Goal: Task Accomplishment & Management: Manage account settings

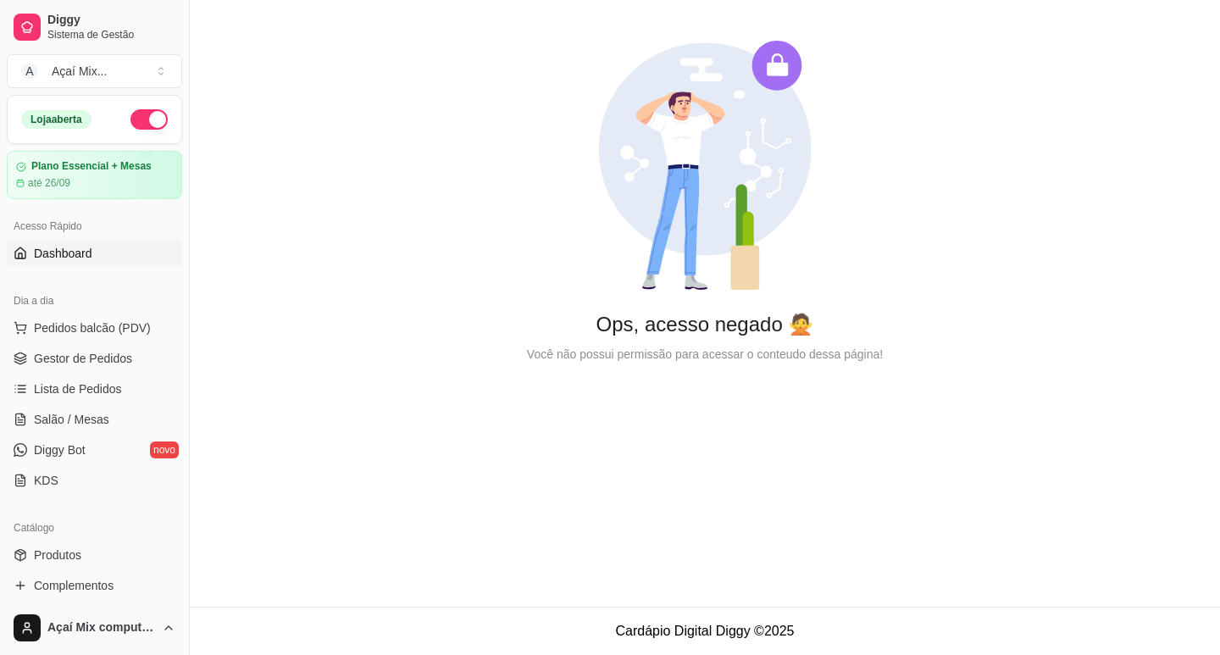
click at [1125, 74] on div "Ops, acesso negado 🙅 Você não possui permissão para acessar o conteudo dessa pá…" at bounding box center [705, 202] width 1030 height 404
click at [111, 389] on span "Lista de Pedidos" at bounding box center [78, 388] width 88 height 17
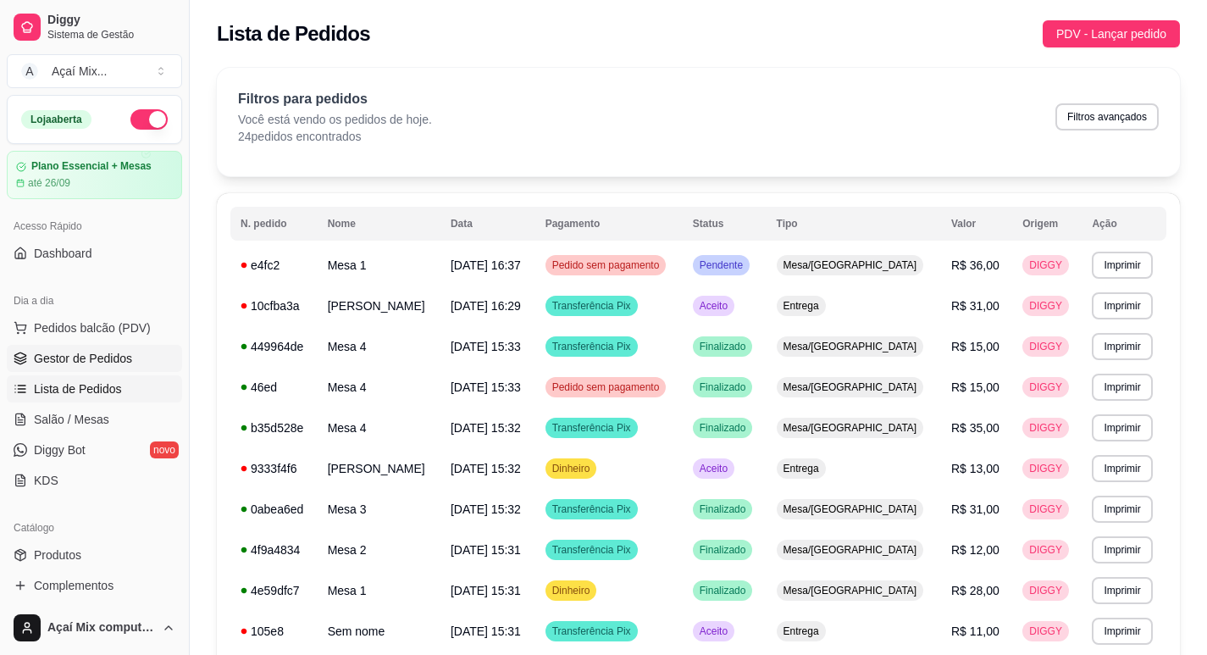
click at [128, 358] on span "Gestor de Pedidos" at bounding box center [83, 358] width 98 height 17
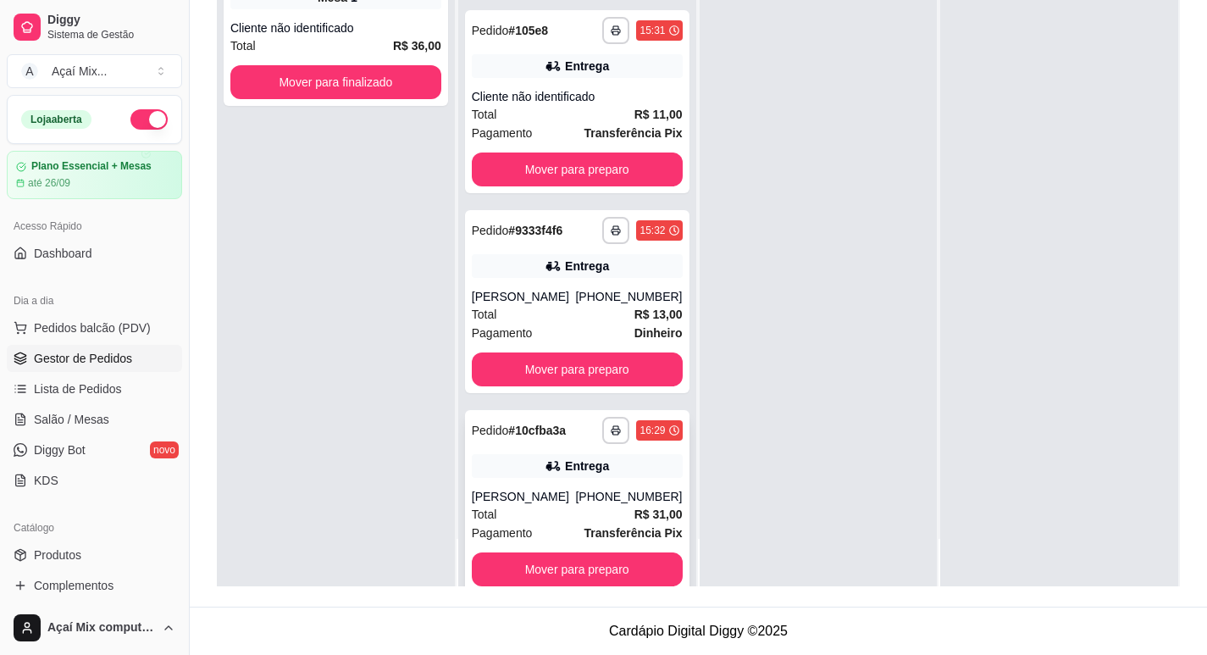
scroll to position [962, 0]
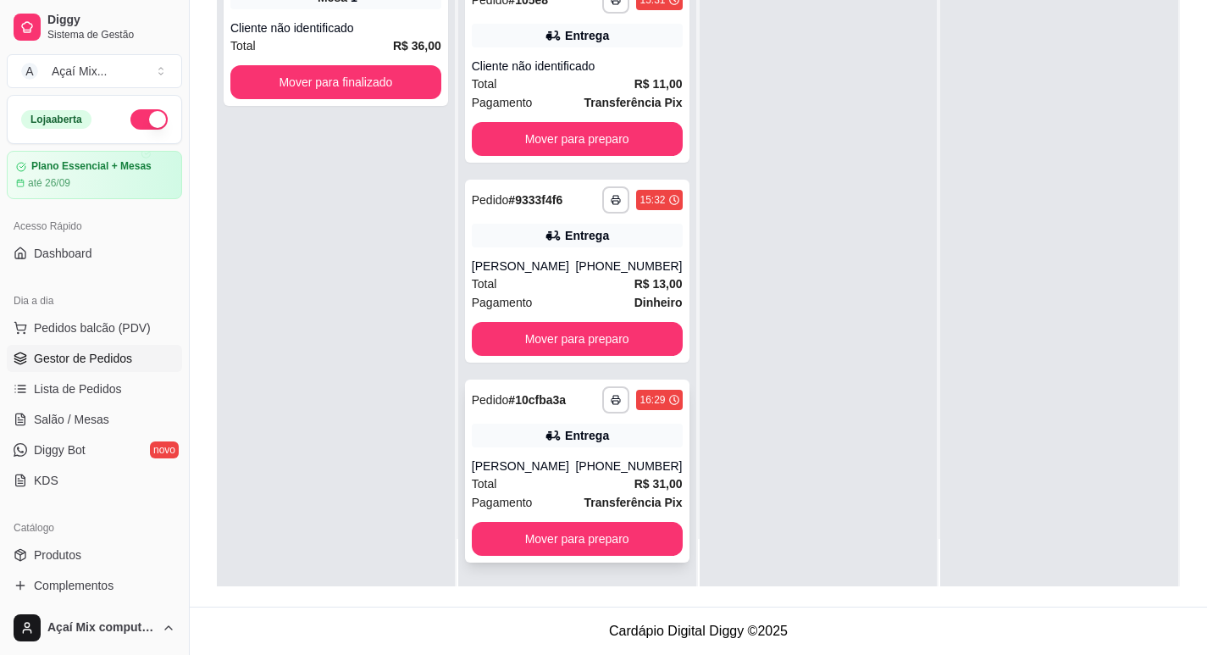
click at [528, 475] on div "Total R$ 31,00" at bounding box center [577, 484] width 211 height 19
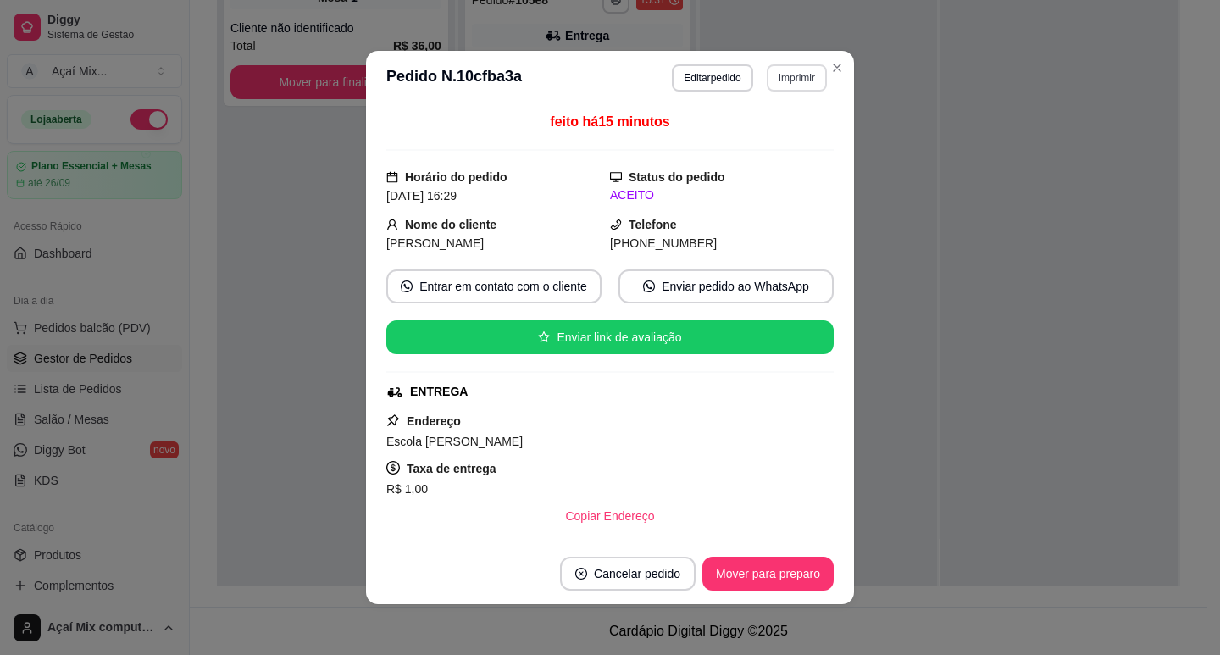
click at [794, 84] on button "Imprimir" at bounding box center [797, 77] width 60 height 27
click at [763, 132] on button "Impressora" at bounding box center [760, 137] width 123 height 27
click at [724, 75] on button "Editar pedido" at bounding box center [713, 77] width 79 height 26
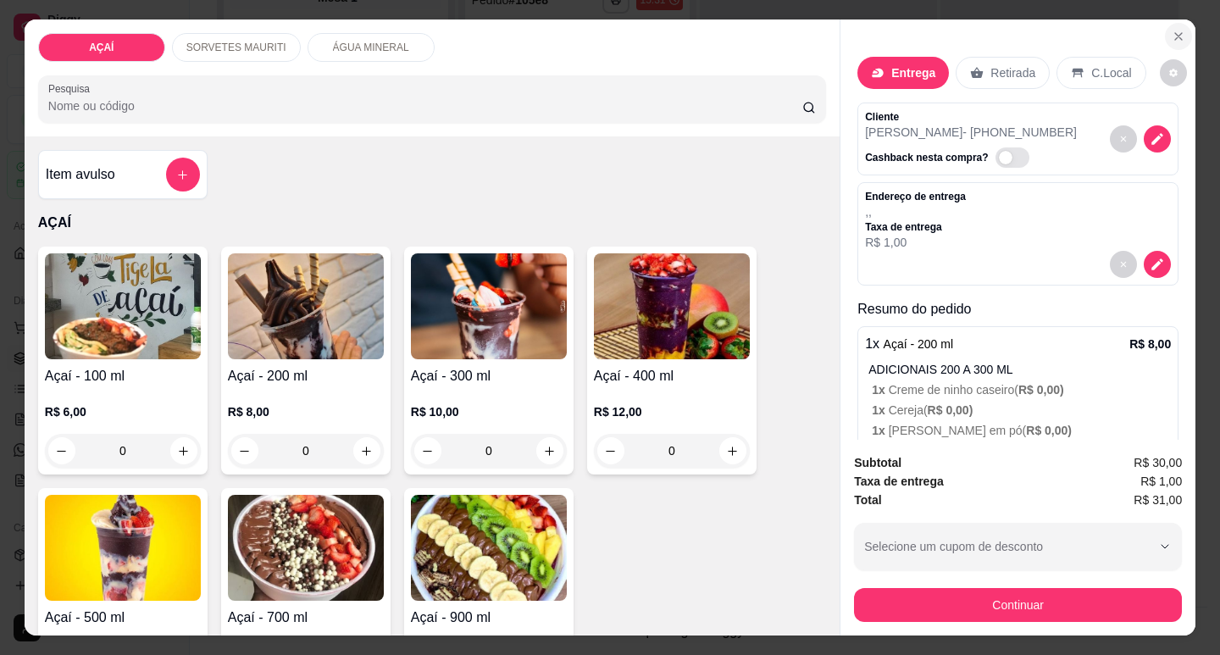
click at [1172, 35] on icon "Close" at bounding box center [1179, 37] width 14 height 14
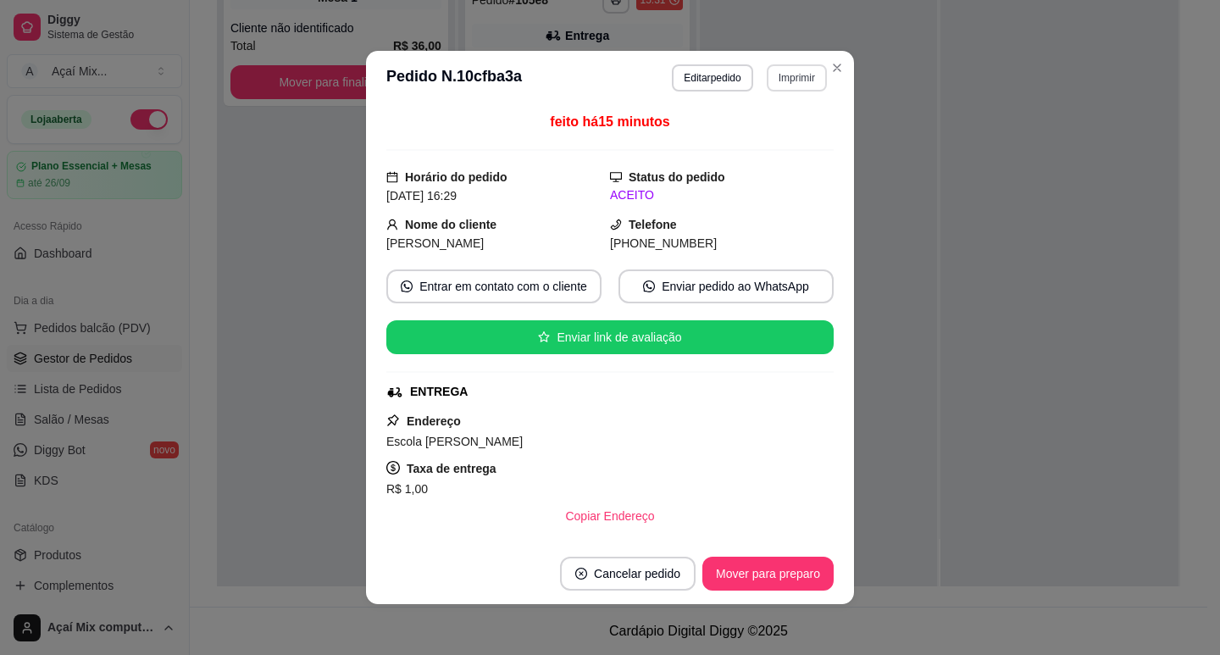
click at [793, 80] on button "Imprimir" at bounding box center [797, 77] width 60 height 27
click at [792, 128] on button "Impressora" at bounding box center [760, 137] width 123 height 27
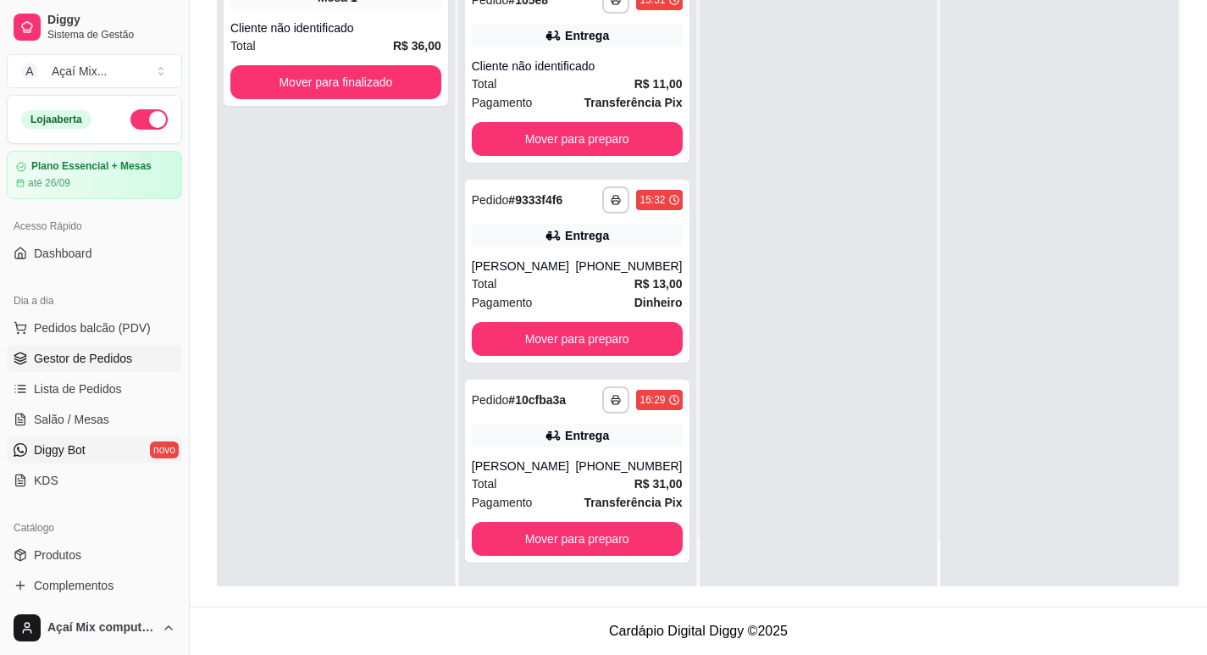
click at [86, 452] on span "Diggy Bot" at bounding box center [60, 449] width 52 height 17
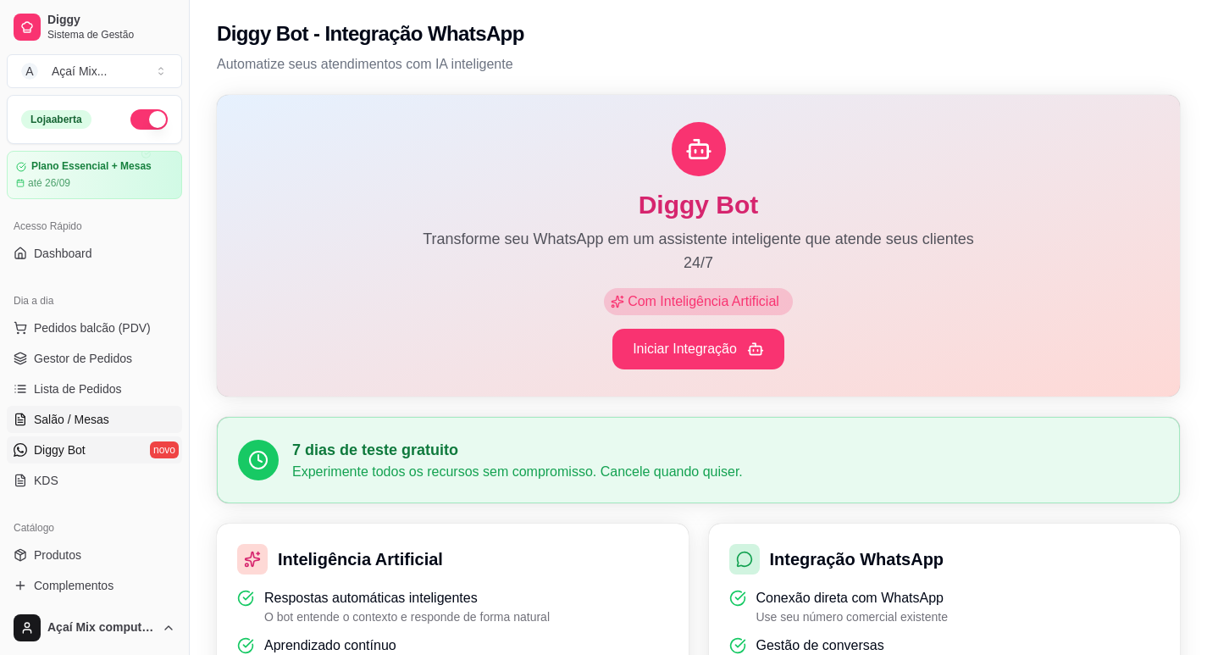
click at [30, 419] on link "Salão / Mesas" at bounding box center [94, 419] width 175 height 27
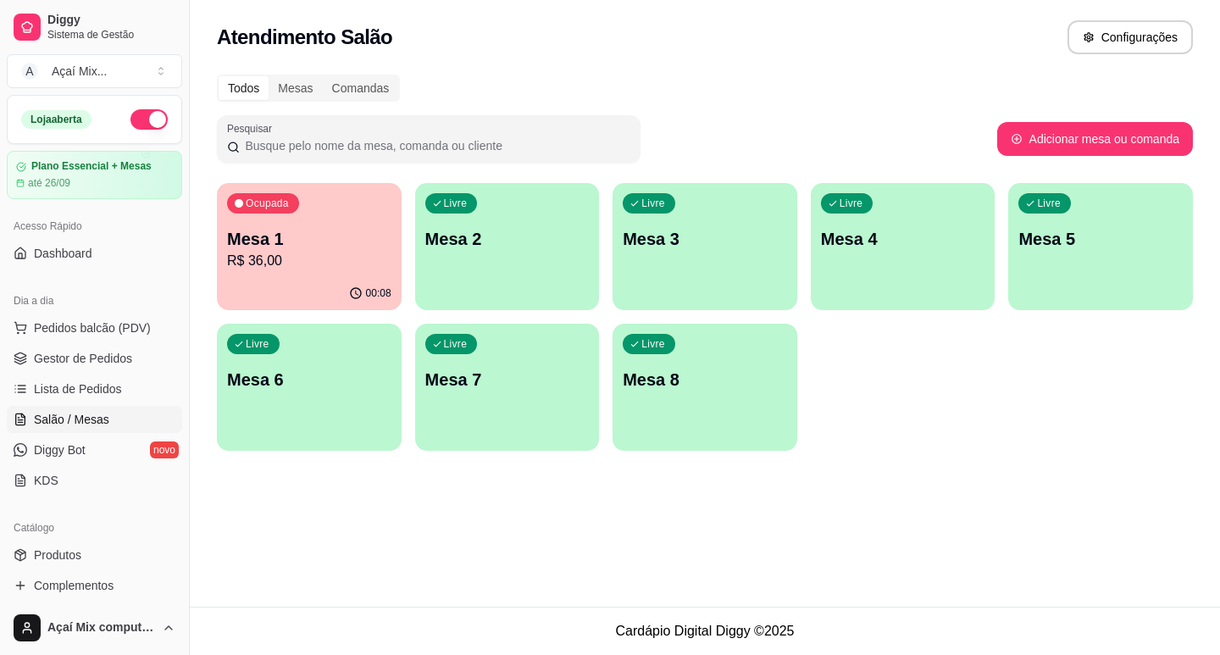
click at [482, 248] on p "Mesa 2" at bounding box center [507, 239] width 164 height 24
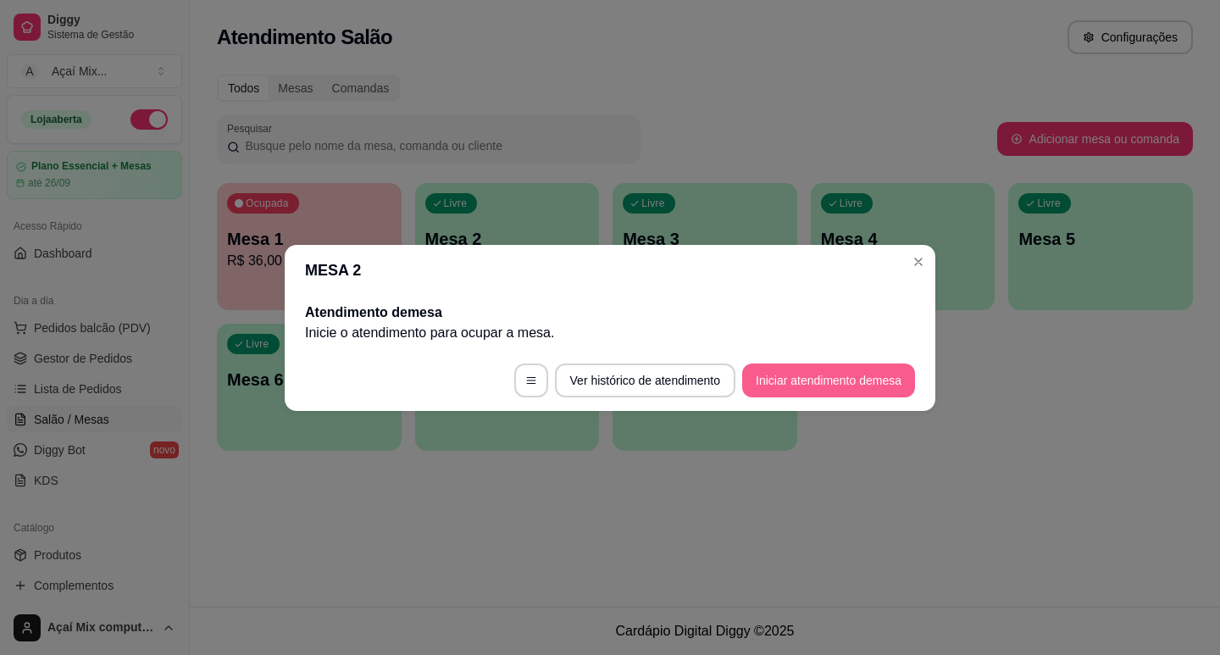
click at [839, 385] on button "Iniciar atendimento de mesa" at bounding box center [828, 381] width 173 height 34
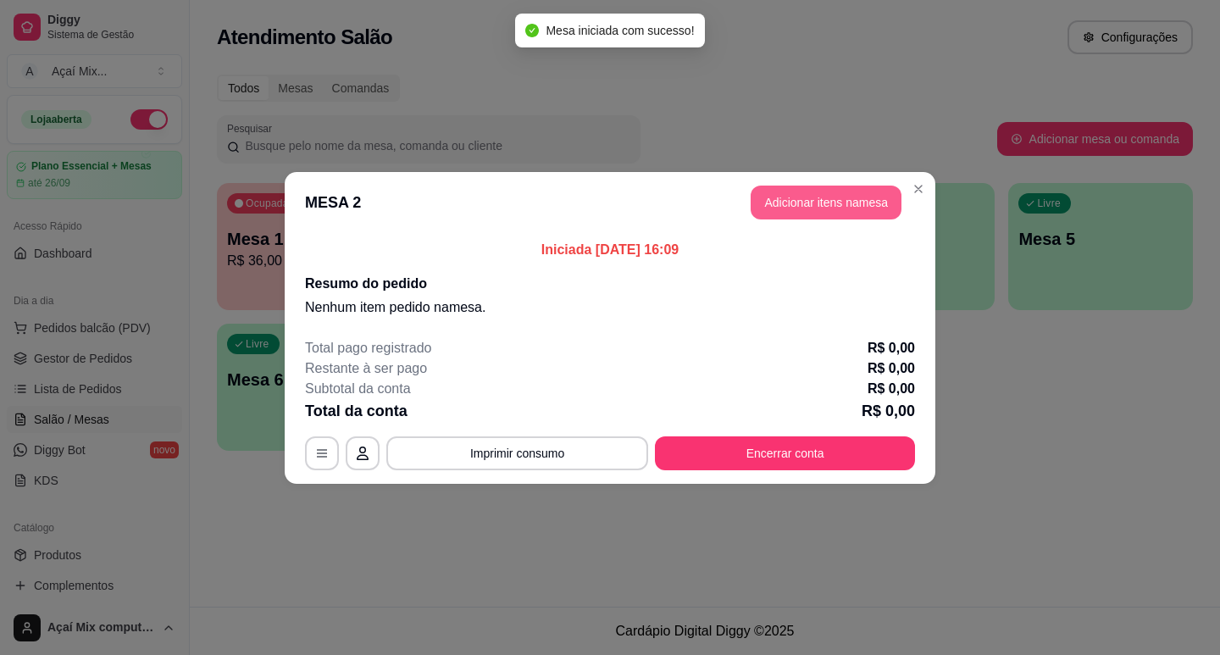
click at [802, 199] on button "Adicionar itens na mesa" at bounding box center [826, 203] width 151 height 34
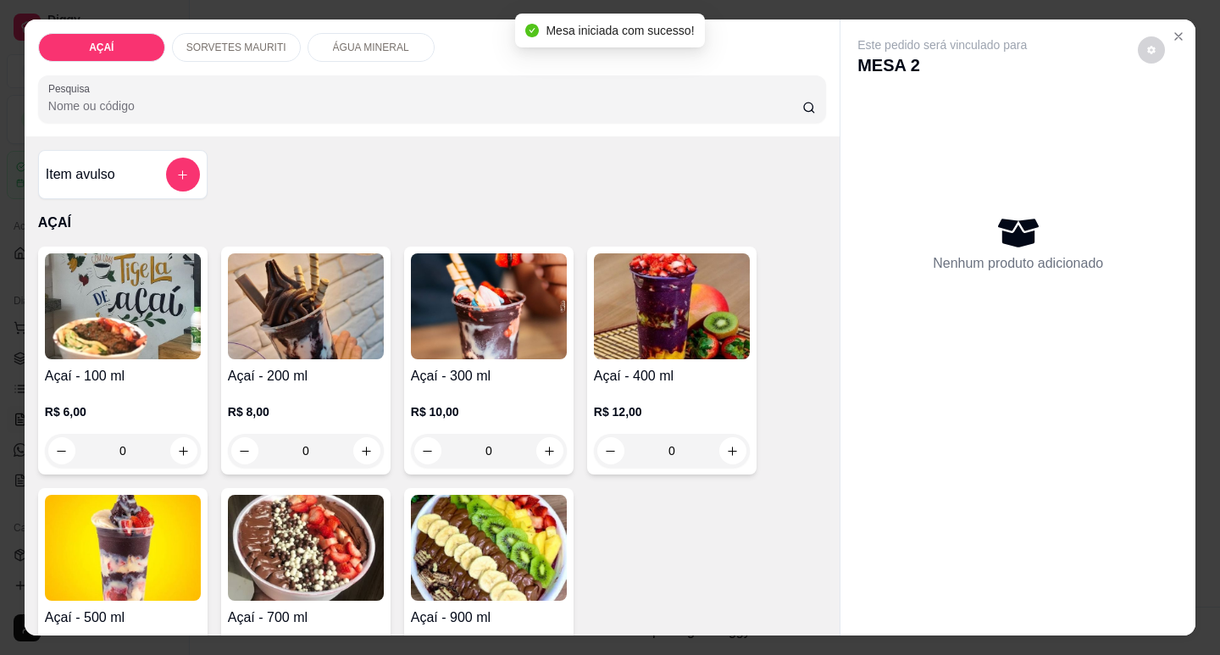
click at [455, 345] on img at bounding box center [489, 306] width 156 height 106
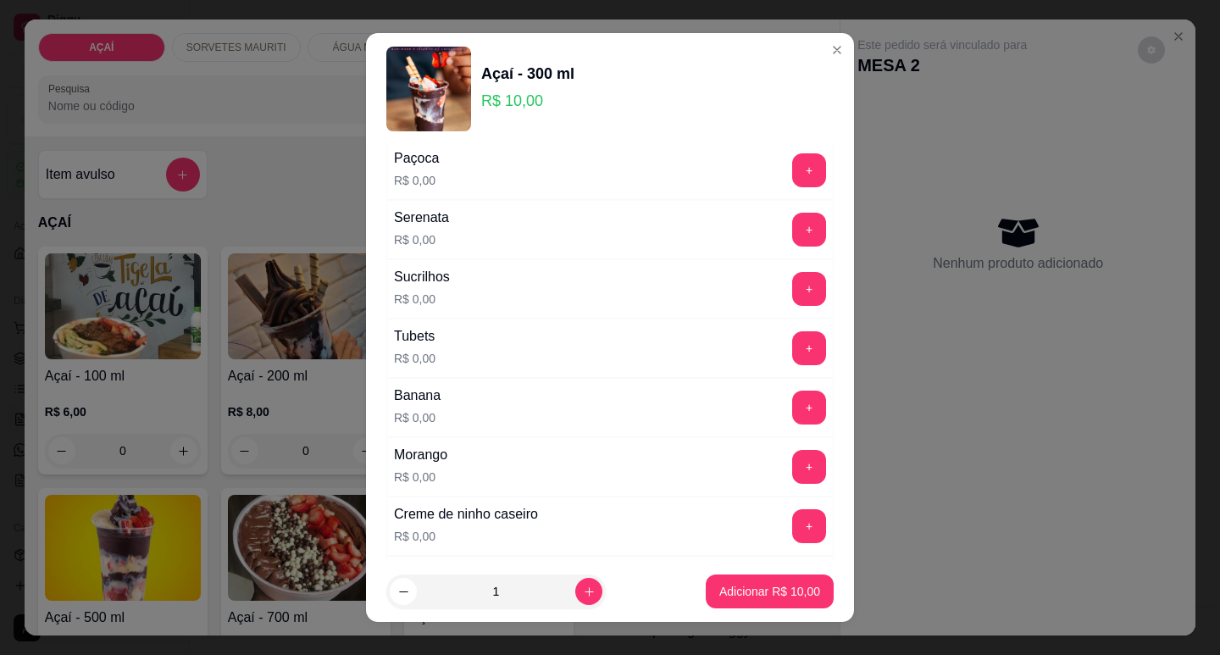
scroll to position [2118, 0]
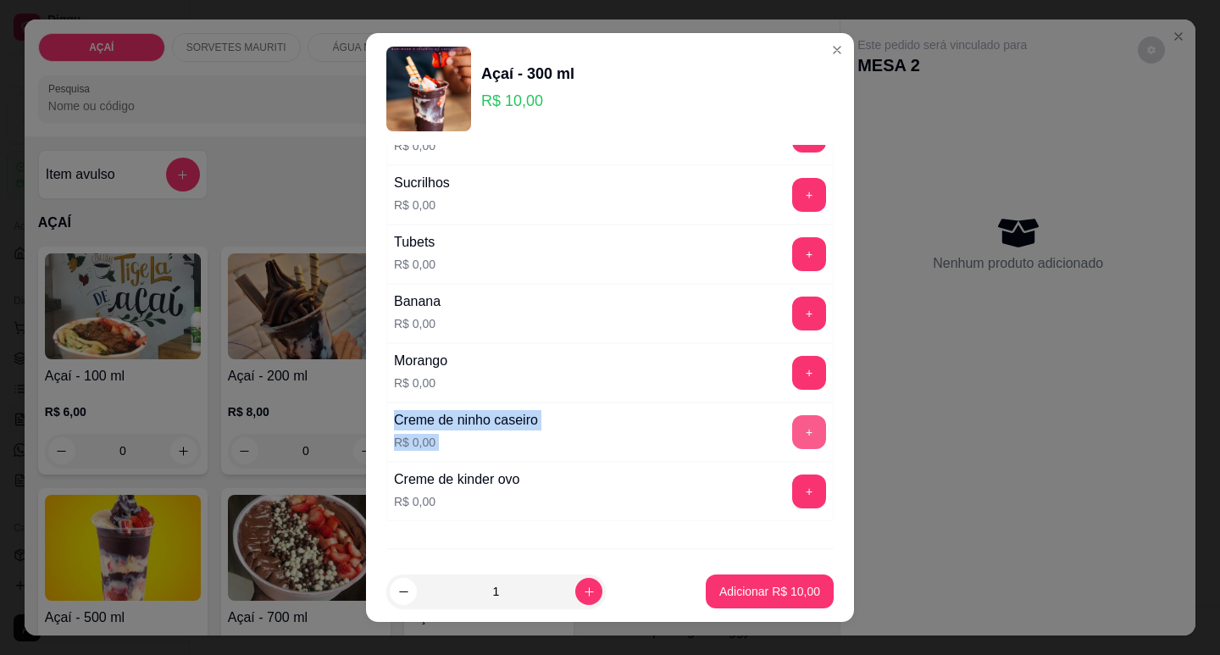
click at [792, 371] on button "+" at bounding box center [809, 373] width 34 height 34
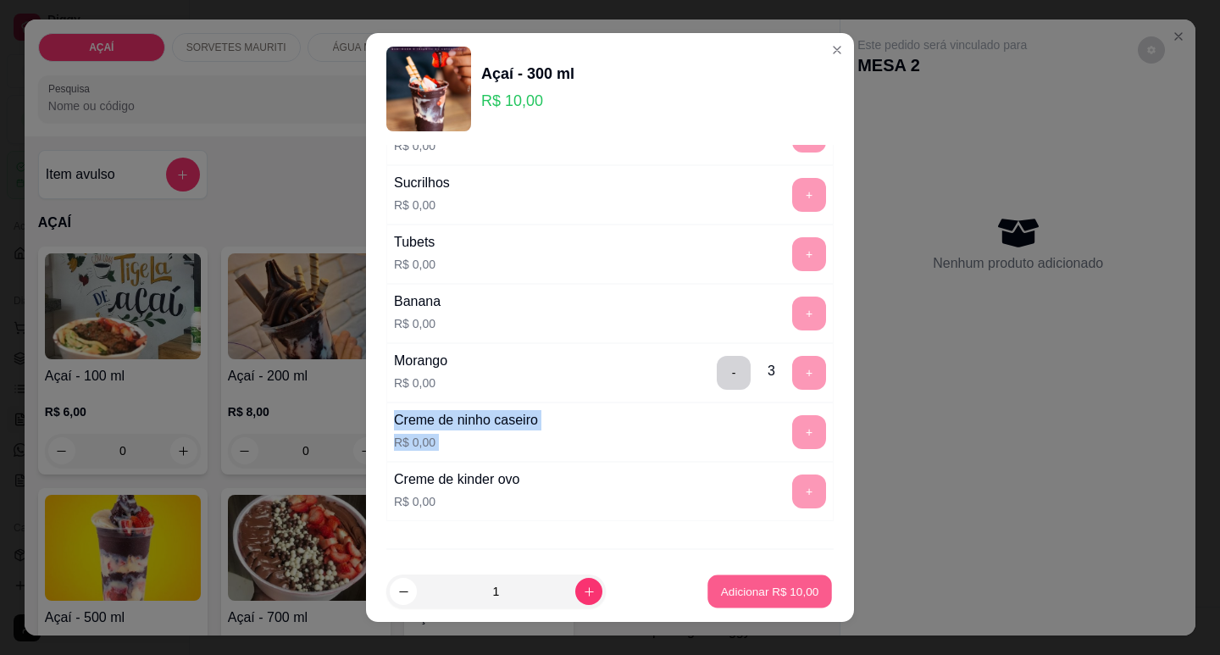
click at [730, 586] on p "Adicionar R$ 10,00" at bounding box center [770, 592] width 98 height 16
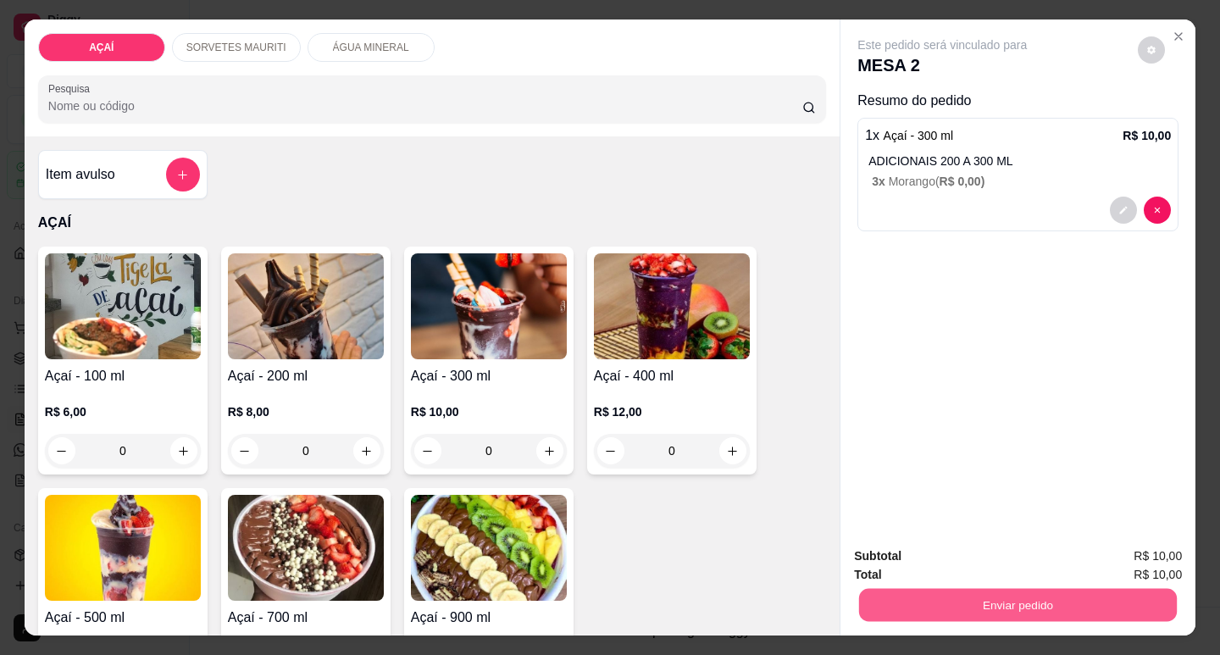
click at [867, 596] on button "Enviar pedido" at bounding box center [1018, 604] width 318 height 33
click at [907, 548] on button "Não registrar e enviar pedido" at bounding box center [962, 557] width 176 height 32
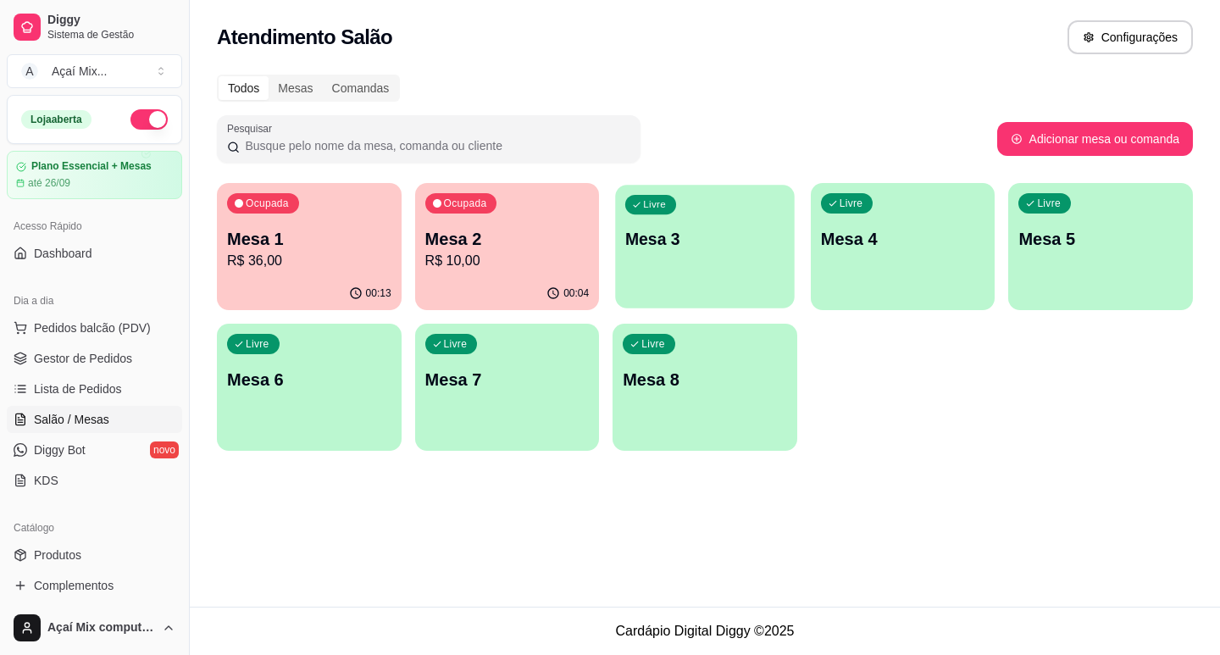
click at [636, 261] on div "Livre Mesa 3" at bounding box center [704, 236] width 179 height 103
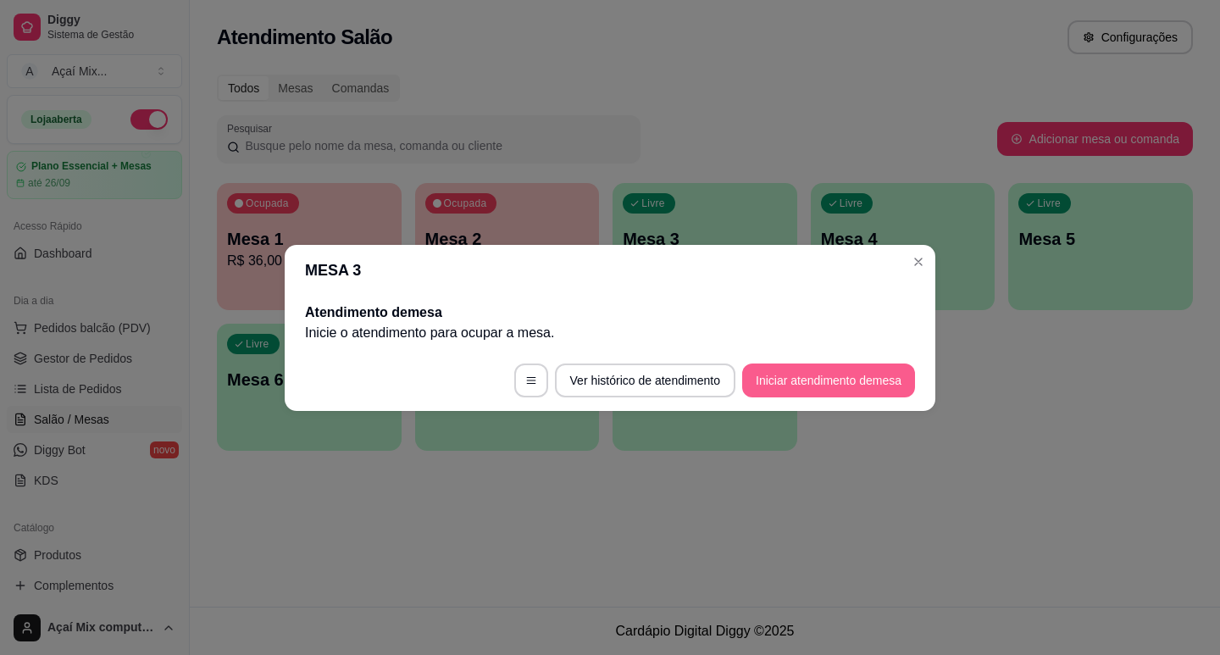
click at [760, 365] on button "Iniciar atendimento de mesa" at bounding box center [828, 381] width 173 height 34
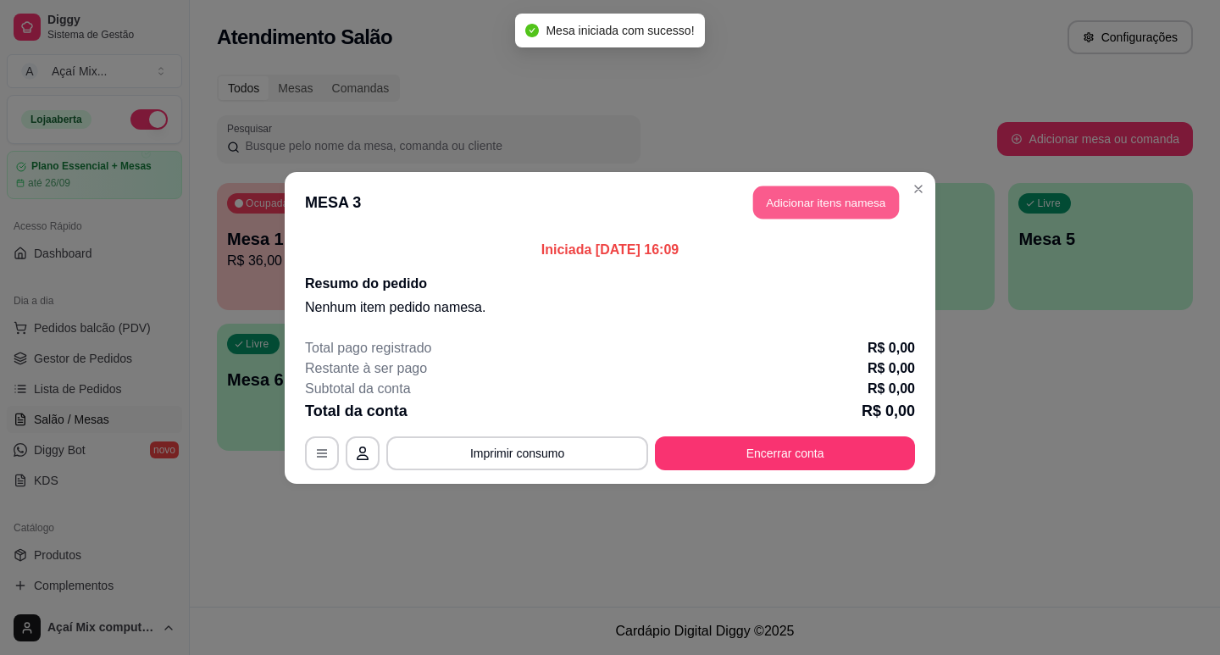
click at [756, 210] on button "Adicionar itens na mesa" at bounding box center [826, 202] width 146 height 33
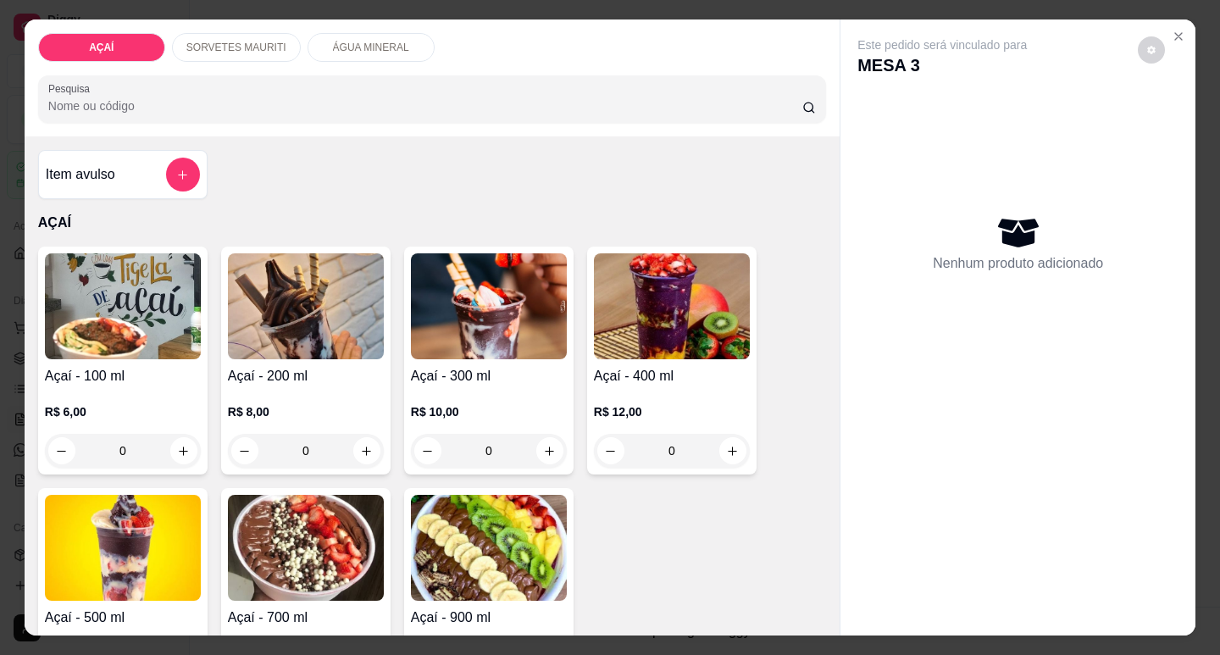
click at [352, 444] on div "0" at bounding box center [306, 451] width 156 height 34
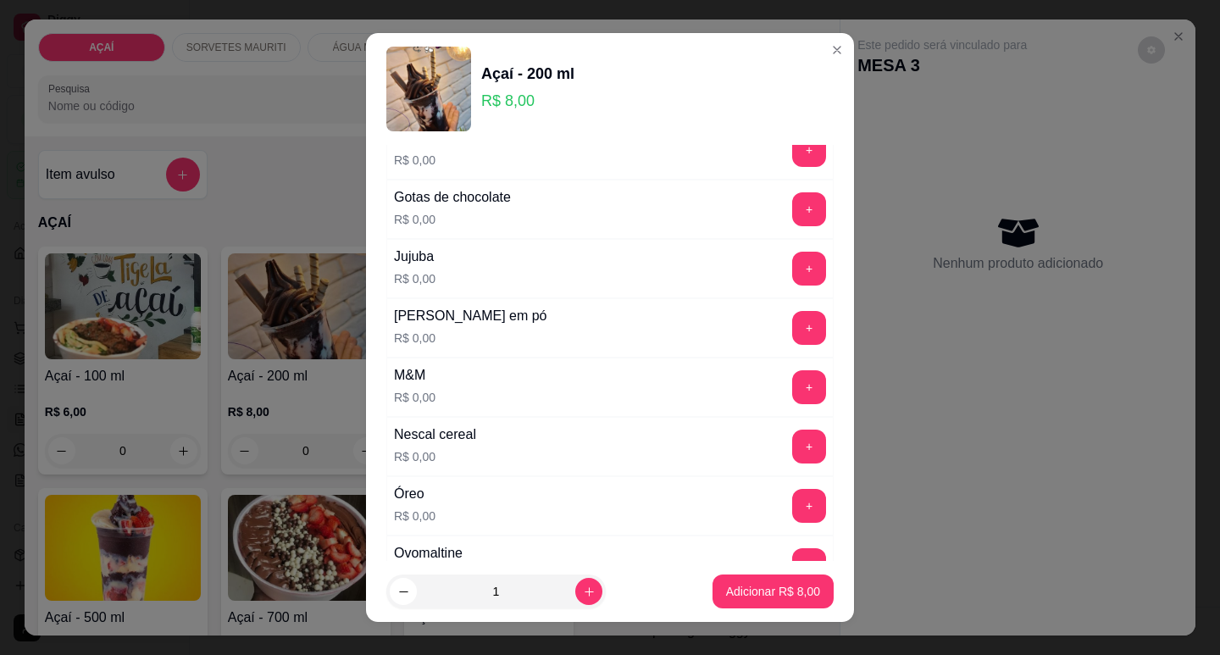
scroll to position [1610, 0]
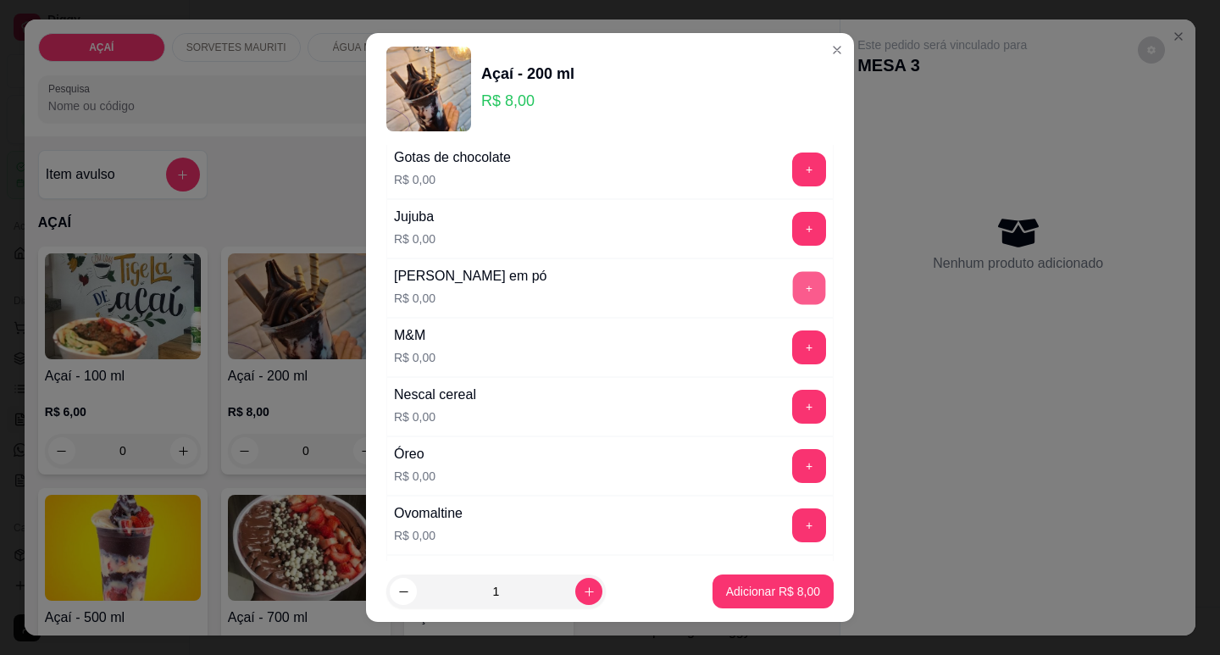
click at [793, 275] on button "+" at bounding box center [809, 287] width 33 height 33
click at [793, 508] on button "+" at bounding box center [809, 524] width 33 height 33
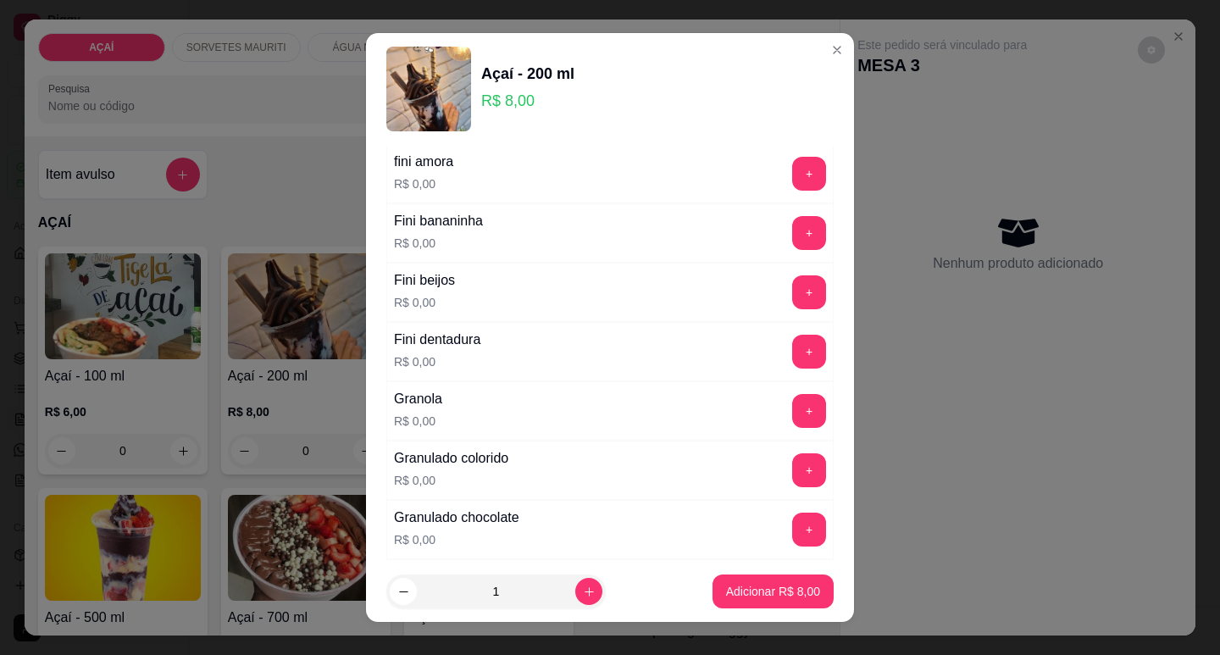
scroll to position [1186, 0]
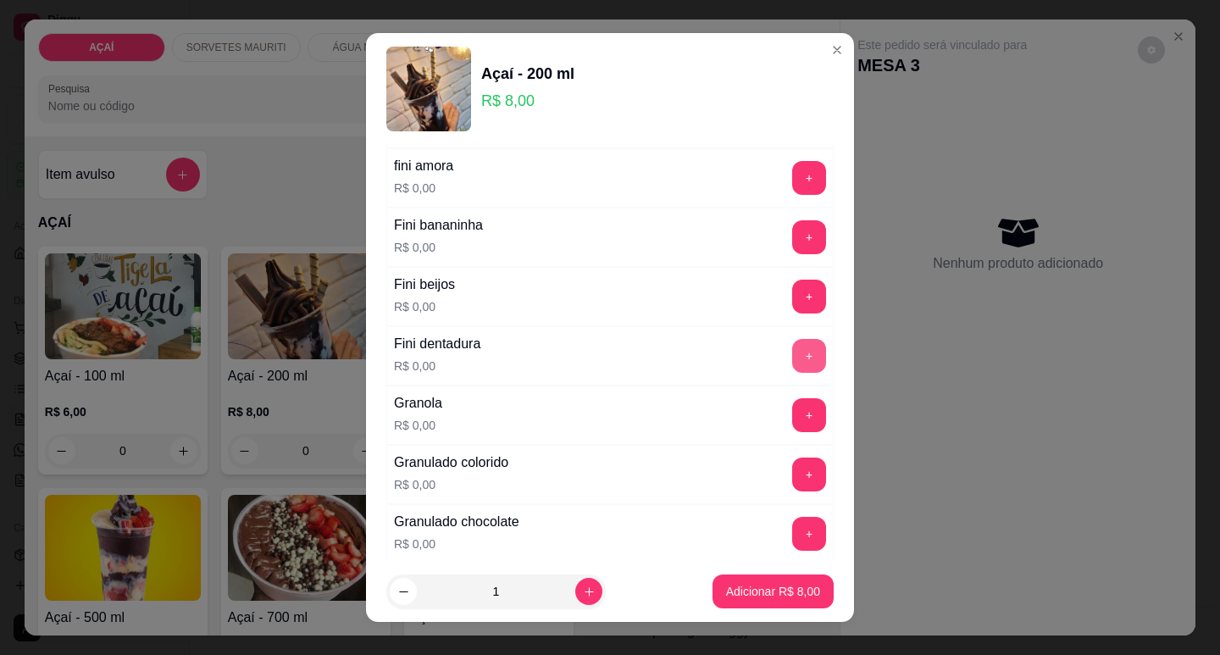
click at [792, 366] on button "+" at bounding box center [809, 356] width 34 height 34
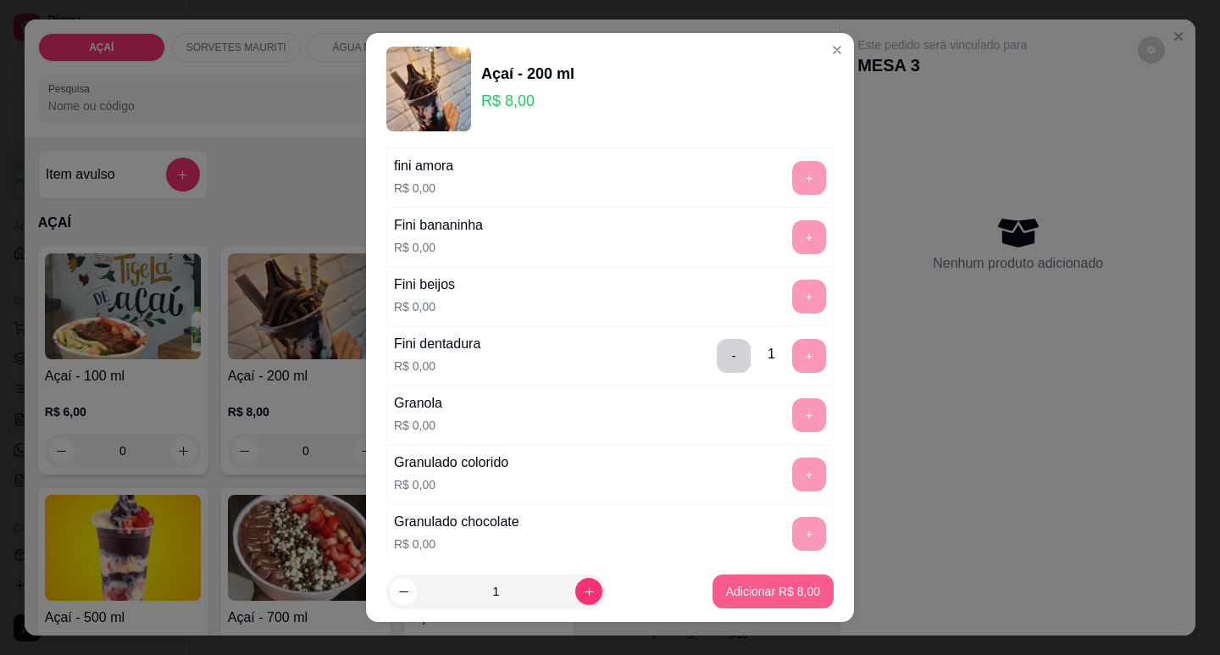
click at [716, 582] on button "Adicionar R$ 8,00" at bounding box center [773, 591] width 121 height 34
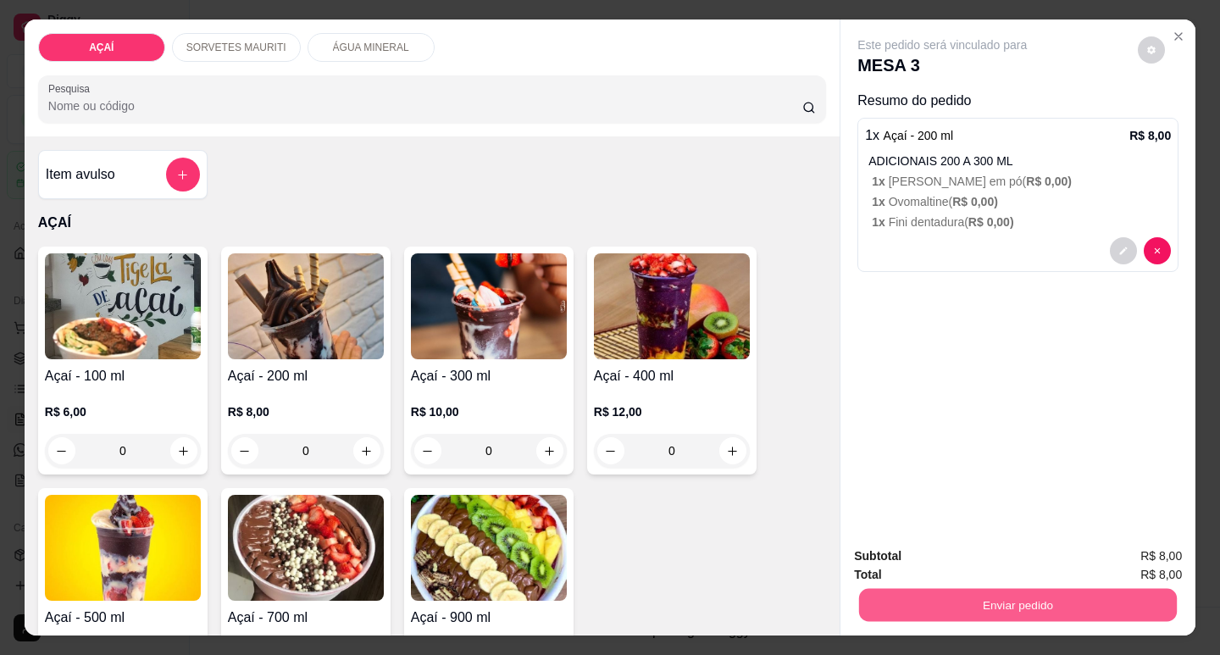
click at [864, 596] on button "Enviar pedido" at bounding box center [1018, 604] width 318 height 33
click at [931, 549] on button "Não registrar e enviar pedido" at bounding box center [962, 557] width 176 height 32
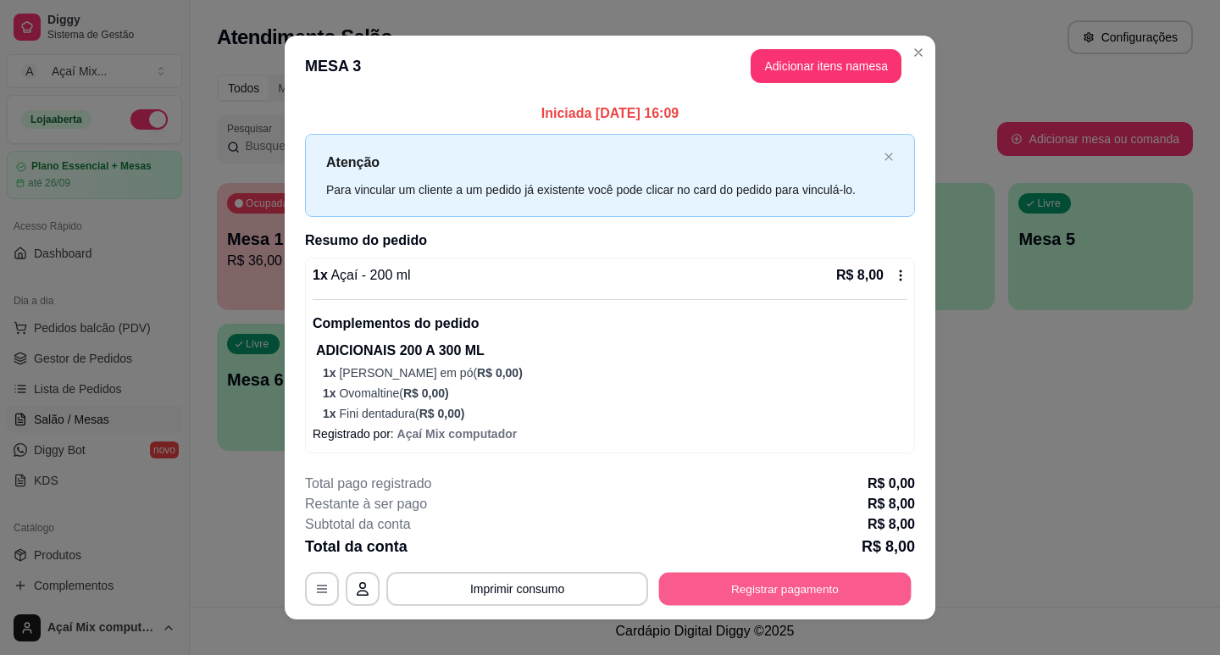
click at [812, 577] on button "Registrar pagamento" at bounding box center [785, 588] width 253 height 33
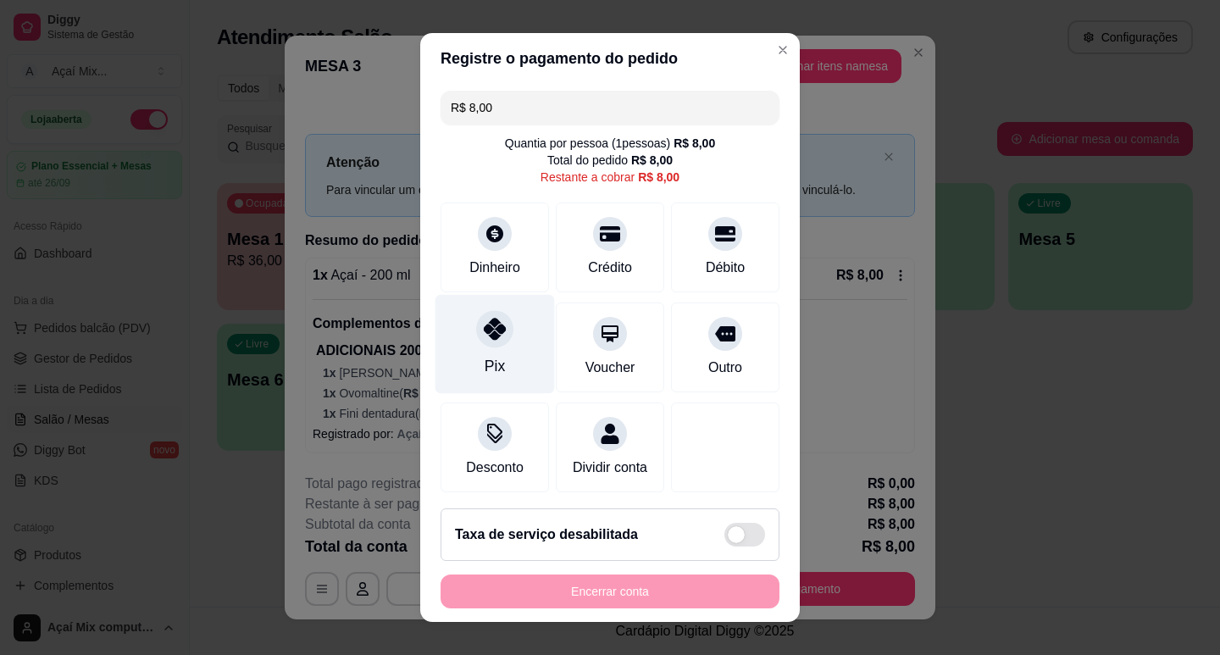
click at [476, 351] on div "Pix" at bounding box center [495, 343] width 119 height 99
type input "R$ 0,00"
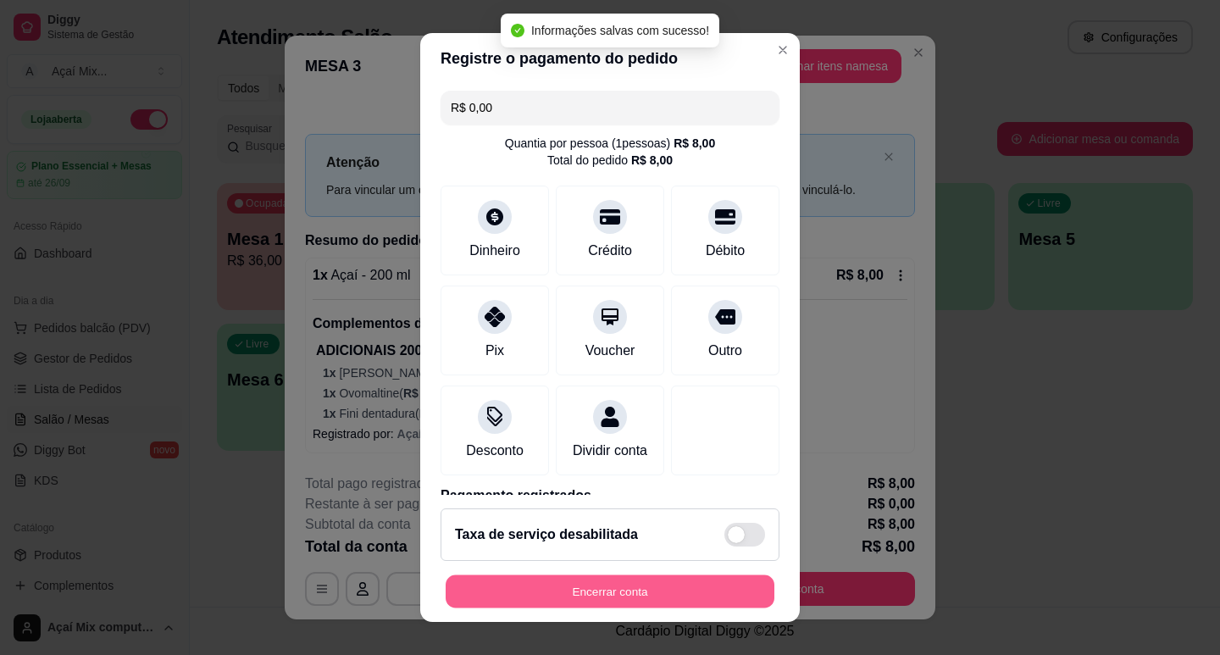
click at [676, 579] on button "Encerrar conta" at bounding box center [610, 591] width 329 height 33
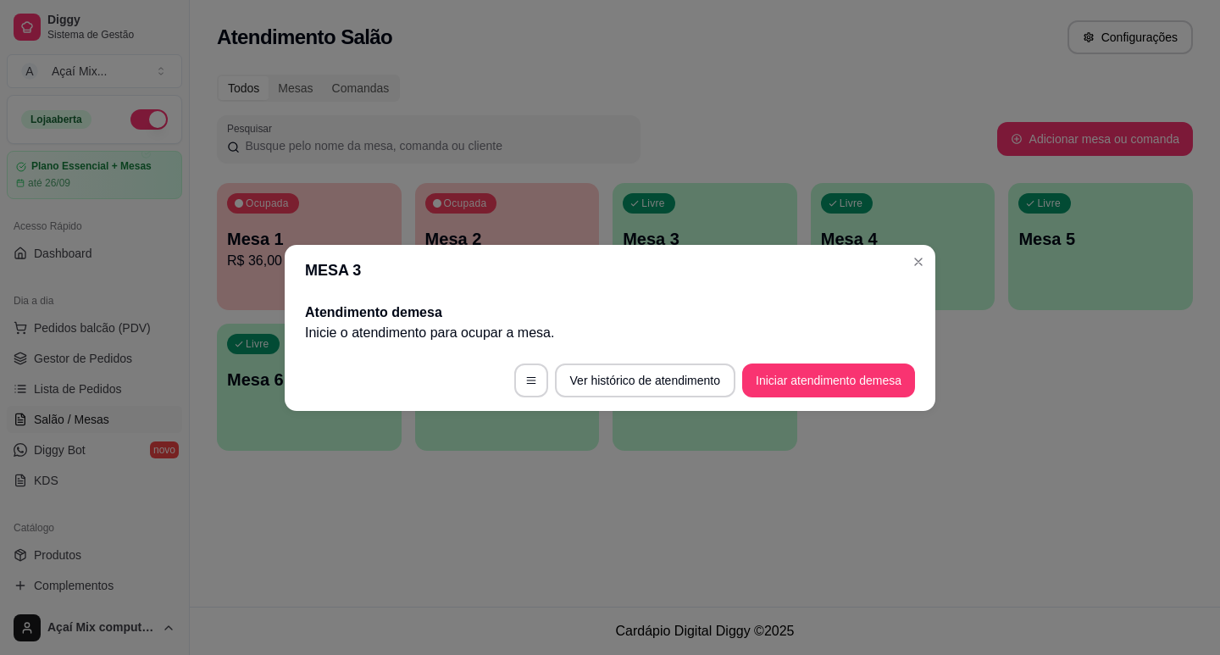
click at [935, 302] on div "MESA 3 Atendimento de mesa Inicie o atendimento para ocupar a mesa . Ver histór…" at bounding box center [610, 327] width 1220 height 655
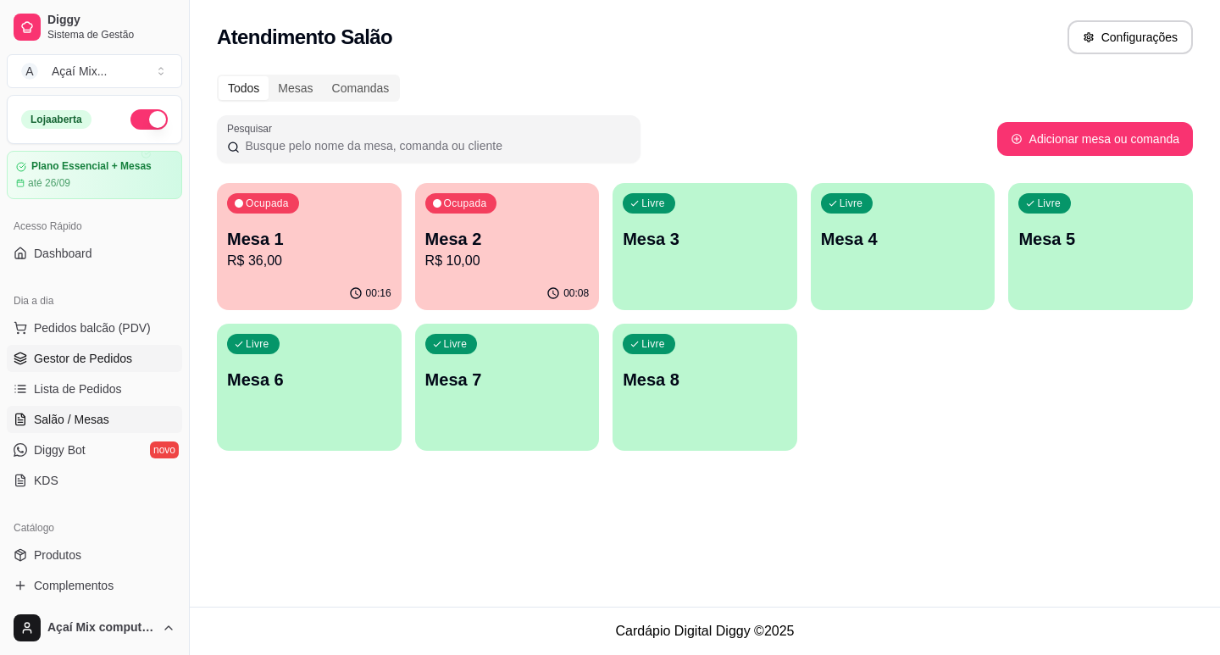
click at [55, 349] on link "Gestor de Pedidos" at bounding box center [94, 358] width 175 height 27
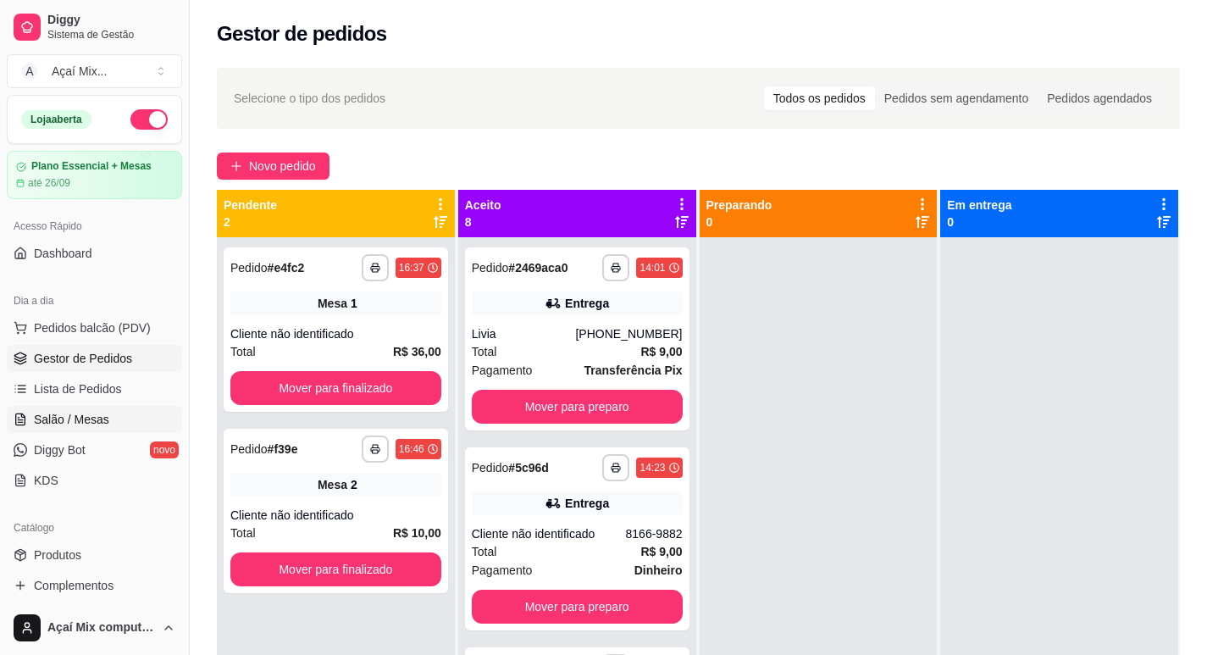
click at [58, 413] on span "Salão / Mesas" at bounding box center [71, 419] width 75 height 17
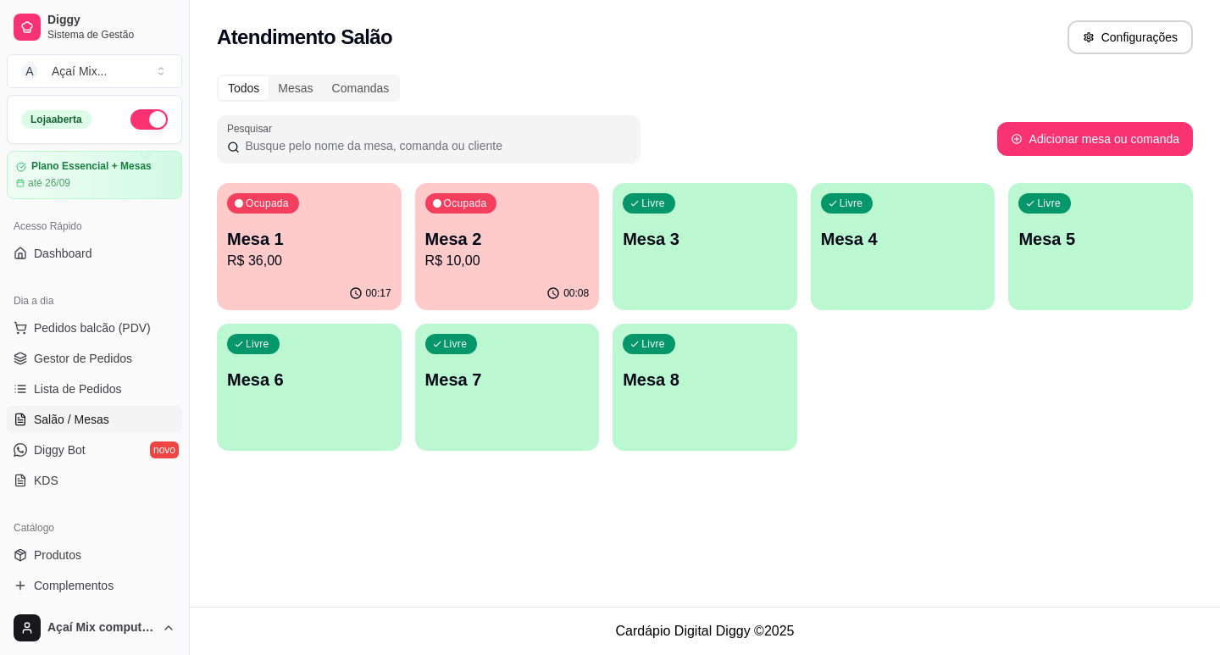
click at [246, 213] on div "Ocupada" at bounding box center [263, 203] width 72 height 20
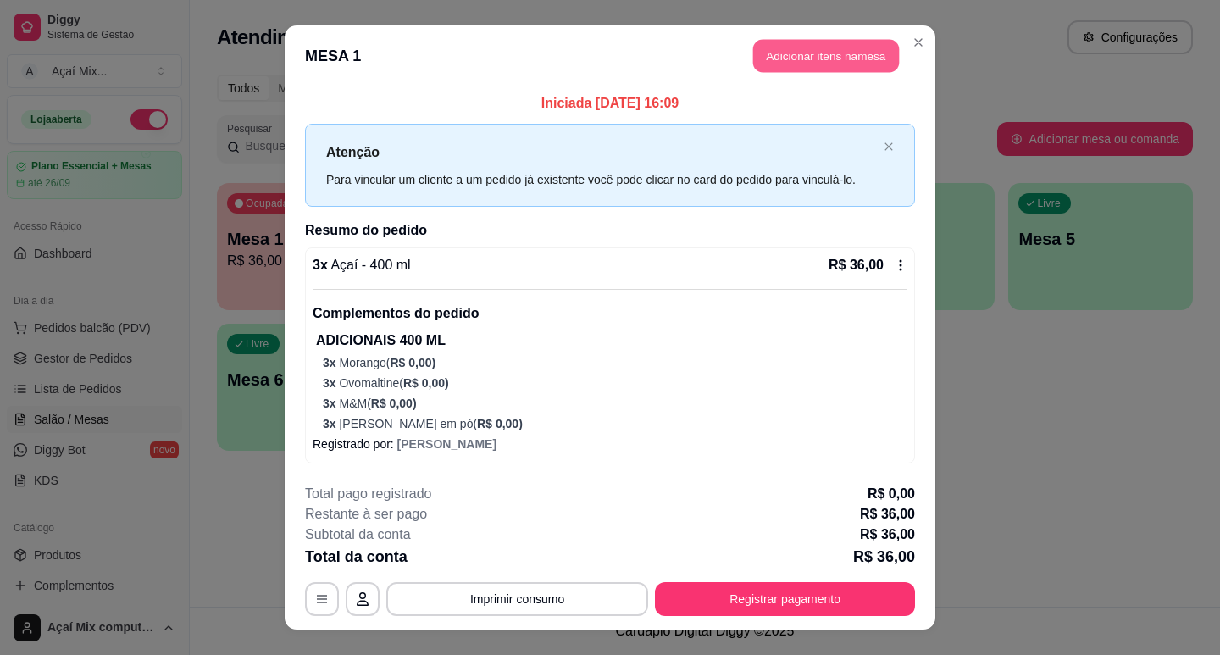
click at [851, 52] on button "Adicionar itens na mesa" at bounding box center [826, 56] width 146 height 33
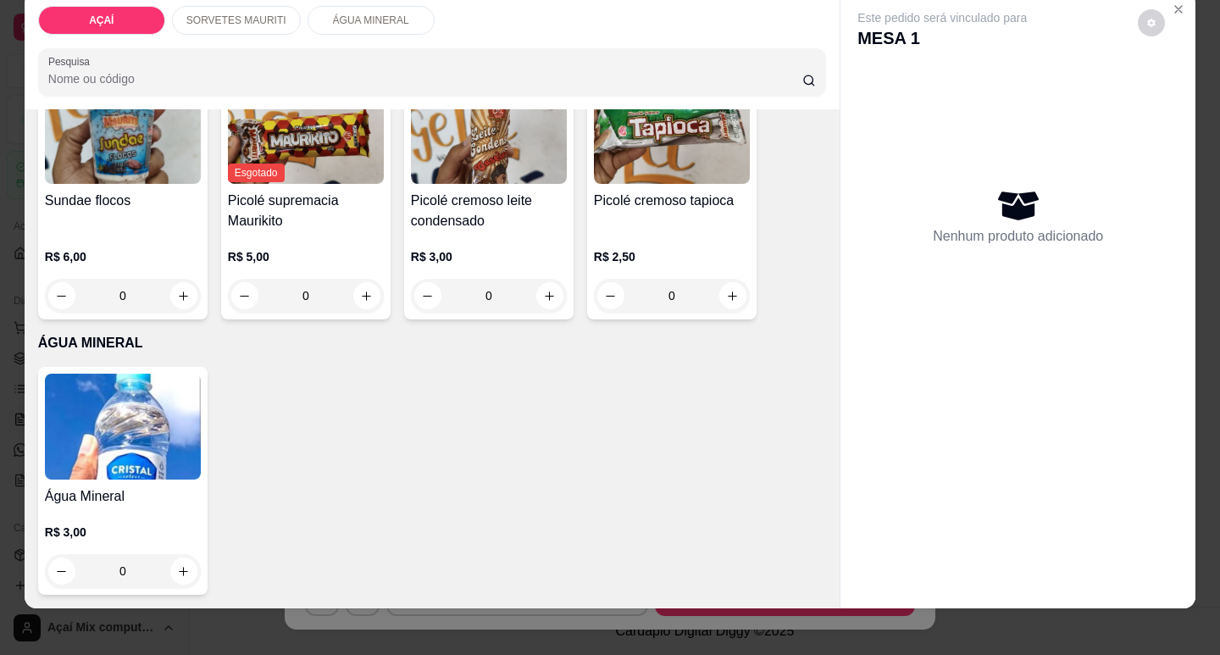
scroll to position [41, 0]
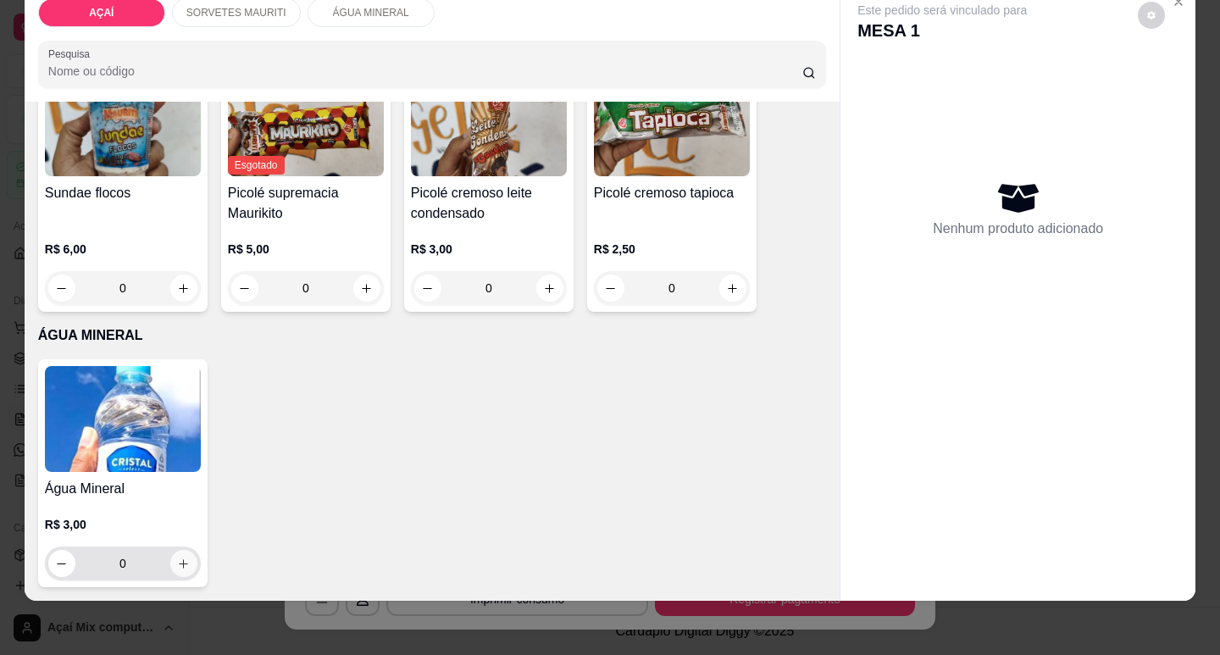
click at [186, 561] on button "increase-product-quantity" at bounding box center [183, 563] width 27 height 27
type input "1"
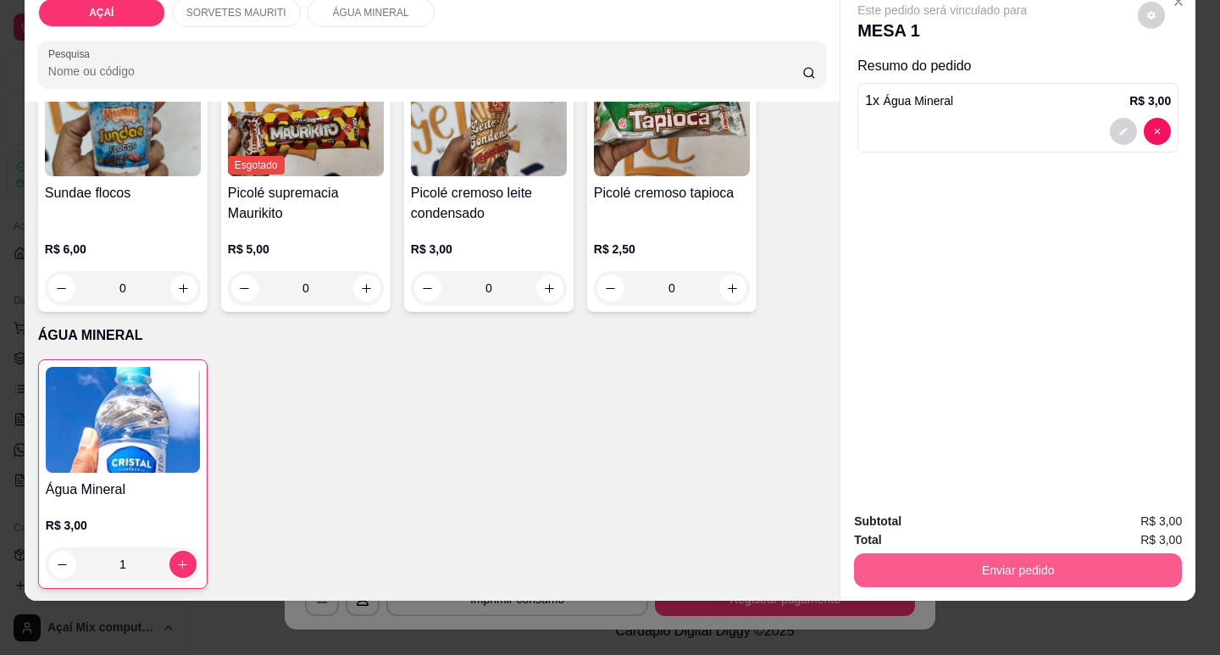
click at [894, 569] on button "Enviar pedido" at bounding box center [1018, 570] width 328 height 34
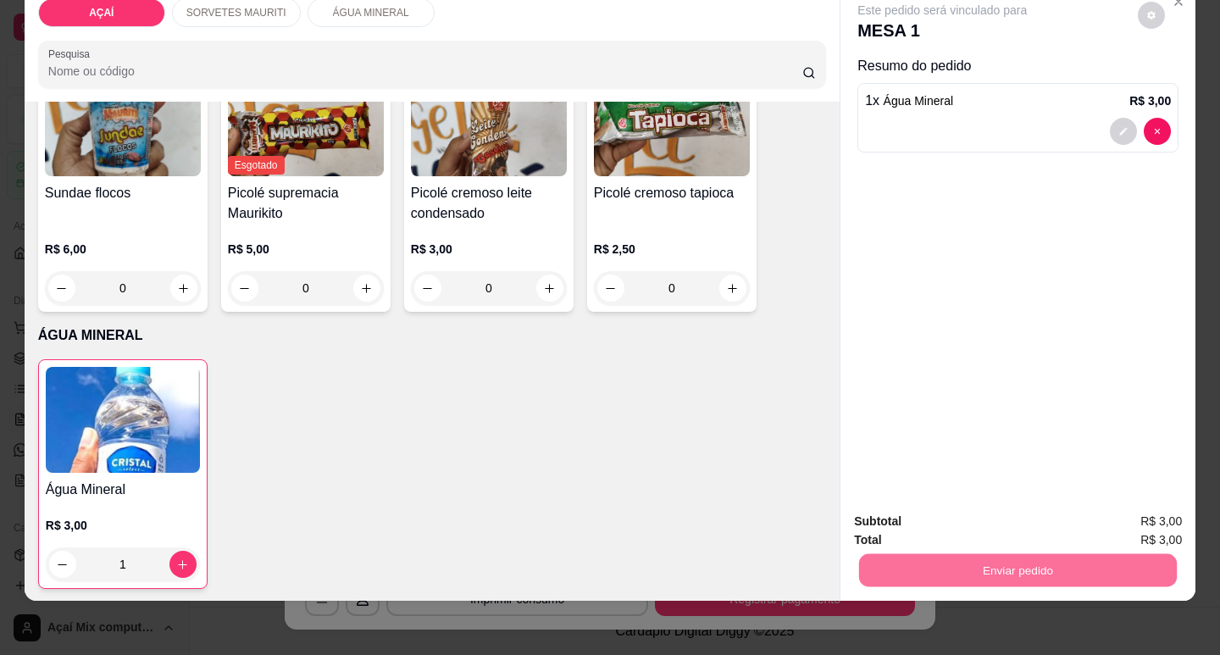
click at [902, 530] on button "Não registrar e enviar pedido" at bounding box center [962, 516] width 176 height 32
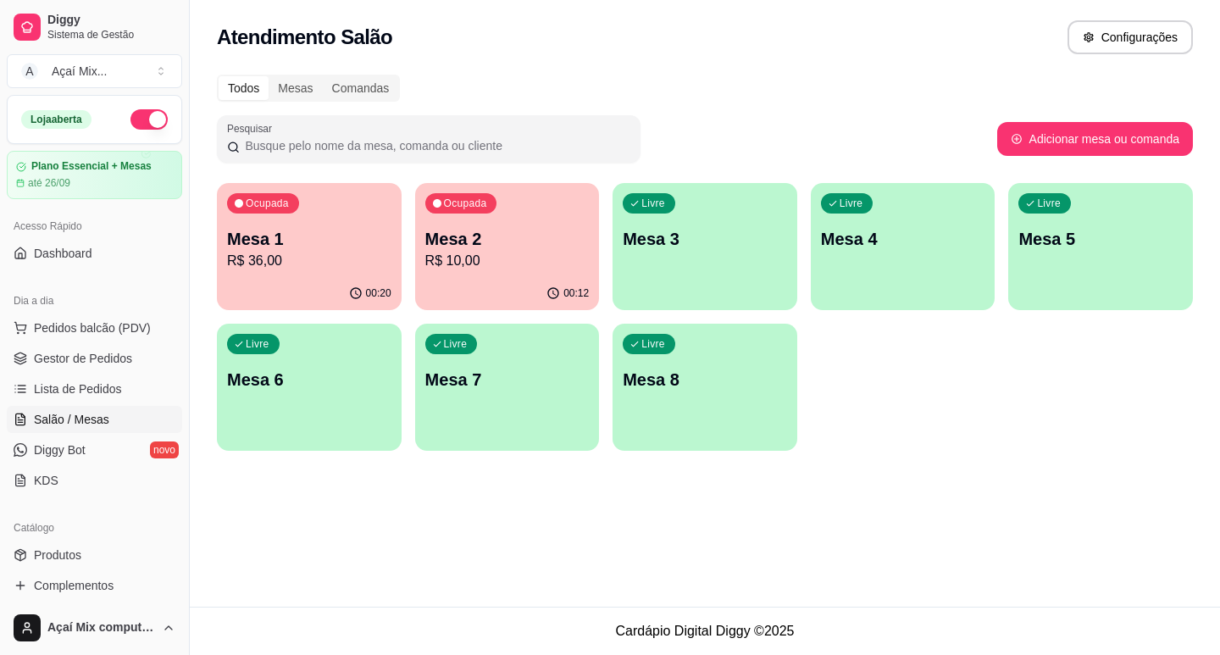
click at [635, 249] on p "Mesa 3" at bounding box center [705, 239] width 164 height 24
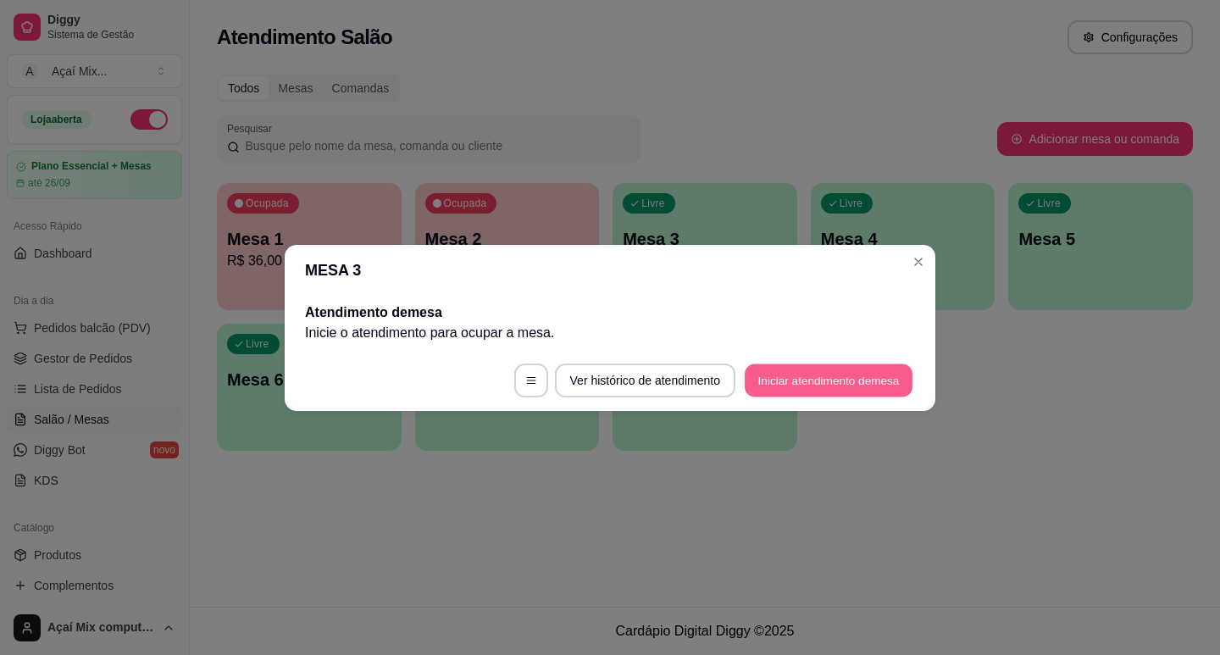
click at [799, 380] on button "Iniciar atendimento de mesa" at bounding box center [829, 380] width 168 height 33
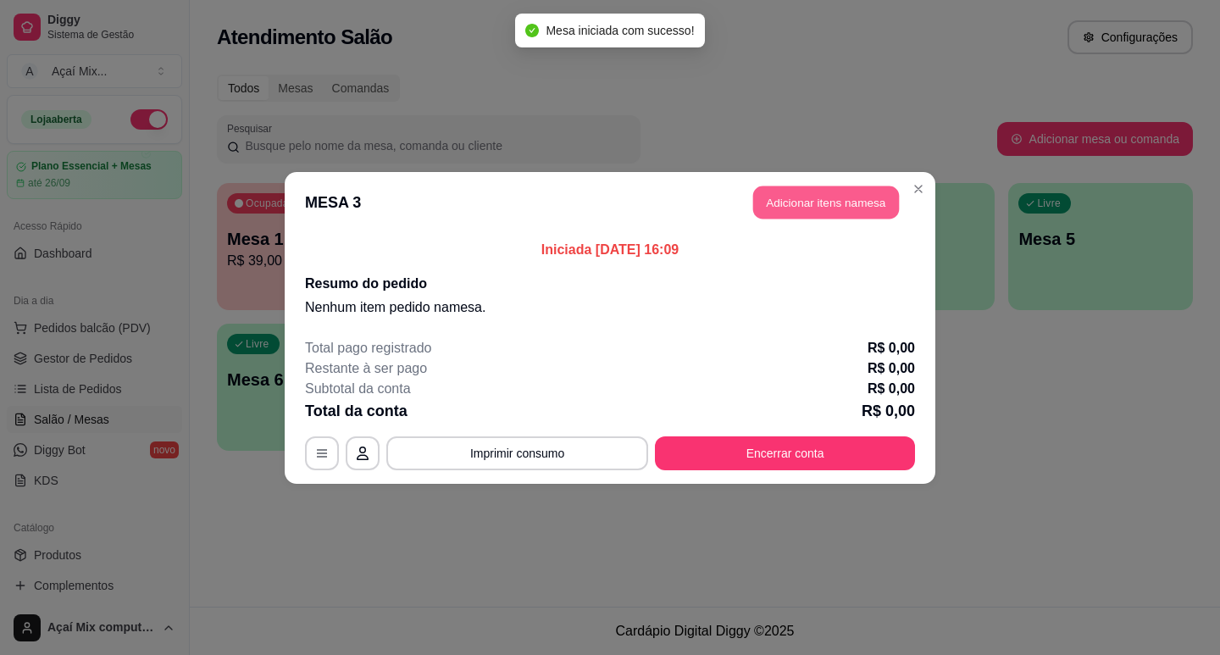
click at [801, 213] on button "Adicionar itens na mesa" at bounding box center [826, 202] width 146 height 33
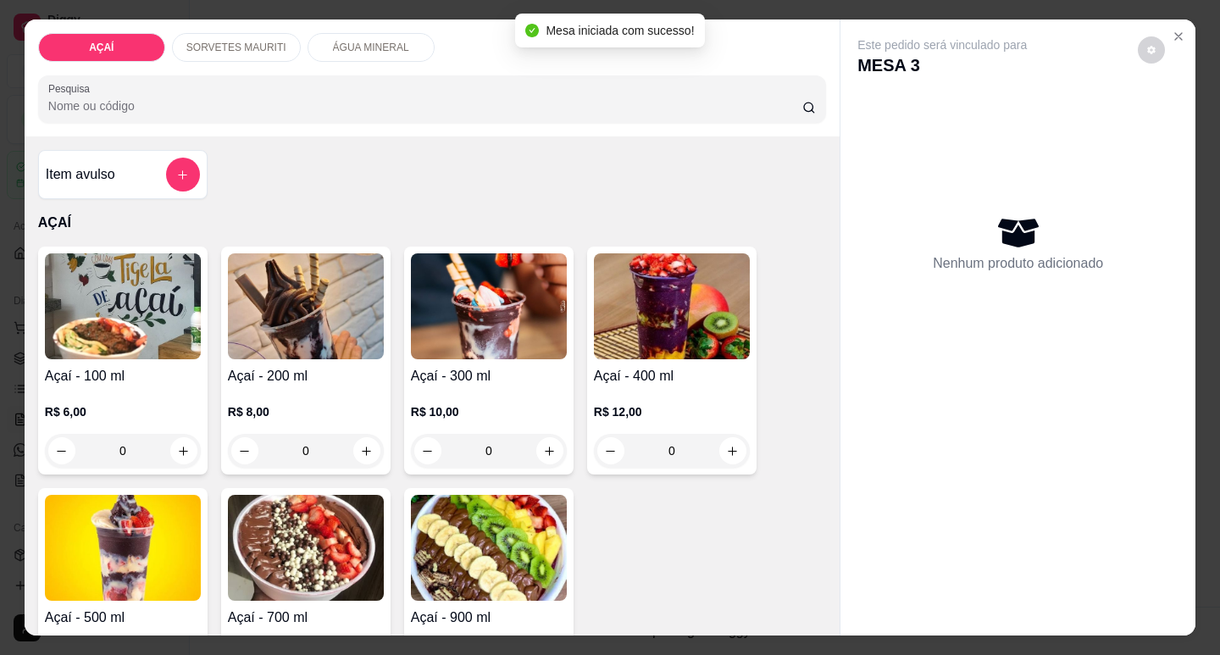
click at [458, 417] on div "R$ 10,00 0" at bounding box center [489, 435] width 156 height 64
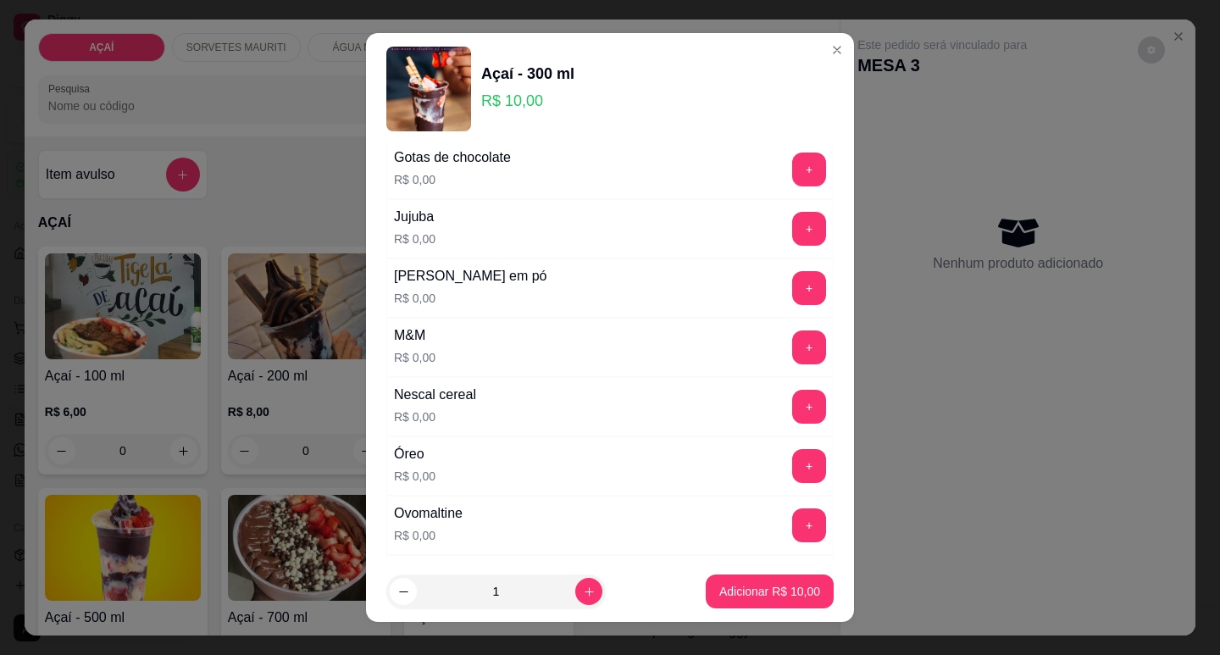
scroll to position [1779, 0]
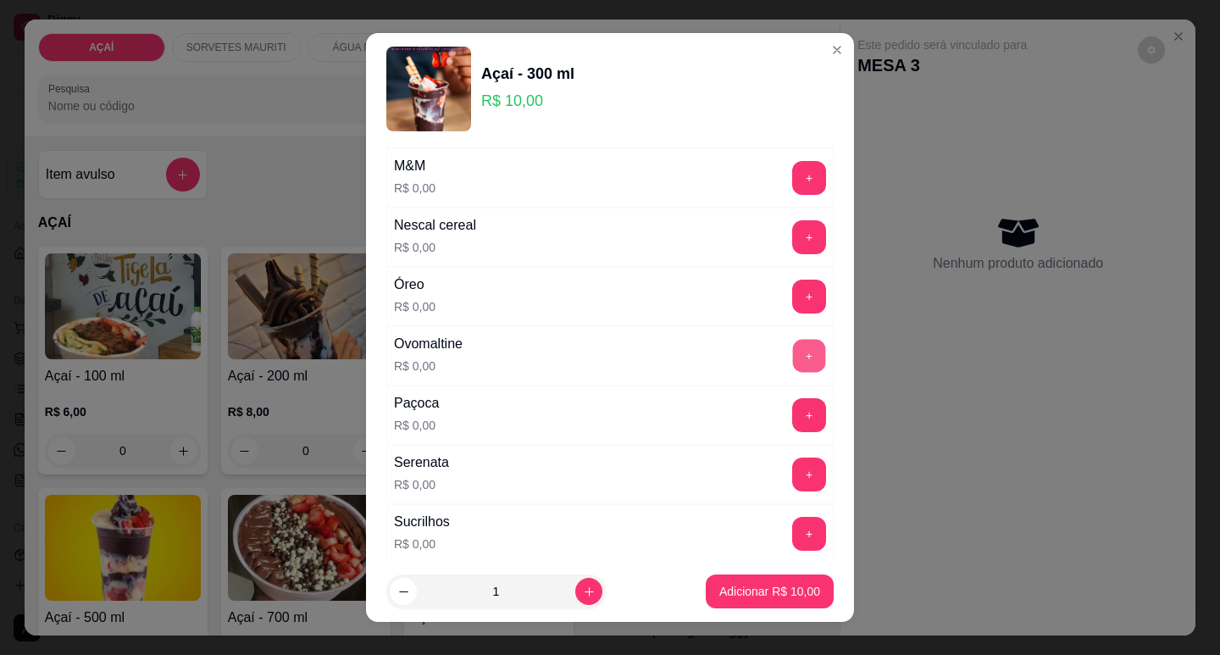
click at [793, 353] on button "+" at bounding box center [809, 355] width 33 height 33
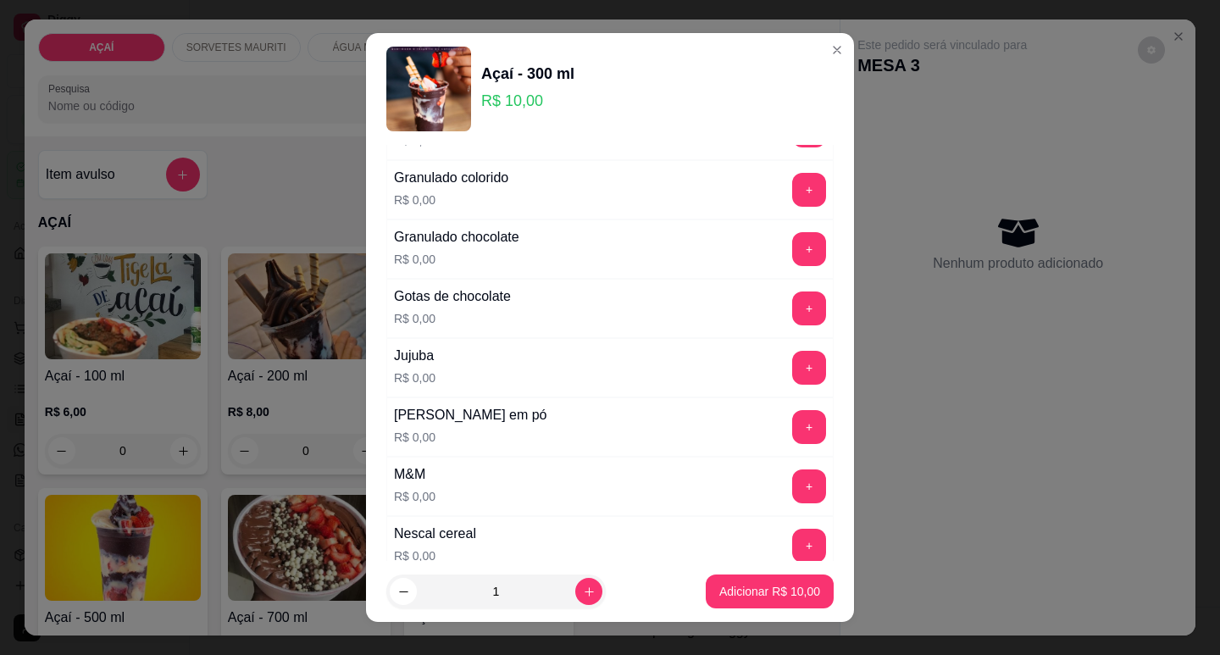
scroll to position [1440, 0]
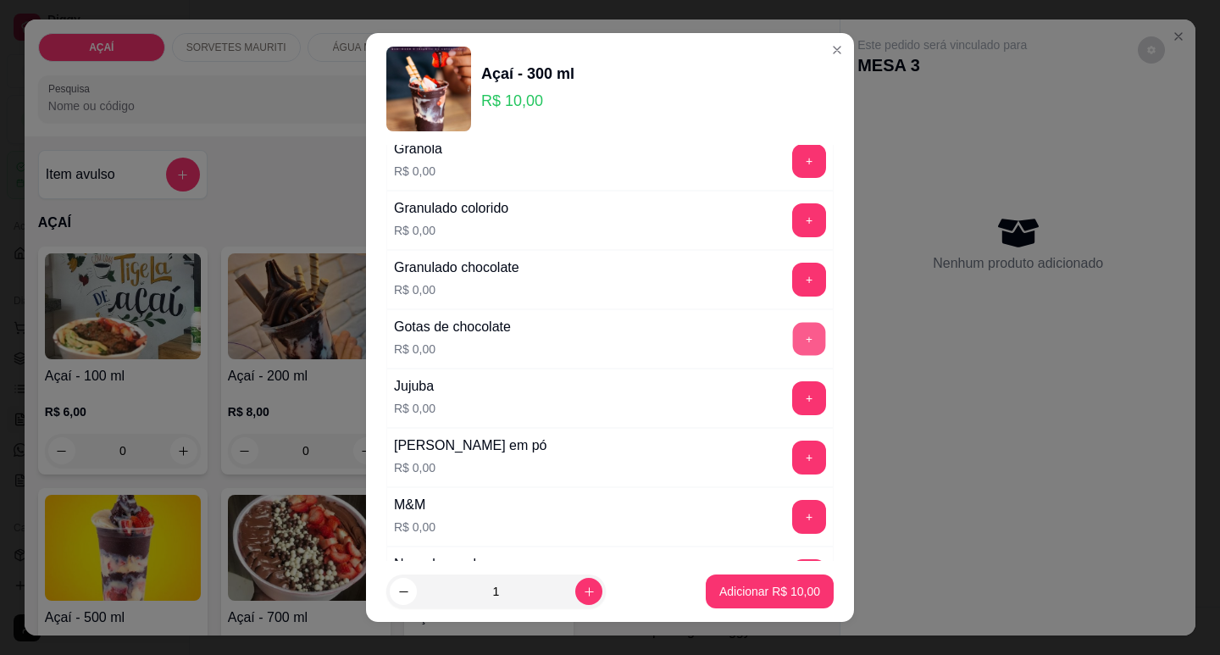
click at [793, 345] on button "+" at bounding box center [809, 338] width 33 height 33
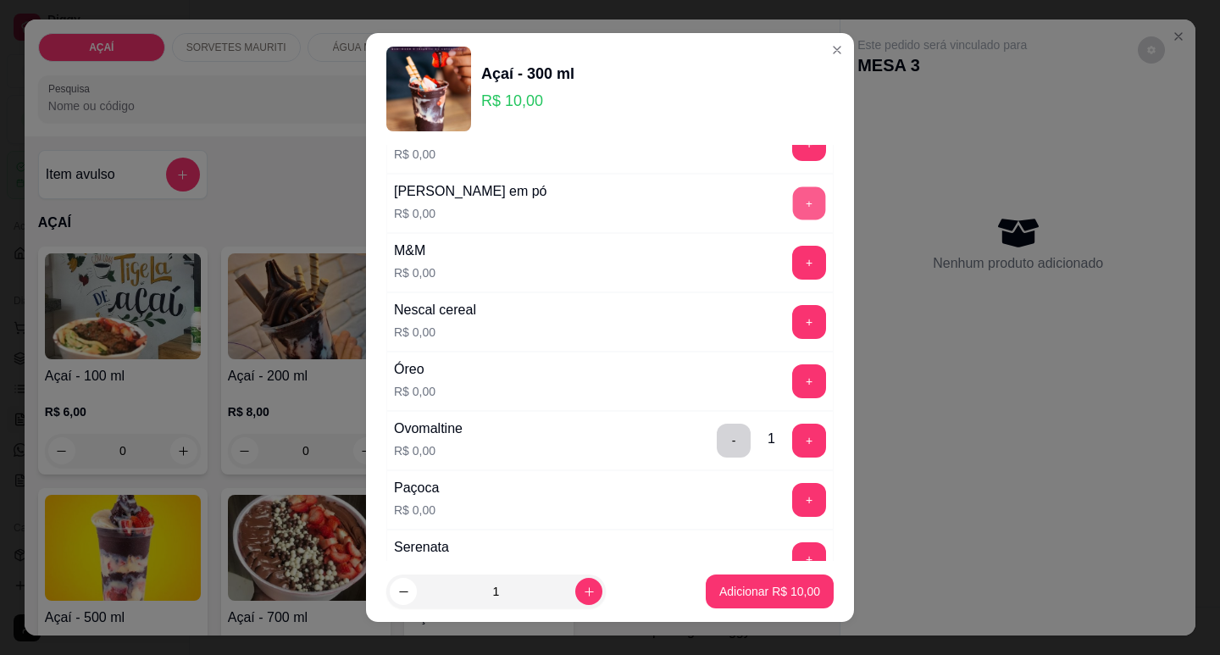
click at [793, 212] on button "+" at bounding box center [809, 202] width 33 height 33
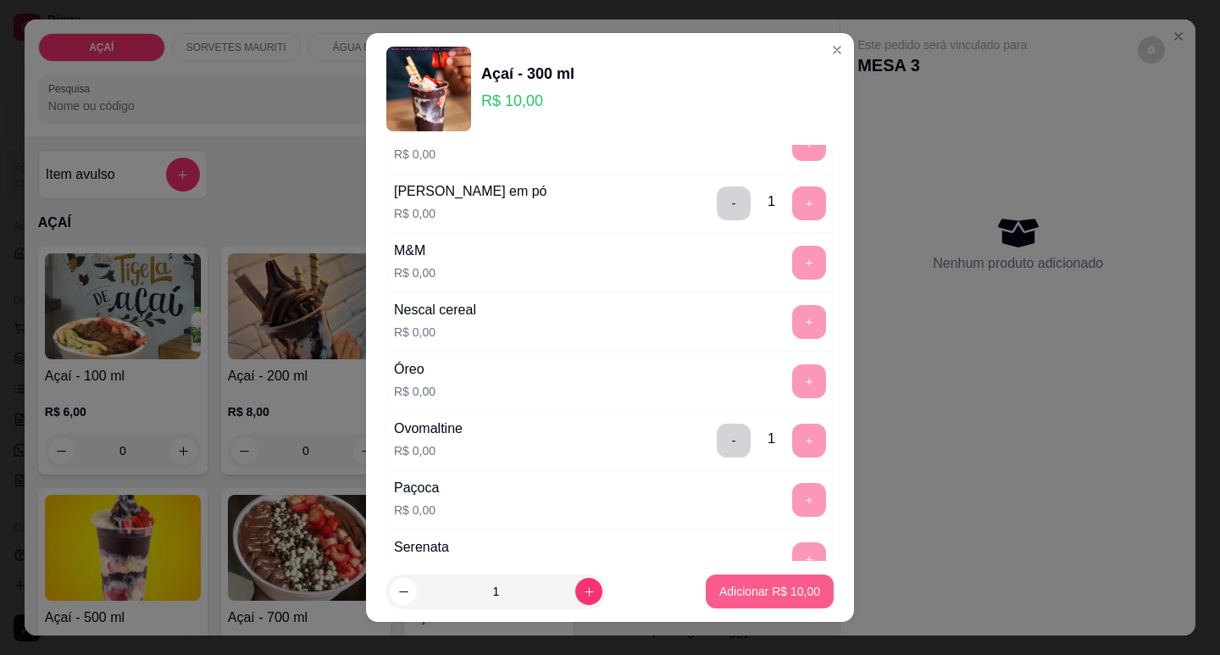
click at [792, 592] on p "Adicionar R$ 10,00" at bounding box center [769, 591] width 101 height 17
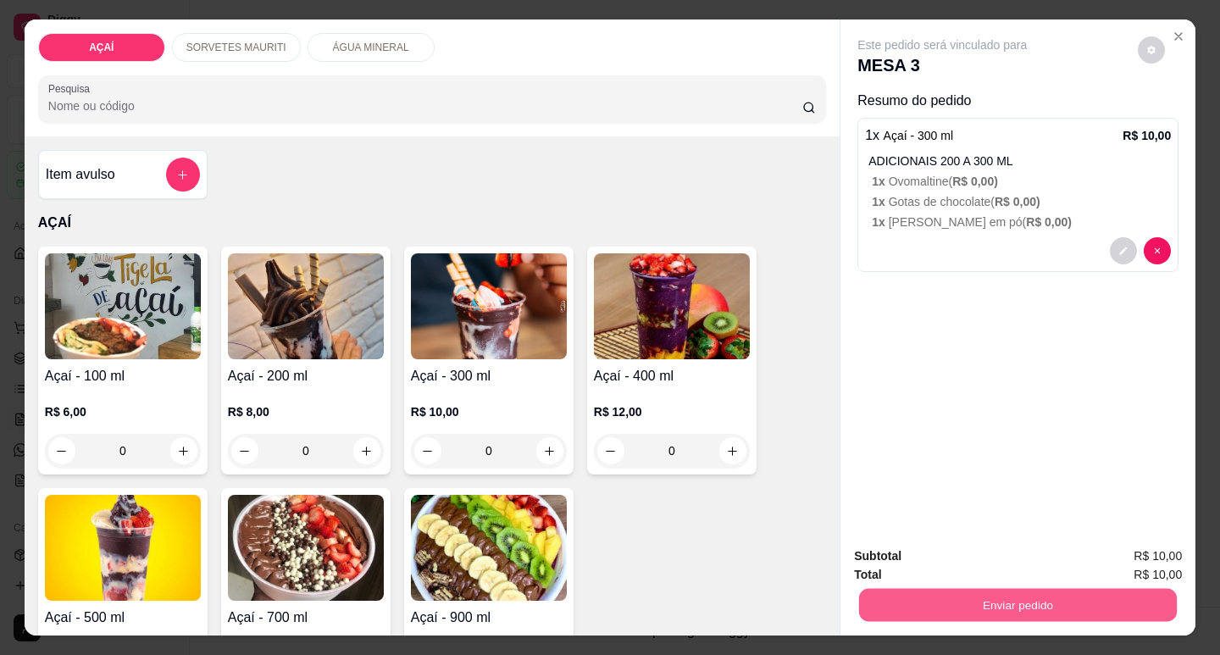
click at [867, 594] on button "Enviar pedido" at bounding box center [1018, 604] width 318 height 33
click at [920, 555] on button "Não registrar e enviar pedido" at bounding box center [962, 556] width 171 height 31
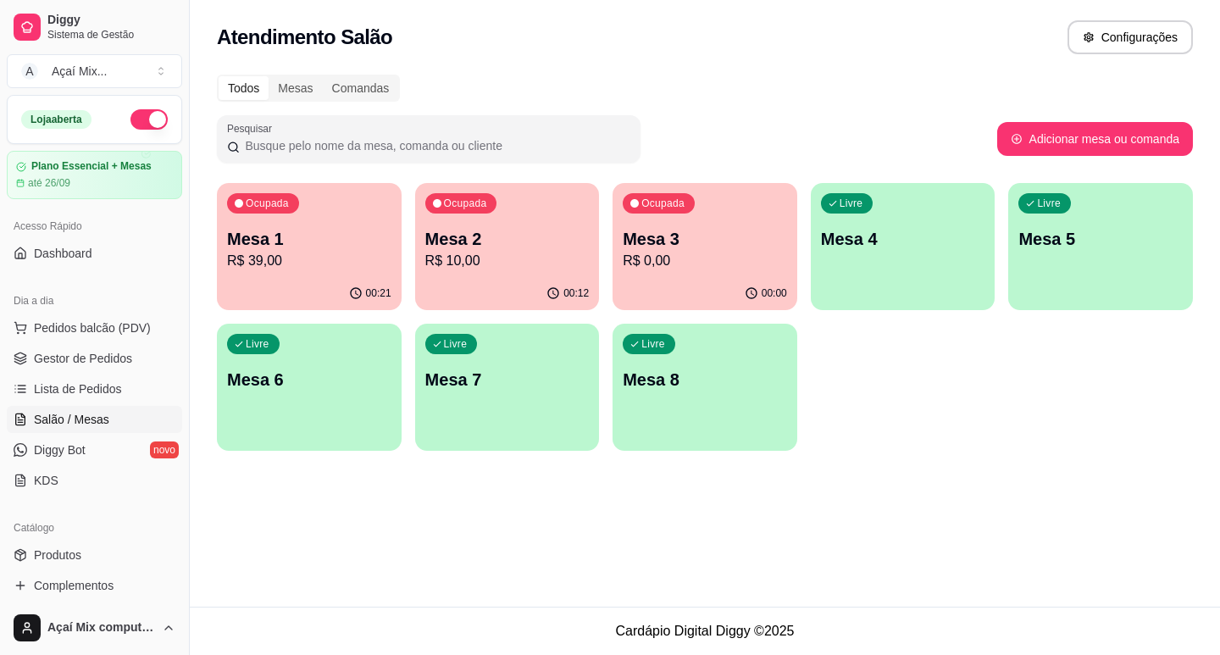
click at [399, 470] on div "Todos Mesas Comandas Pesquisar Adicionar mesa ou comanda Ocupada Mesa 1 R$ 39,0…" at bounding box center [705, 267] width 1030 height 407
click at [944, 323] on div "Ocupada Mesa 1 R$ 39,00 00:21 Ocupada Mesa 2 R$ 10,00 00:12 Ocupada Mesa 3 R$ 0…" at bounding box center [705, 317] width 976 height 268
click at [930, 271] on div "Livre Mesa 4" at bounding box center [903, 236] width 185 height 107
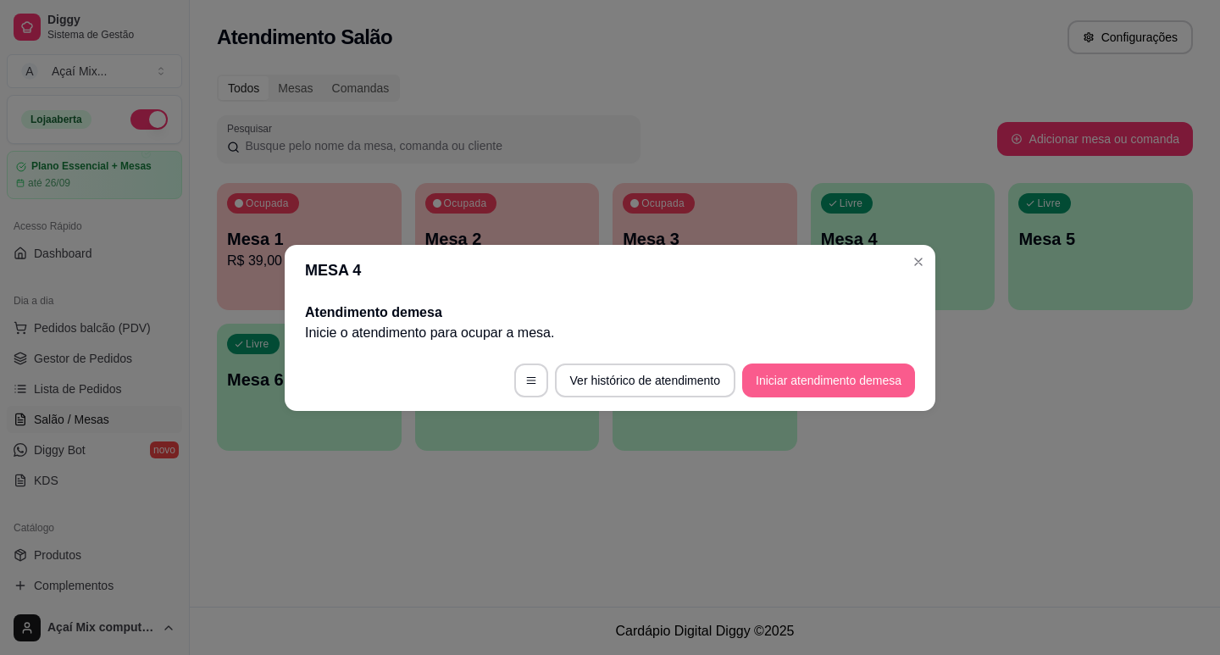
click at [791, 375] on button "Iniciar atendimento de mesa" at bounding box center [828, 381] width 173 height 34
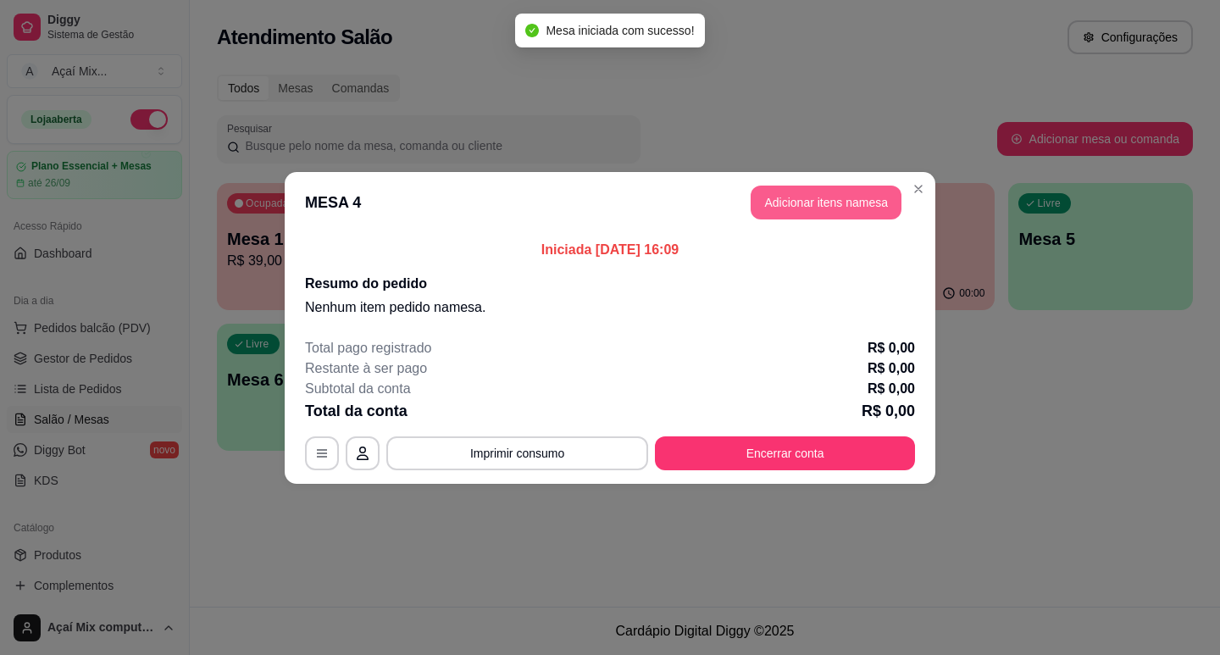
click at [785, 202] on button "Adicionar itens na mesa" at bounding box center [826, 203] width 151 height 34
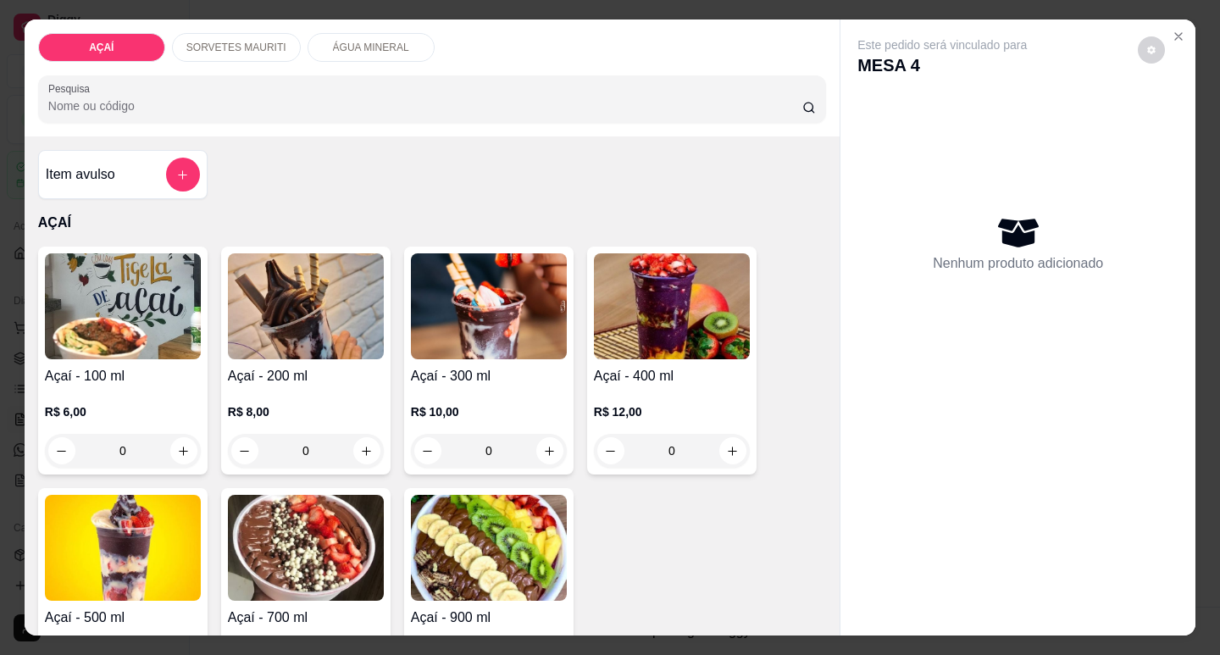
click at [719, 456] on div "0" at bounding box center [672, 451] width 156 height 34
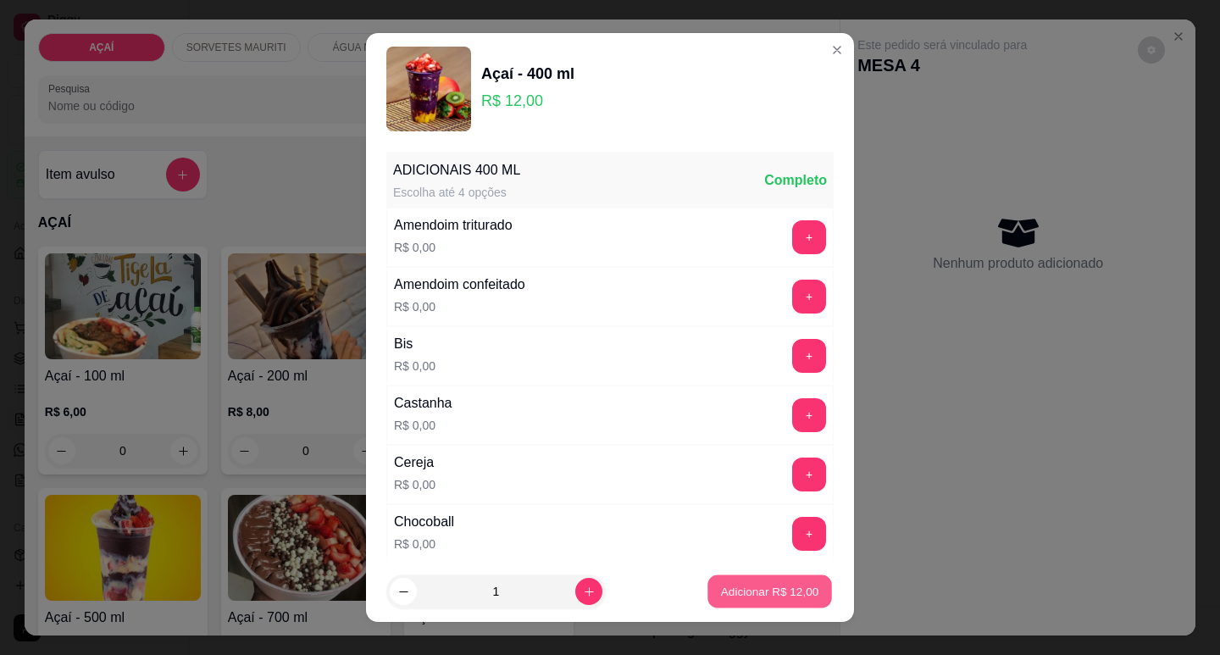
click at [721, 587] on p "Adicionar R$ 12,00" at bounding box center [770, 592] width 98 height 16
type input "1"
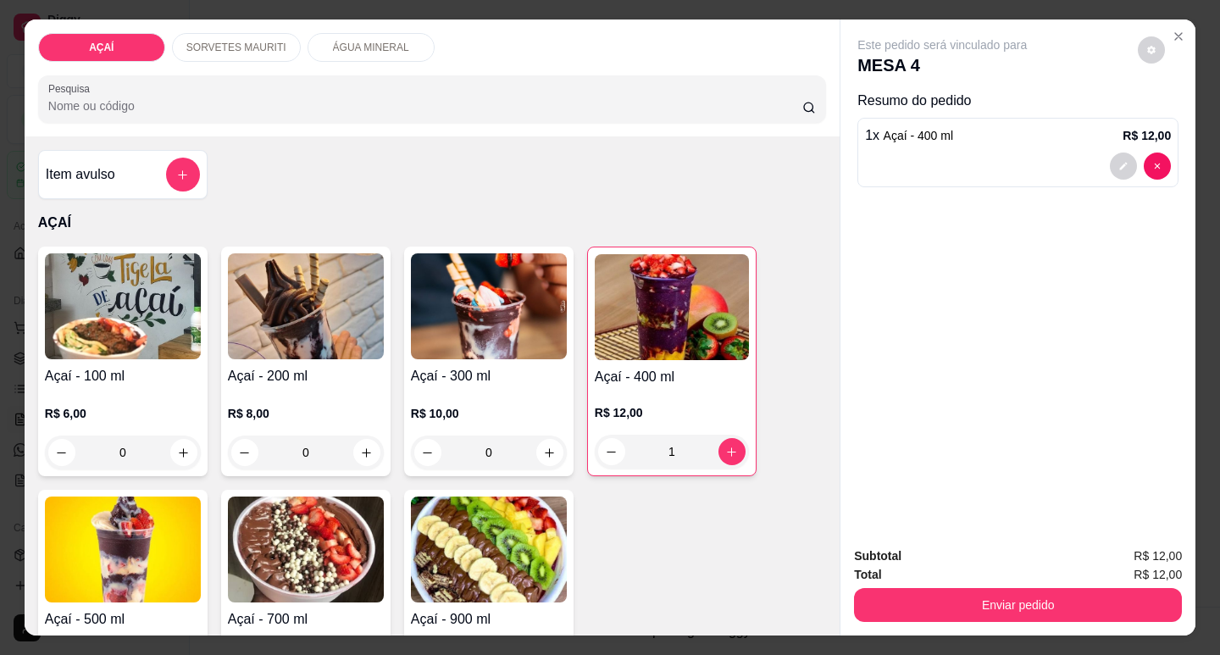
click at [540, 450] on div "0" at bounding box center [489, 453] width 156 height 34
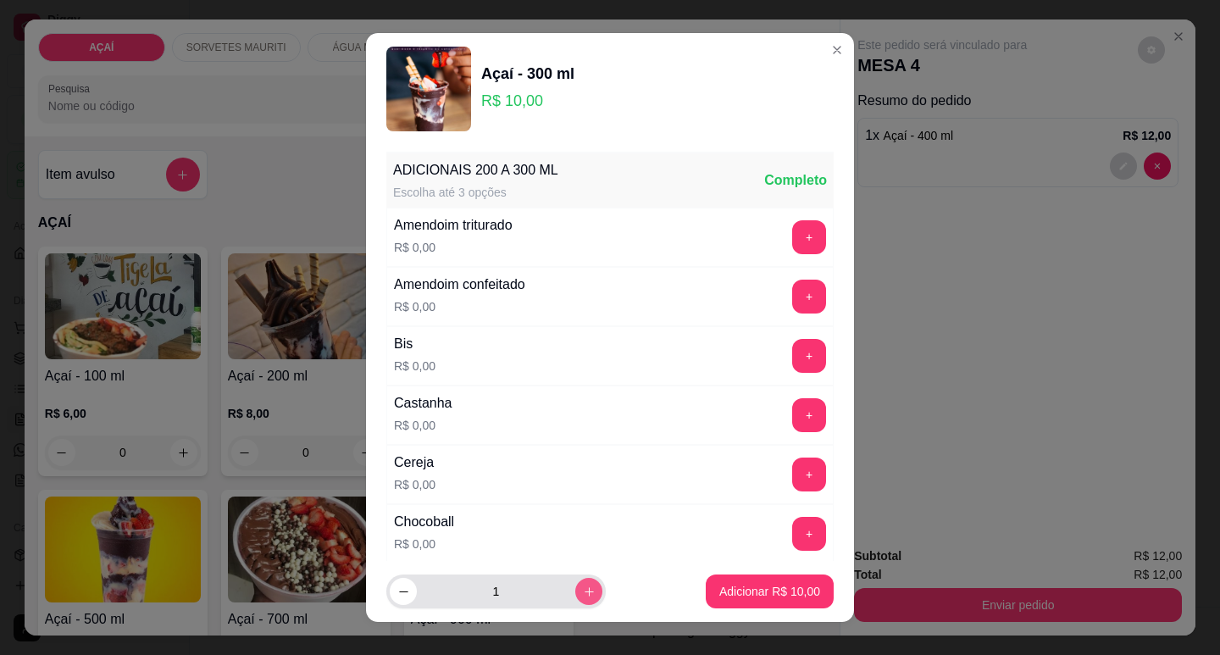
click at [575, 602] on button "increase-product-quantity" at bounding box center [588, 591] width 27 height 27
click at [575, 602] on button "increase-product-quantity" at bounding box center [588, 592] width 26 height 26
type input "3"
click at [752, 589] on p "Adicionar R$ 30,00" at bounding box center [769, 591] width 101 height 17
type input "3"
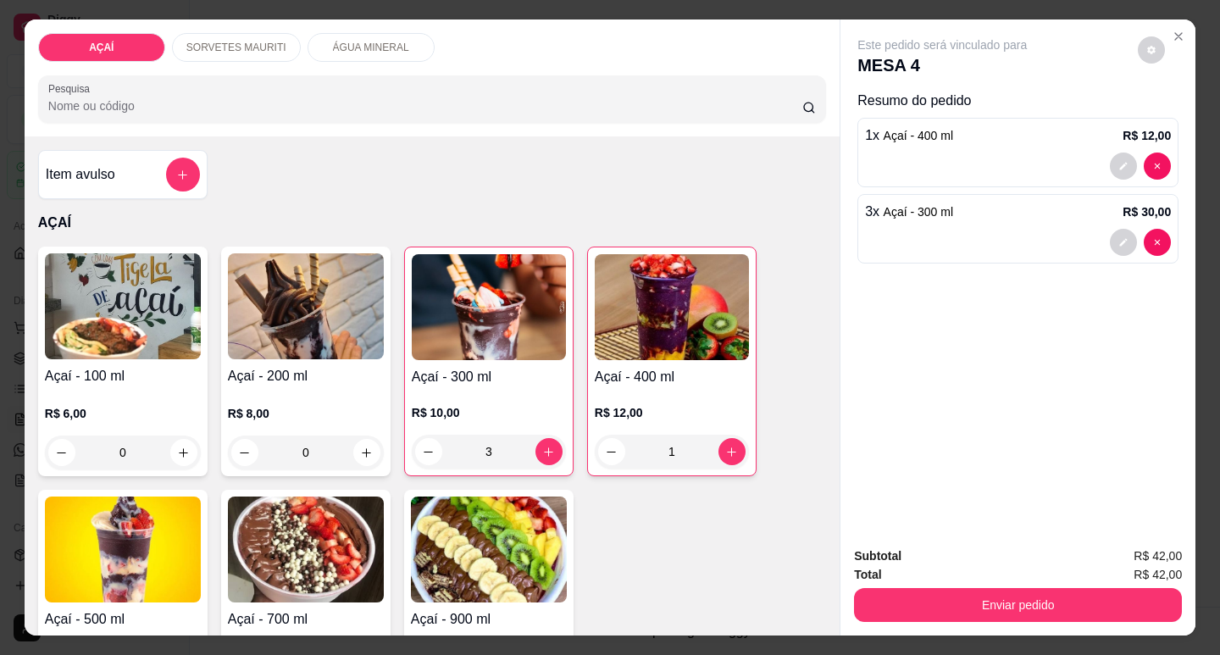
click at [169, 388] on div "R$ 6,00 0" at bounding box center [123, 428] width 156 height 81
click at [314, 394] on div "R$ 8,00 0" at bounding box center [306, 428] width 156 height 81
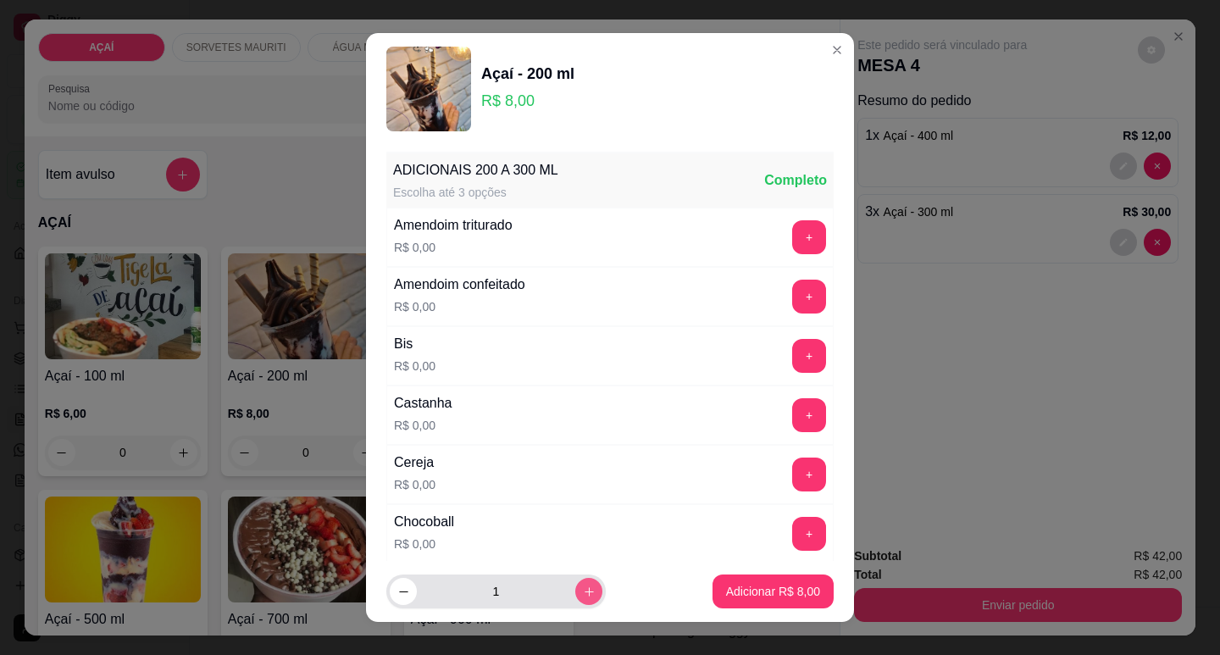
click at [575, 583] on button "increase-product-quantity" at bounding box center [588, 591] width 27 height 27
click at [575, 584] on button "increase-product-quantity" at bounding box center [588, 591] width 27 height 27
click at [585, 595] on icon "increase-product-quantity" at bounding box center [589, 591] width 8 height 8
type input "5"
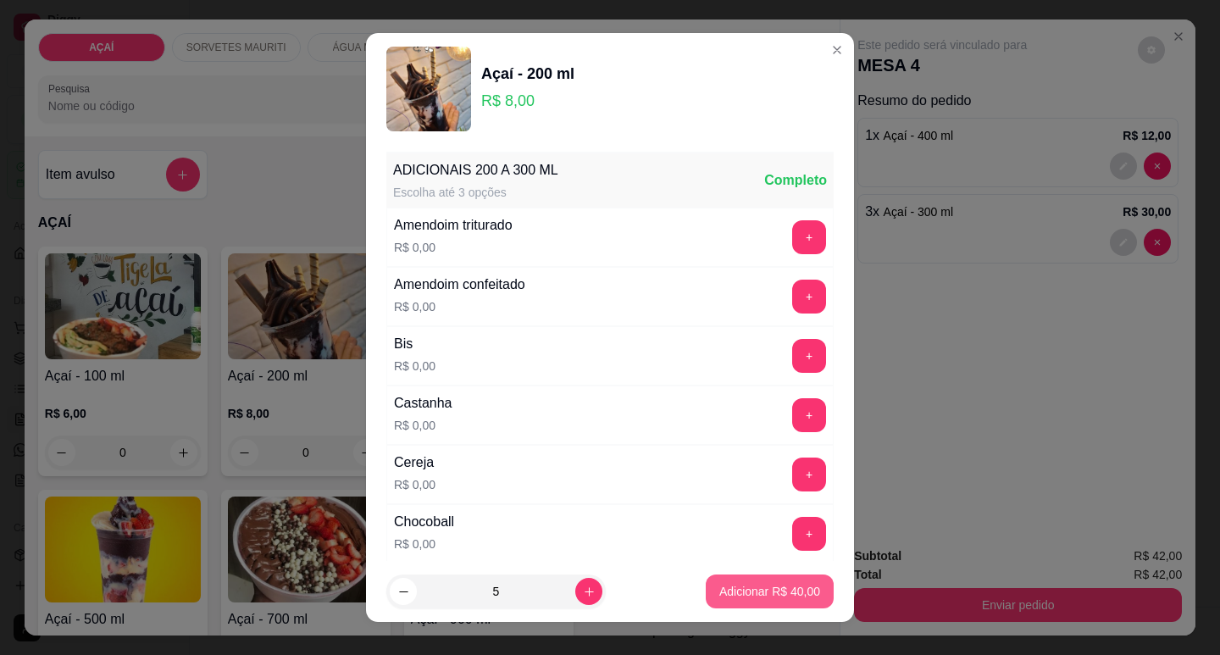
click at [729, 602] on button "Adicionar R$ 40,00" at bounding box center [770, 591] width 128 height 34
type input "5"
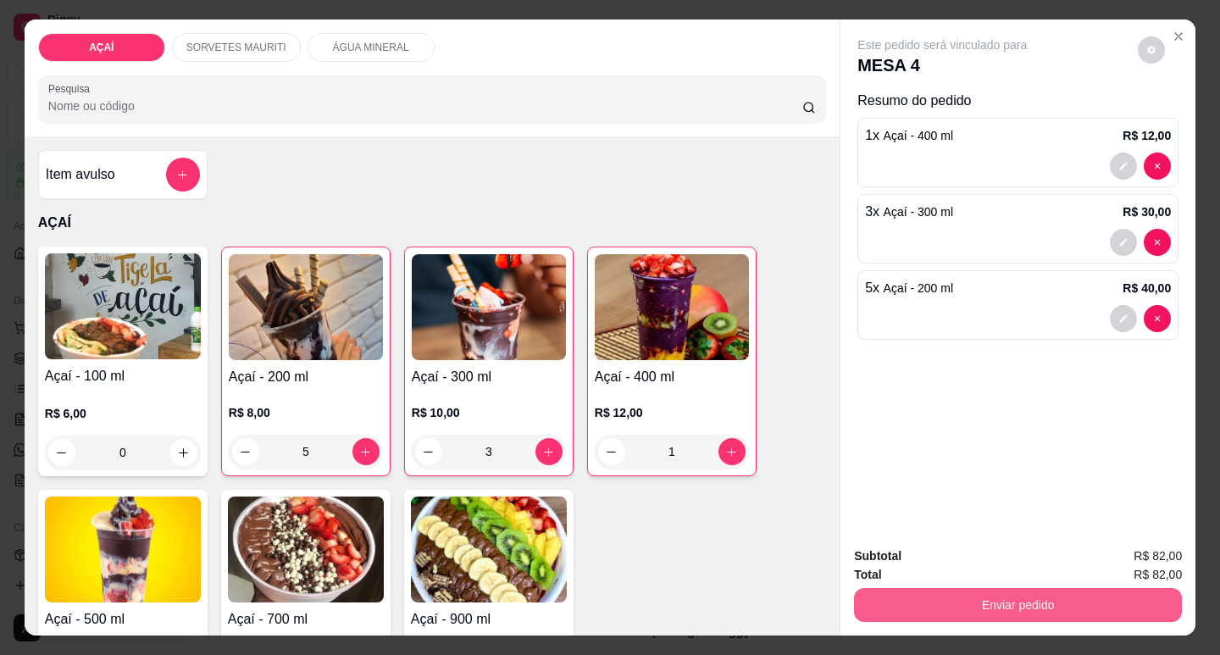
click at [966, 594] on button "Enviar pedido" at bounding box center [1018, 605] width 328 height 34
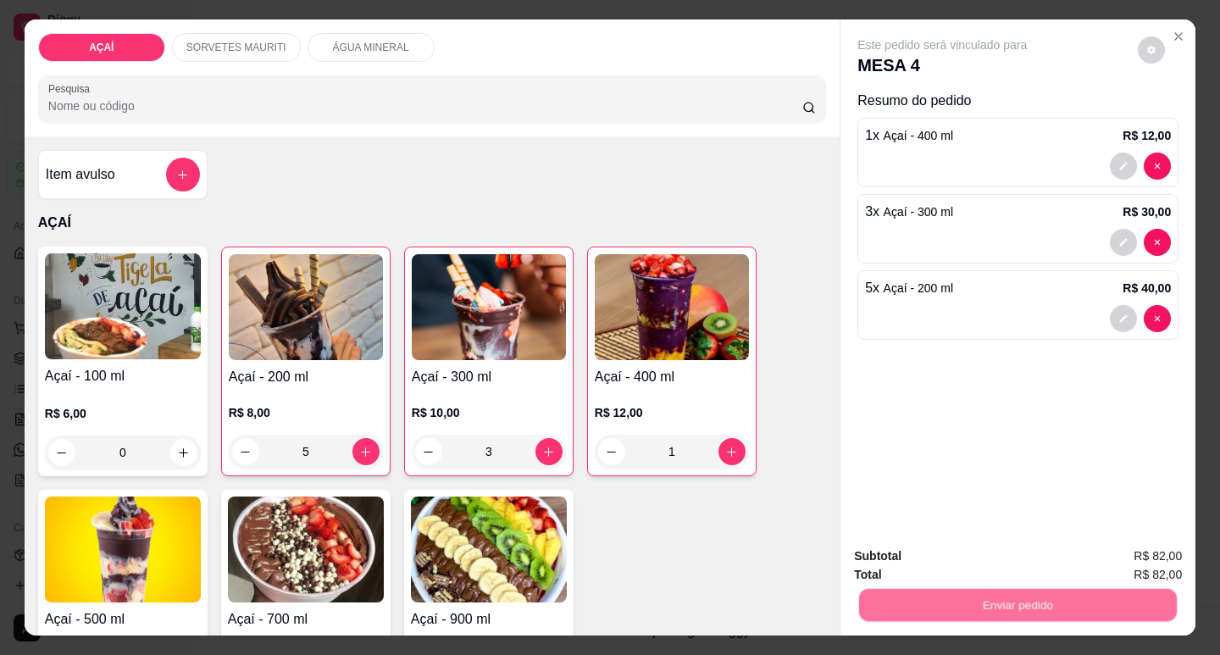
click at [967, 543] on button "Não registrar e enviar pedido" at bounding box center [962, 556] width 171 height 31
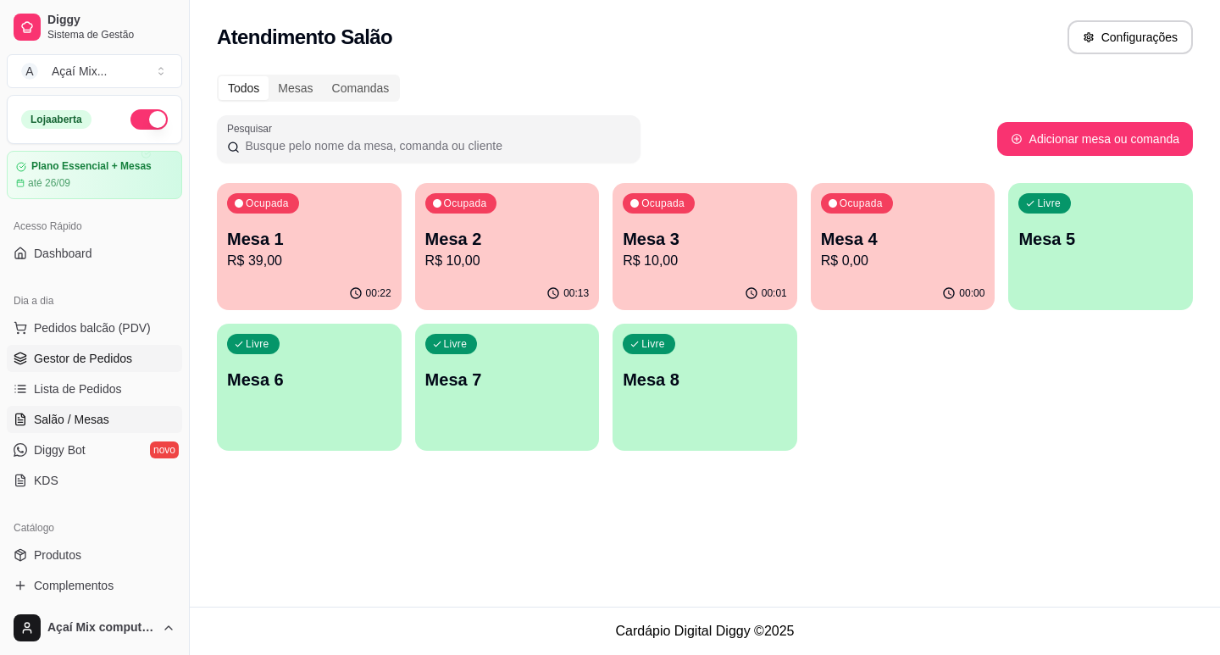
click at [46, 361] on span "Gestor de Pedidos" at bounding box center [83, 358] width 98 height 17
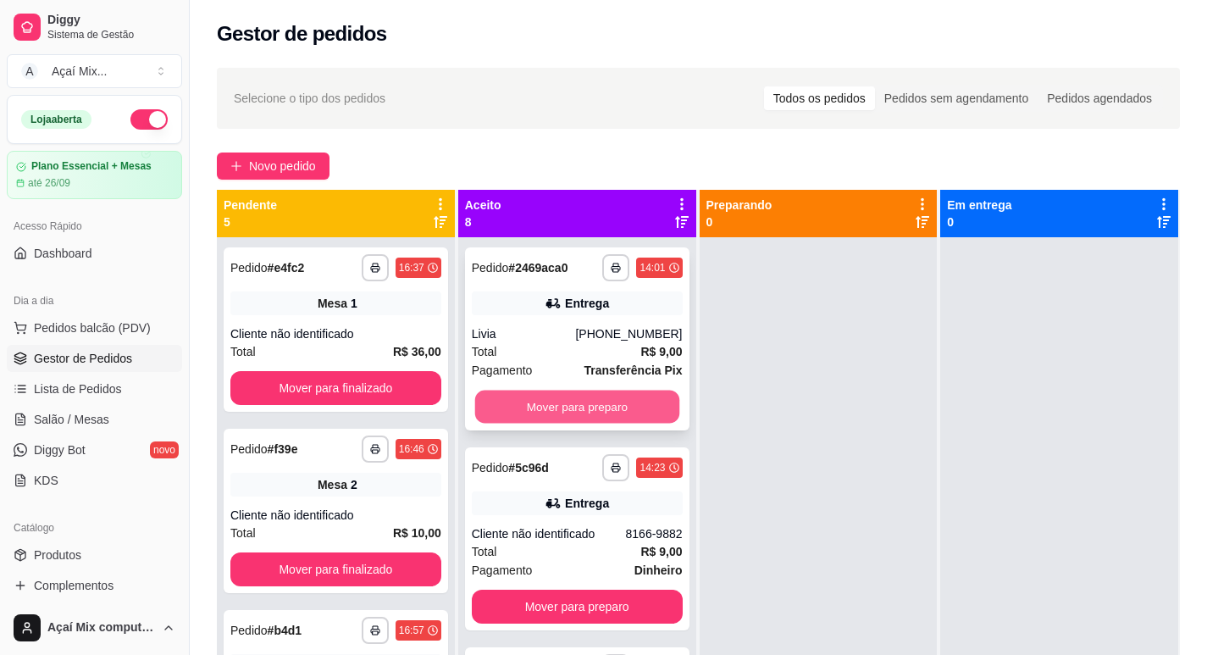
click at [533, 413] on button "Mover para preparo" at bounding box center [577, 407] width 204 height 33
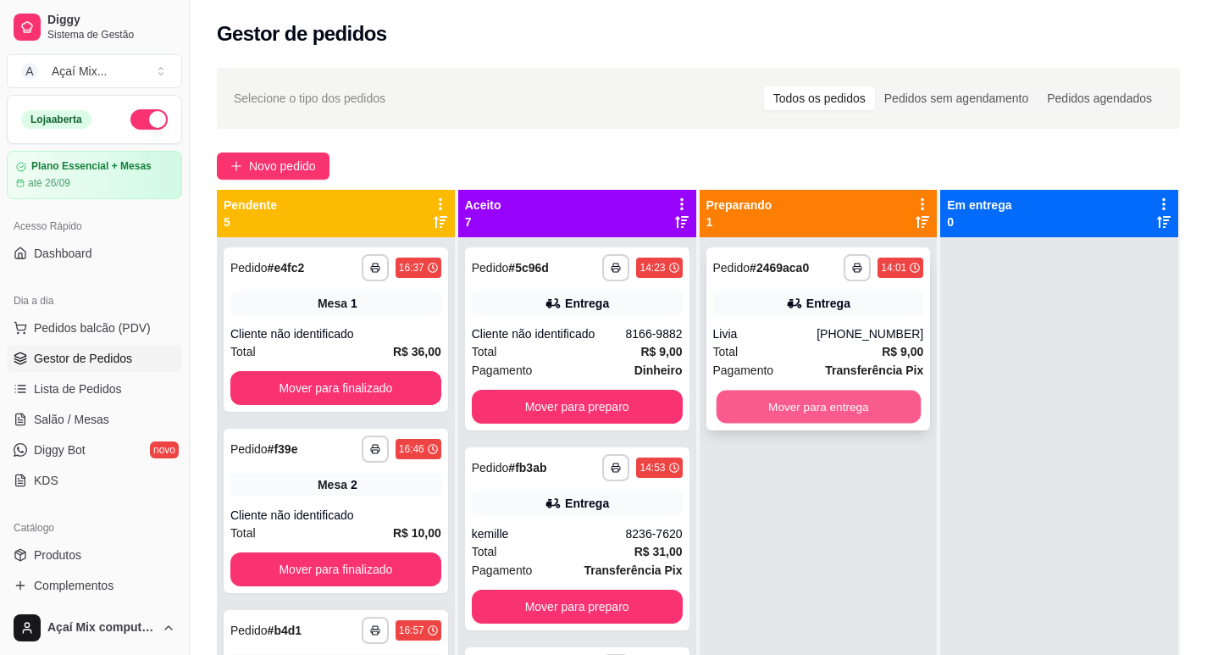
click at [722, 404] on button "Mover para entrega" at bounding box center [818, 407] width 204 height 33
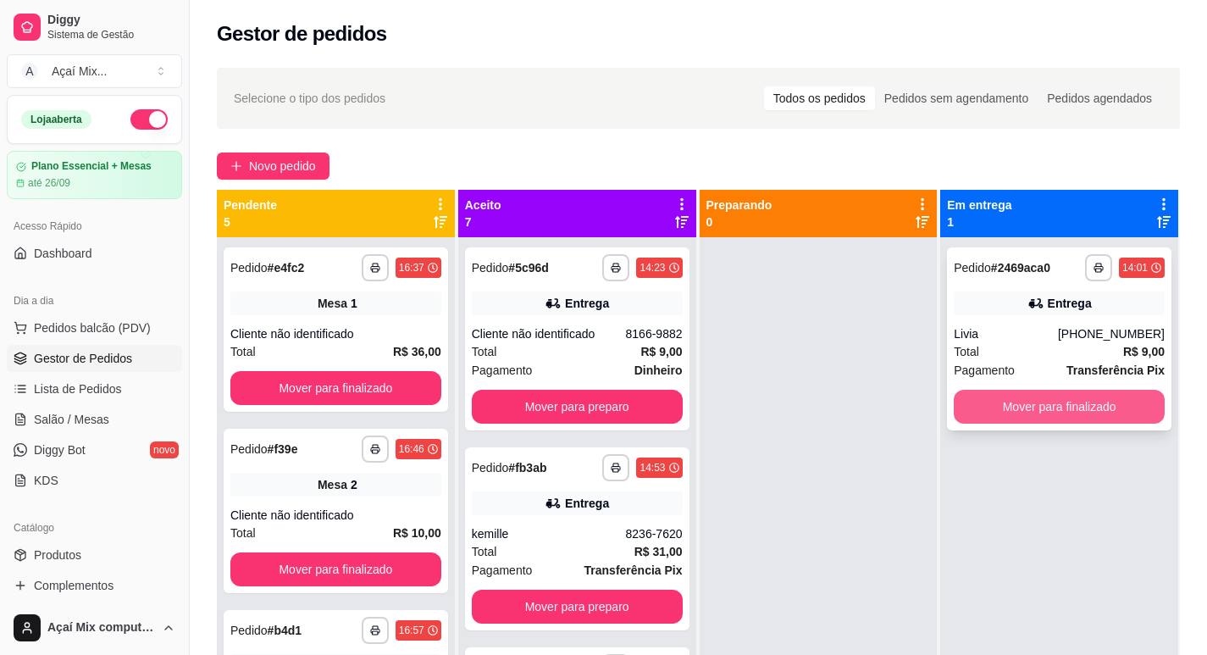
click at [975, 406] on button "Mover para finalizado" at bounding box center [1059, 407] width 211 height 34
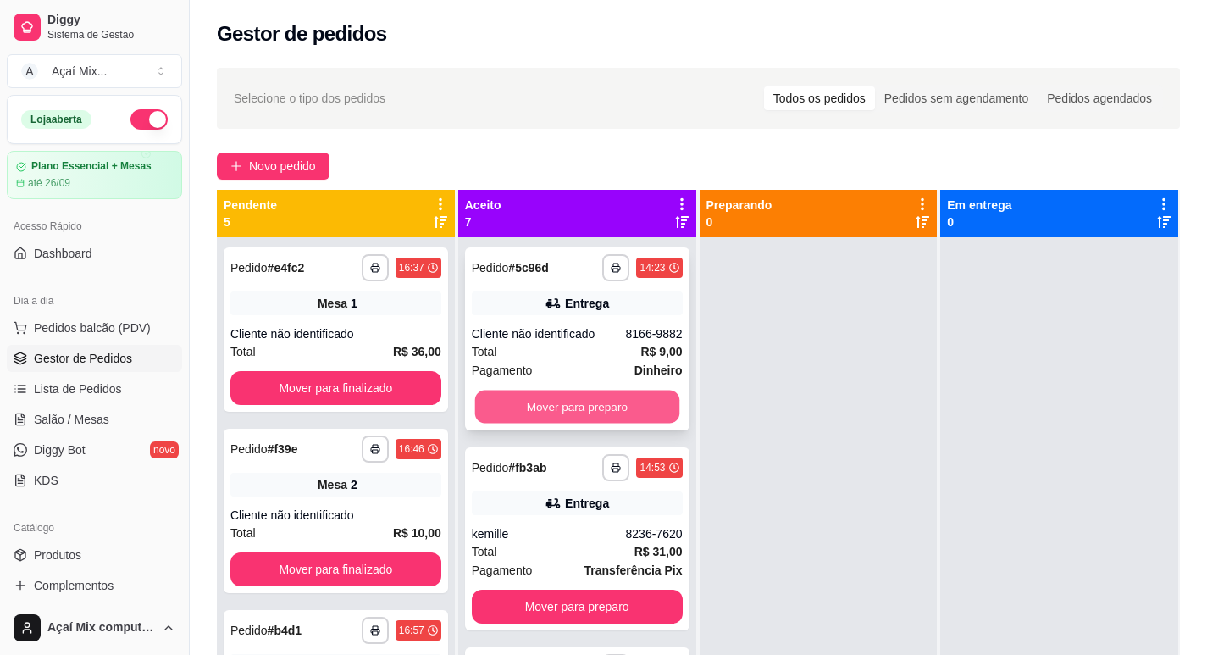
click at [507, 406] on button "Mover para preparo" at bounding box center [577, 407] width 204 height 33
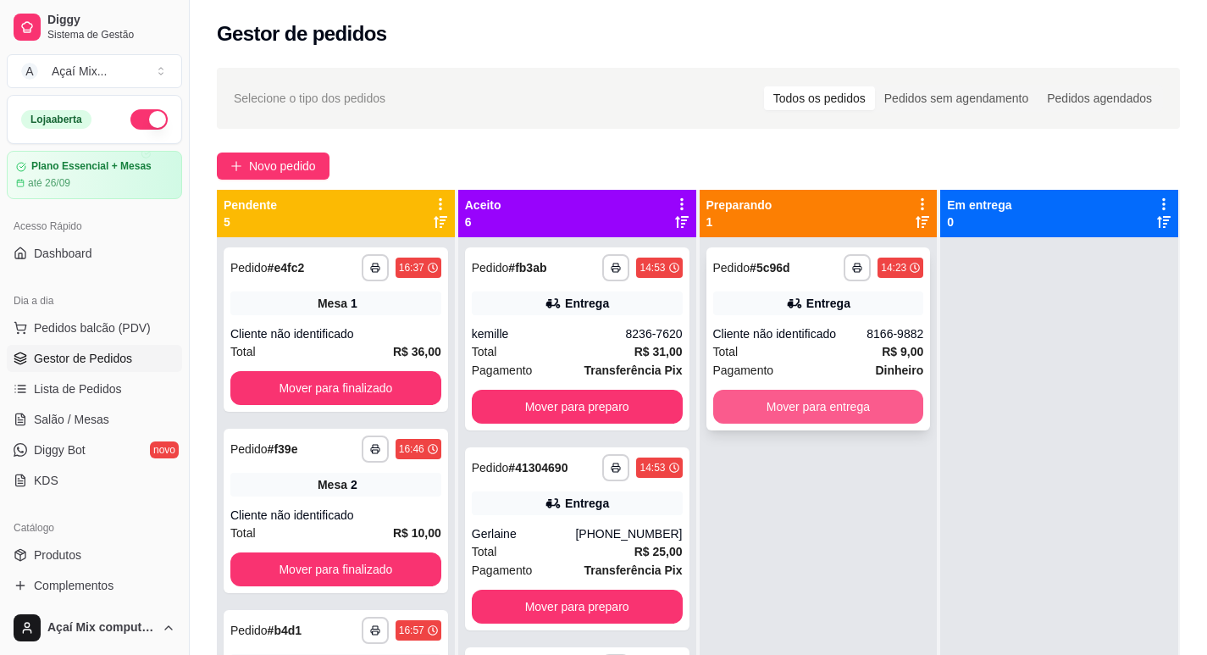
click at [851, 410] on button "Mover para entrega" at bounding box center [818, 407] width 211 height 34
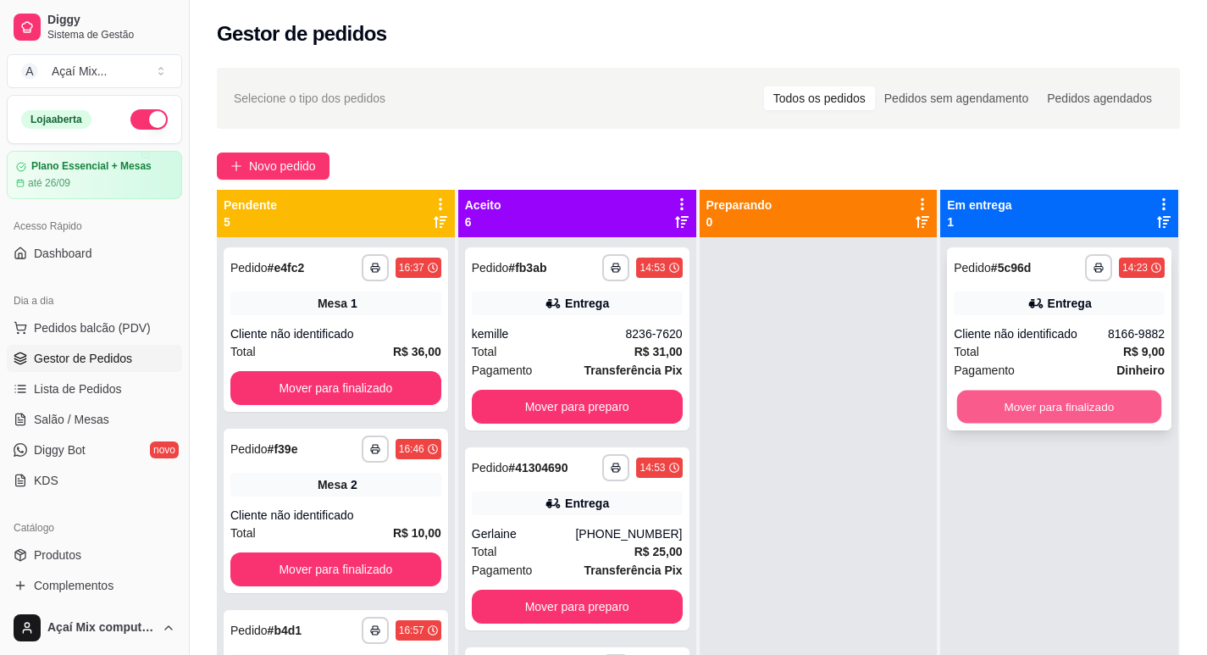
click at [1032, 415] on button "Mover para finalizado" at bounding box center [1059, 407] width 204 height 33
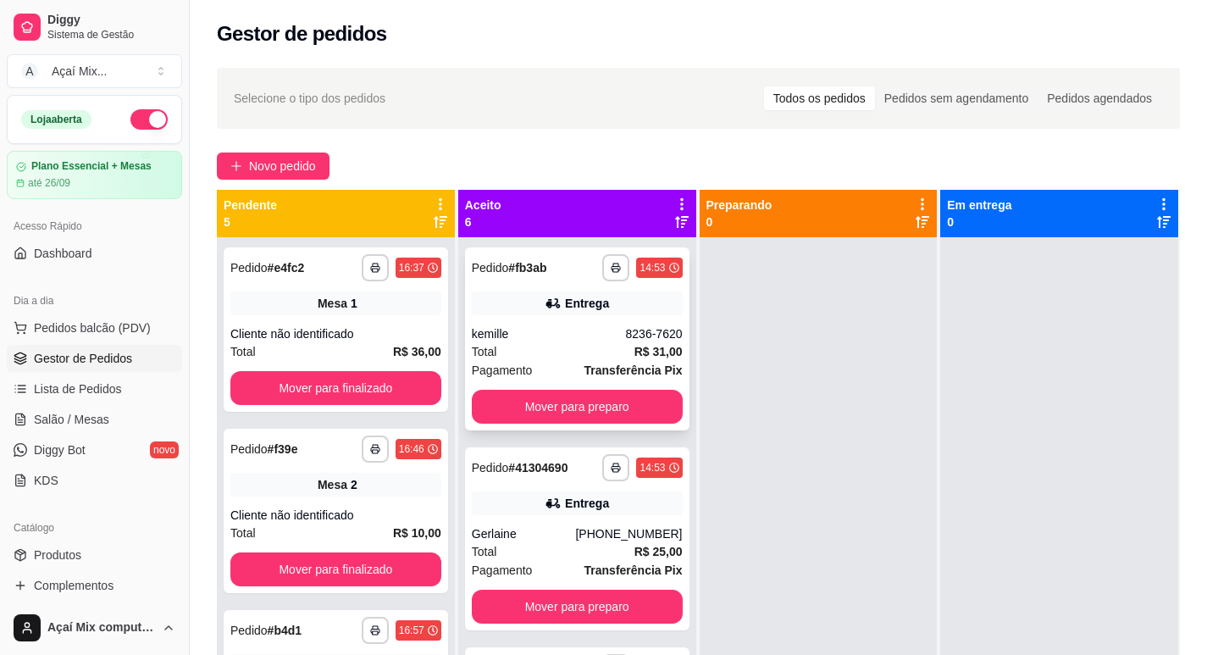
click at [611, 322] on div "**********" at bounding box center [577, 338] width 225 height 183
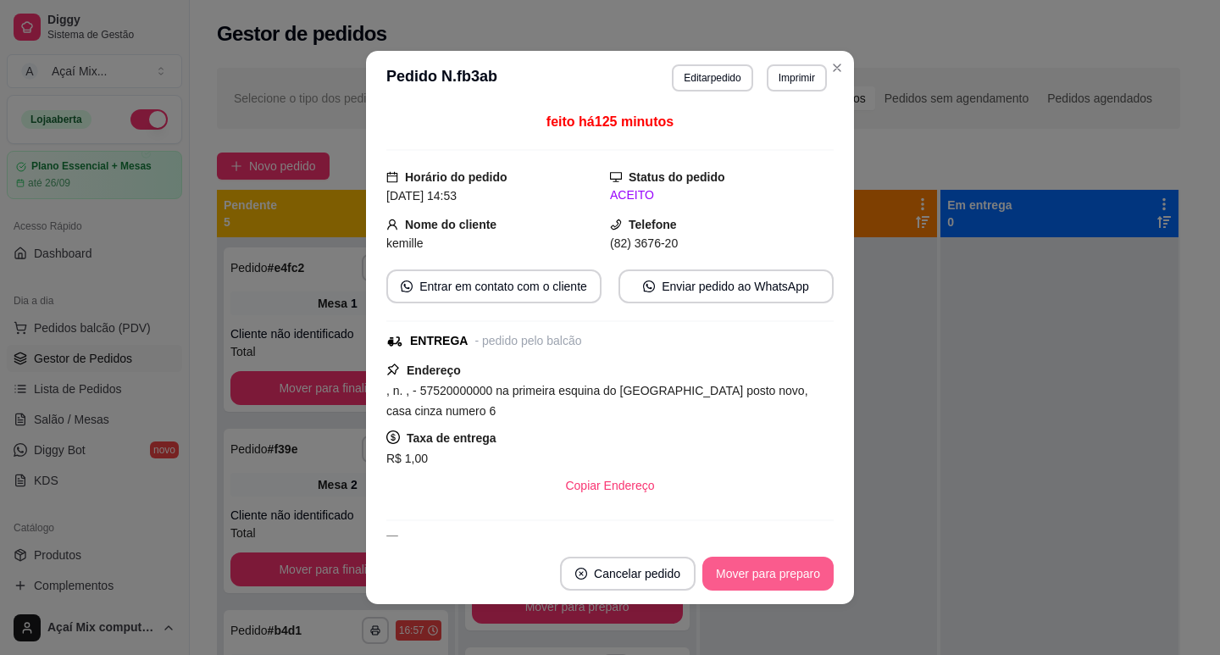
click at [758, 573] on button "Mover para preparo" at bounding box center [767, 574] width 131 height 34
click at [758, 573] on button "Mover para entrega" at bounding box center [768, 574] width 130 height 34
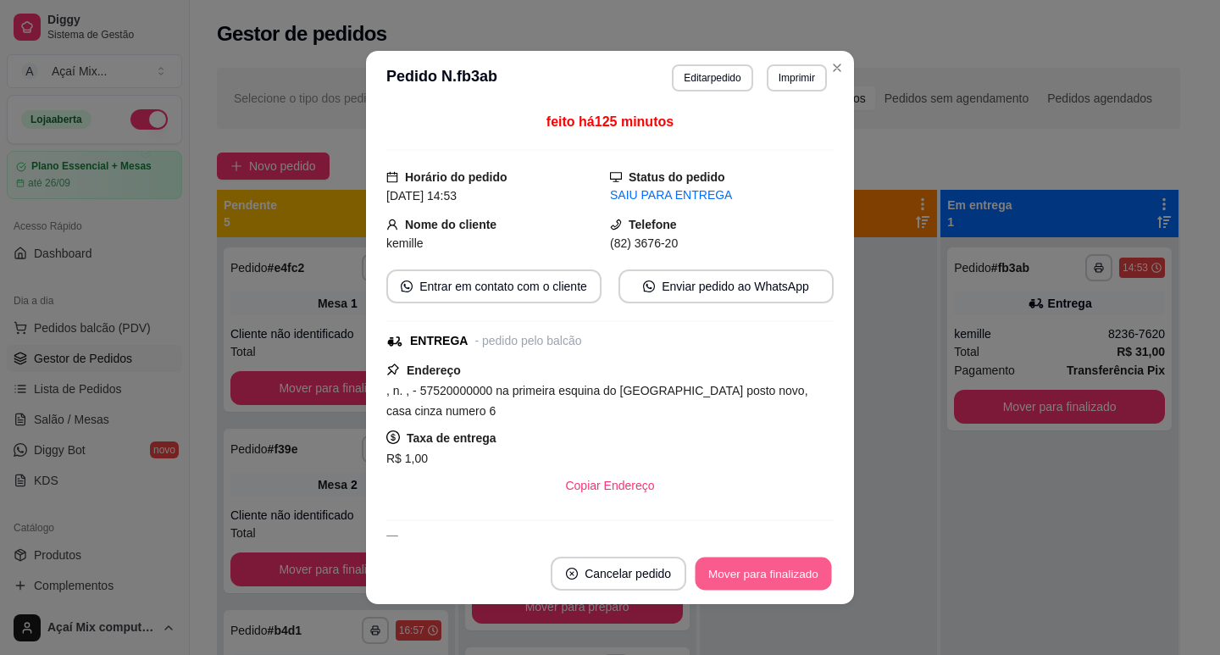
click at [758, 573] on button "Mover para finalizado" at bounding box center [764, 574] width 136 height 33
click at [758, 573] on div "Mover para finalizado" at bounding box center [751, 574] width 164 height 34
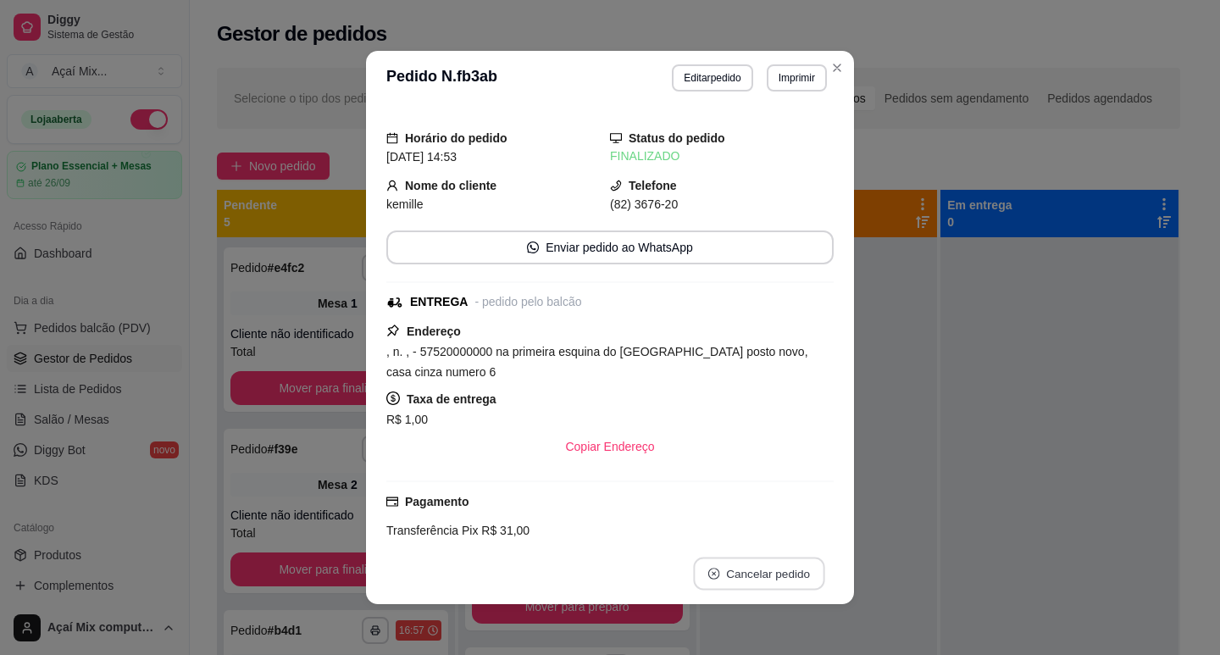
click at [758, 573] on button "Cancelar pedido" at bounding box center [758, 574] width 131 height 33
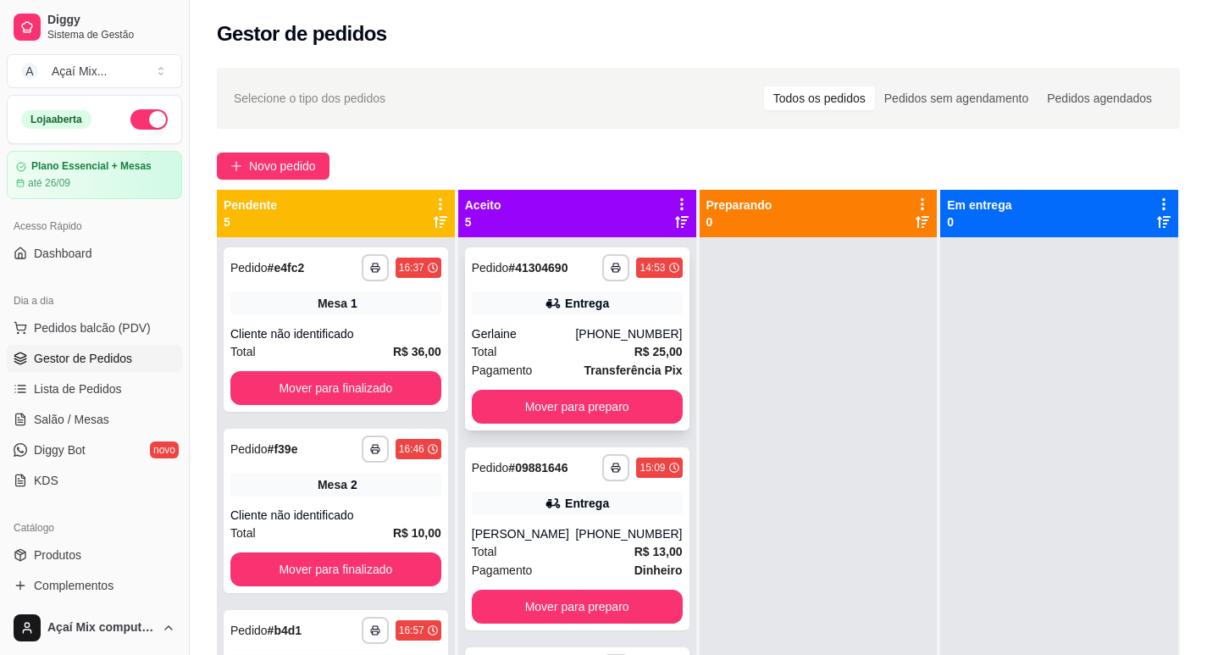
click at [616, 403] on button "Mover para preparo" at bounding box center [577, 407] width 211 height 34
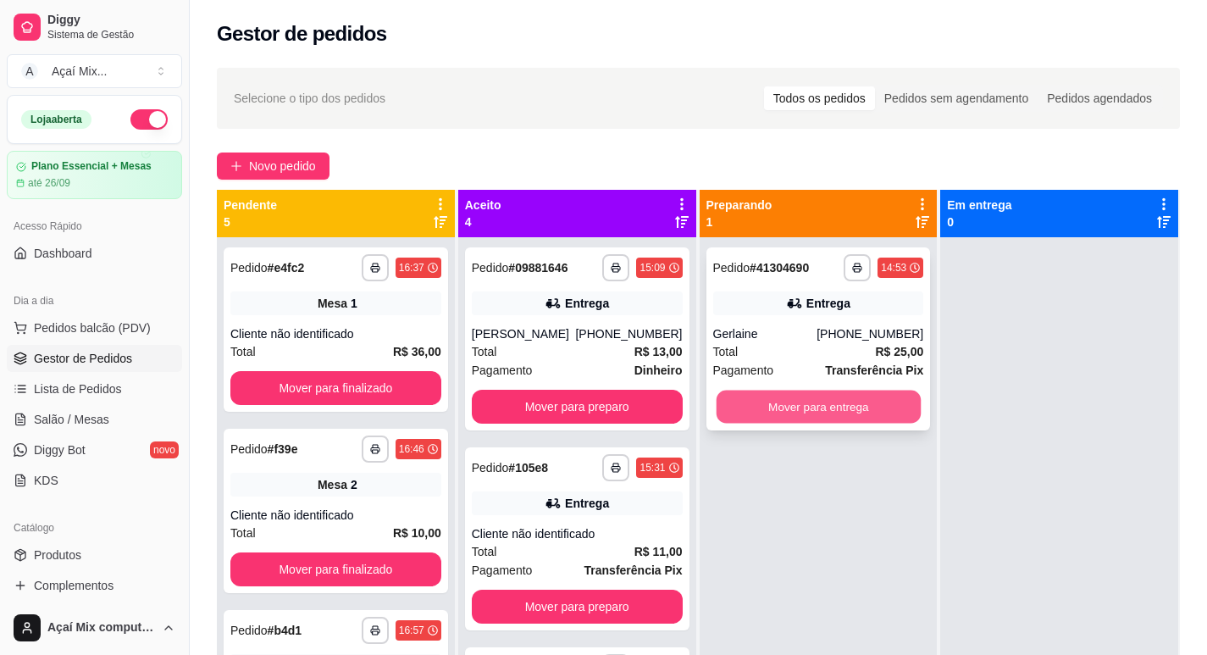
click at [721, 397] on button "Mover para entrega" at bounding box center [818, 407] width 204 height 33
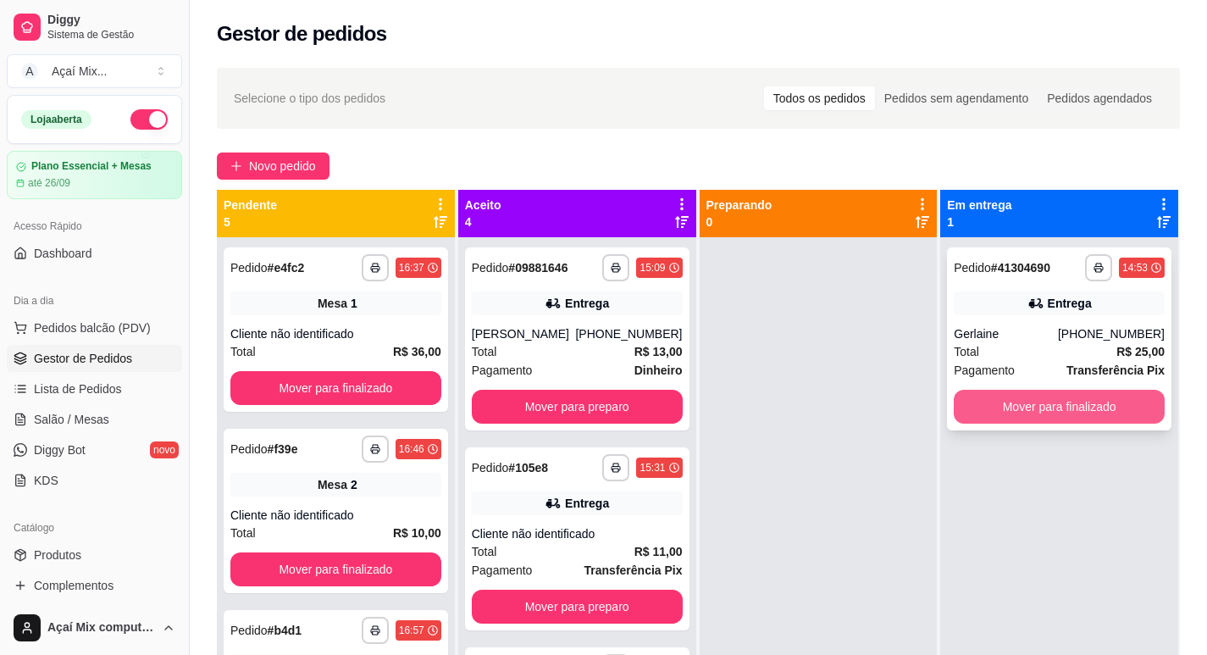
click at [1129, 411] on button "Mover para finalizado" at bounding box center [1059, 407] width 211 height 34
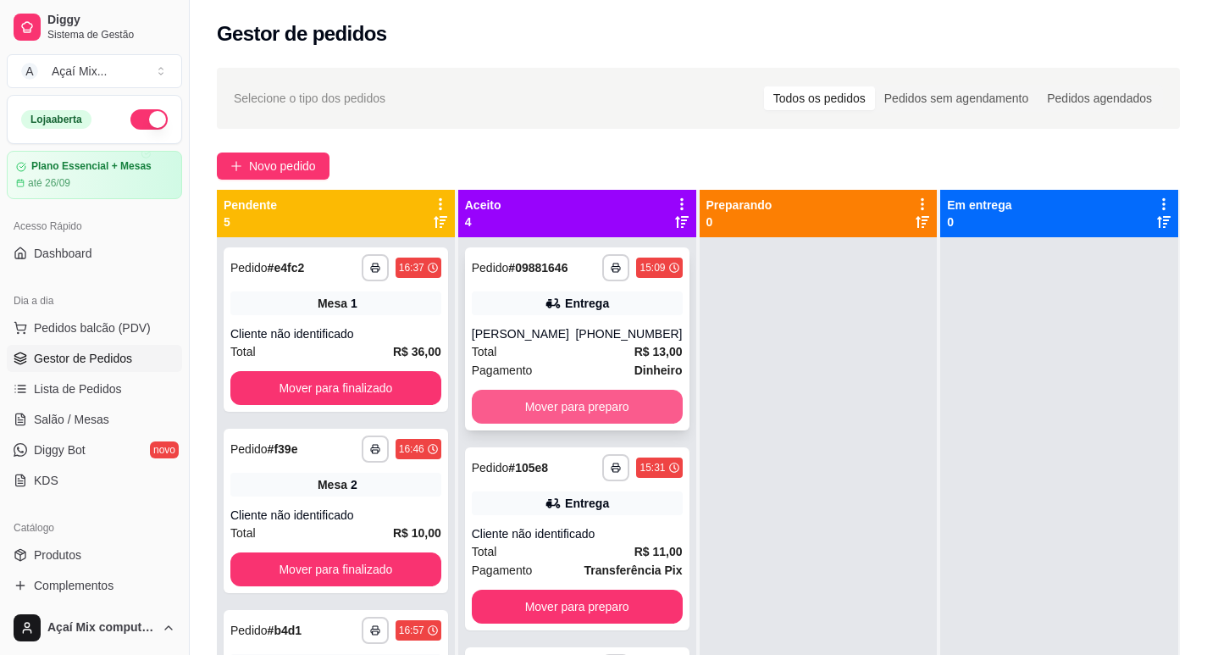
click at [520, 409] on button "Mover para preparo" at bounding box center [577, 407] width 211 height 34
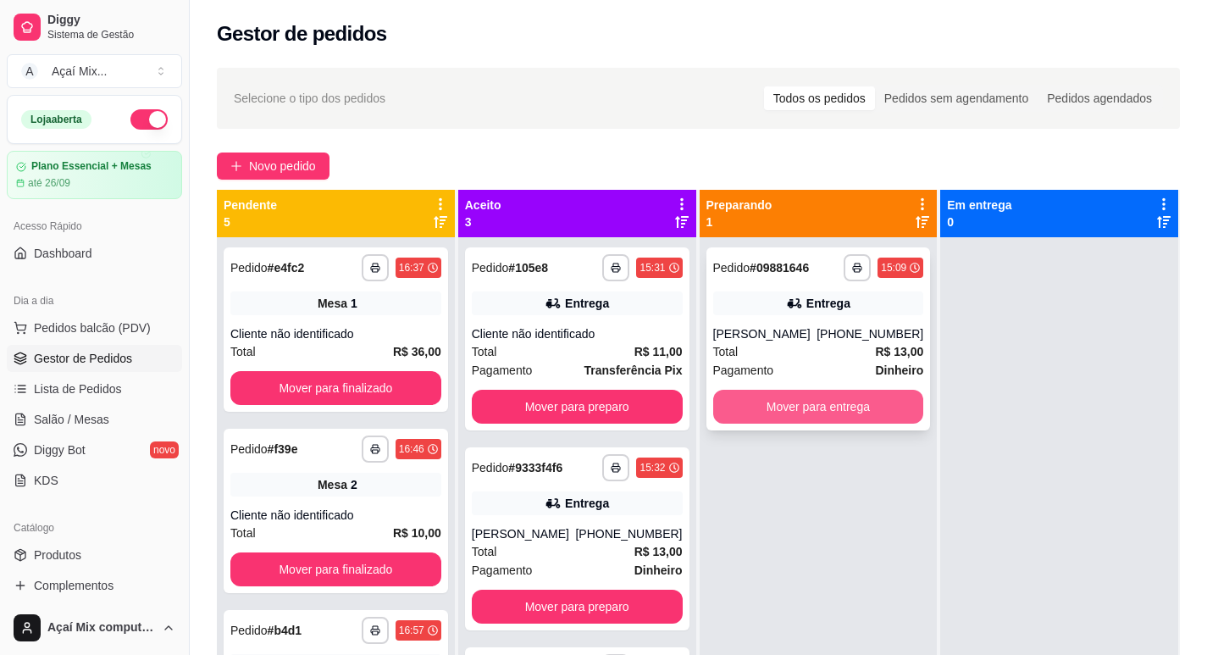
click at [785, 402] on button "Mover para entrega" at bounding box center [818, 407] width 211 height 34
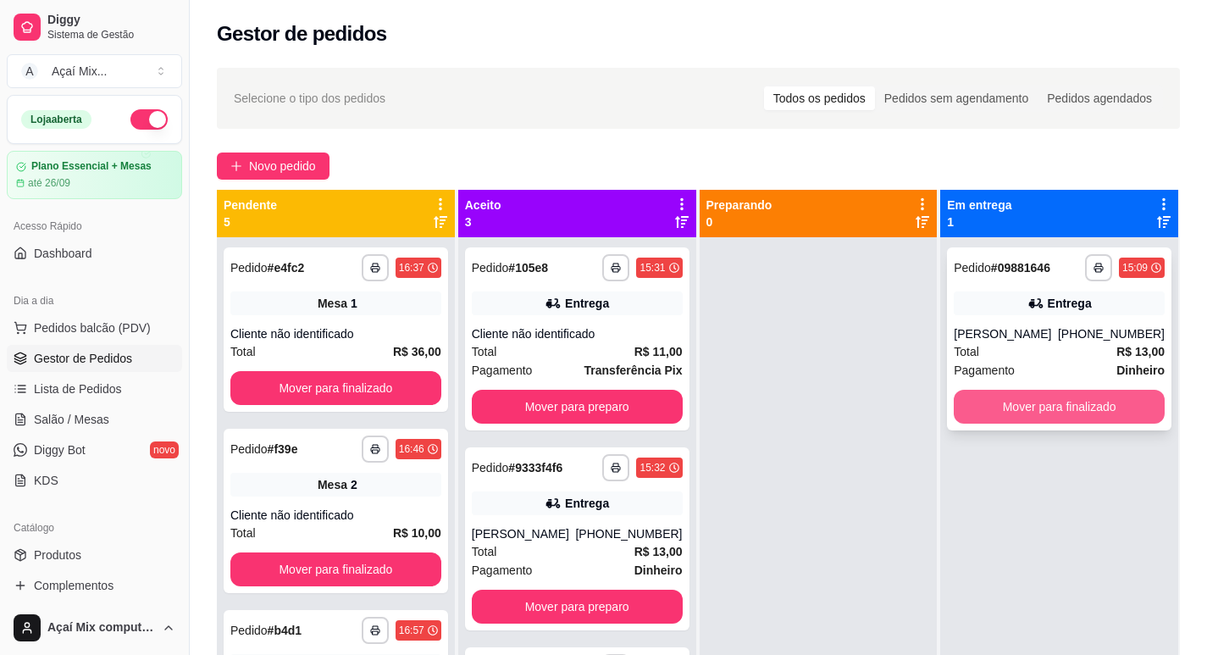
click at [1021, 414] on button "Mover para finalizado" at bounding box center [1059, 407] width 211 height 34
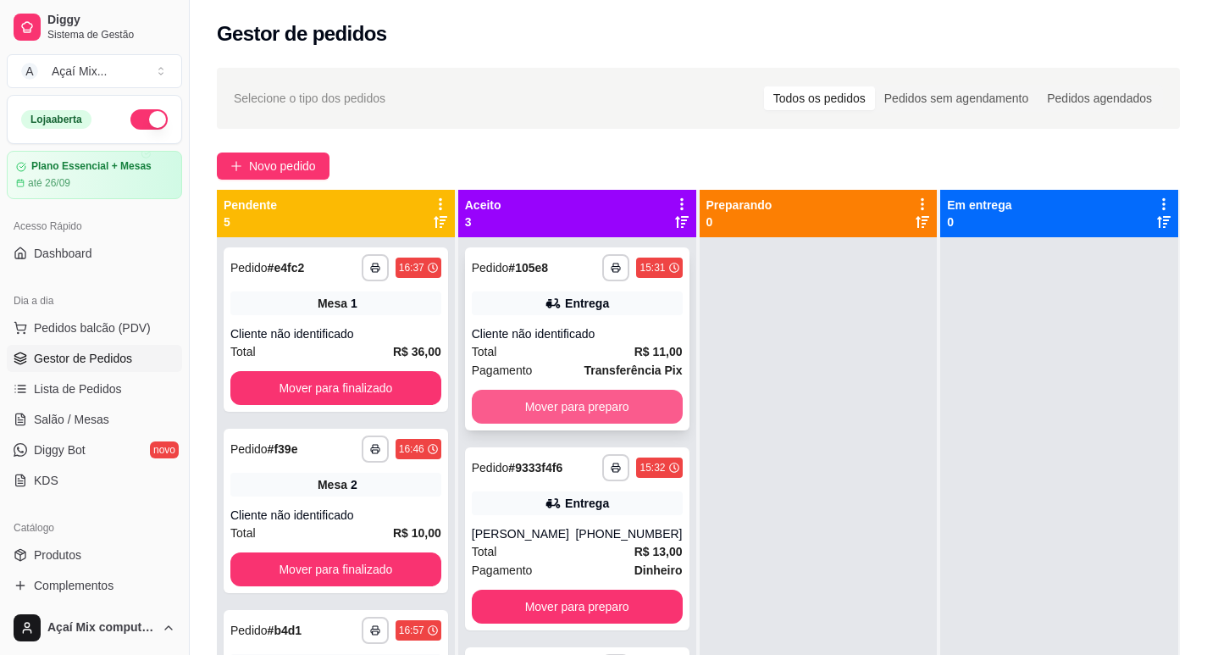
click at [553, 418] on button "Mover para preparo" at bounding box center [577, 407] width 211 height 34
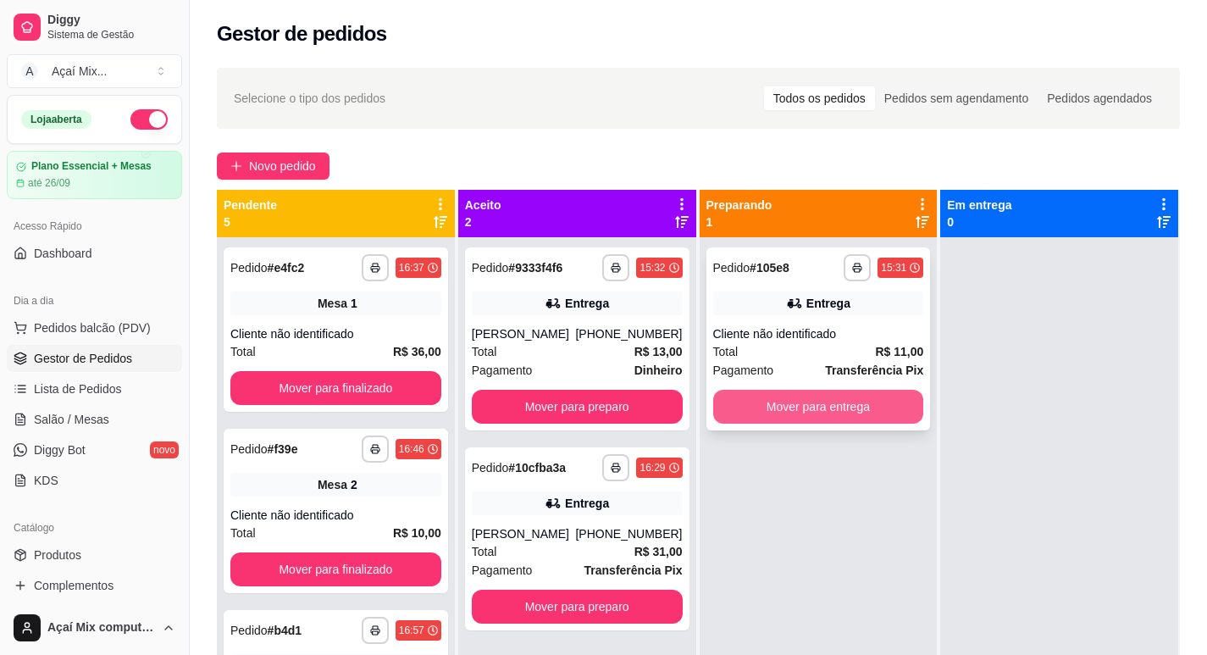
click at [788, 413] on button "Mover para entrega" at bounding box center [818, 407] width 211 height 34
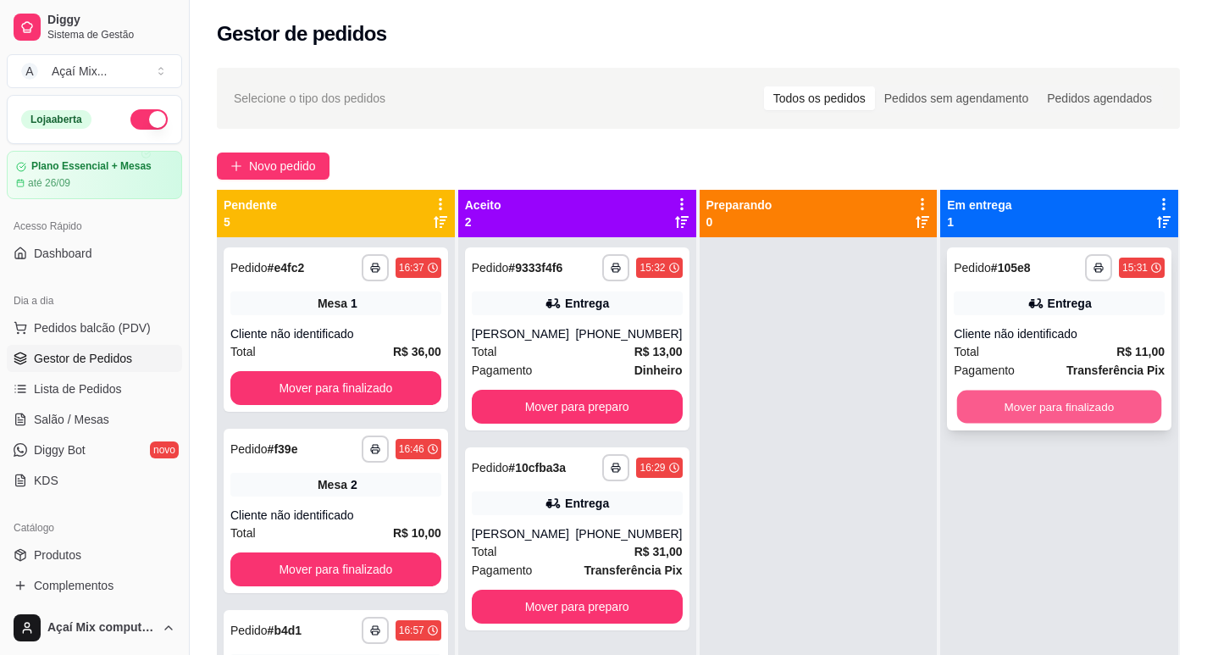
click at [966, 413] on button "Mover para finalizado" at bounding box center [1059, 407] width 204 height 33
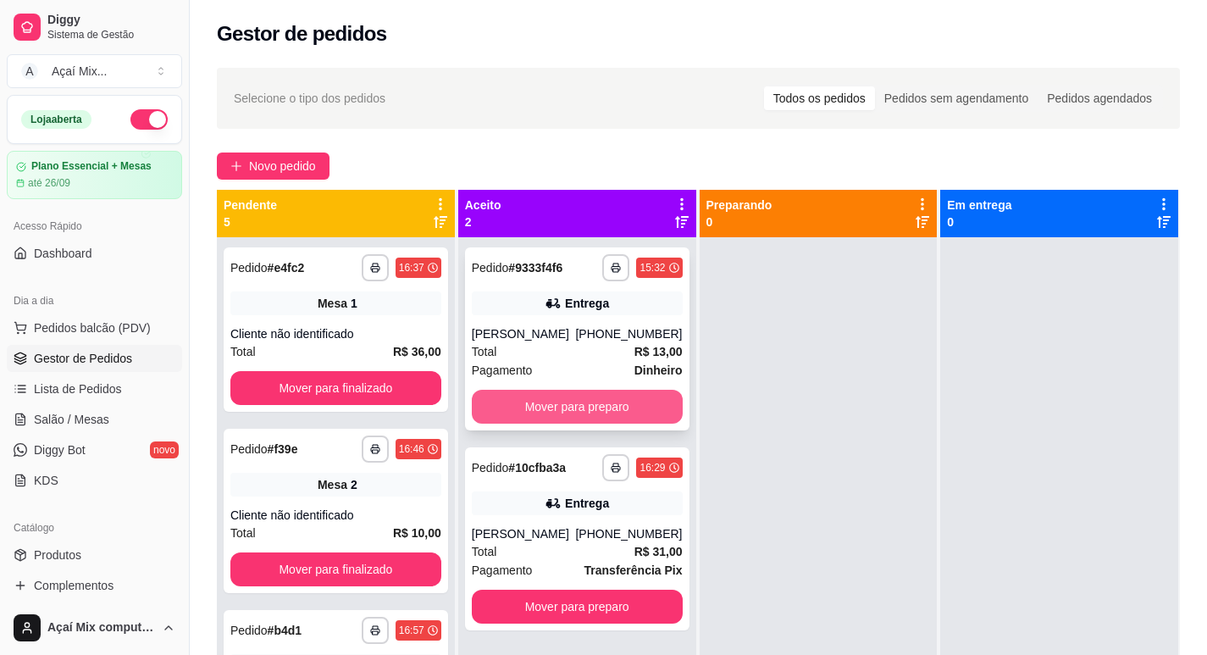
click at [654, 396] on button "Mover para preparo" at bounding box center [577, 407] width 211 height 34
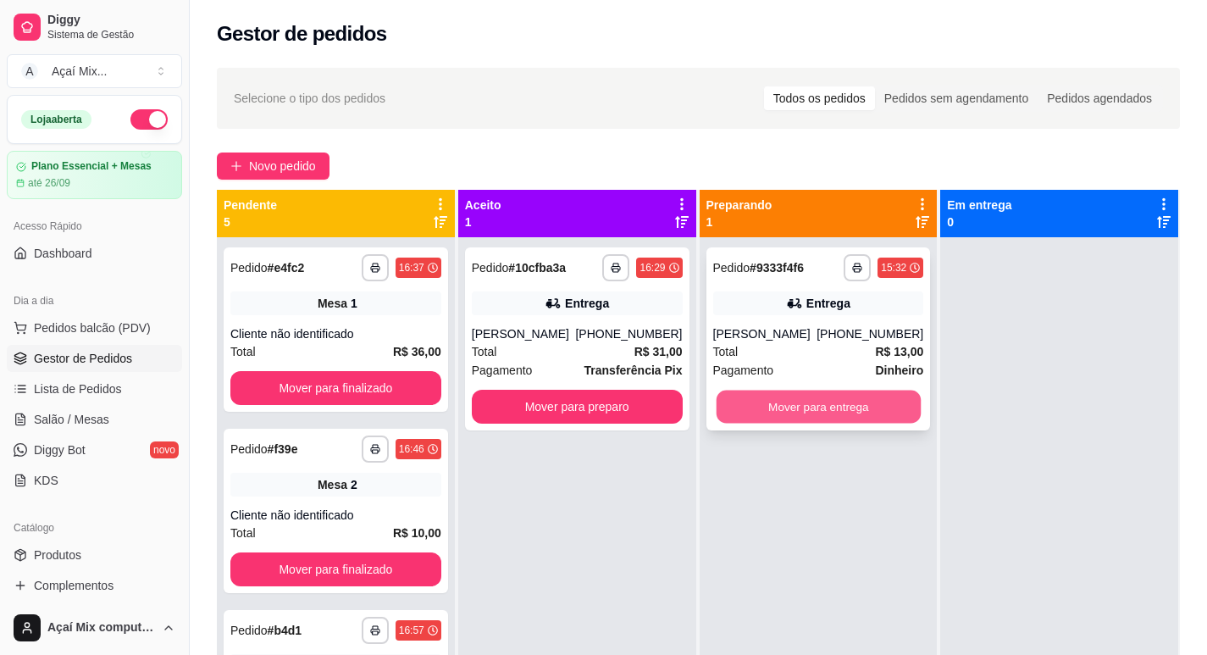
click at [855, 402] on button "Mover para entrega" at bounding box center [818, 407] width 204 height 33
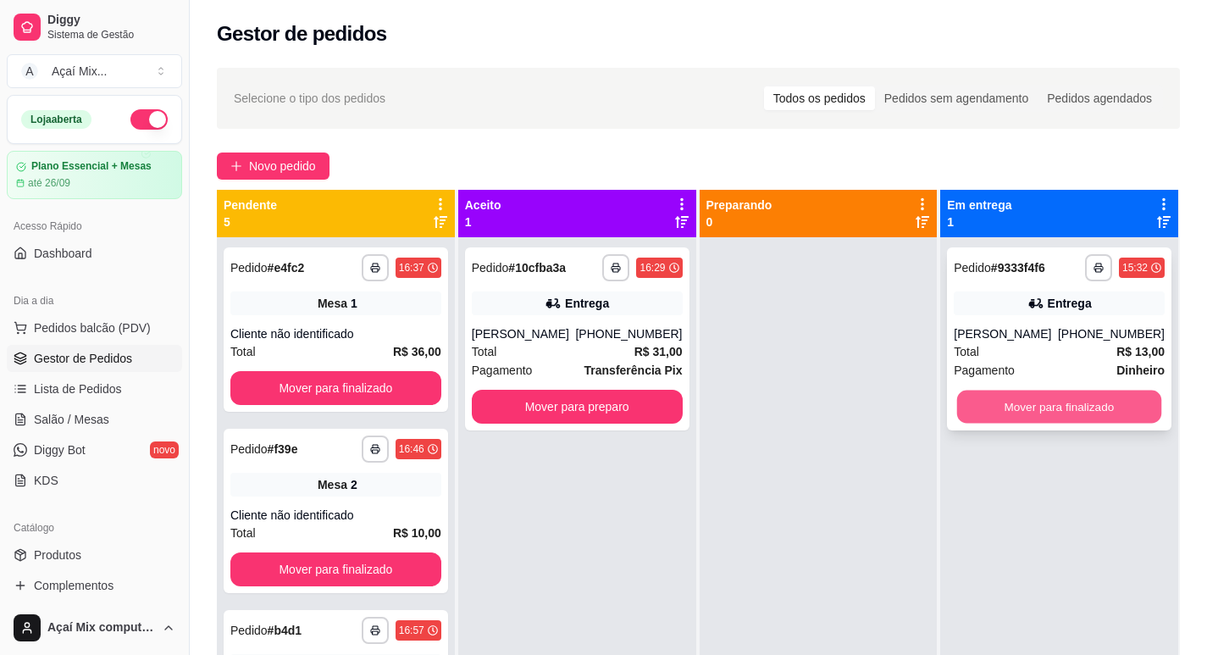
click at [1017, 410] on button "Mover para finalizado" at bounding box center [1059, 407] width 204 height 33
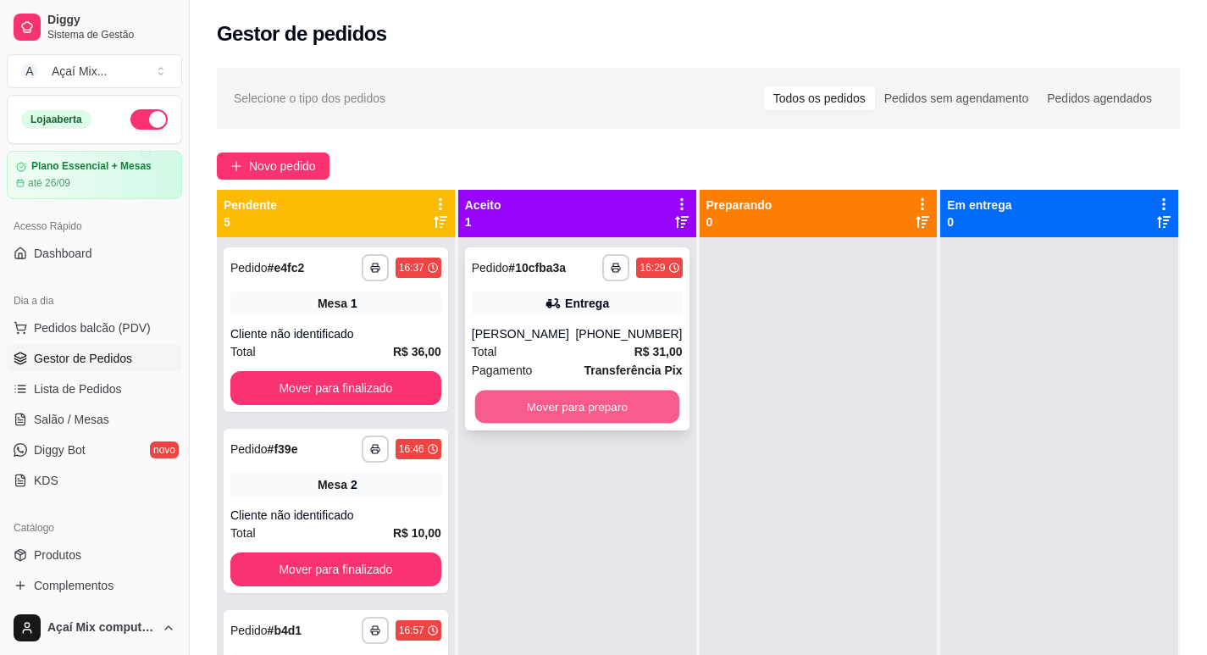
click at [634, 408] on button "Mover para preparo" at bounding box center [577, 407] width 204 height 33
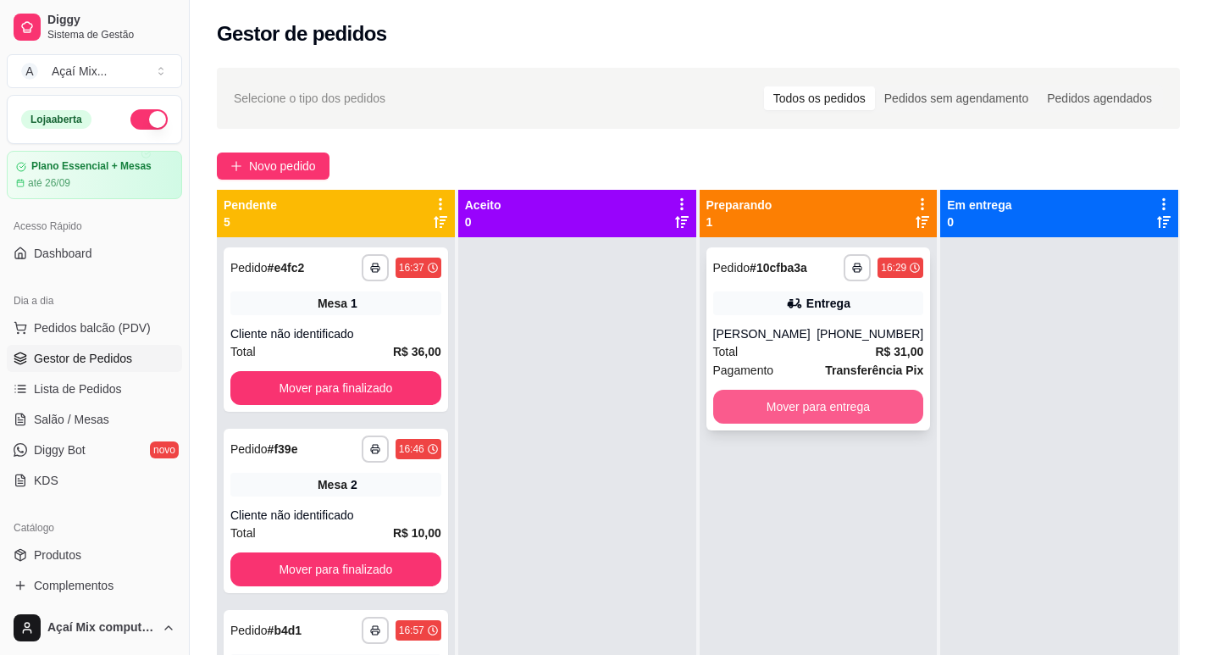
click at [837, 399] on button "Mover para entrega" at bounding box center [818, 407] width 211 height 34
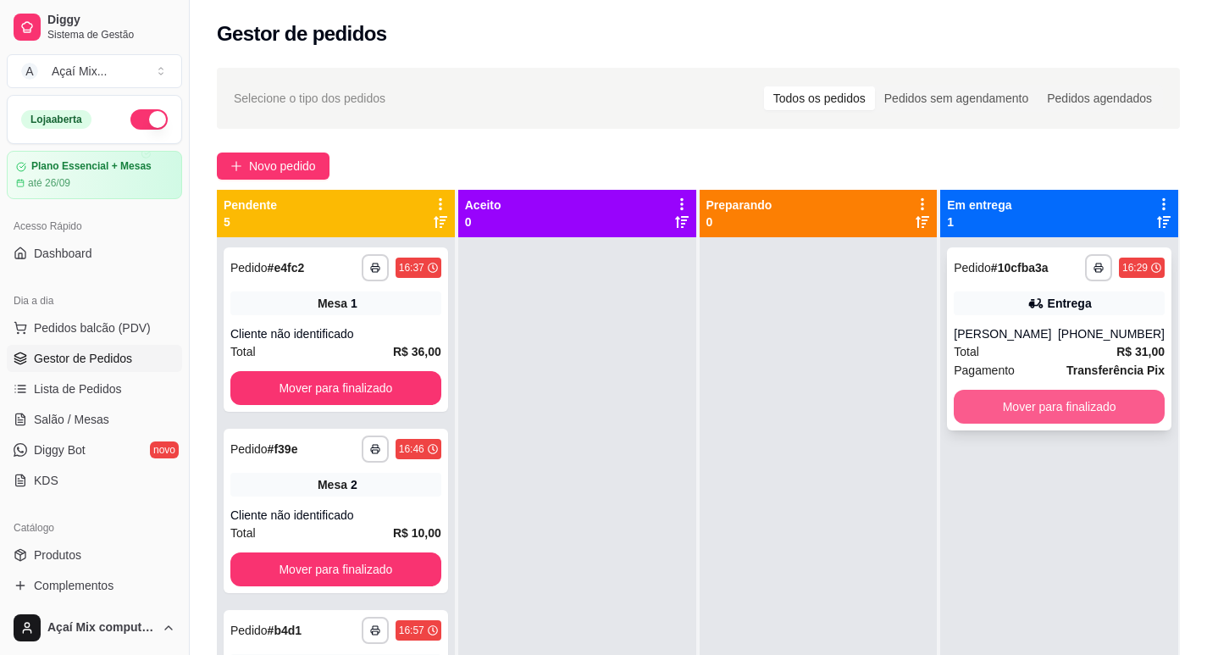
click at [1024, 401] on button "Mover para finalizado" at bounding box center [1059, 407] width 211 height 34
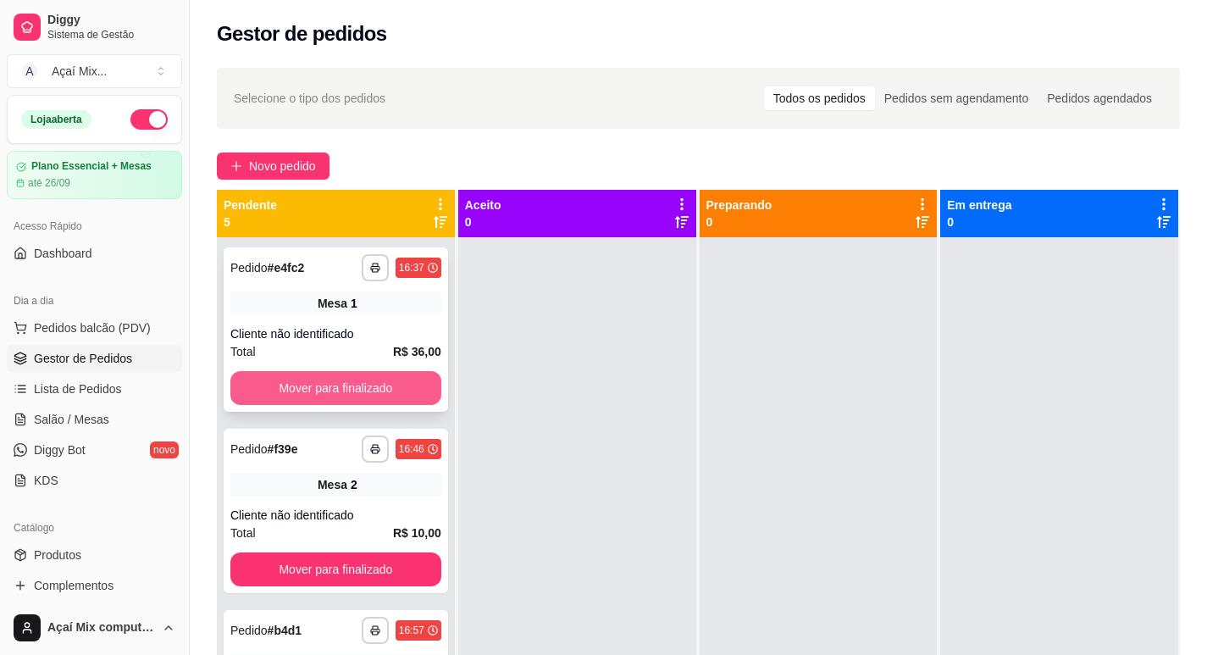
click at [360, 391] on button "Mover para finalizado" at bounding box center [335, 388] width 211 height 34
click at [360, 391] on button "Mover para finalizado" at bounding box center [336, 388] width 204 height 33
click at [360, 391] on button "Mover para finalizado" at bounding box center [335, 388] width 211 height 34
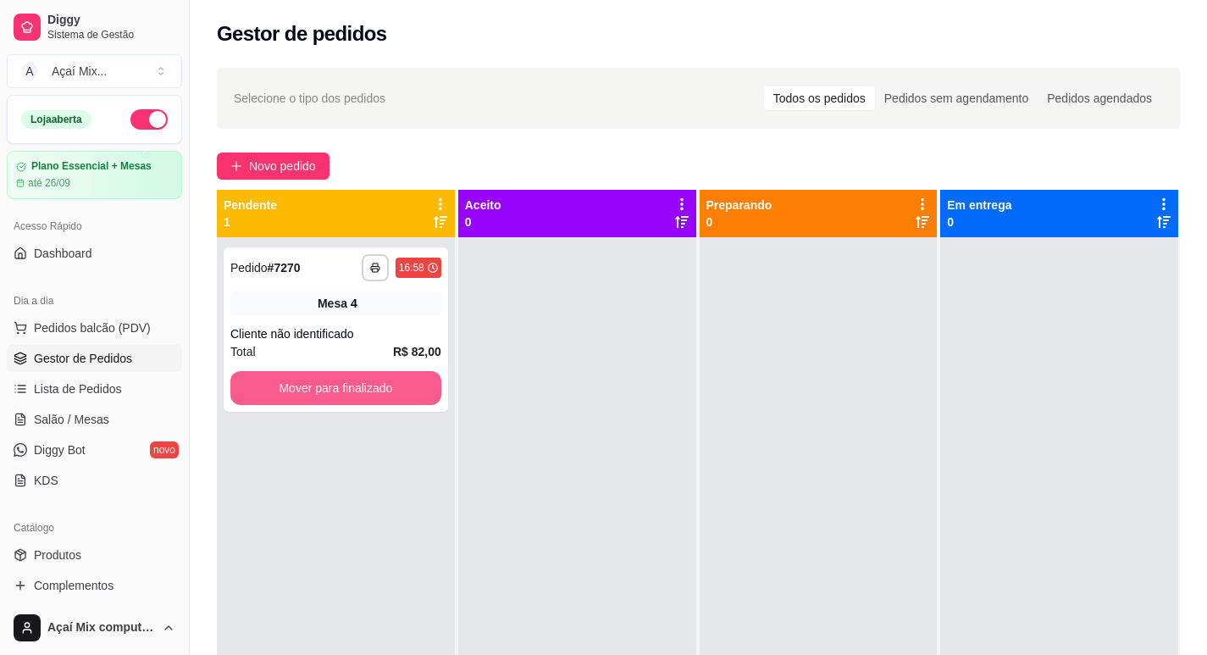
click at [360, 391] on button "Mover para finalizado" at bounding box center [335, 388] width 211 height 34
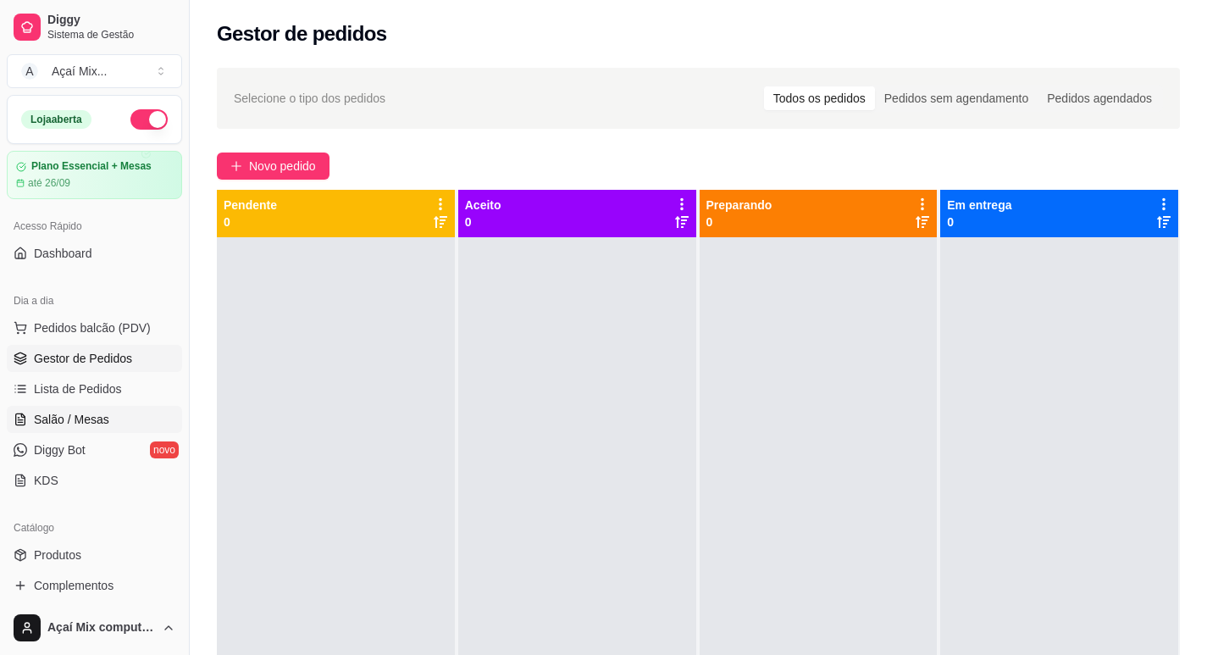
click at [61, 422] on span "Salão / Mesas" at bounding box center [71, 419] width 75 height 17
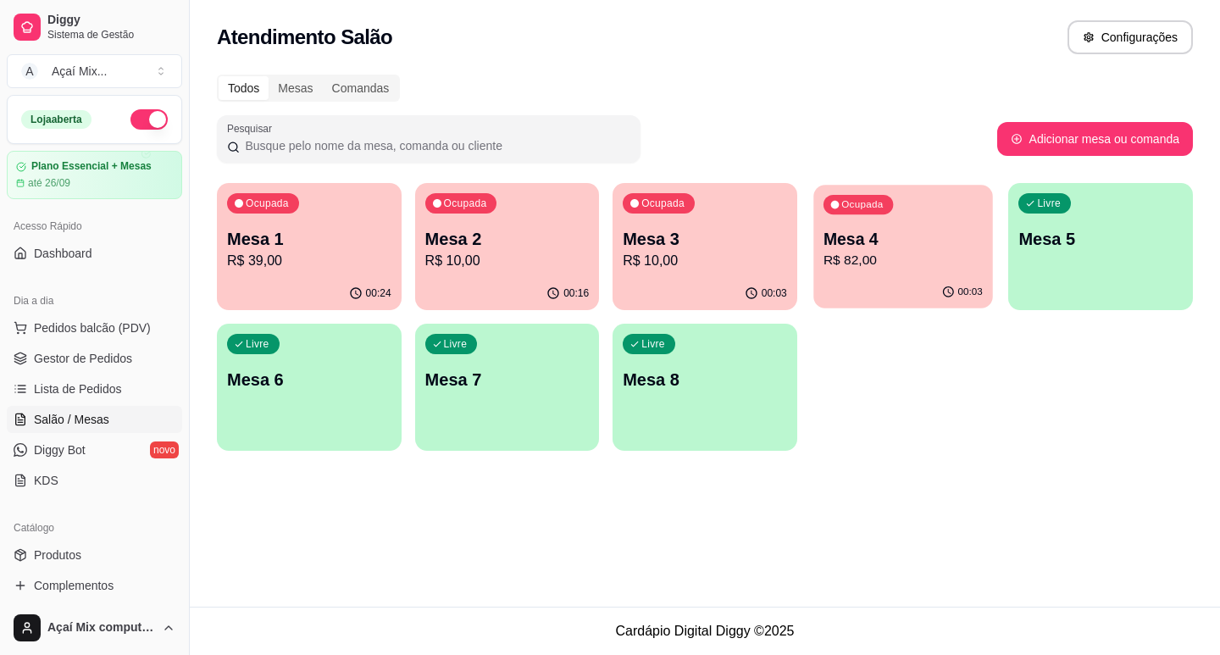
click at [846, 293] on div "00:03" at bounding box center [902, 292] width 179 height 32
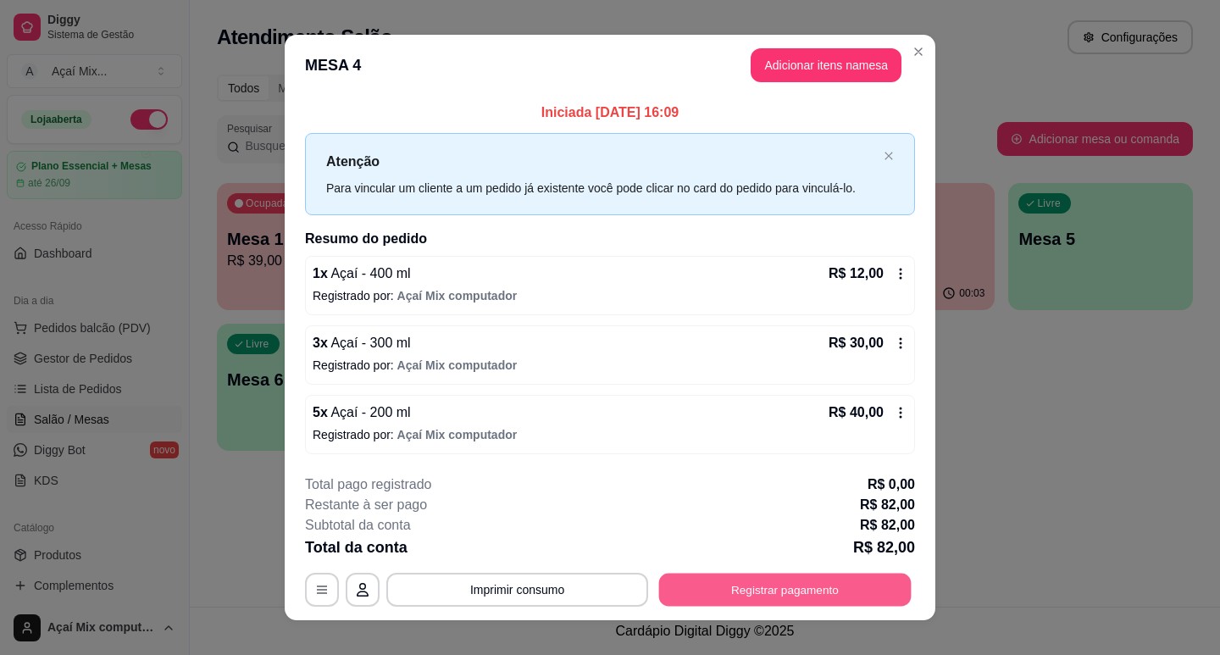
click at [884, 591] on button "Registrar pagamento" at bounding box center [785, 590] width 253 height 33
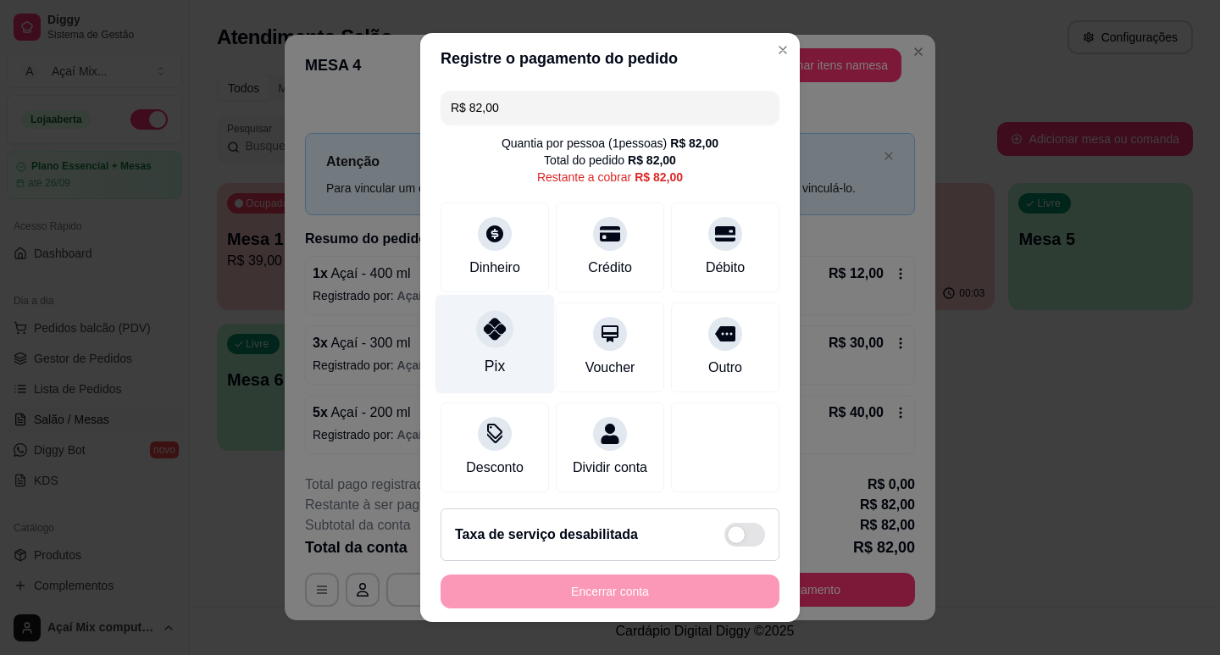
click at [485, 363] on div "Pix" at bounding box center [495, 366] width 20 height 22
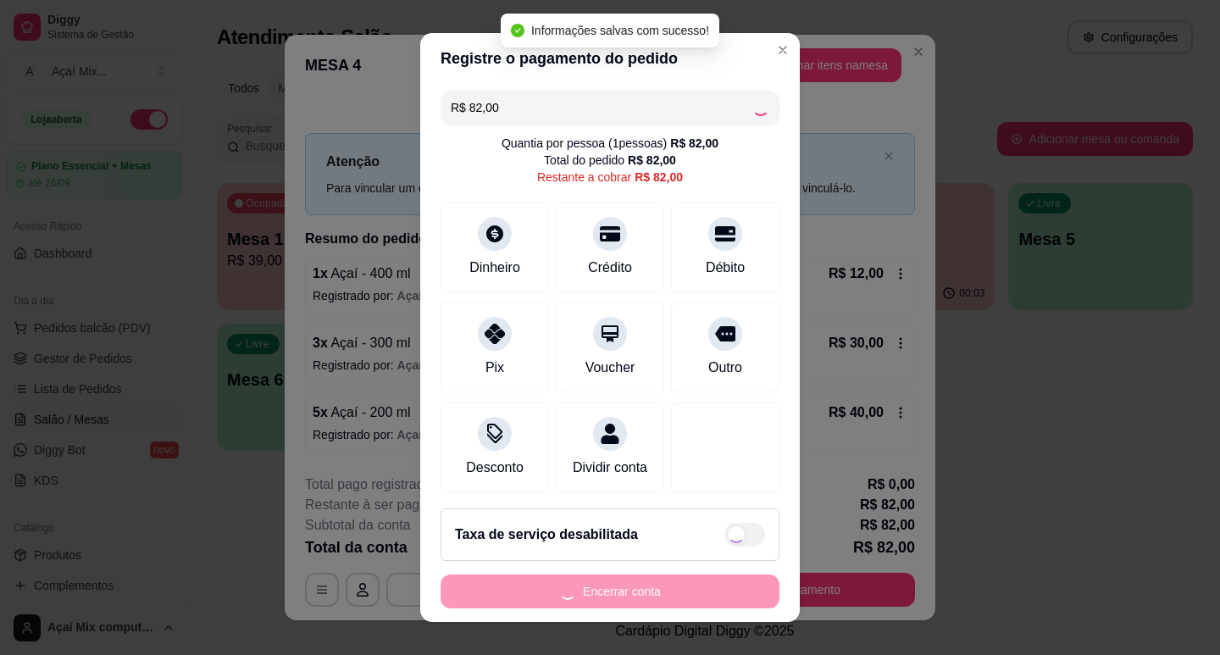
type input "R$ 0,00"
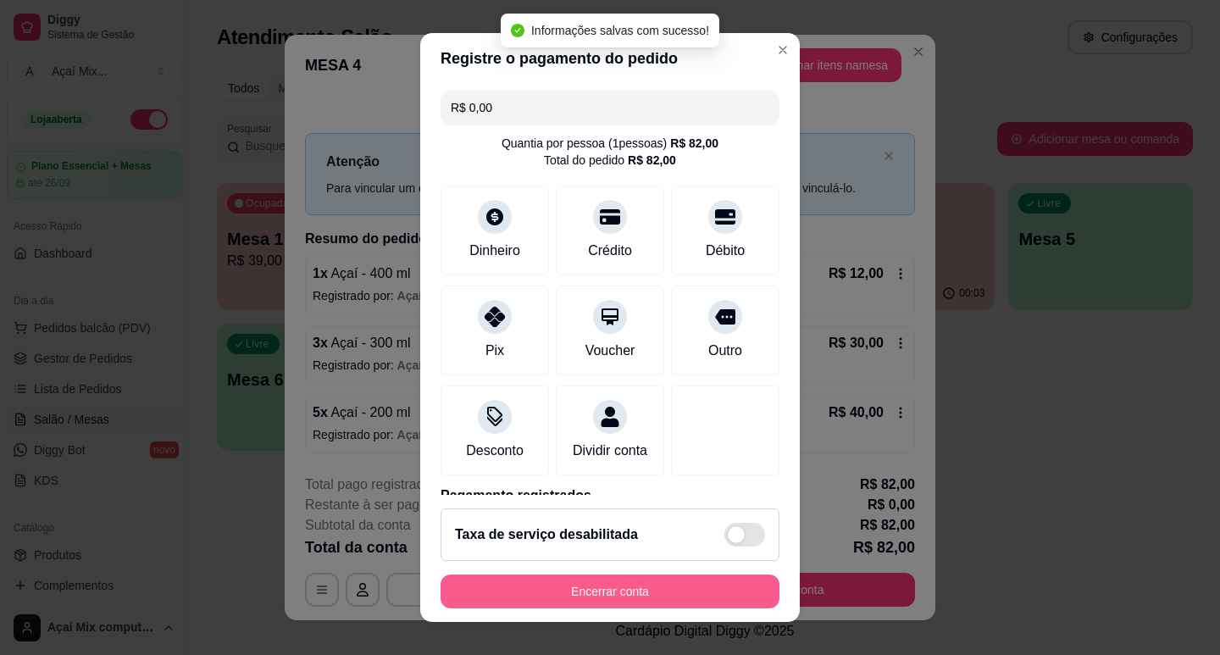
click at [578, 587] on button "Encerrar conta" at bounding box center [610, 591] width 339 height 34
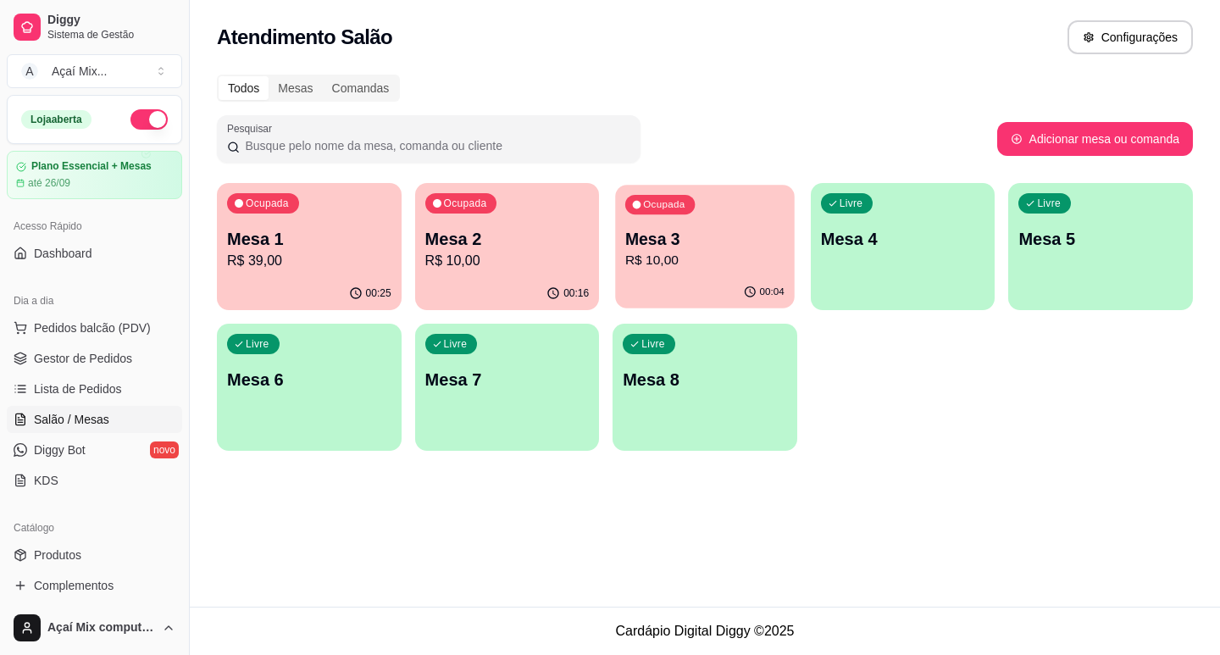
click at [641, 248] on p "Mesa 3" at bounding box center [704, 239] width 159 height 23
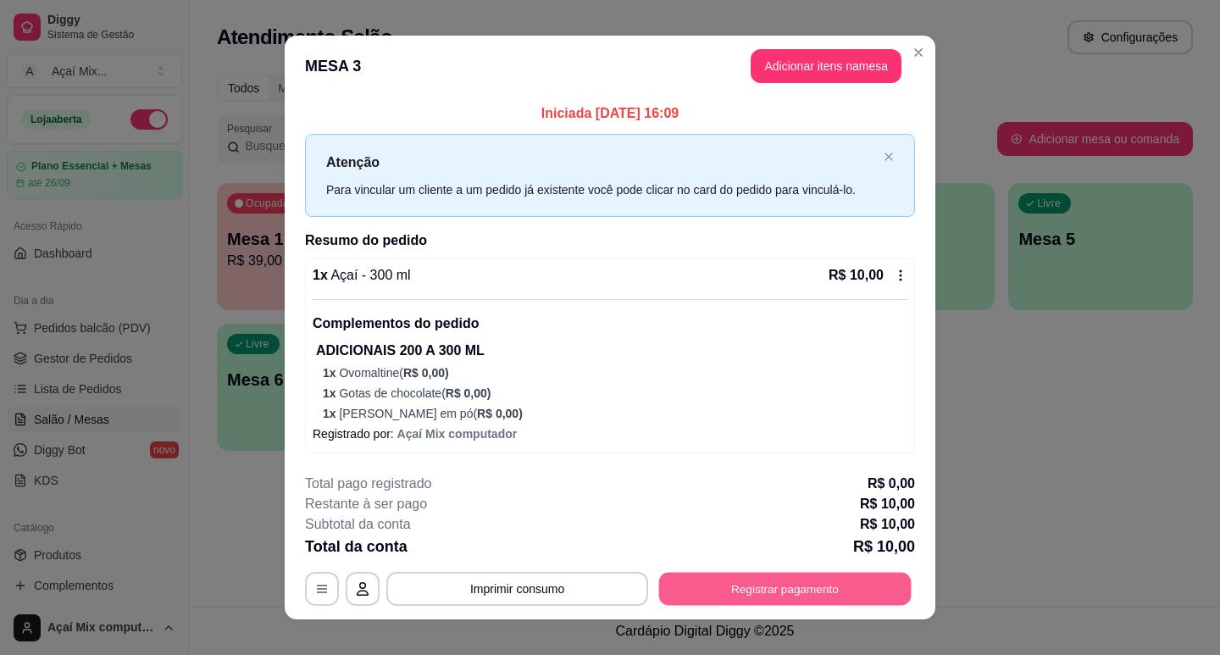
click at [721, 600] on button "Registrar pagamento" at bounding box center [785, 588] width 253 height 33
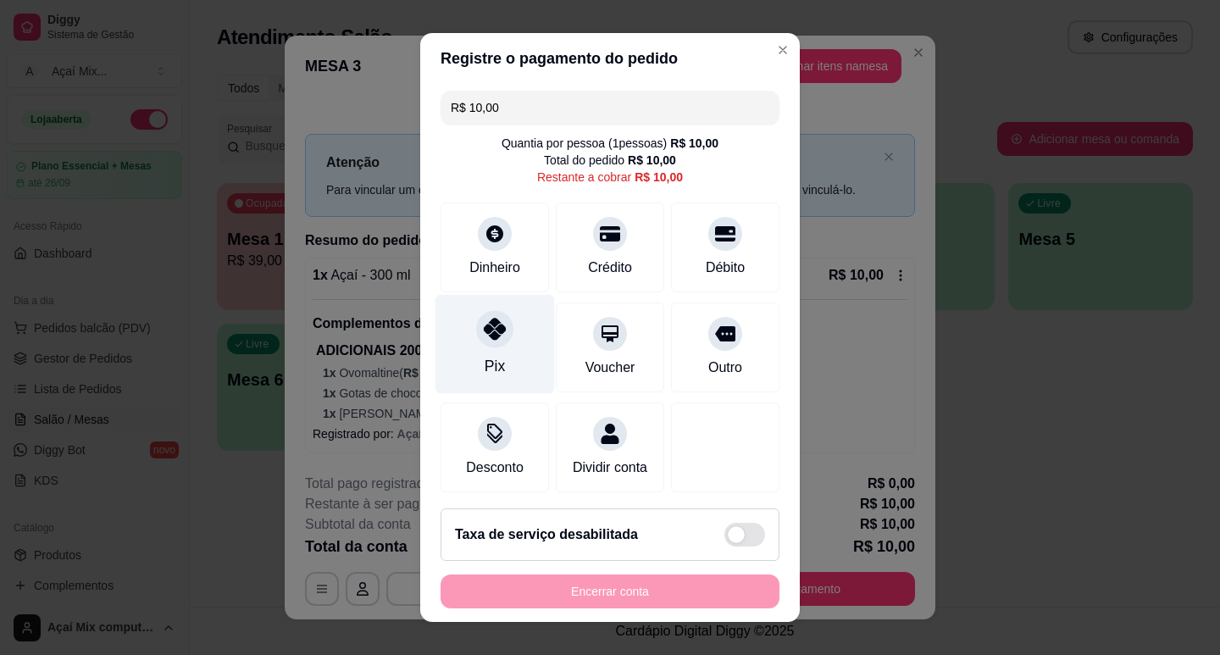
click at [529, 350] on div "Pix" at bounding box center [495, 343] width 119 height 99
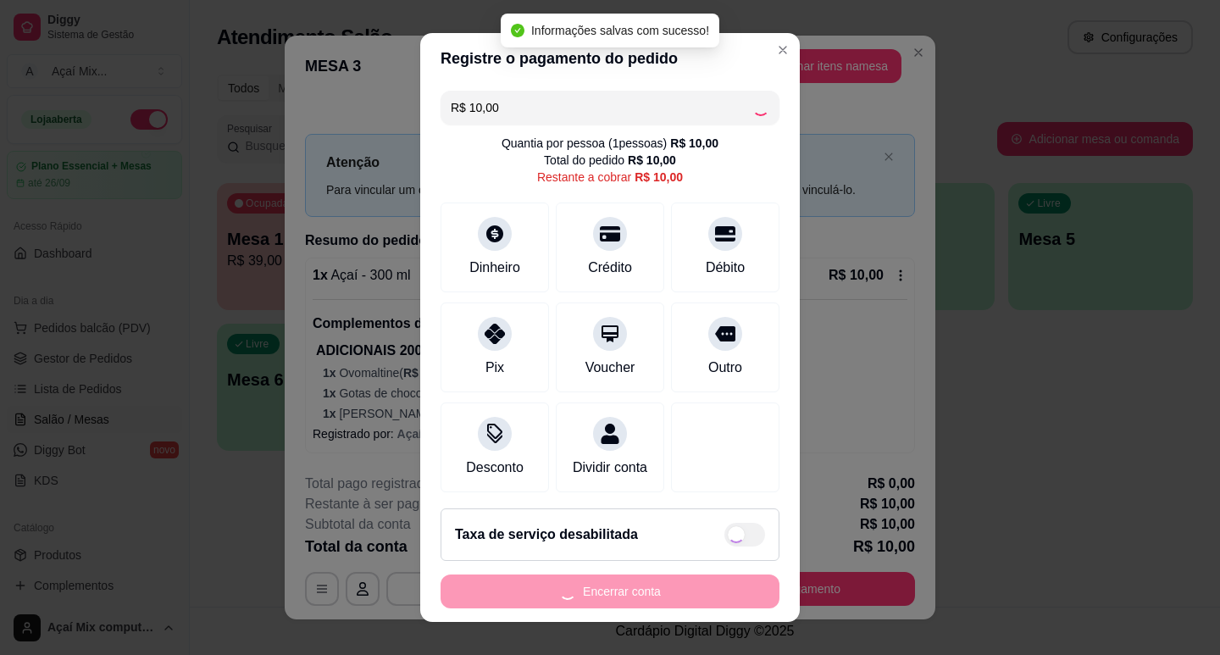
type input "R$ 0,00"
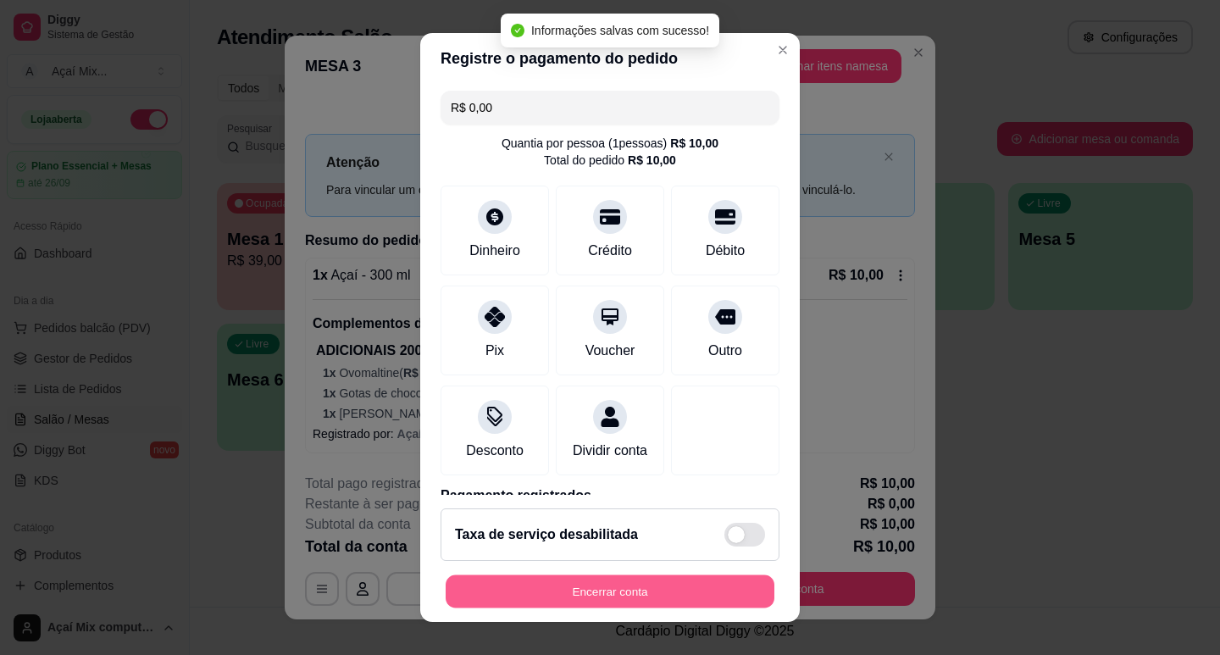
click at [731, 585] on button "Encerrar conta" at bounding box center [610, 591] width 329 height 33
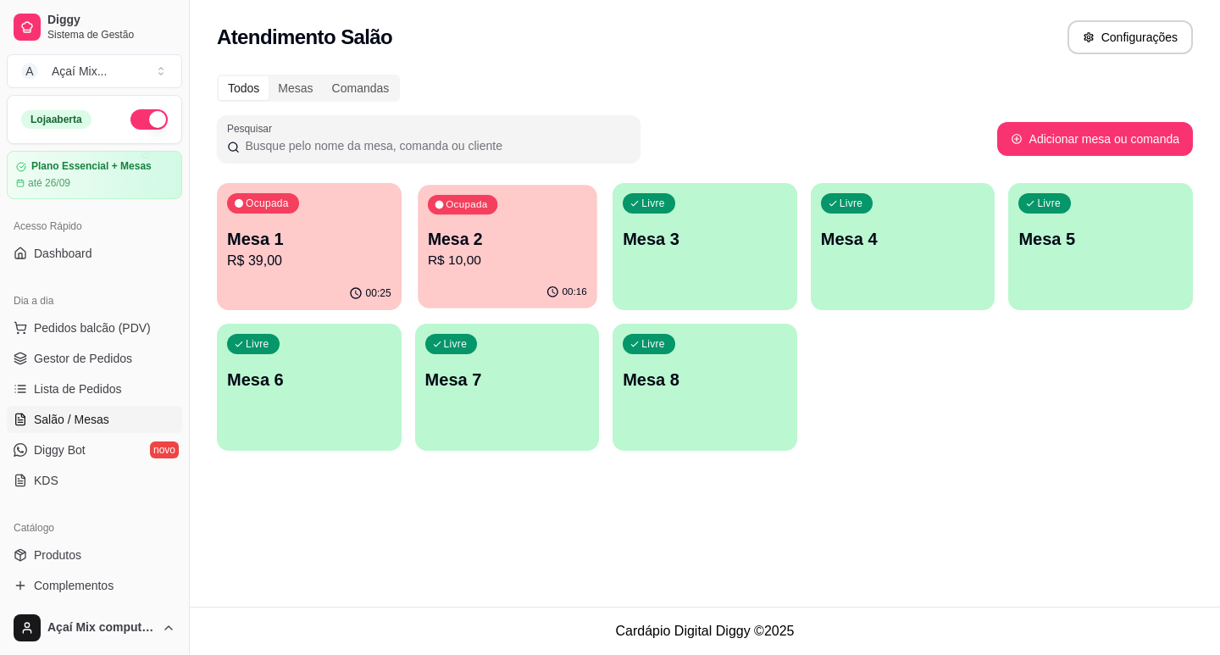
click at [508, 292] on div "00:16" at bounding box center [507, 292] width 179 height 32
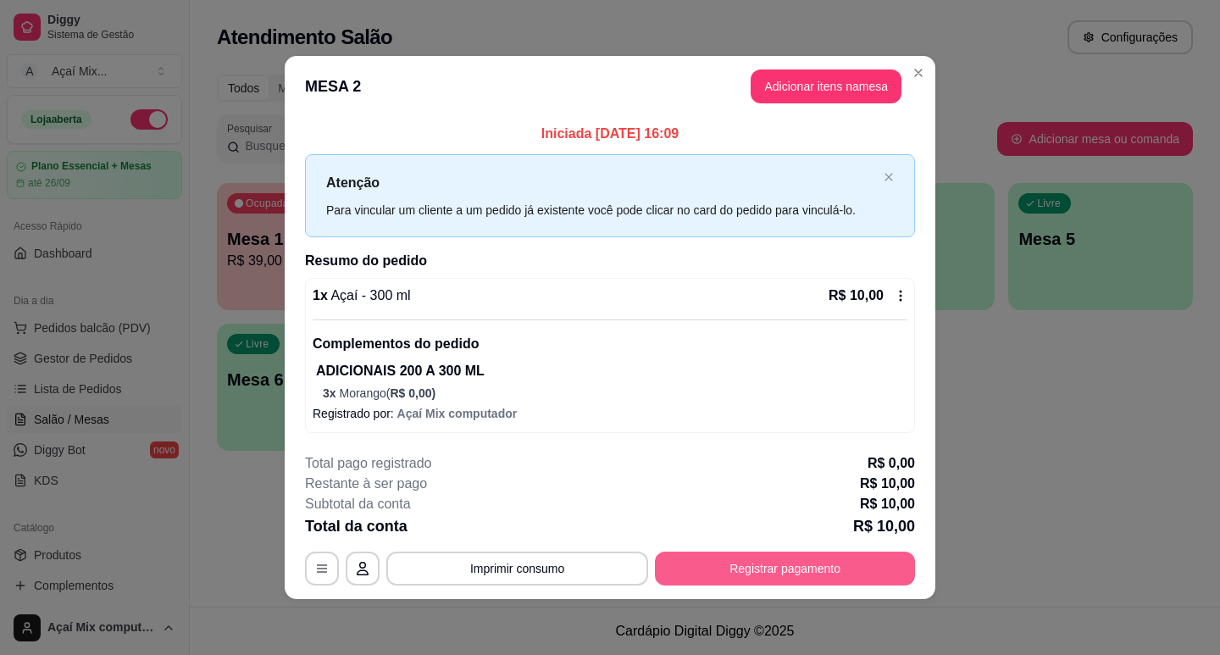
click at [765, 571] on button "Registrar pagamento" at bounding box center [785, 569] width 260 height 34
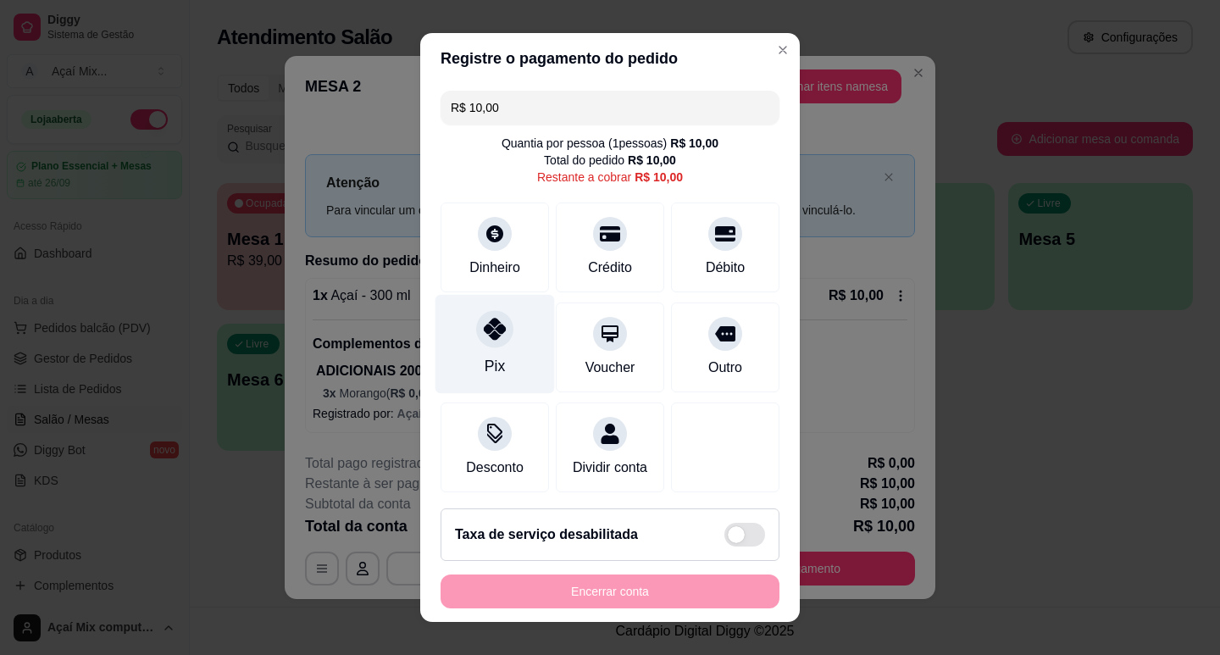
click at [458, 331] on div "Pix" at bounding box center [495, 343] width 119 height 99
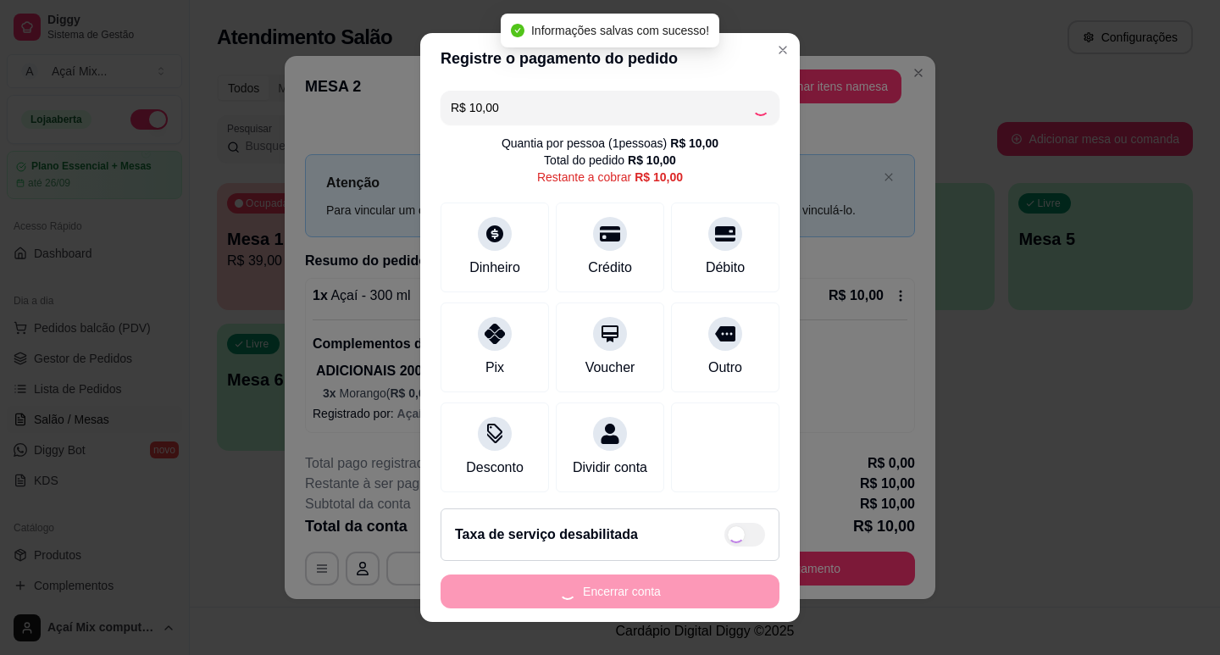
type input "R$ 0,00"
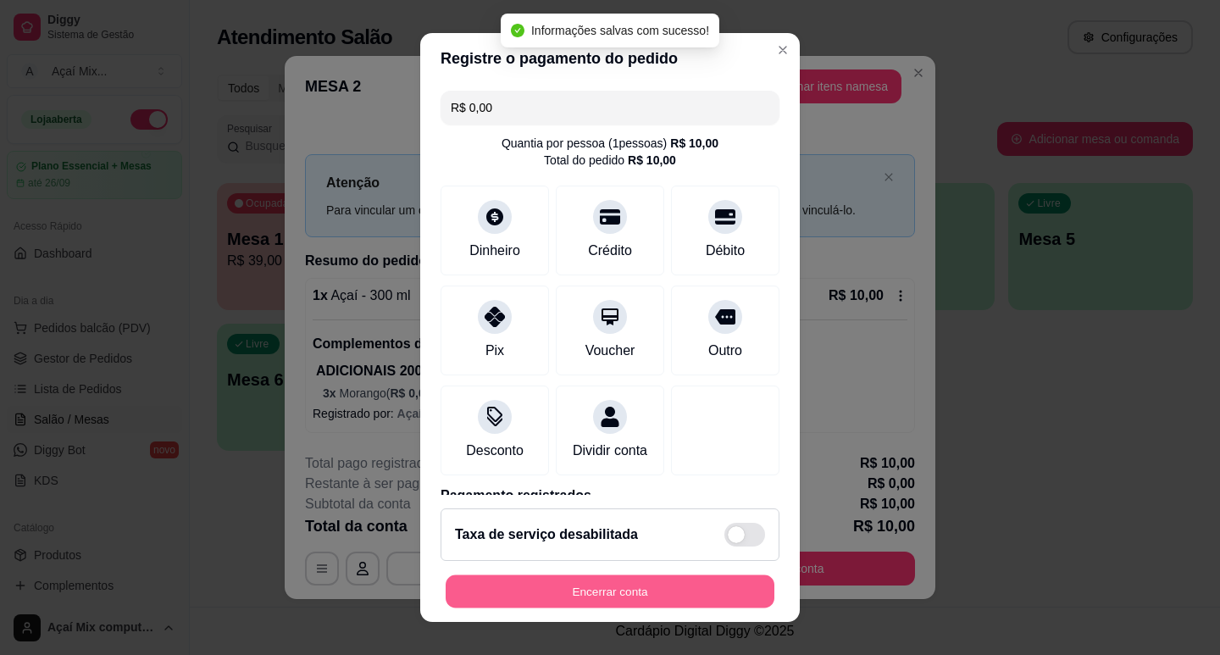
click at [597, 591] on button "Encerrar conta" at bounding box center [610, 591] width 329 height 33
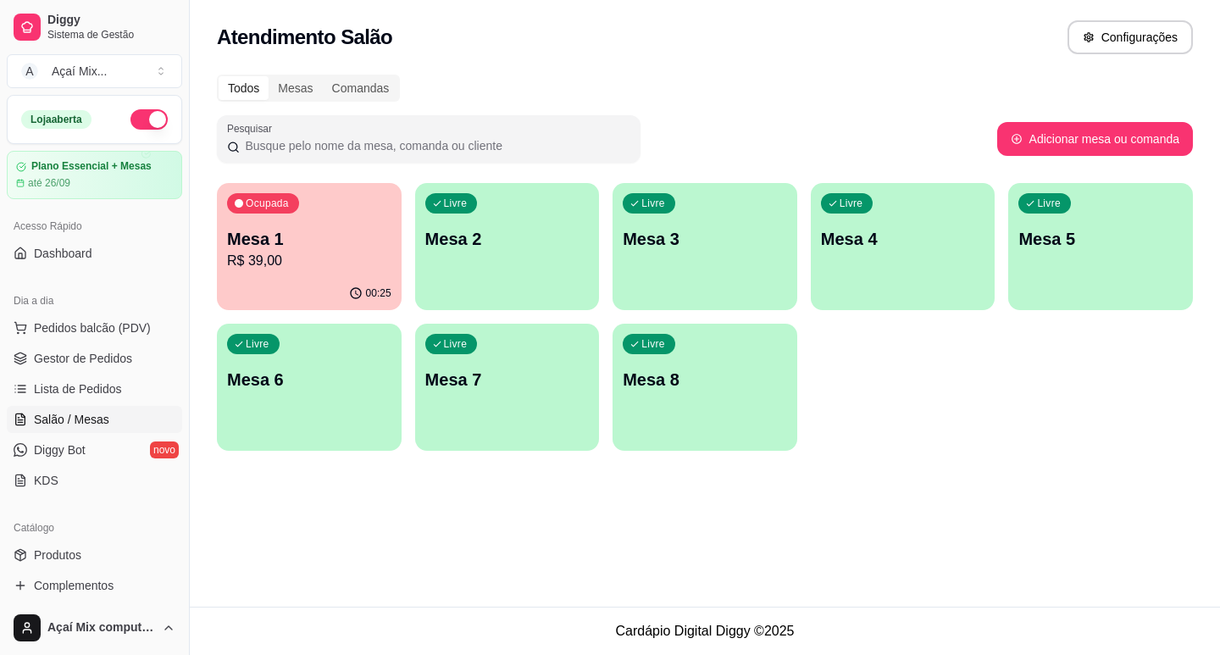
click at [336, 244] on p "Mesa 1" at bounding box center [309, 239] width 164 height 24
click at [86, 372] on ul "Pedidos balcão (PDV) Gestor de Pedidos Lista de Pedidos Salão / Mesas Diggy Bot…" at bounding box center [94, 404] width 175 height 180
click at [97, 357] on span "Gestor de Pedidos" at bounding box center [83, 358] width 98 height 17
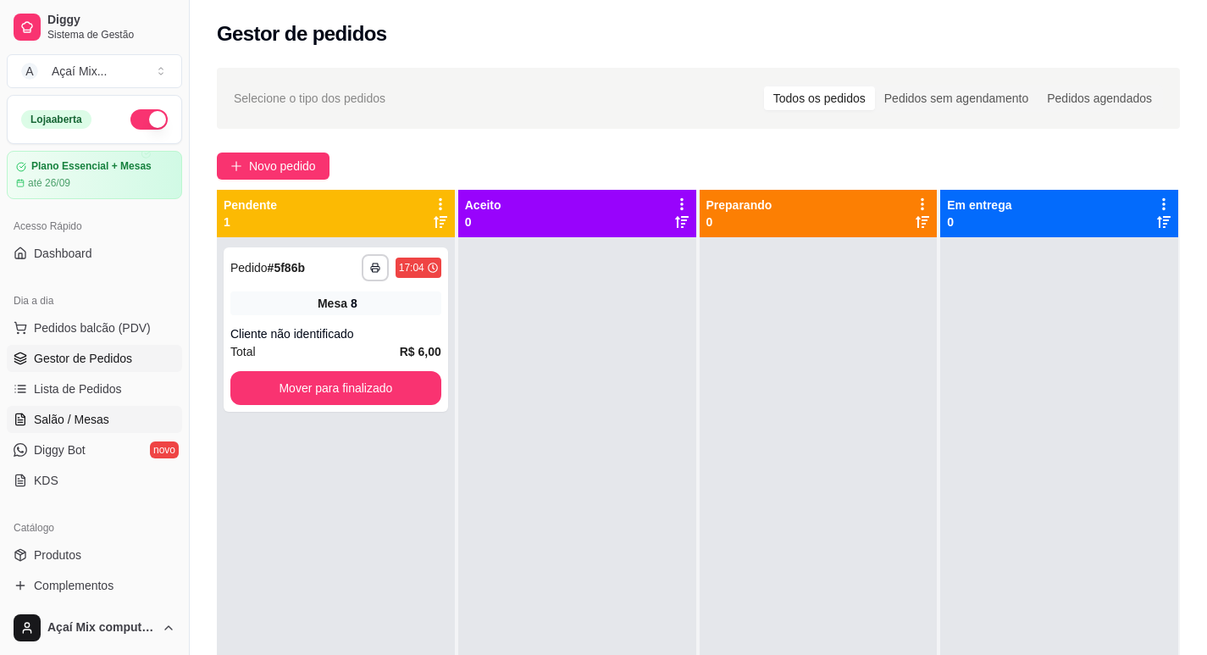
click at [113, 419] on link "Salão / Mesas" at bounding box center [94, 419] width 175 height 27
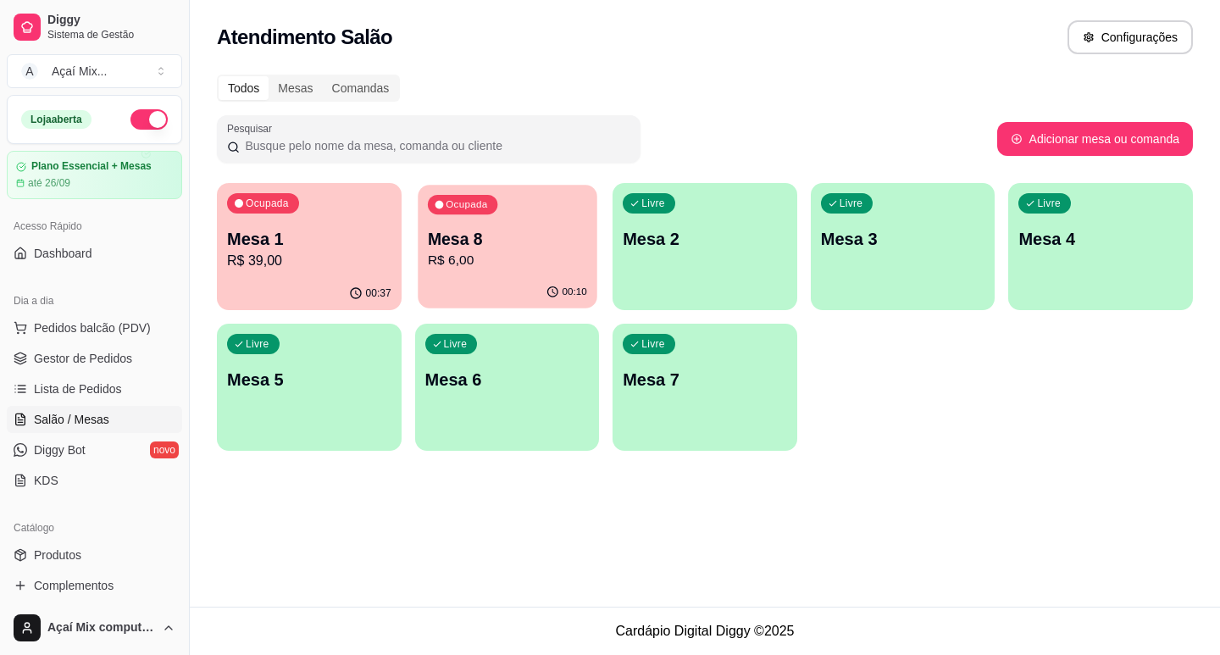
click at [503, 271] on div "Ocupada Mesa 8 R$ 6,00" at bounding box center [507, 231] width 179 height 92
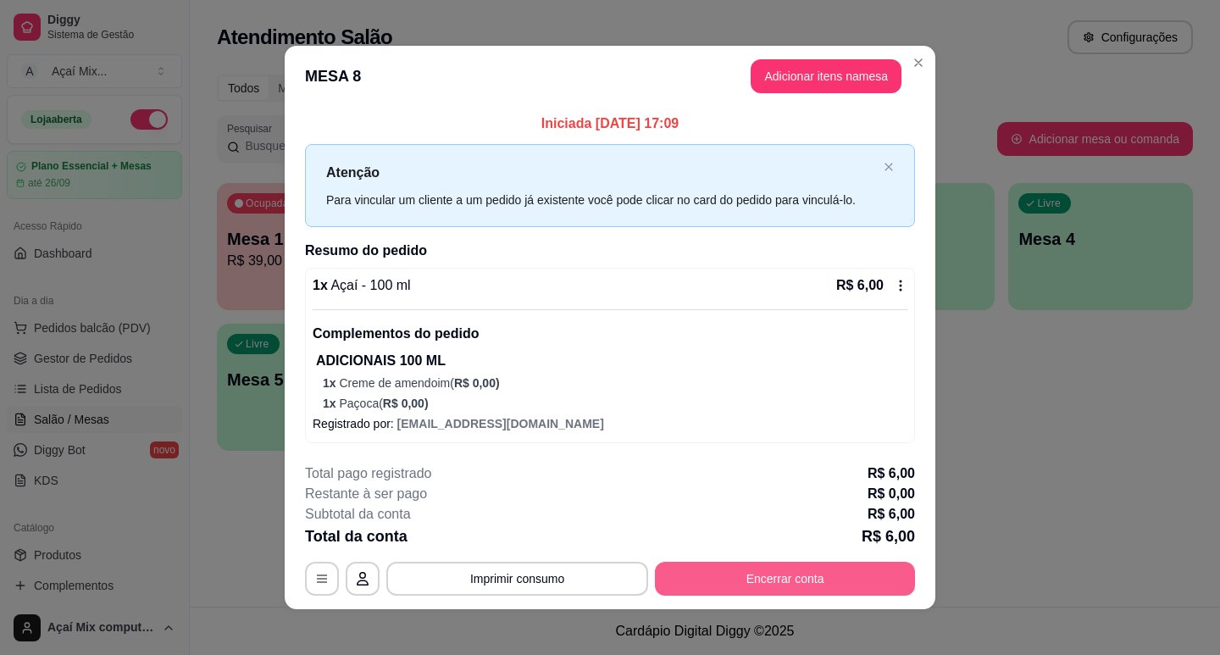
click at [793, 576] on button "Encerrar conta" at bounding box center [785, 579] width 260 height 34
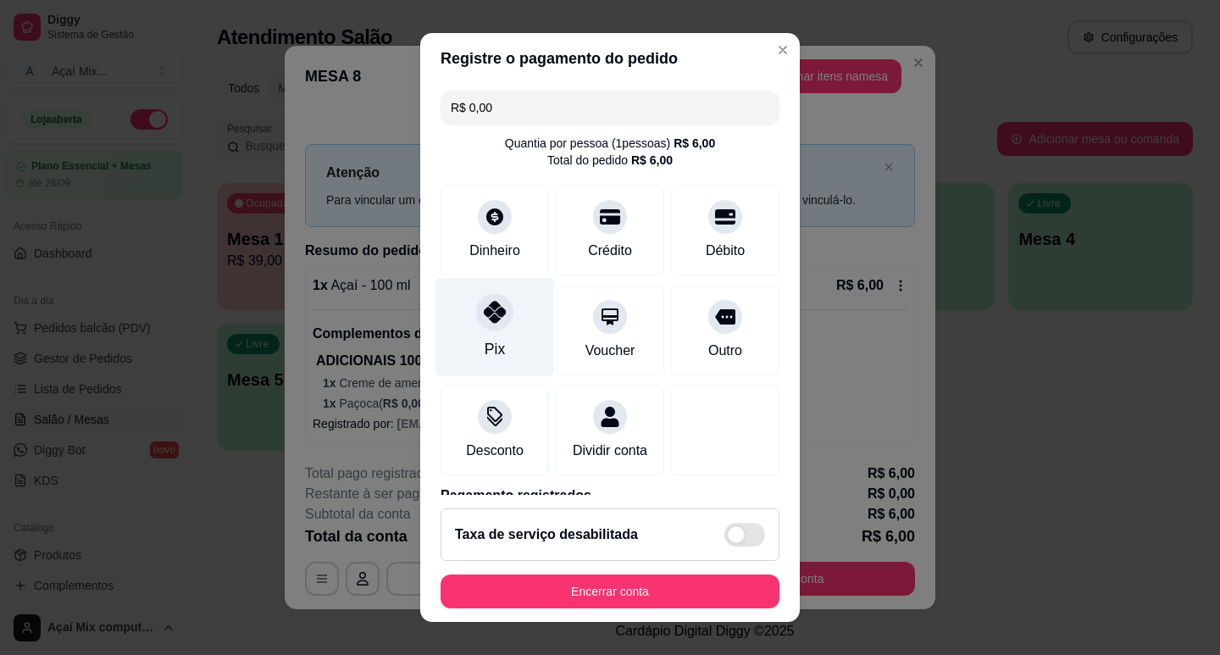
click at [487, 314] on icon at bounding box center [495, 312] width 22 height 22
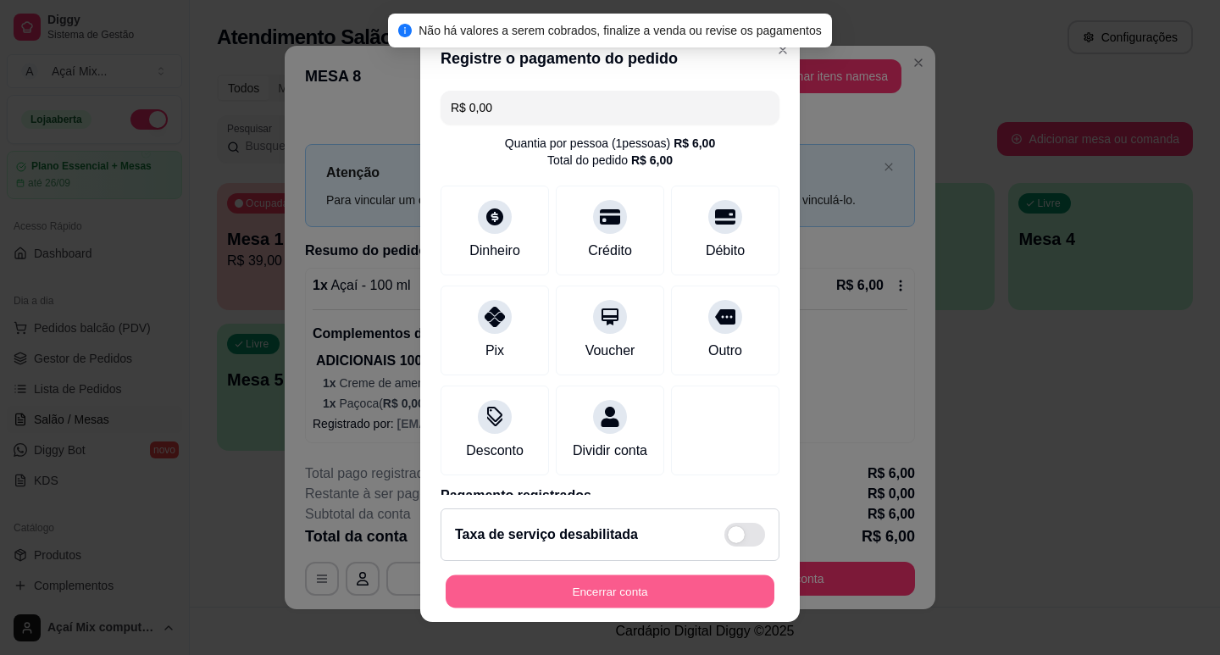
click at [612, 591] on button "Encerrar conta" at bounding box center [610, 591] width 329 height 33
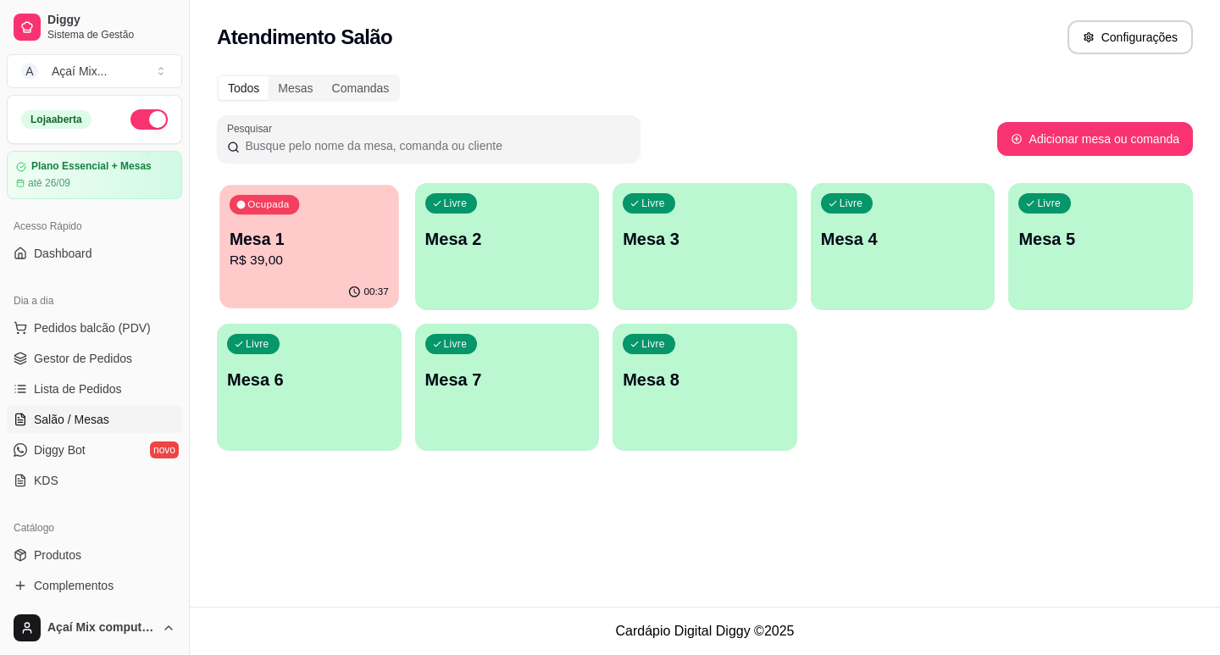
click at [277, 275] on div "Ocupada Mesa 1 R$ 39,00" at bounding box center [308, 231] width 179 height 92
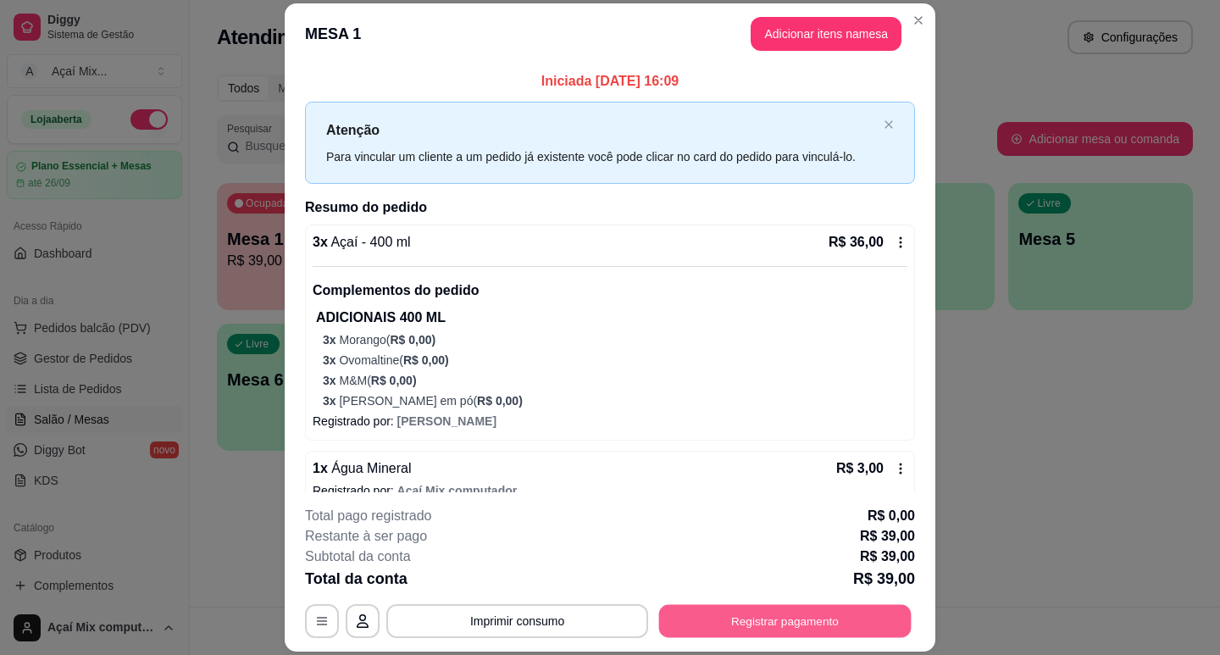
click at [728, 624] on button "Registrar pagamento" at bounding box center [785, 621] width 253 height 33
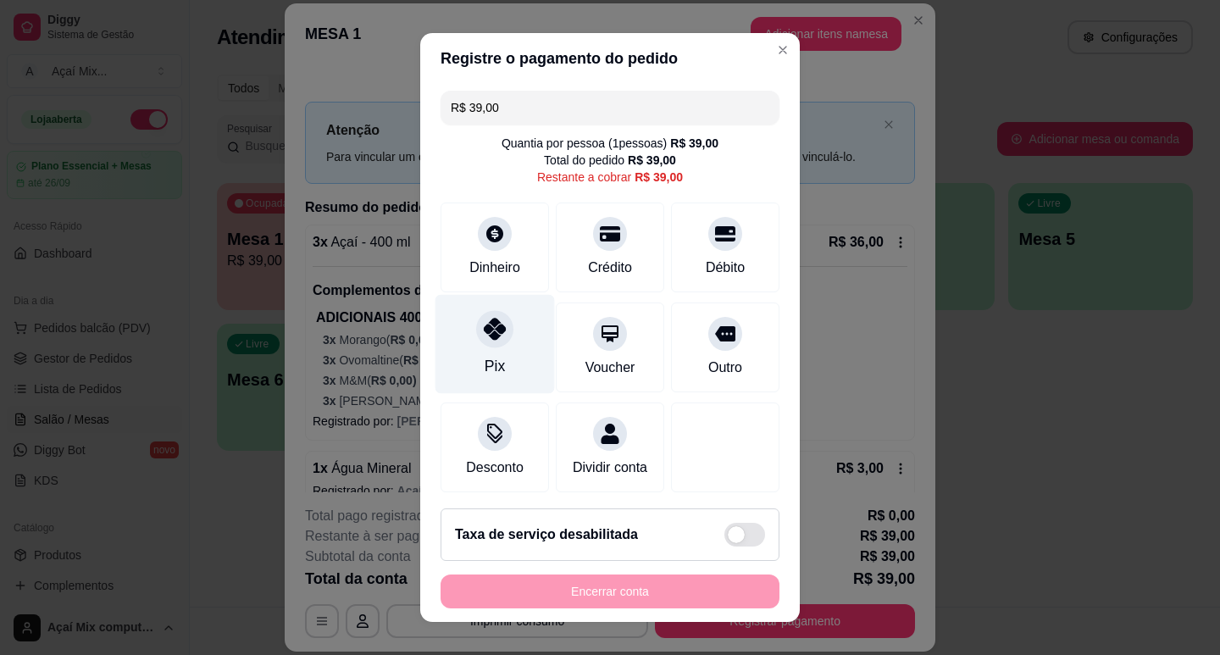
click at [476, 343] on div at bounding box center [494, 328] width 37 height 37
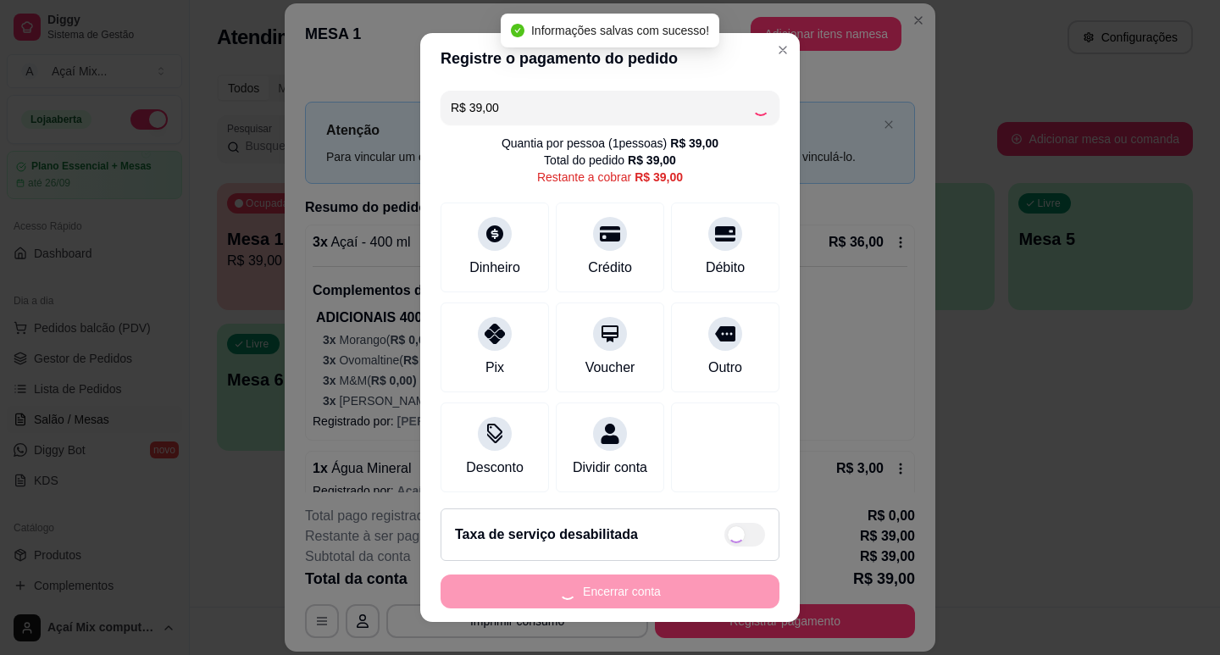
type input "R$ 0,00"
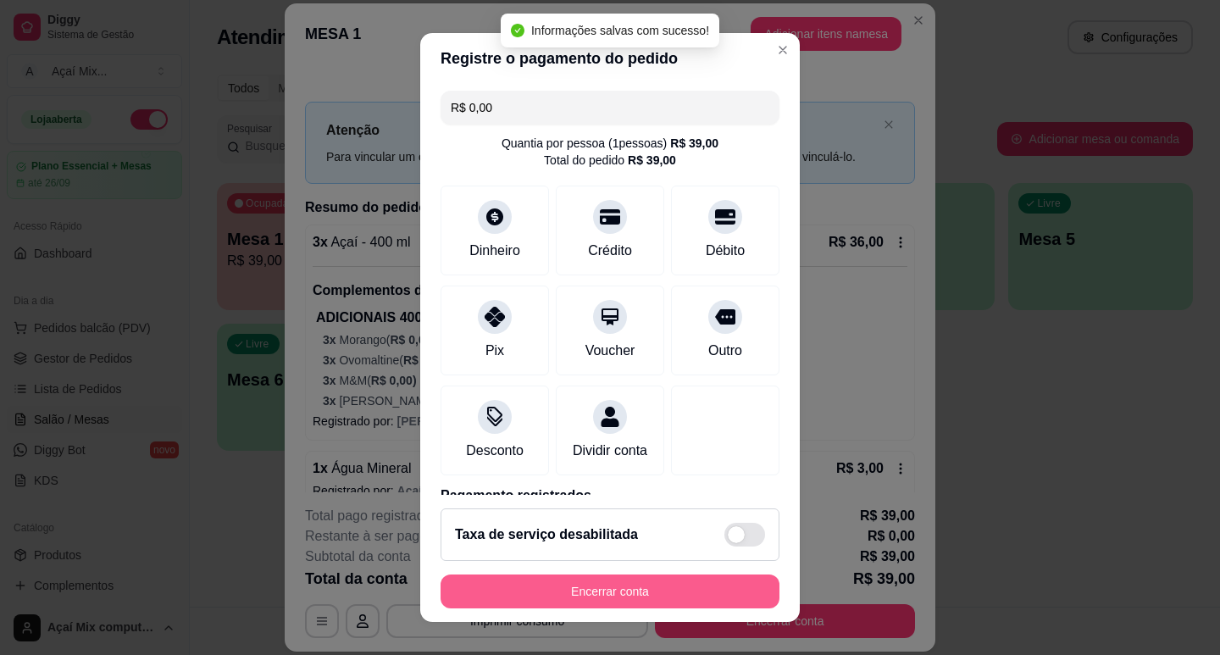
click at [680, 577] on button "Encerrar conta" at bounding box center [610, 591] width 339 height 34
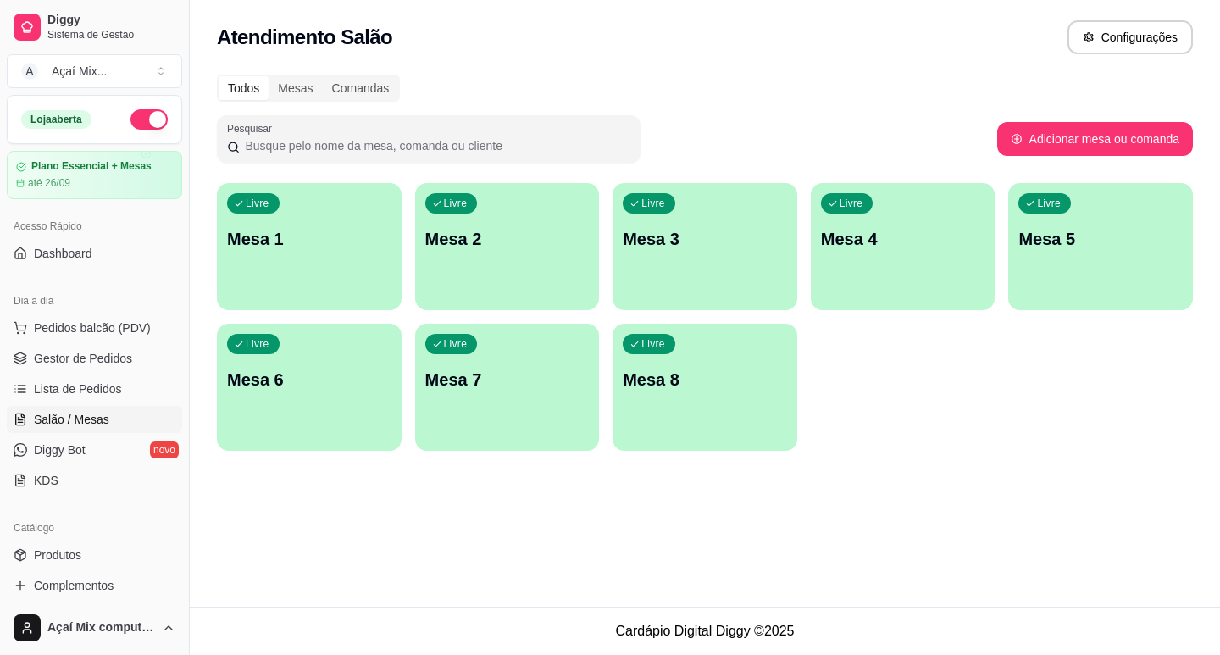
click at [325, 236] on p "Mesa 1" at bounding box center [309, 239] width 164 height 24
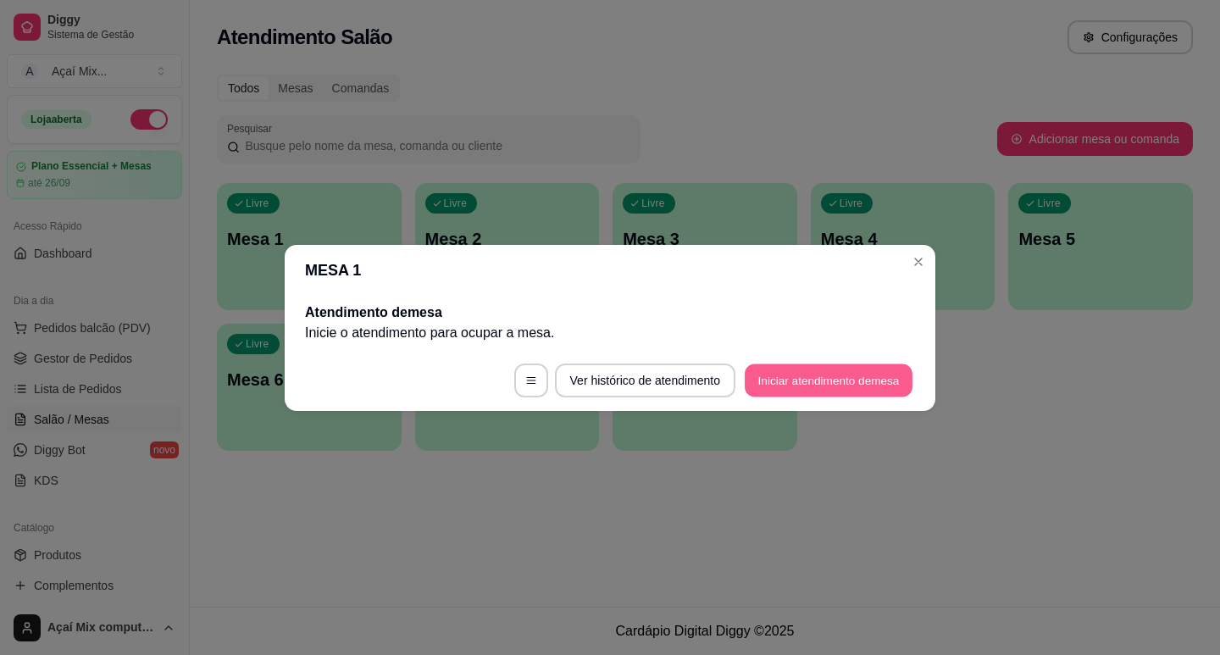
click at [890, 378] on button "Iniciar atendimento de mesa" at bounding box center [829, 380] width 168 height 33
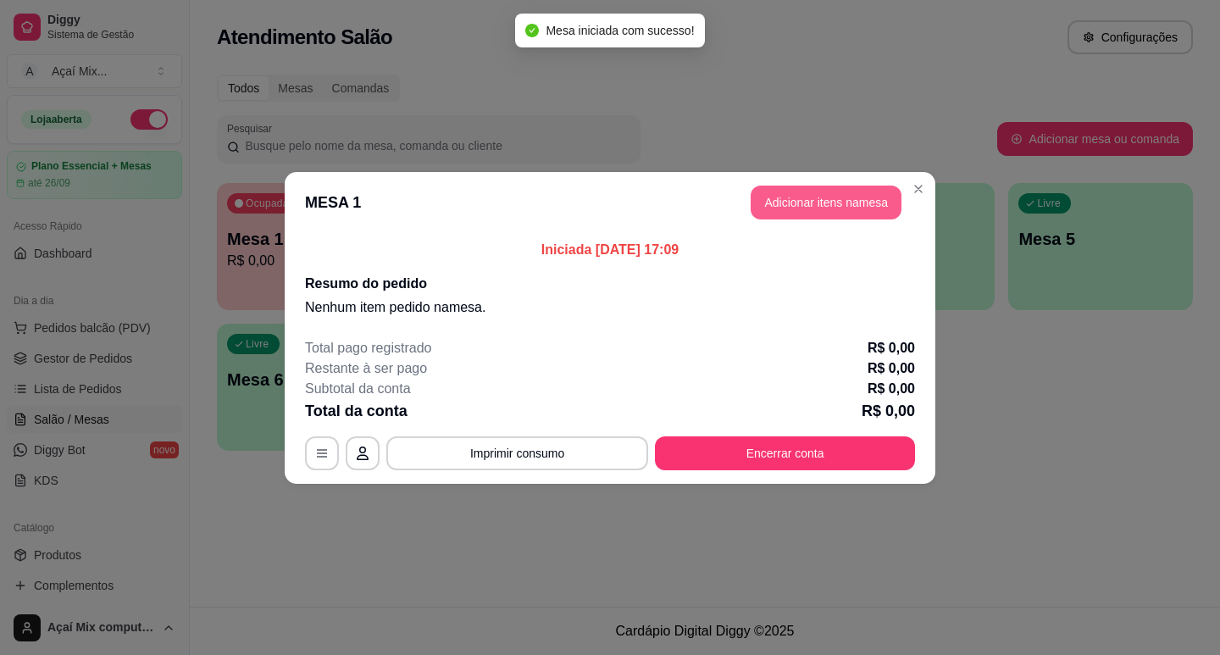
click at [866, 206] on button "Adicionar itens na mesa" at bounding box center [826, 203] width 151 height 34
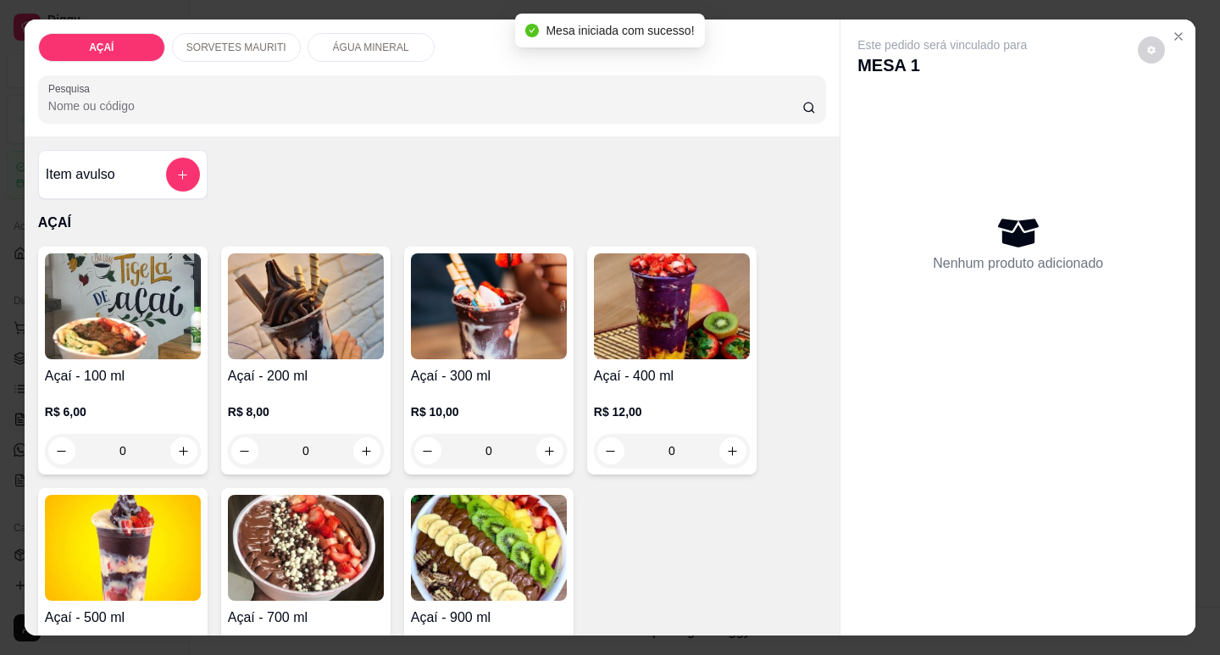
click at [265, 412] on p "R$ 8,00" at bounding box center [306, 411] width 156 height 17
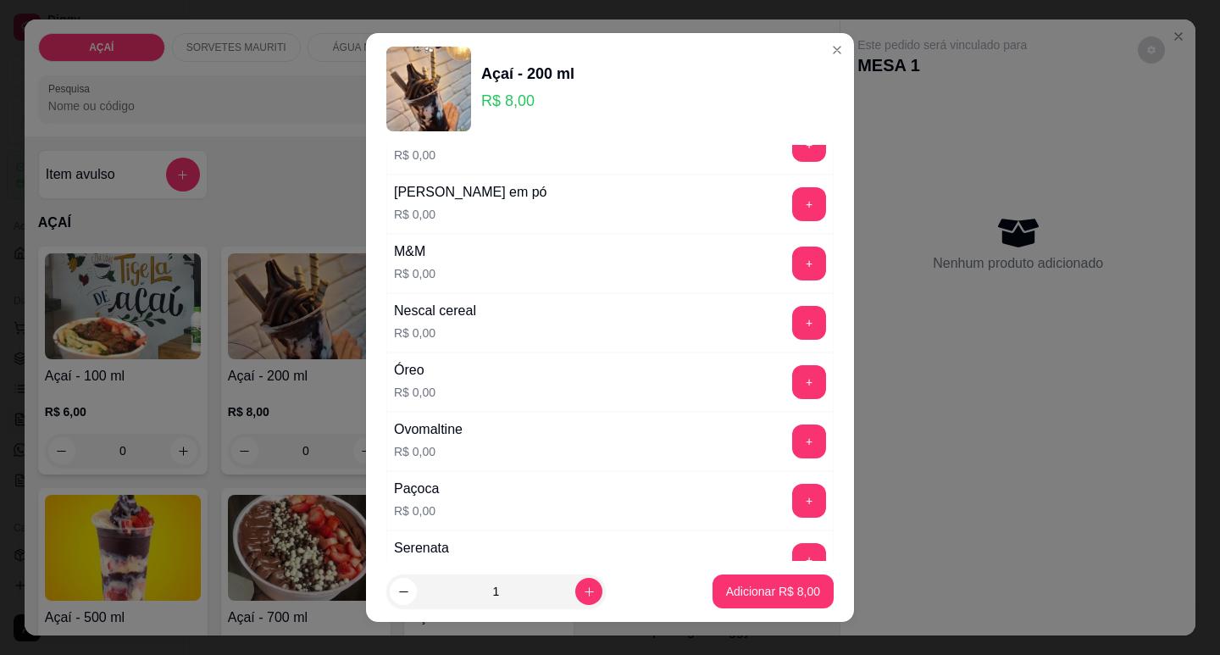
scroll to position [1610, 0]
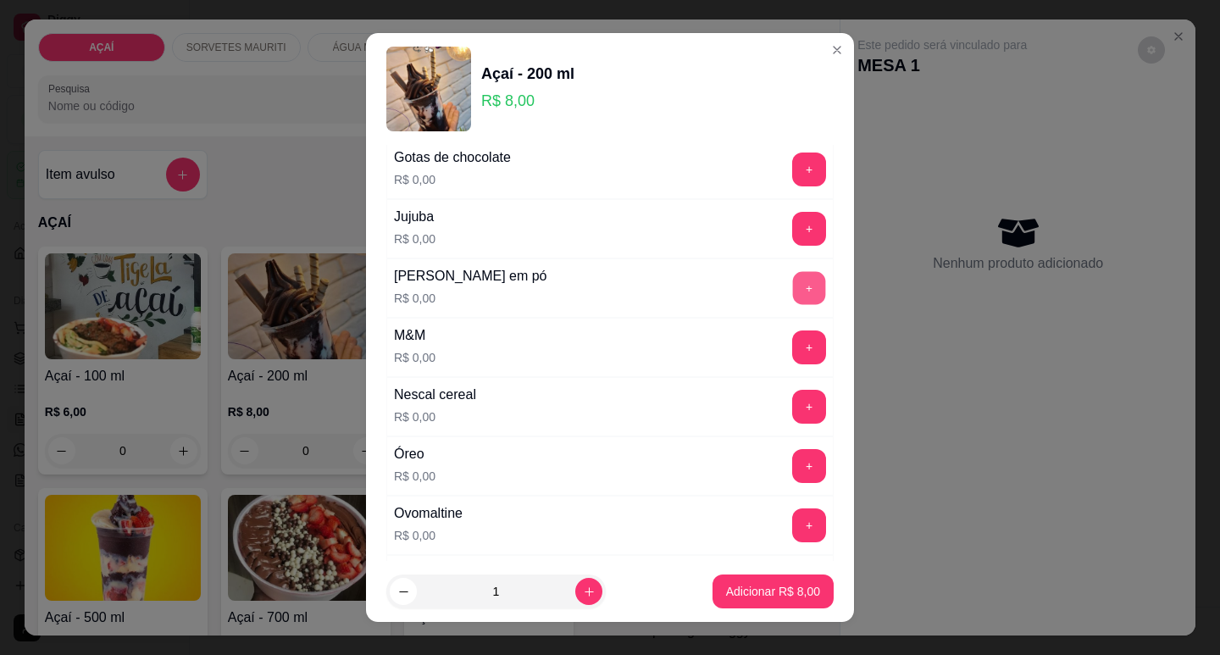
click at [793, 302] on button "+" at bounding box center [809, 287] width 33 height 33
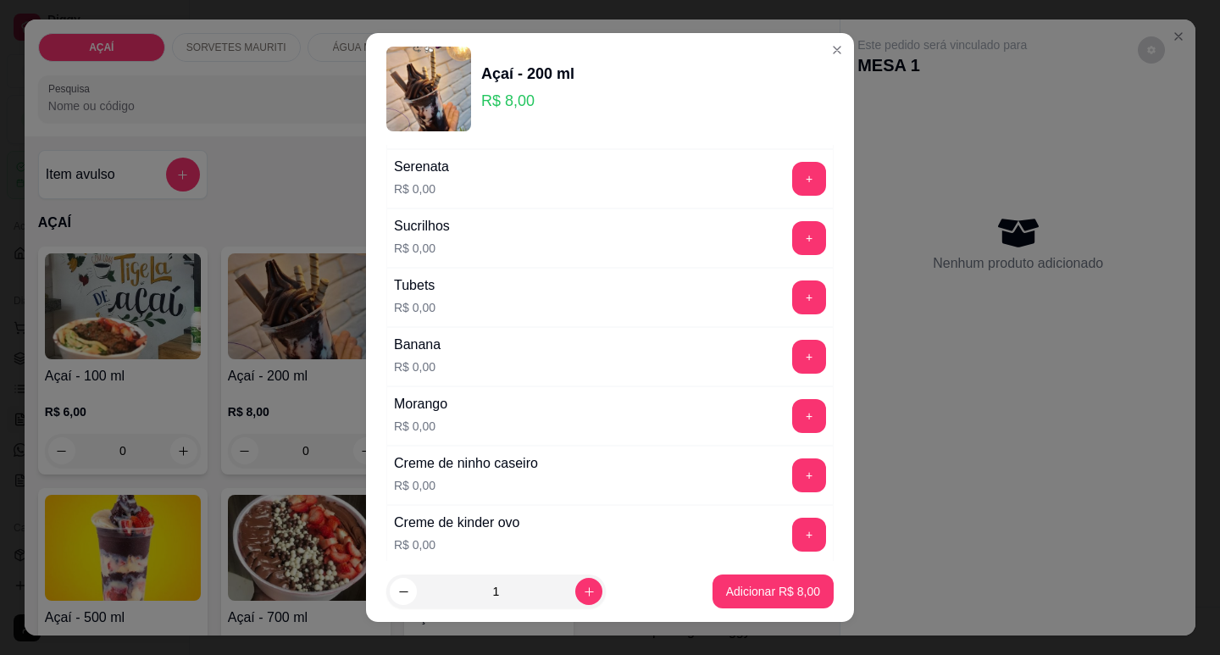
scroll to position [2034, 0]
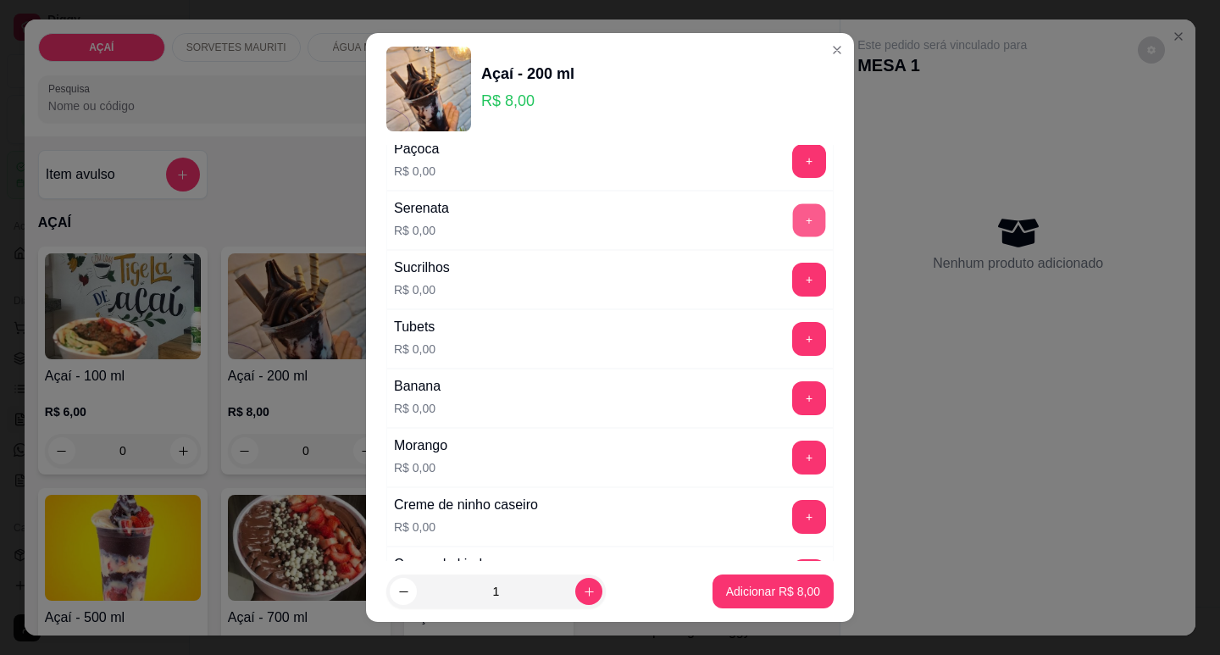
click at [793, 236] on button "+" at bounding box center [809, 219] width 33 height 33
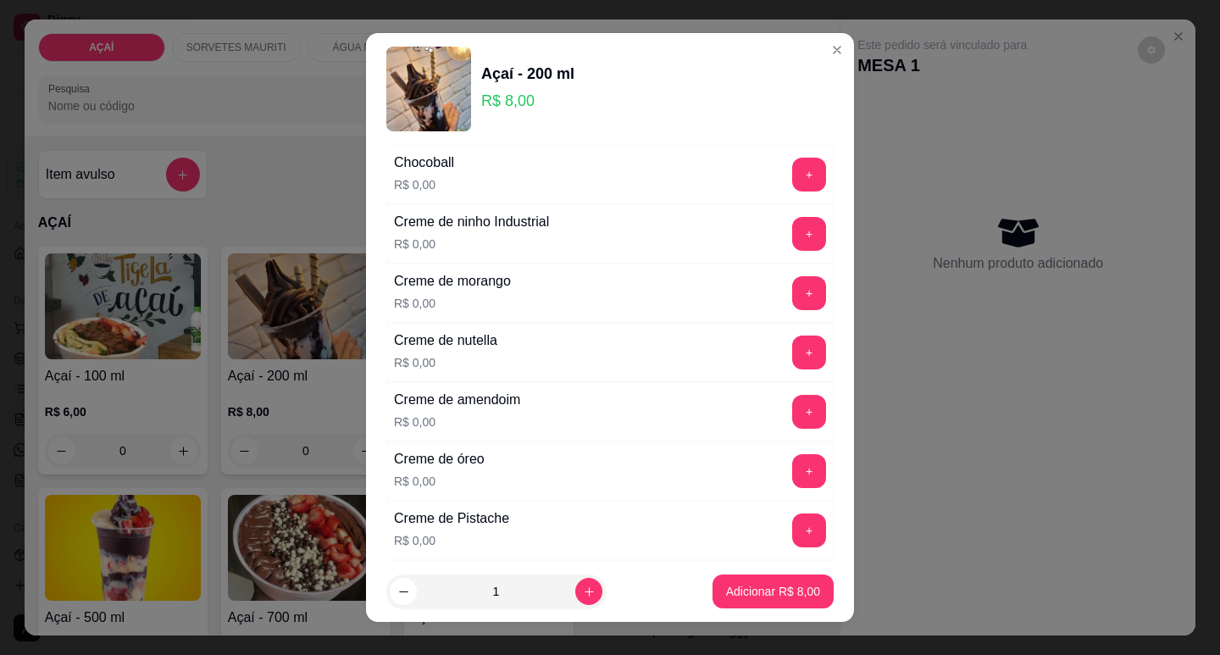
scroll to position [339, 0]
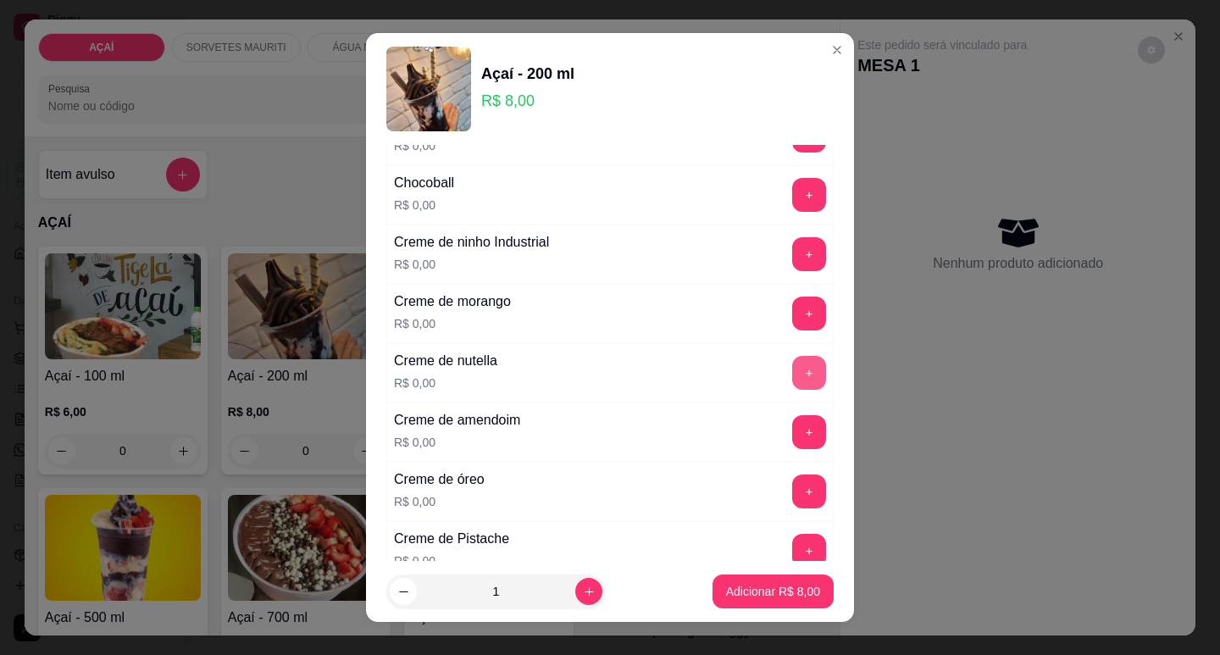
click at [792, 371] on button "+" at bounding box center [809, 373] width 34 height 34
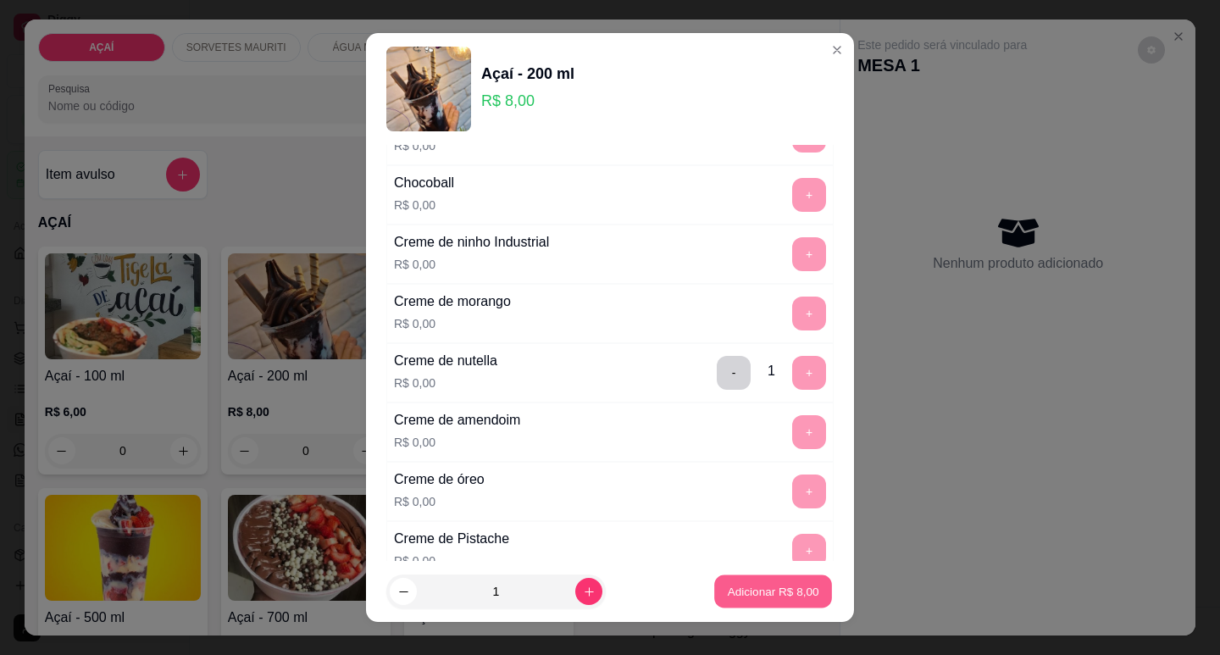
click at [765, 598] on p "Adicionar R$ 8,00" at bounding box center [773, 592] width 92 height 16
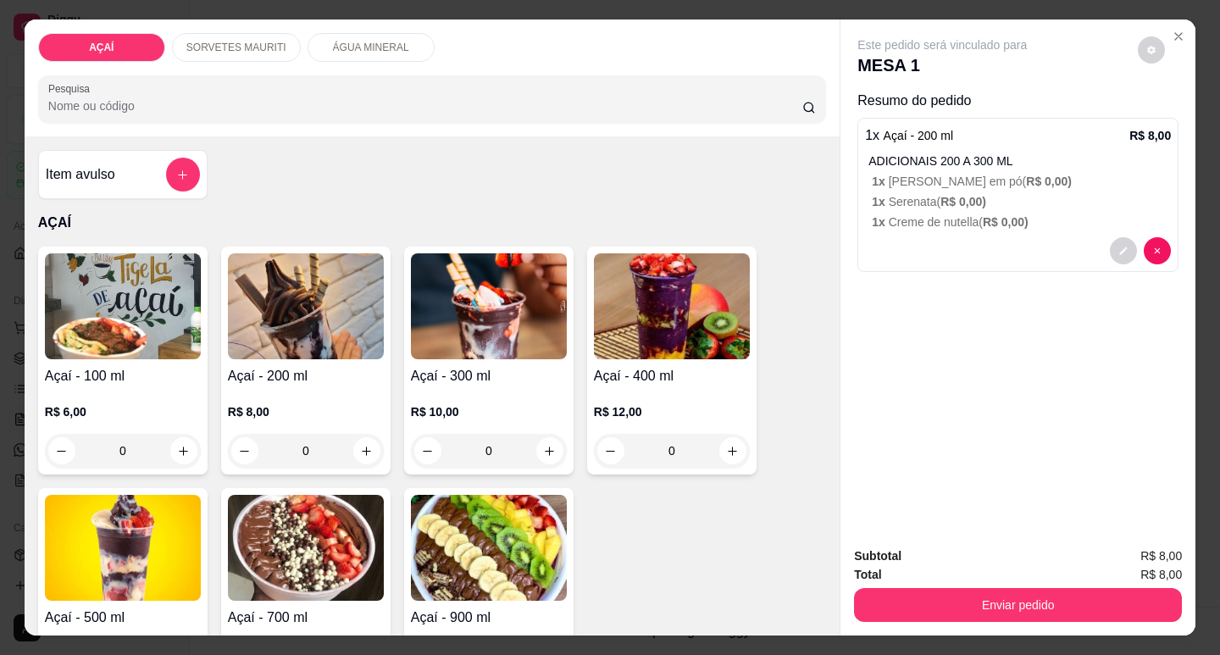
click at [273, 377] on h4 "Açaí - 200 ml" at bounding box center [306, 376] width 156 height 20
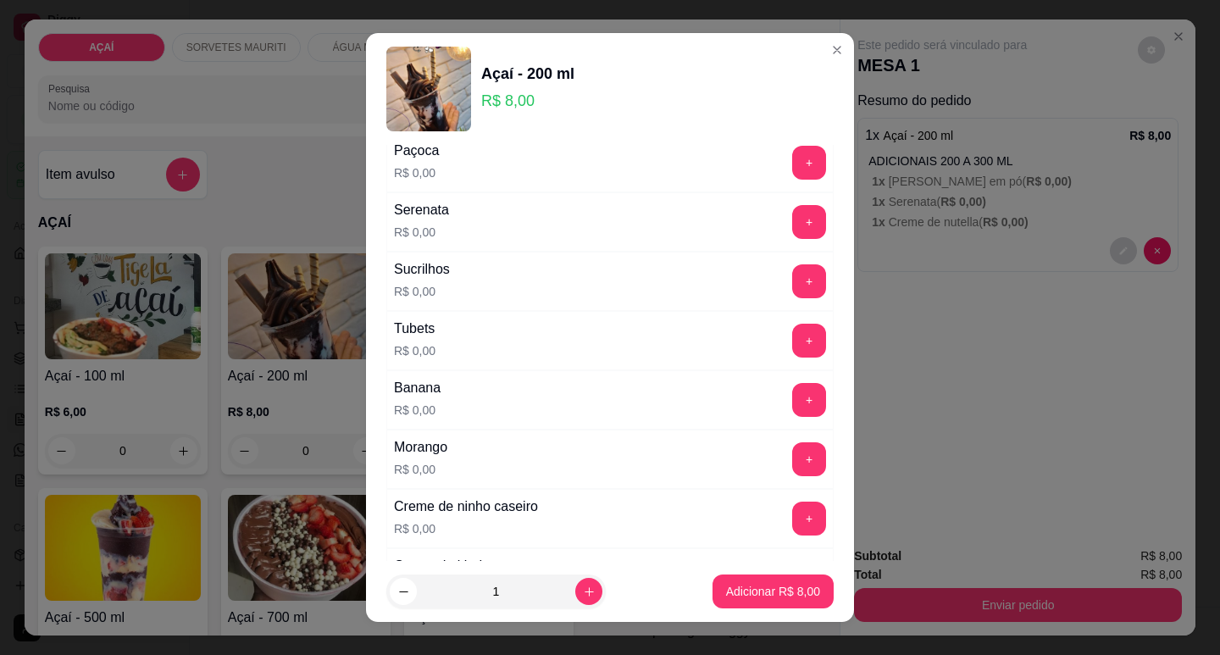
scroll to position [2034, 0]
click at [793, 215] on button "+" at bounding box center [809, 219] width 33 height 33
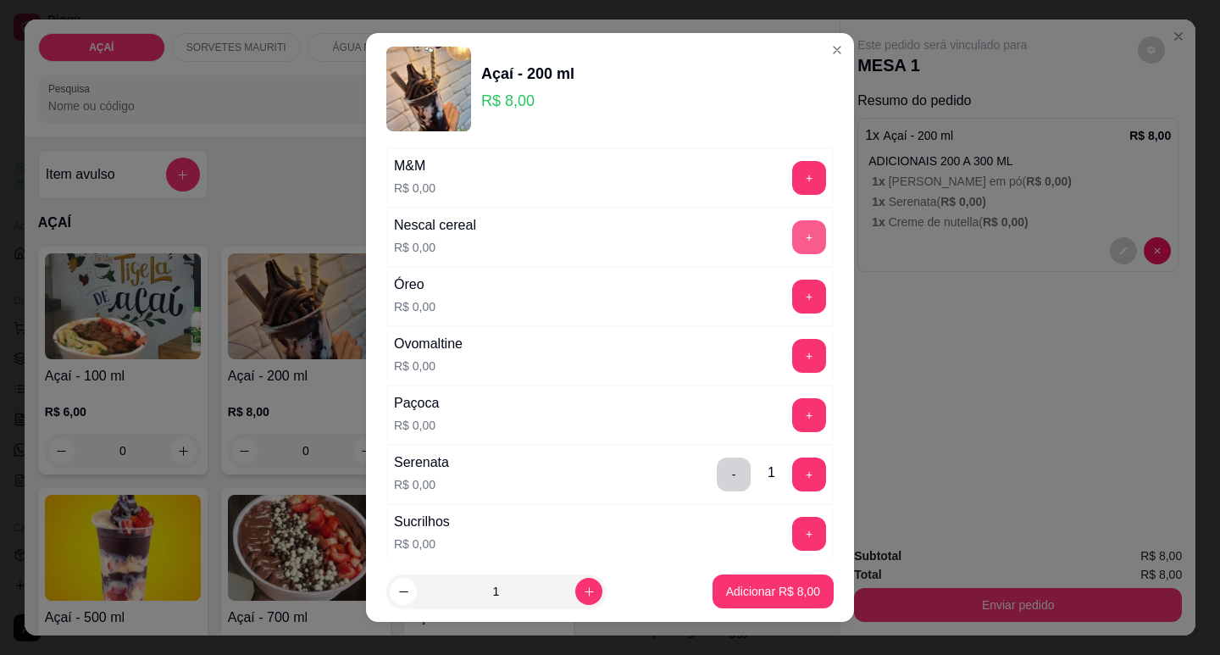
scroll to position [1695, 0]
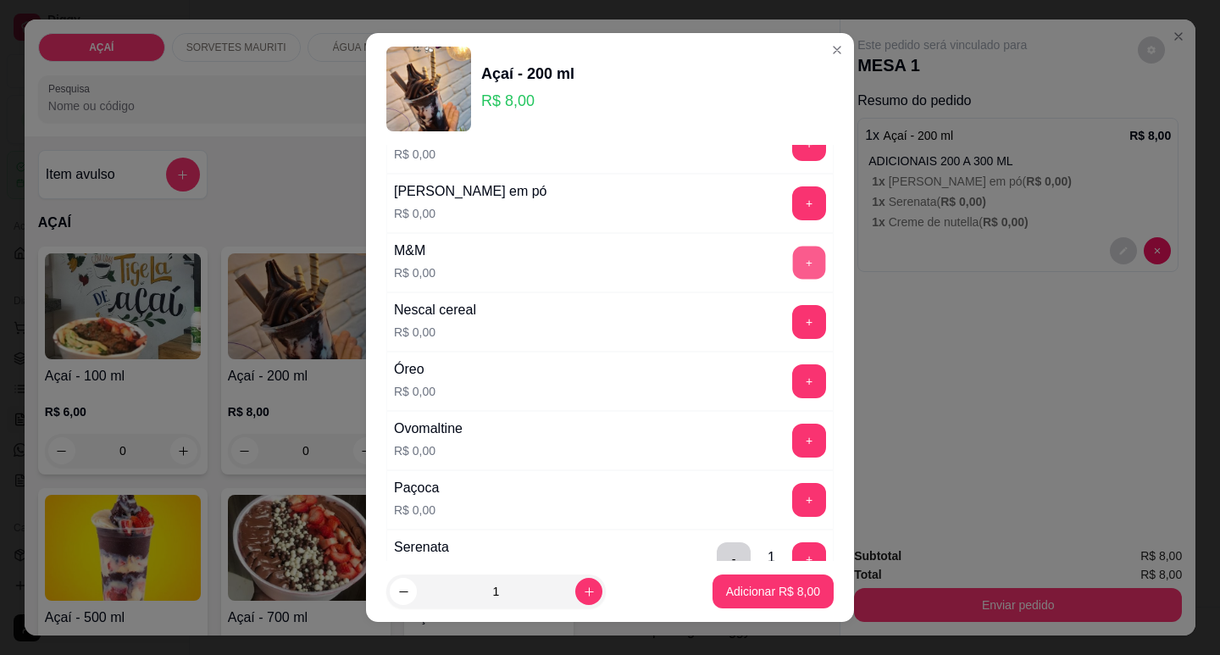
click at [793, 253] on button "+" at bounding box center [809, 262] width 33 height 33
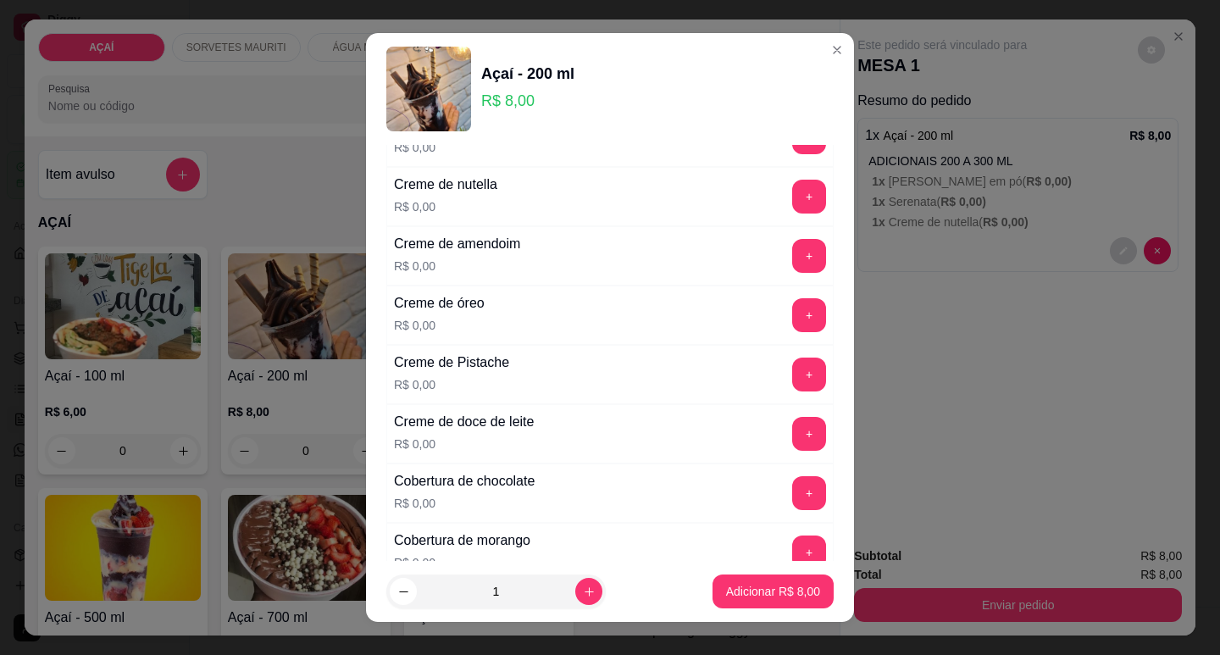
scroll to position [426, 0]
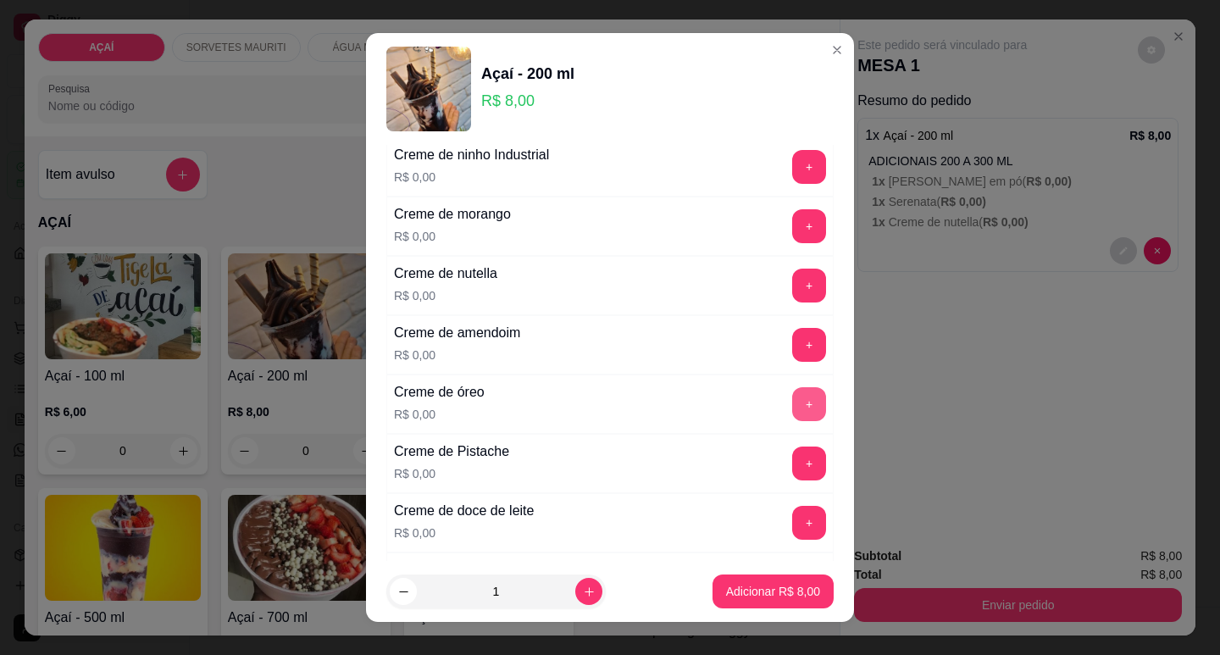
click at [792, 407] on button "+" at bounding box center [809, 404] width 34 height 34
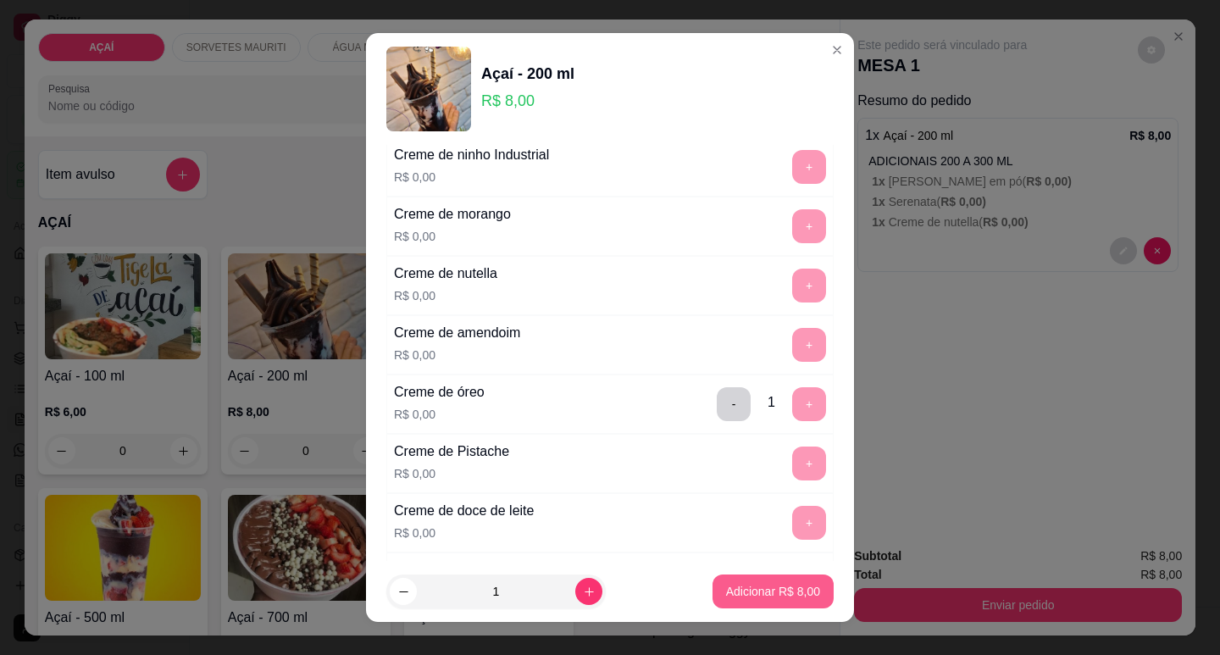
click at [772, 591] on p "Adicionar R$ 8,00" at bounding box center [773, 591] width 94 height 17
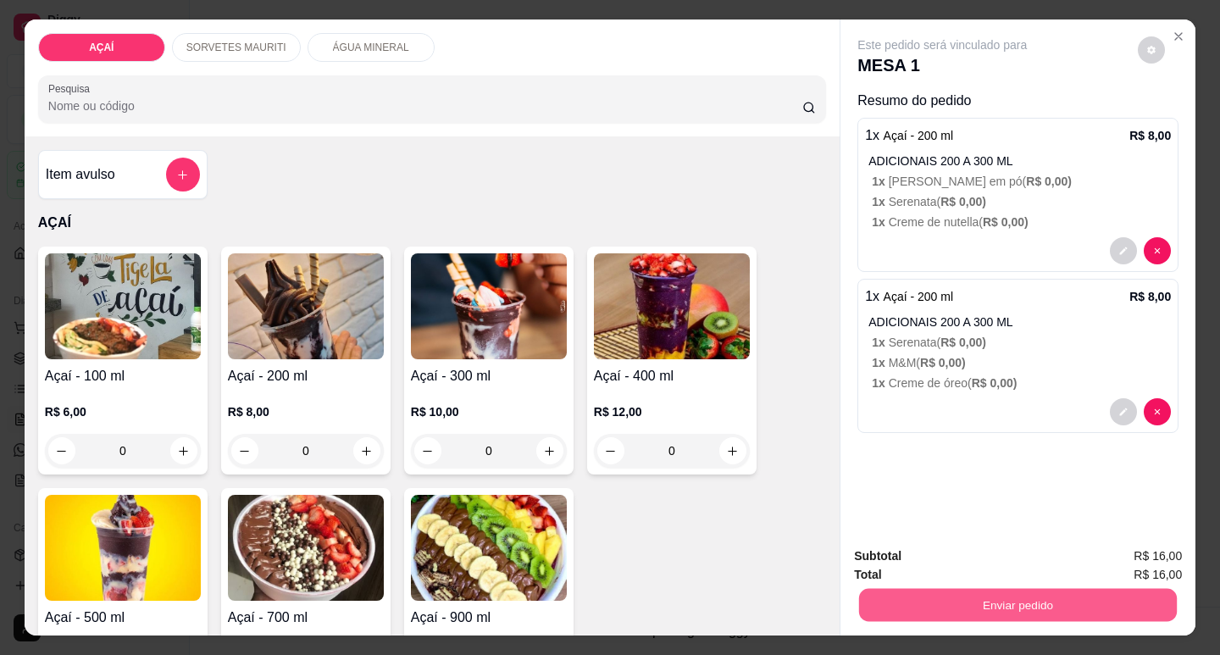
click at [973, 612] on button "Enviar pedido" at bounding box center [1018, 604] width 318 height 33
click at [935, 552] on button "Não registrar e enviar pedido" at bounding box center [962, 556] width 171 height 31
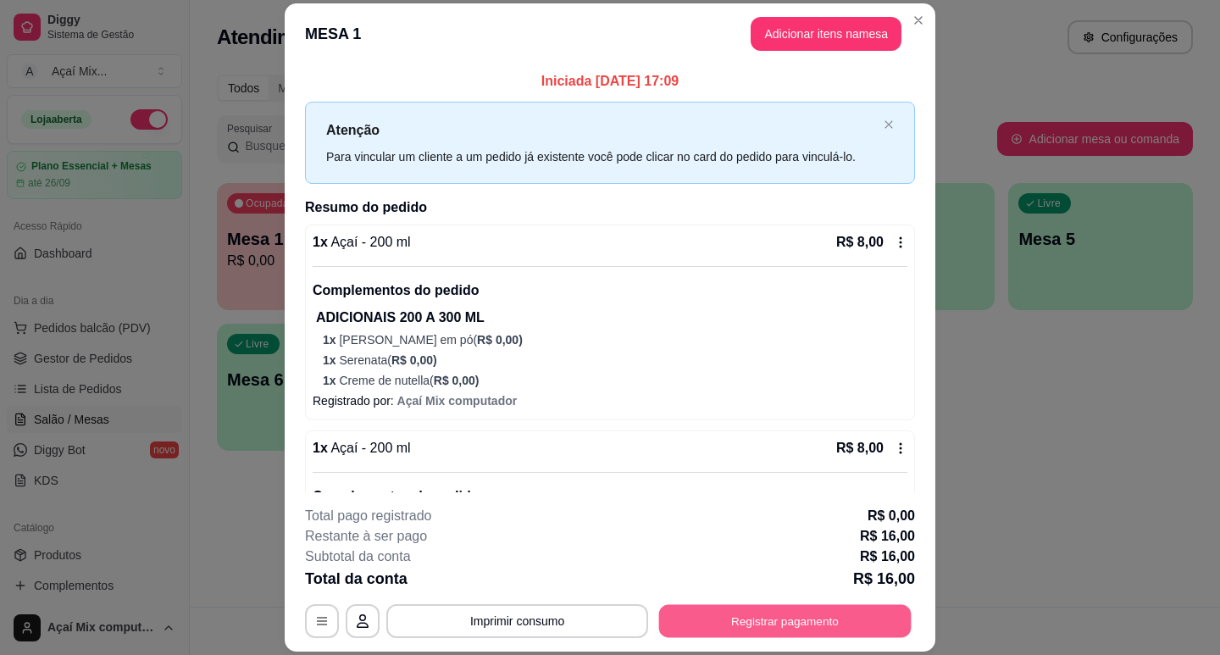
click at [712, 609] on button "Registrar pagamento" at bounding box center [785, 621] width 253 height 33
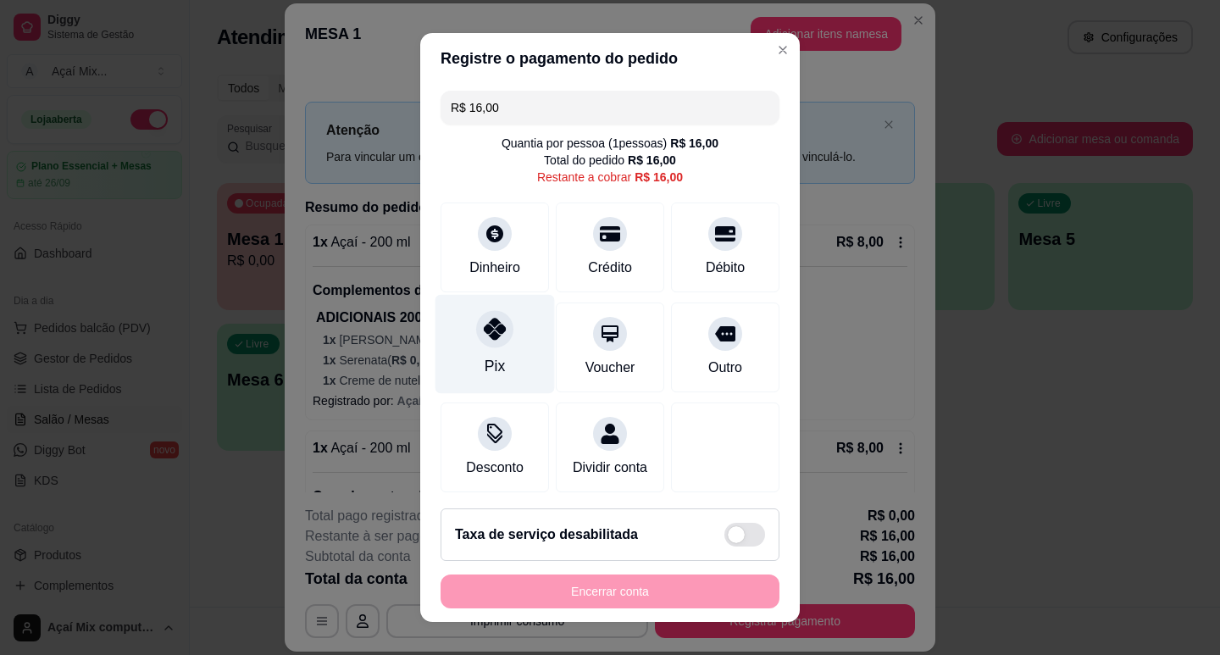
click at [484, 341] on div at bounding box center [494, 328] width 37 height 37
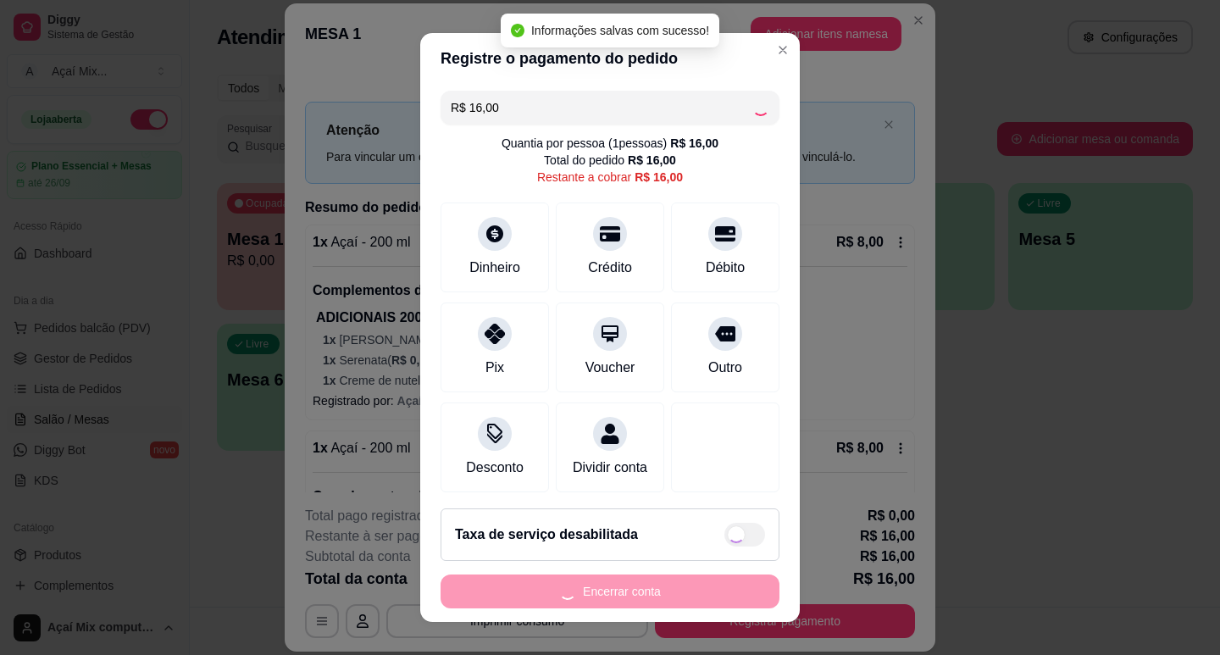
type input "R$ 0,00"
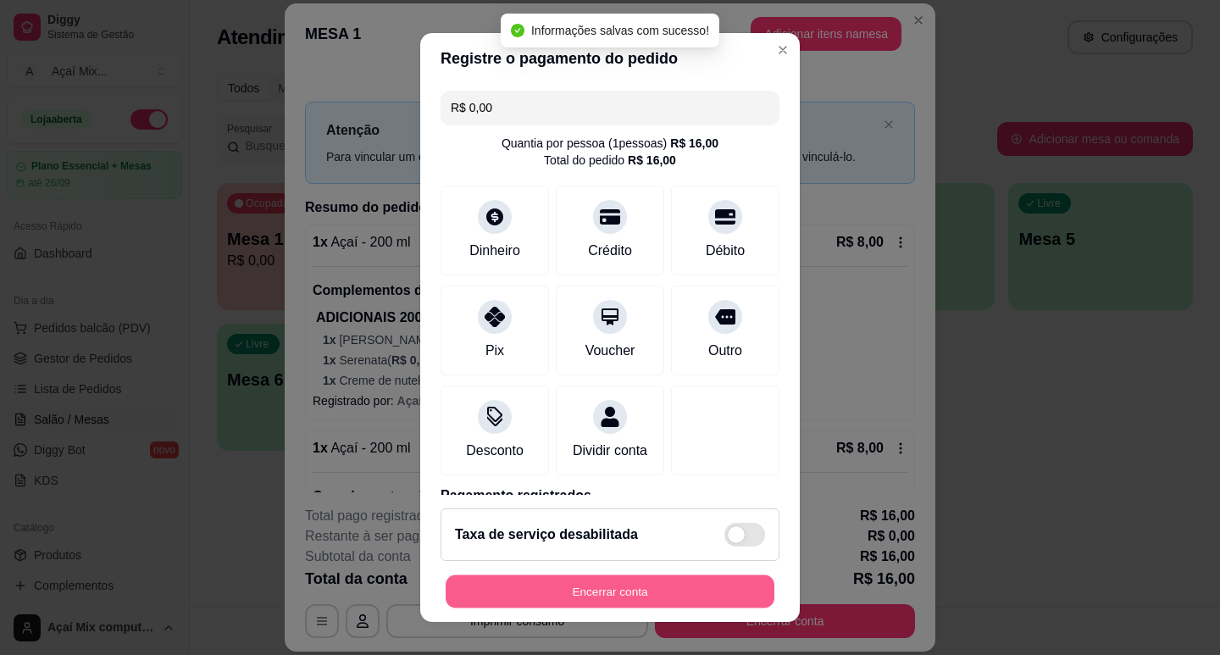
click at [633, 588] on button "Encerrar conta" at bounding box center [610, 591] width 329 height 33
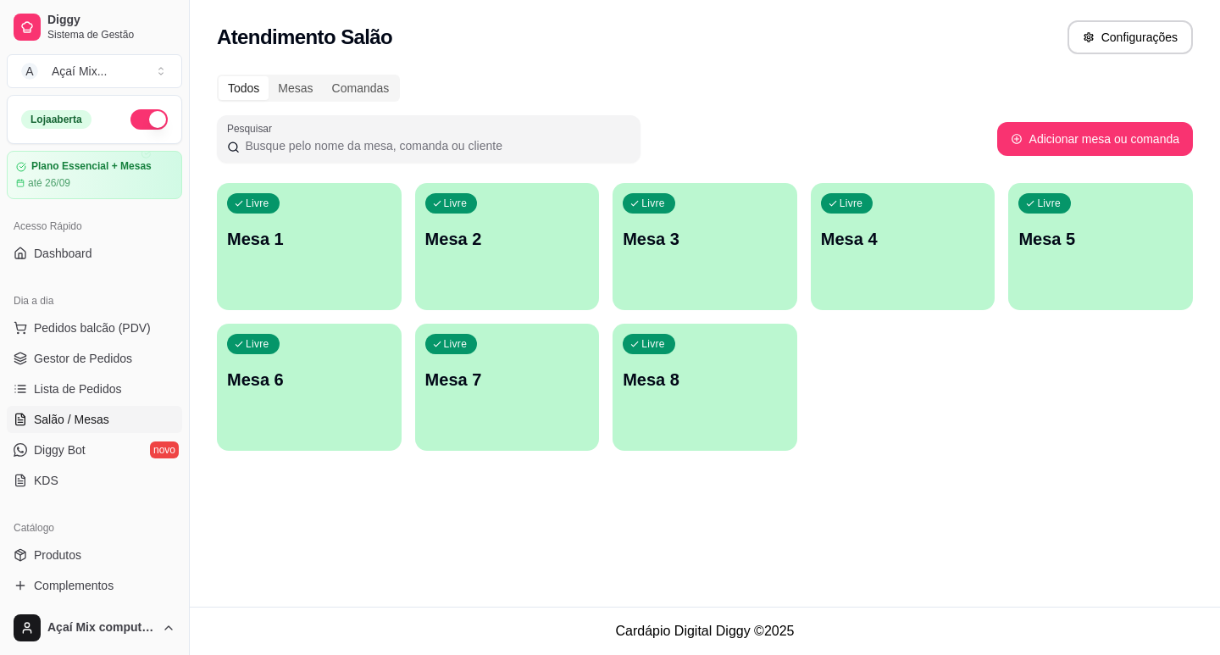
click at [463, 26] on div "Atendimento Salão Configurações" at bounding box center [705, 37] width 976 height 34
click at [325, 270] on div "Livre Mesa 1" at bounding box center [309, 236] width 185 height 107
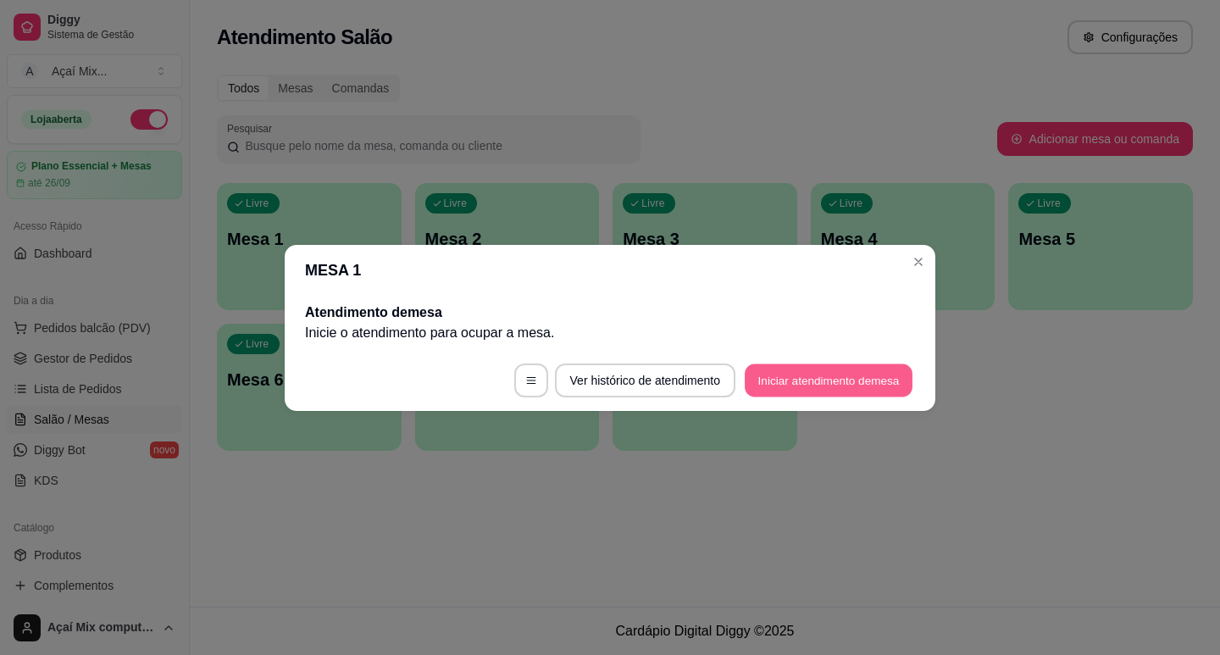
click at [802, 373] on button "Iniciar atendimento de mesa" at bounding box center [829, 380] width 168 height 33
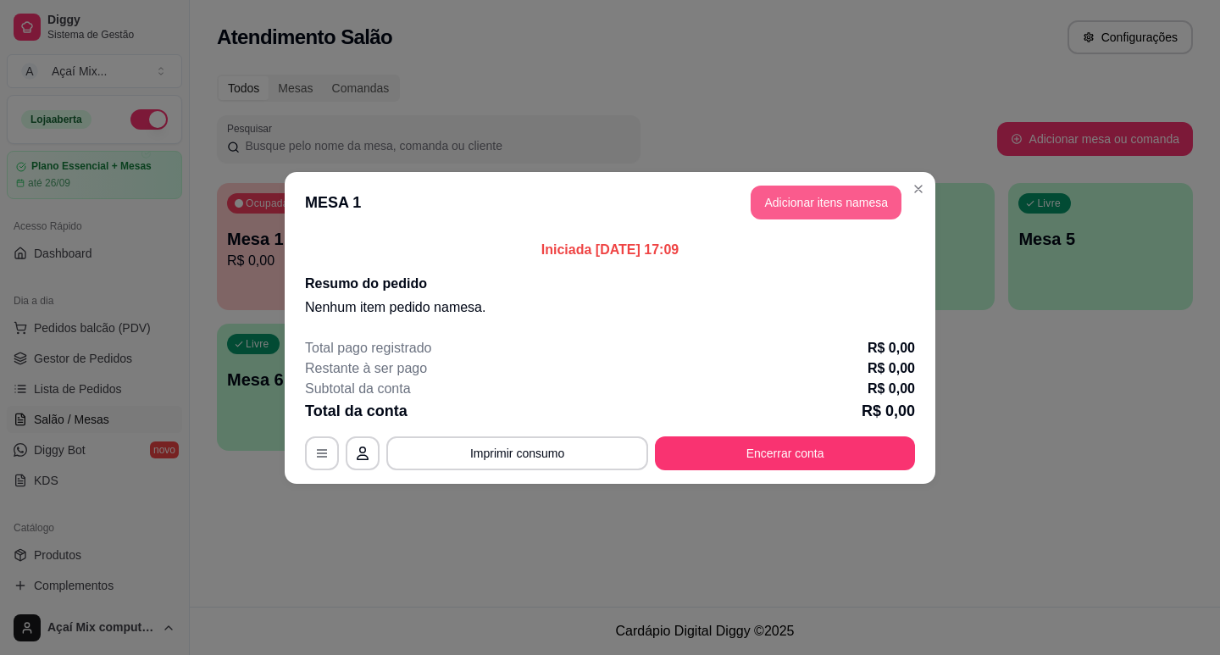
click at [814, 205] on button "Adicionar itens na mesa" at bounding box center [826, 203] width 151 height 34
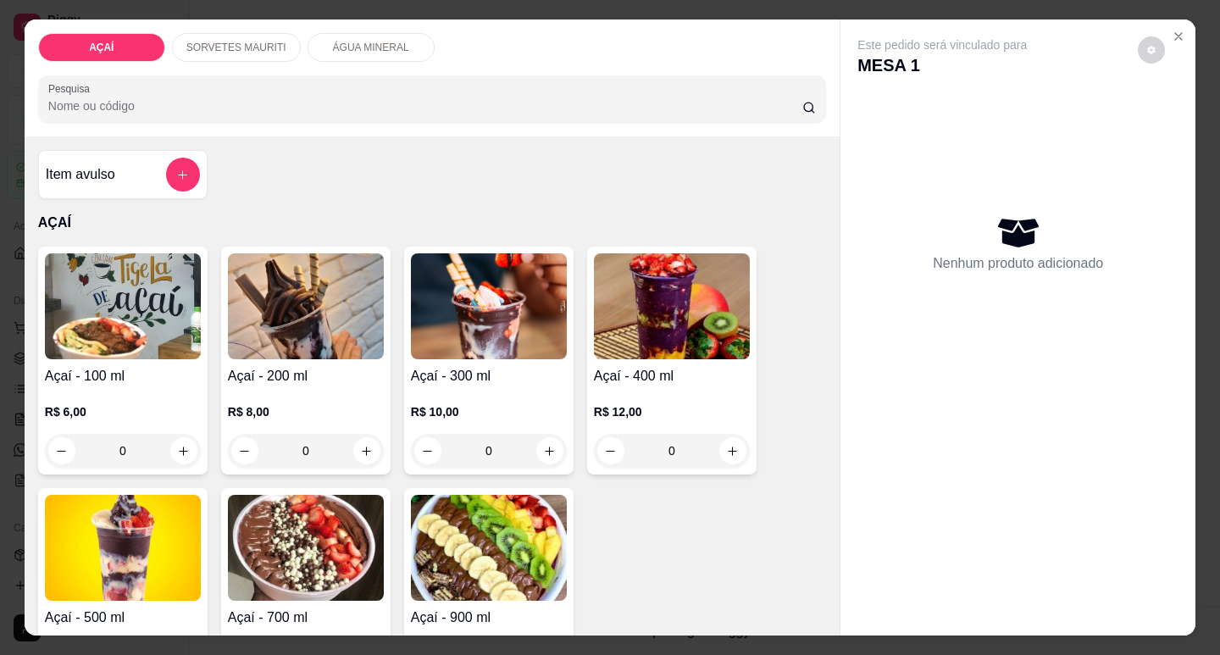
click at [595, 413] on p "R$ 12,00" at bounding box center [672, 411] width 156 height 17
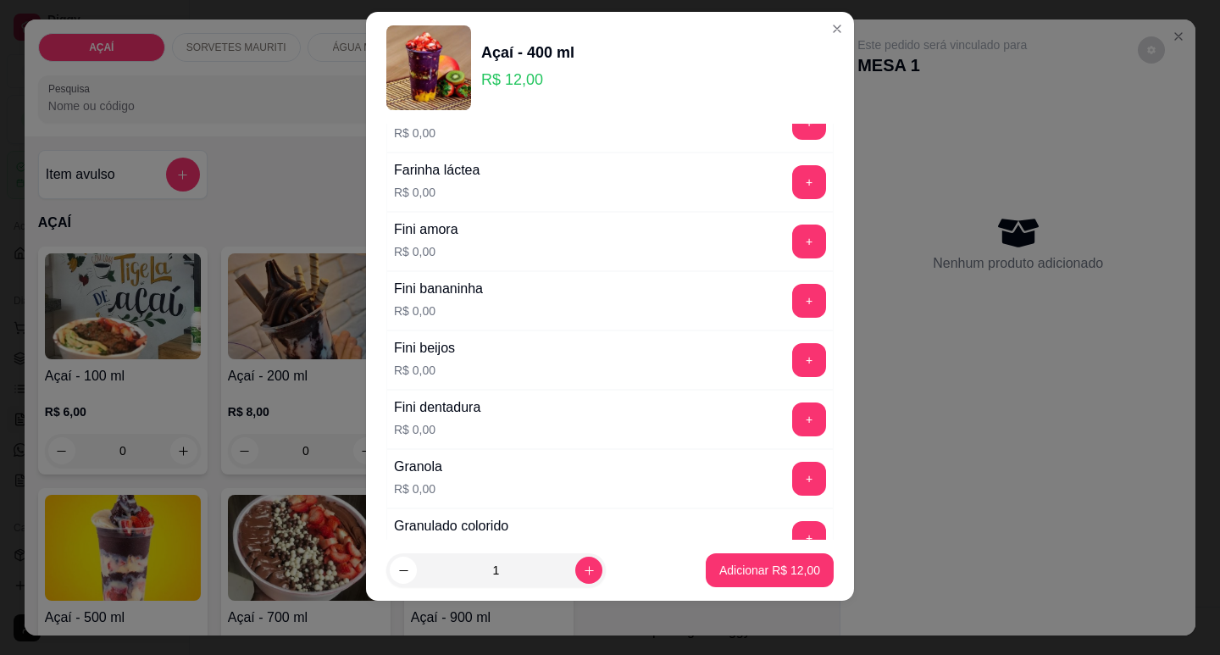
scroll to position [1017, 0]
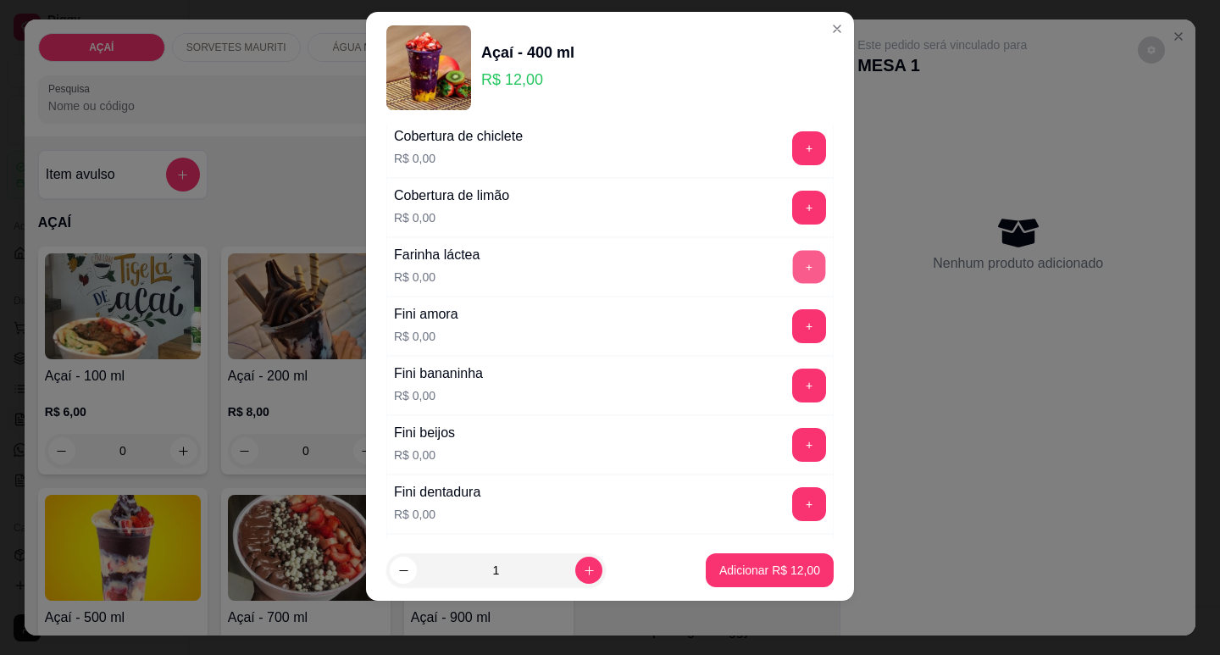
click at [793, 274] on button "+" at bounding box center [809, 266] width 33 height 33
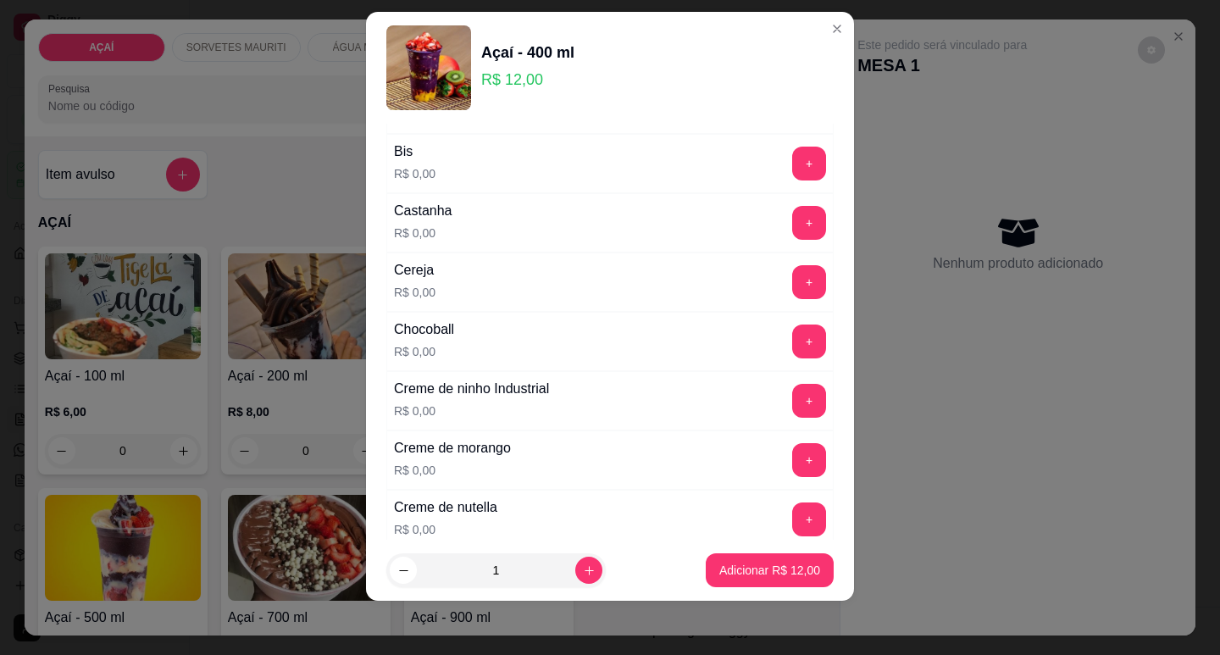
scroll to position [169, 0]
click at [792, 299] on button "+" at bounding box center [809, 284] width 34 height 34
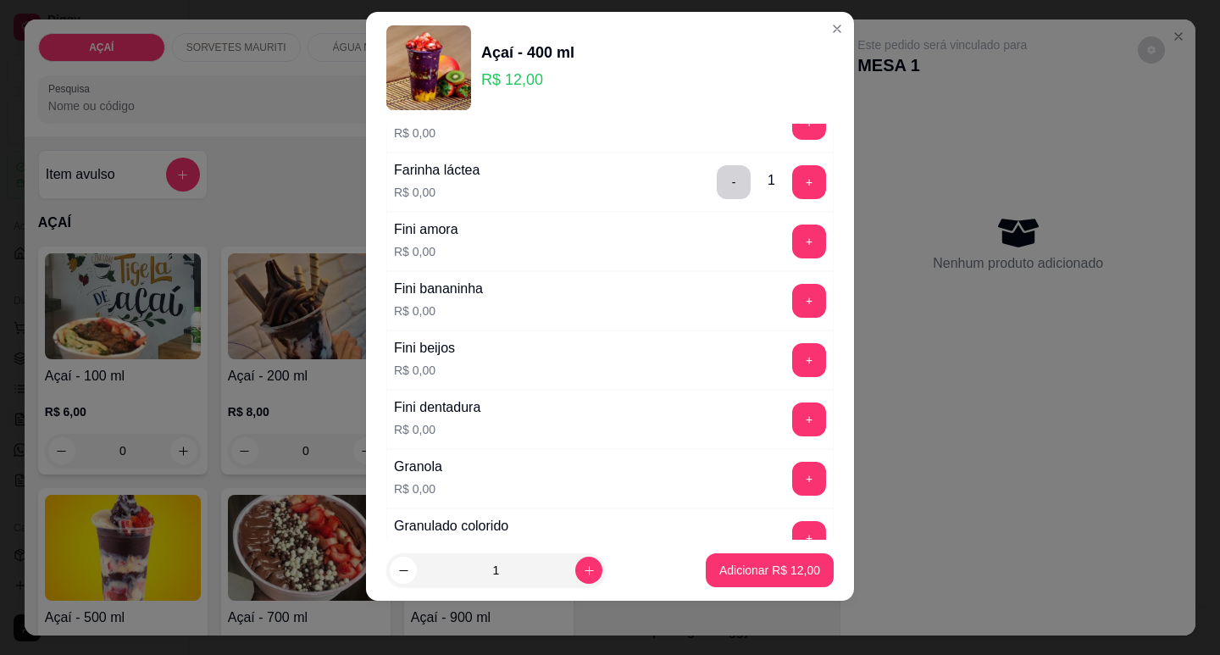
scroll to position [1186, 0]
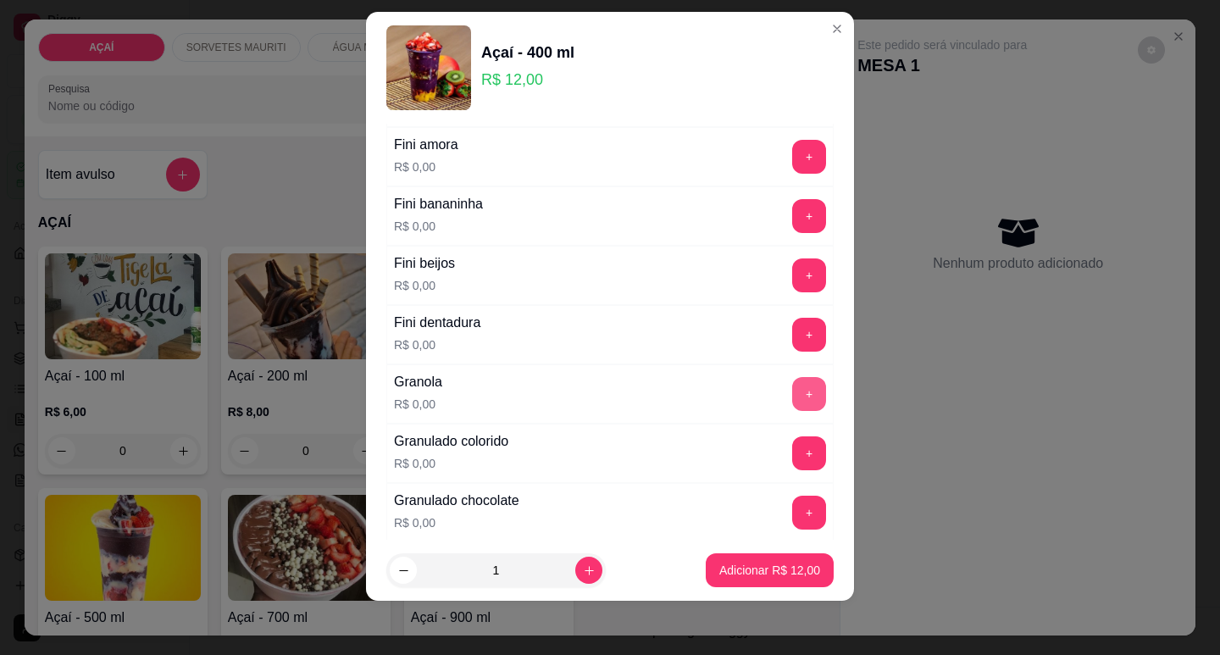
click at [792, 388] on button "+" at bounding box center [809, 394] width 34 height 34
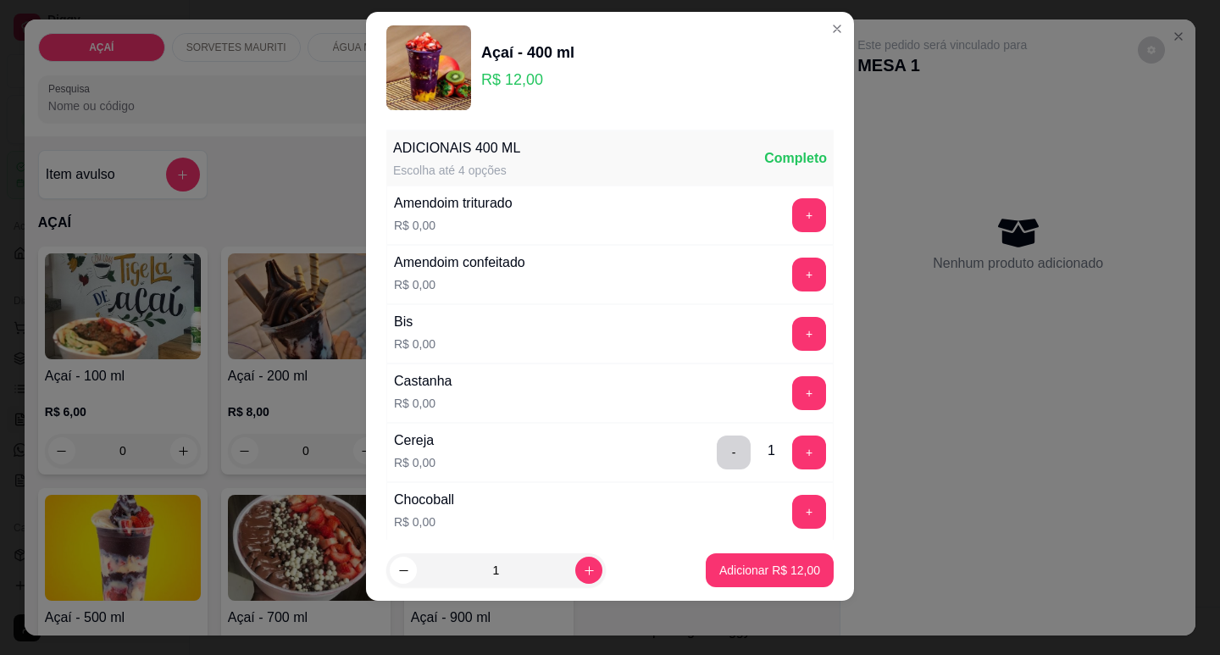
scroll to position [0, 0]
click at [792, 397] on button "+" at bounding box center [809, 394] width 34 height 34
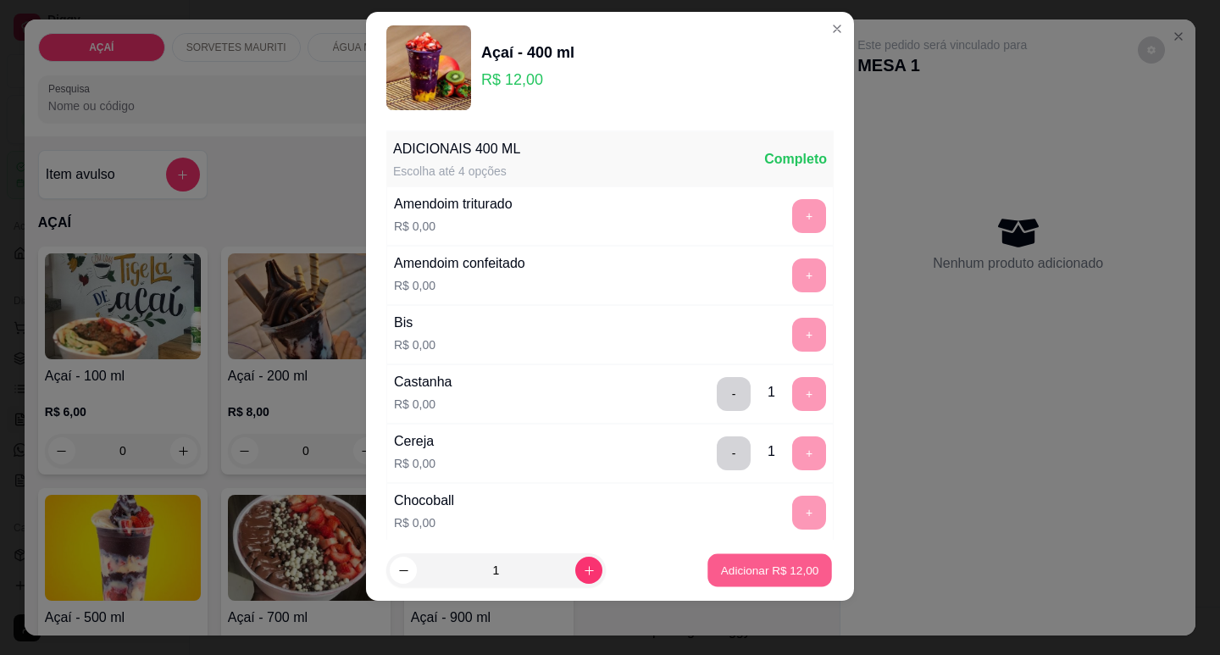
click at [744, 565] on p "Adicionar R$ 12,00" at bounding box center [770, 571] width 98 height 16
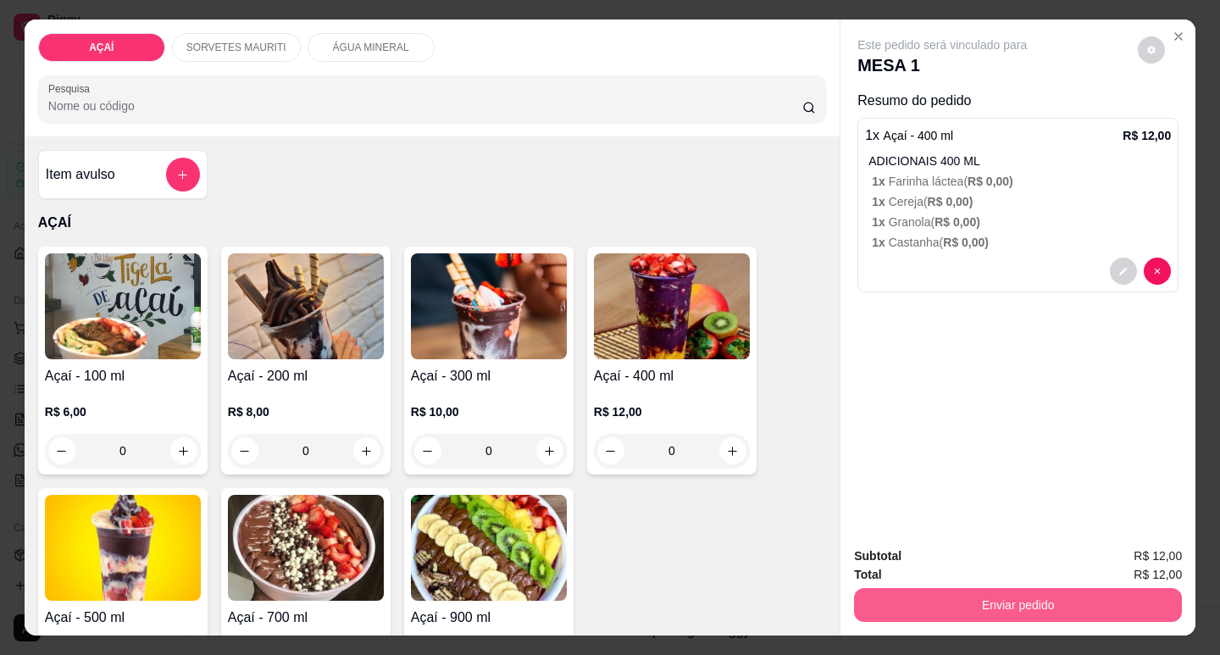
click at [914, 598] on button "Enviar pedido" at bounding box center [1018, 605] width 328 height 34
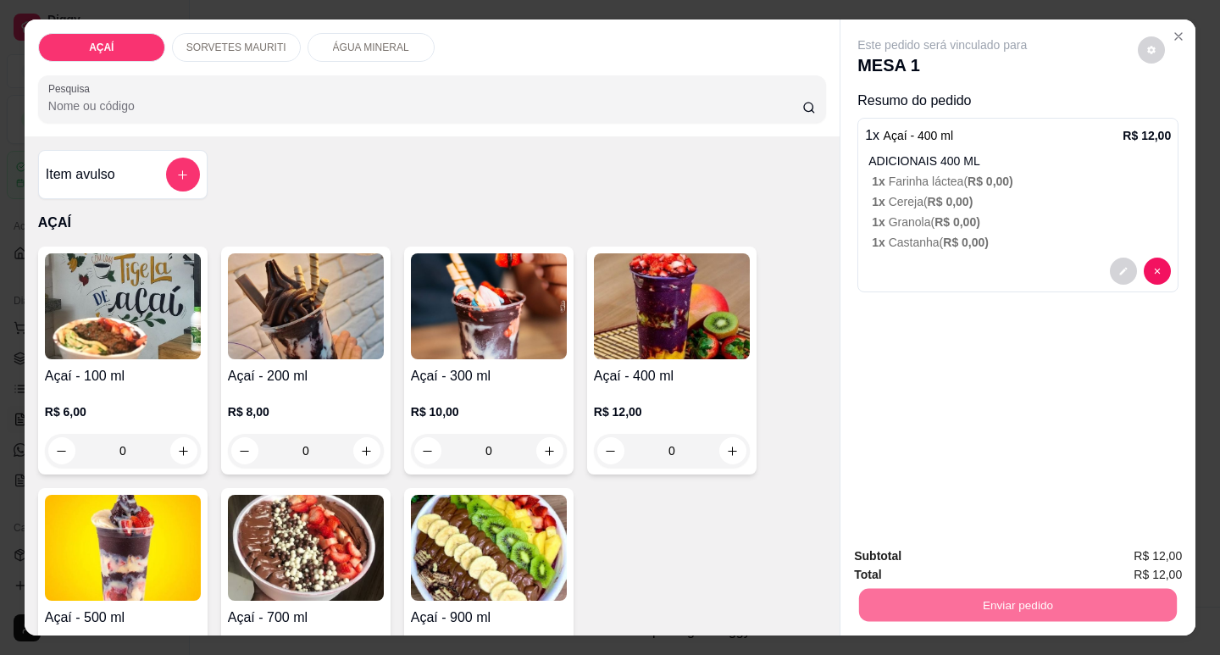
click at [904, 542] on button "Não registrar e enviar pedido" at bounding box center [962, 557] width 176 height 32
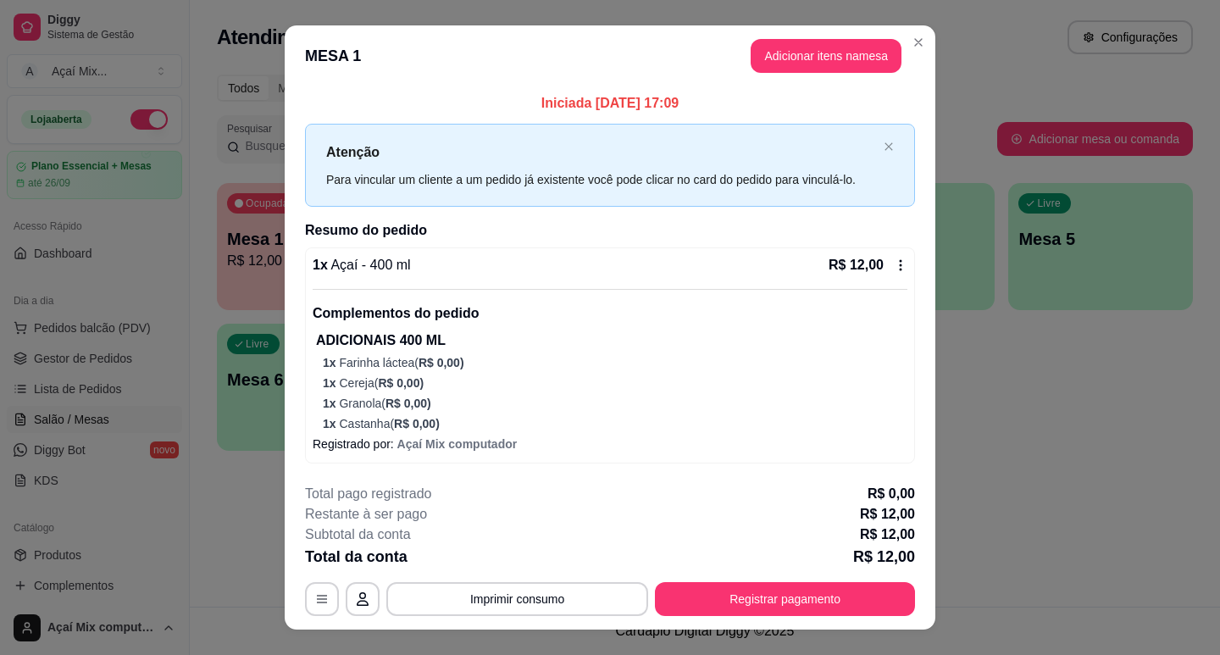
click at [619, 315] on p "Complementos do pedido" at bounding box center [610, 313] width 595 height 20
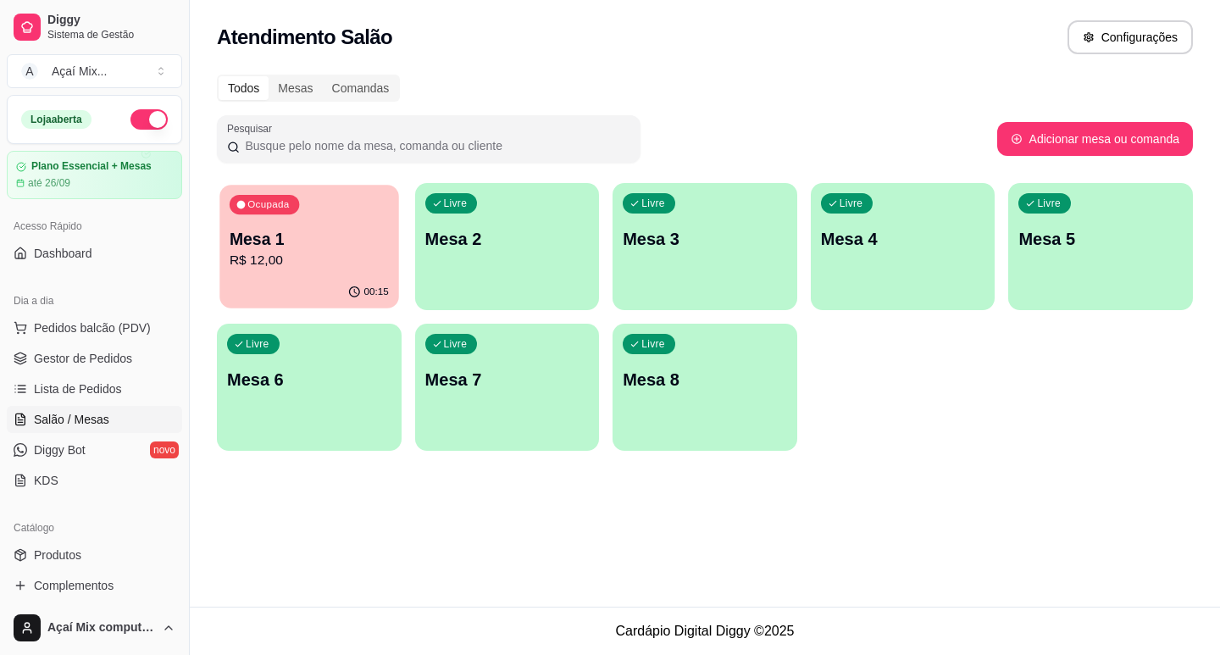
click at [325, 268] on p "R$ 12,00" at bounding box center [309, 260] width 159 height 19
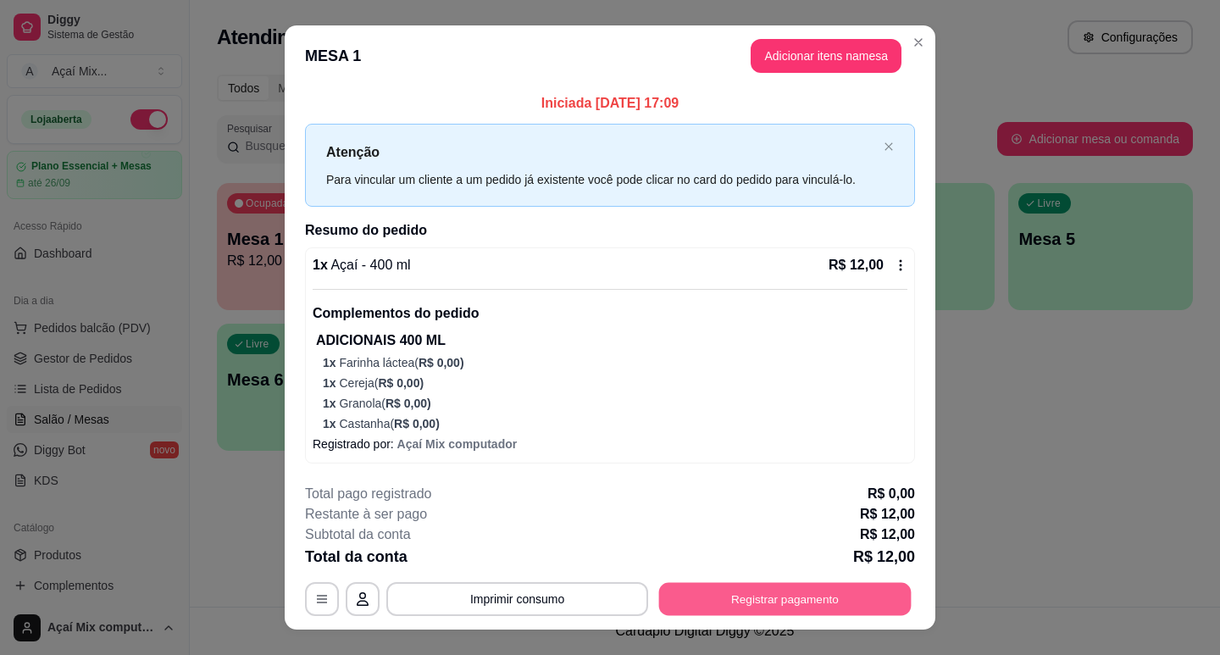
click at [795, 598] on button "Registrar pagamento" at bounding box center [785, 598] width 253 height 33
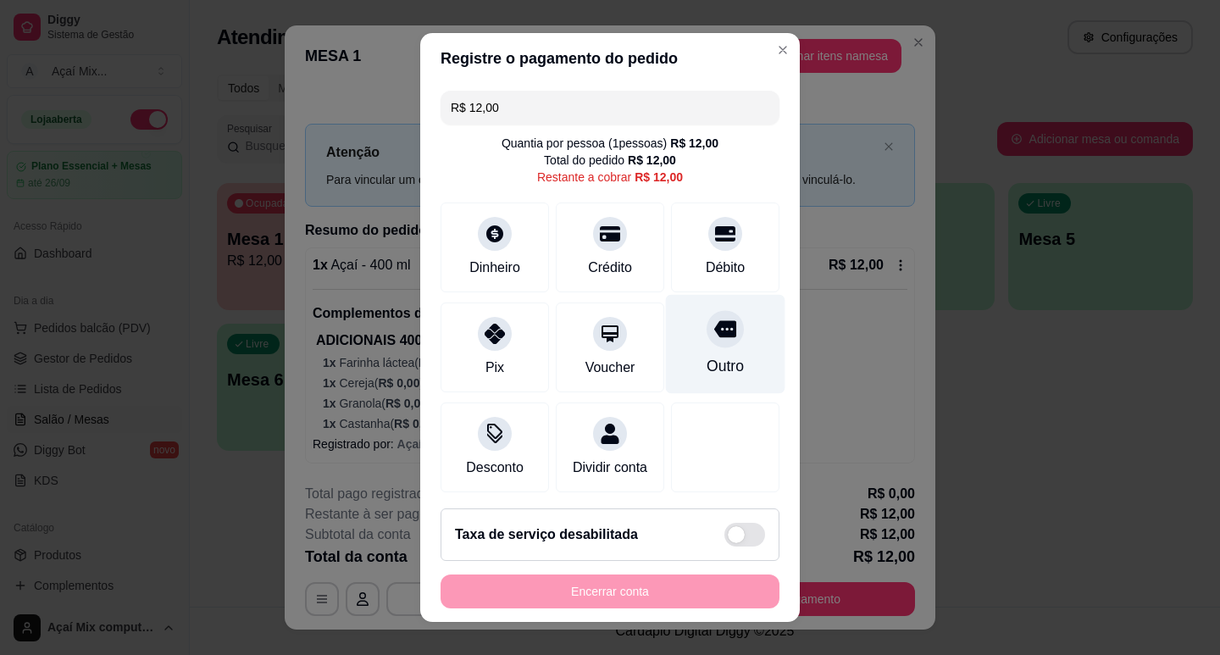
click at [725, 375] on div "Outro" at bounding box center [725, 343] width 119 height 99
type input "R$ 0,00"
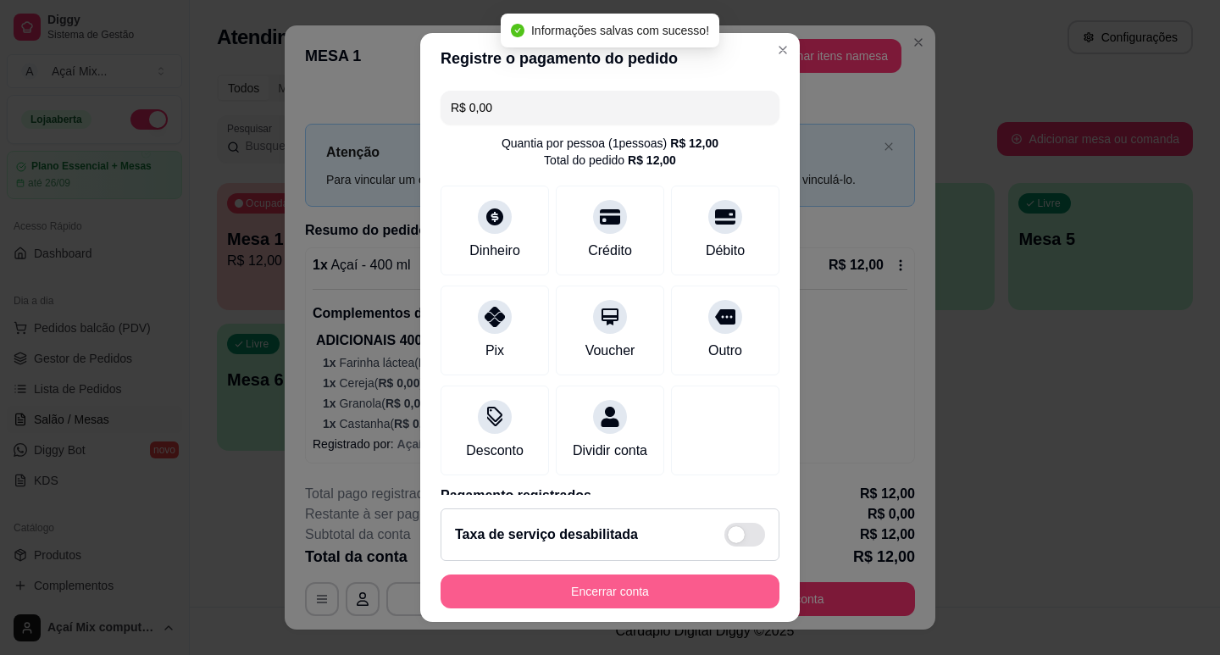
click at [653, 591] on button "Encerrar conta" at bounding box center [610, 591] width 339 height 34
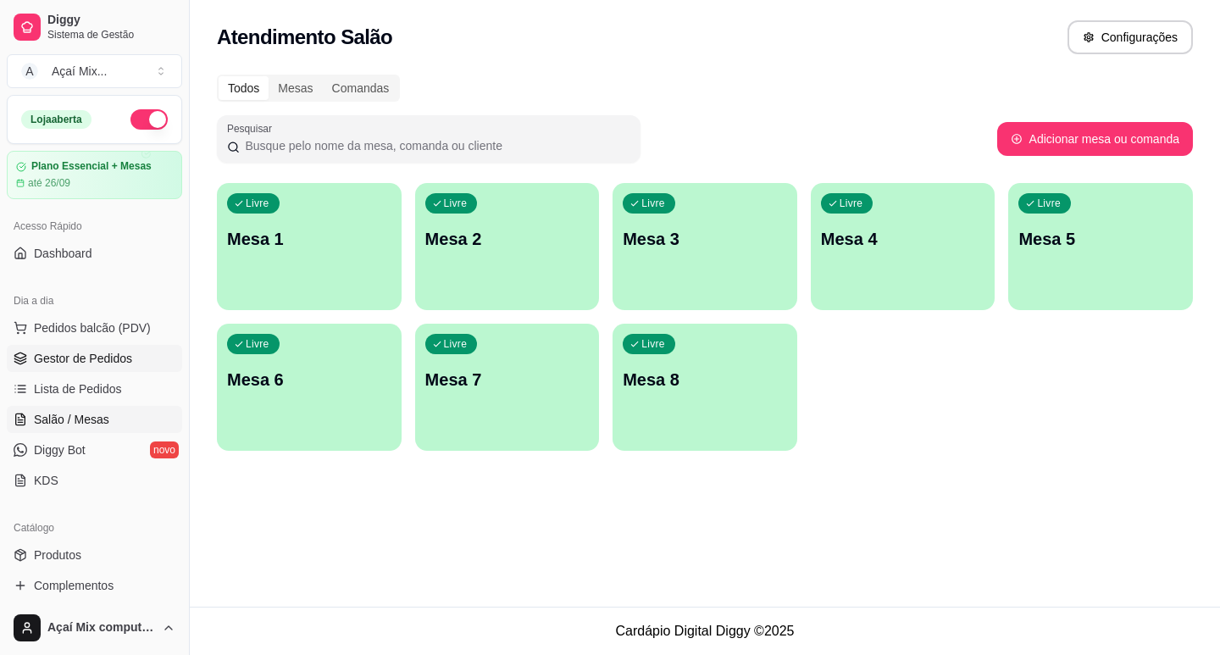
click at [97, 357] on span "Gestor de Pedidos" at bounding box center [83, 358] width 98 height 17
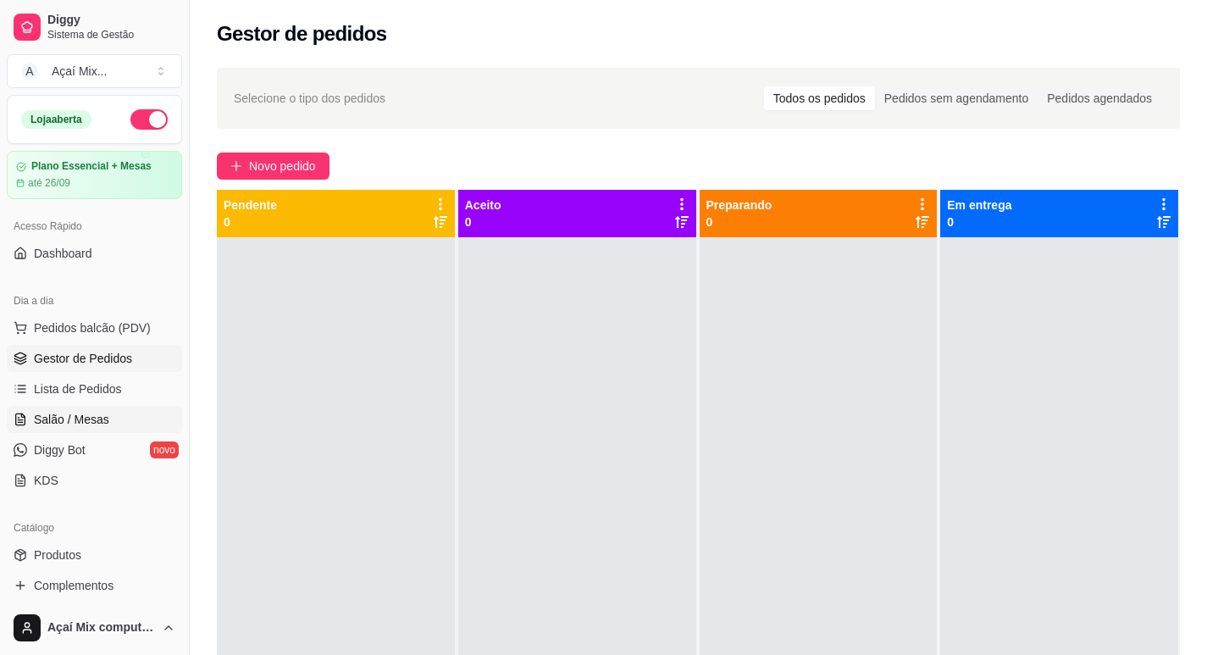
click at [58, 406] on link "Salão / Mesas" at bounding box center [94, 419] width 175 height 27
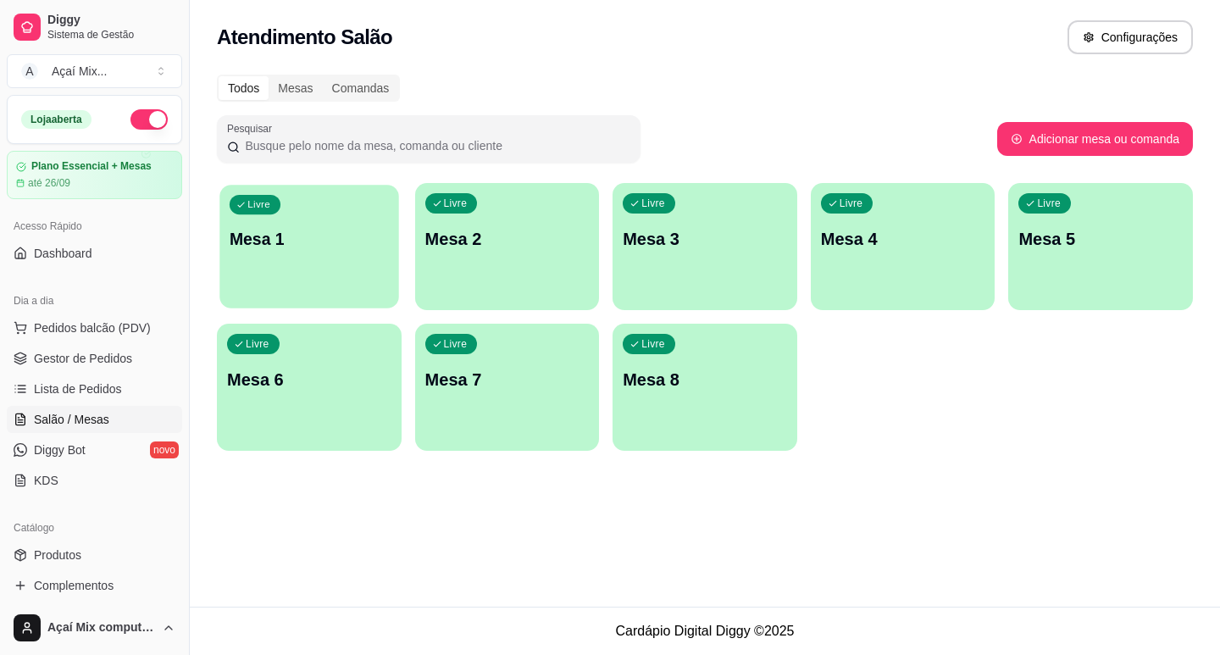
click at [325, 282] on div "Livre Mesa 1" at bounding box center [308, 236] width 179 height 103
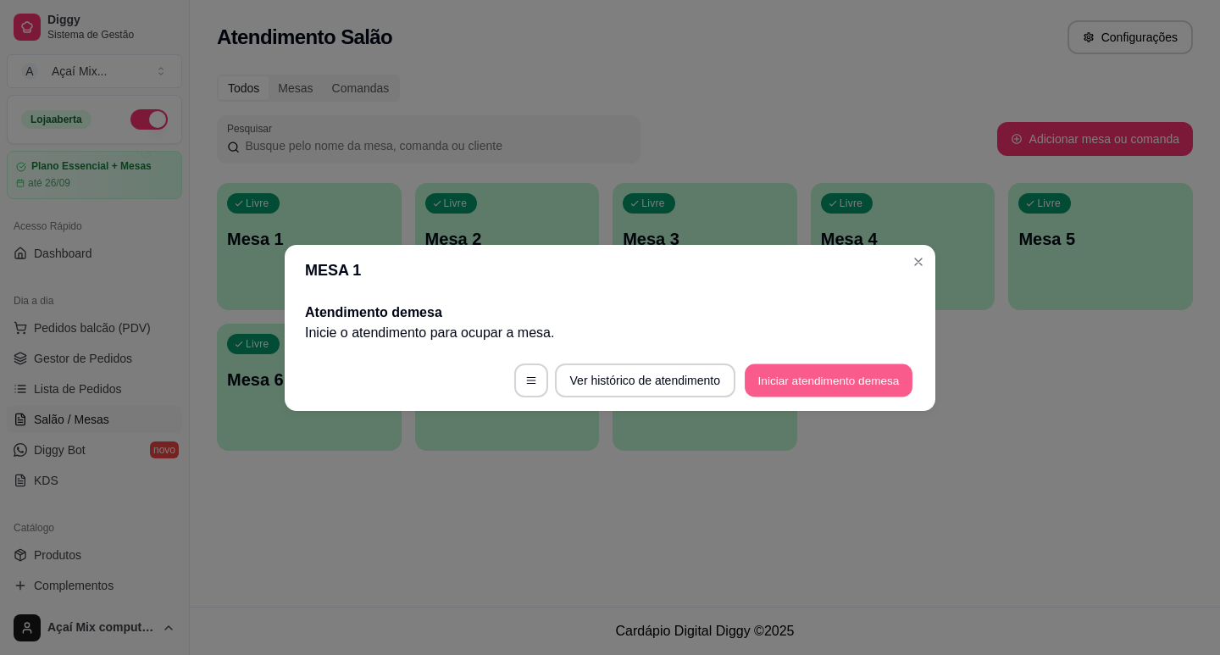
click at [858, 387] on button "Iniciar atendimento de mesa" at bounding box center [829, 380] width 168 height 33
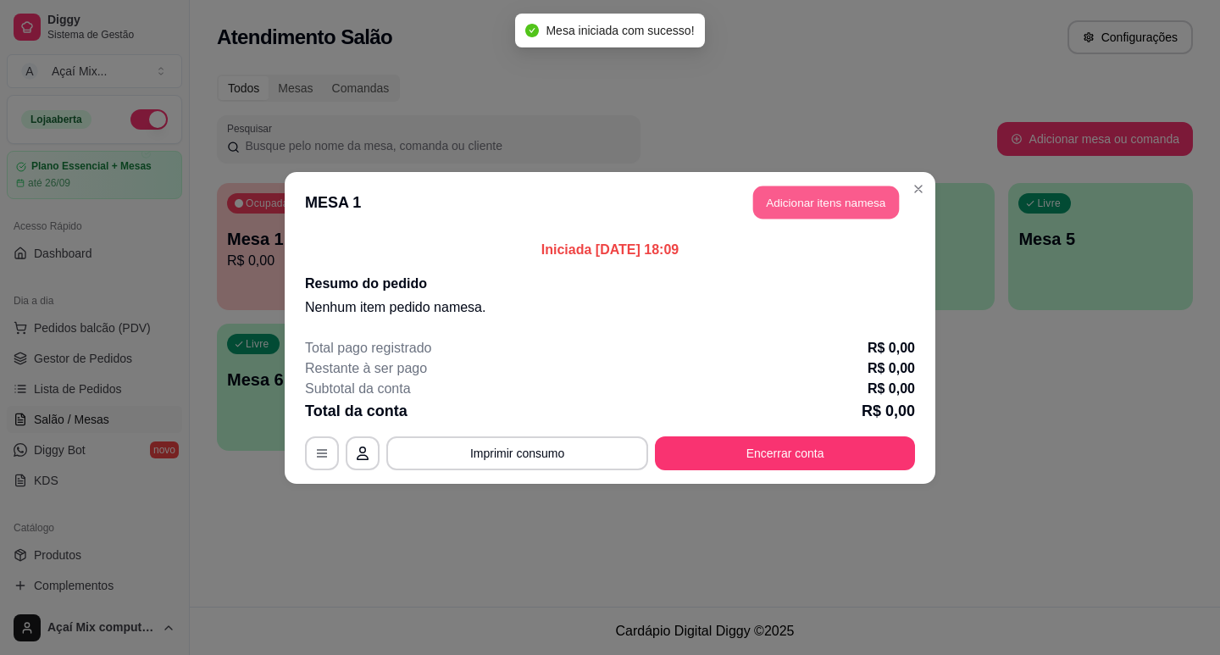
click at [866, 187] on button "Adicionar itens na mesa" at bounding box center [826, 202] width 146 height 33
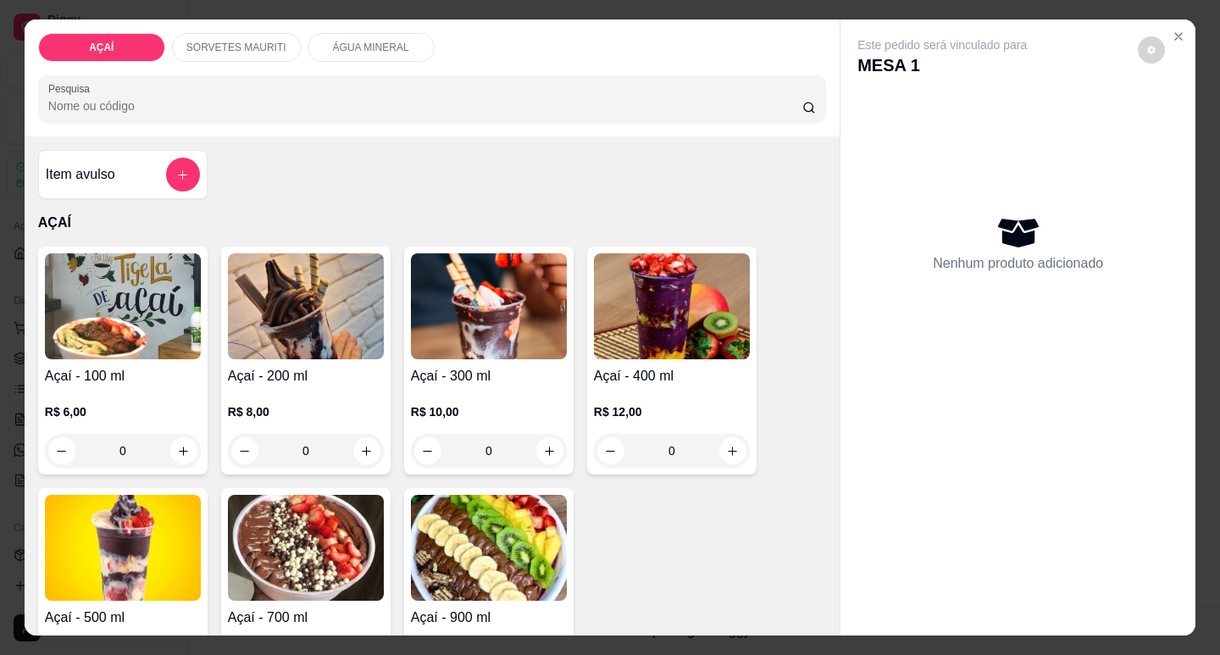
click at [722, 441] on div "0" at bounding box center [672, 451] width 156 height 34
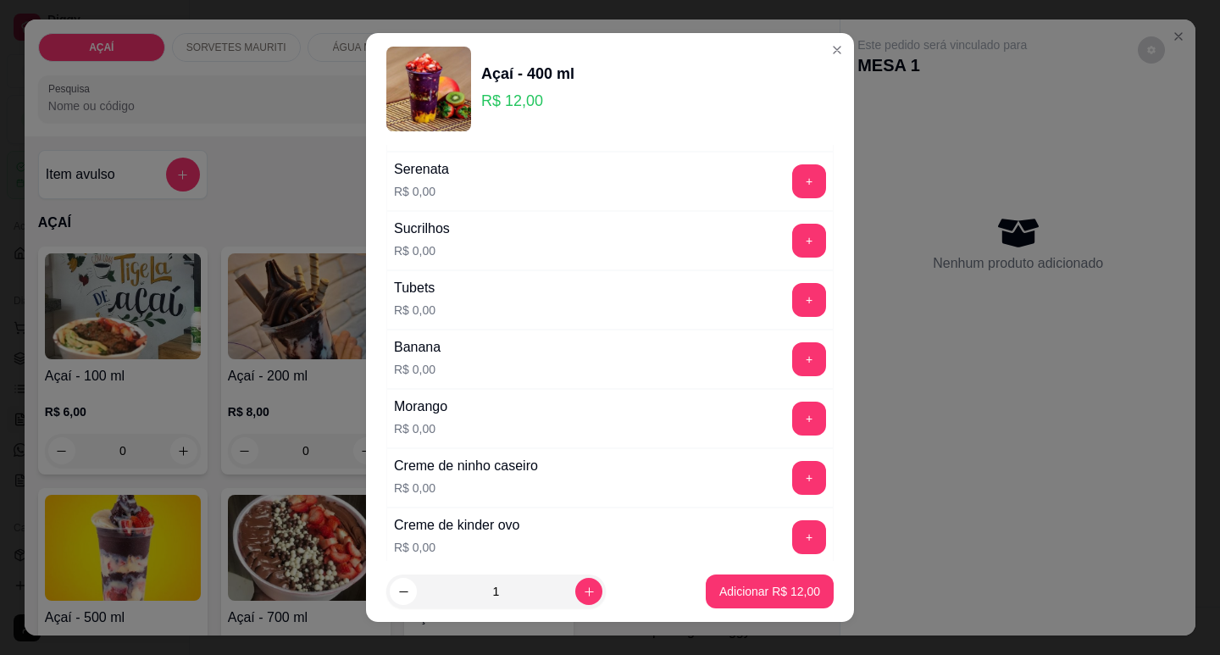
scroll to position [2034, 0]
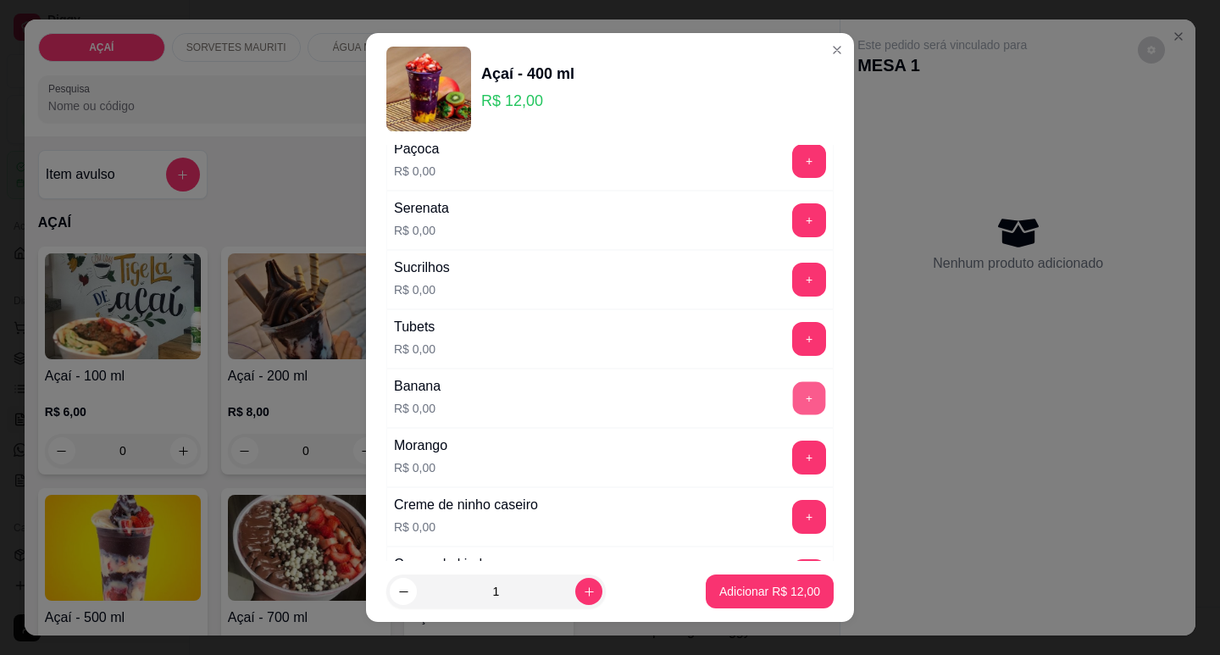
click at [793, 385] on button "+" at bounding box center [809, 397] width 33 height 33
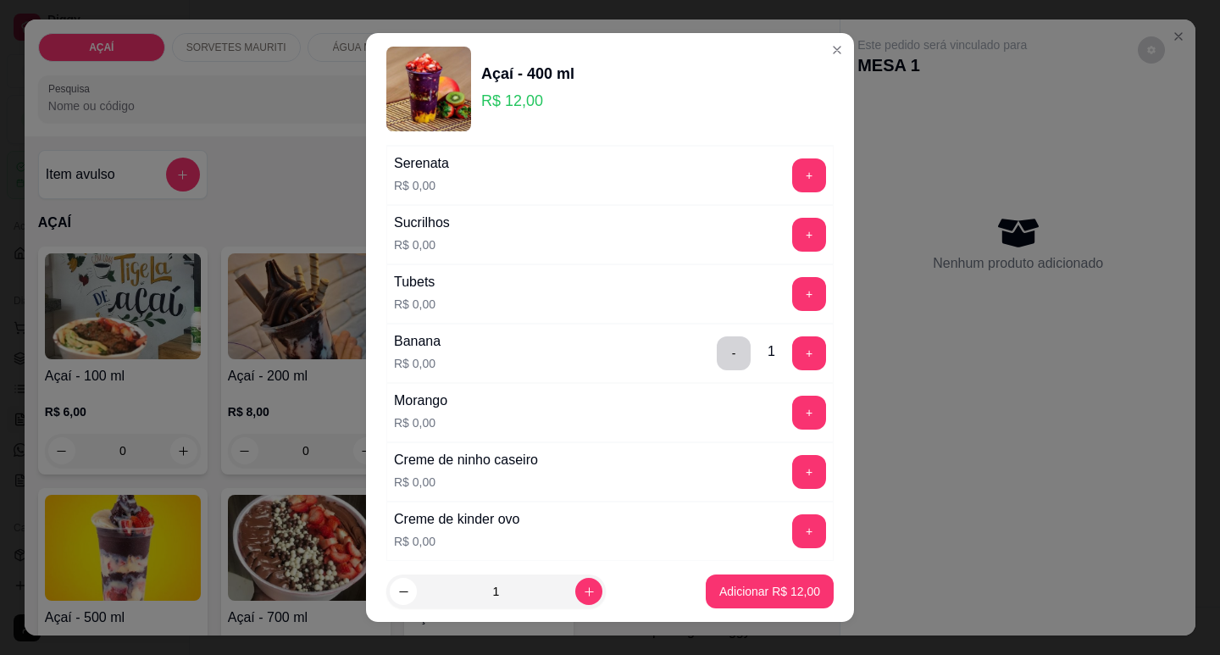
scroll to position [2118, 0]
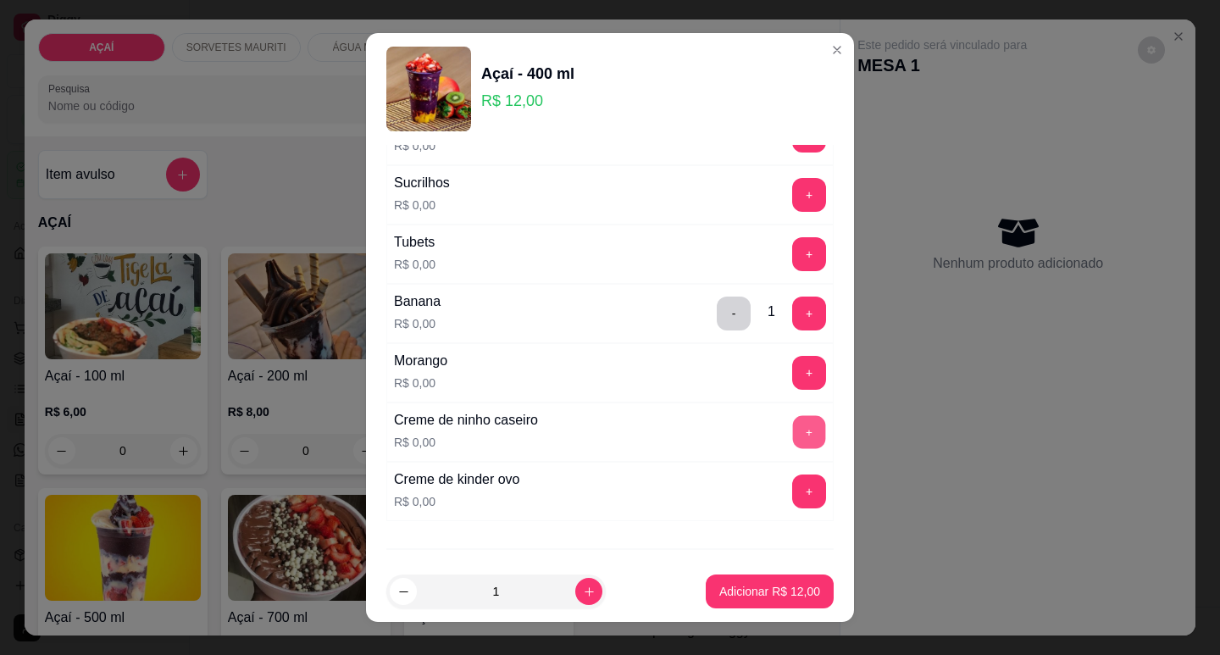
click at [793, 432] on button "+" at bounding box center [809, 431] width 33 height 33
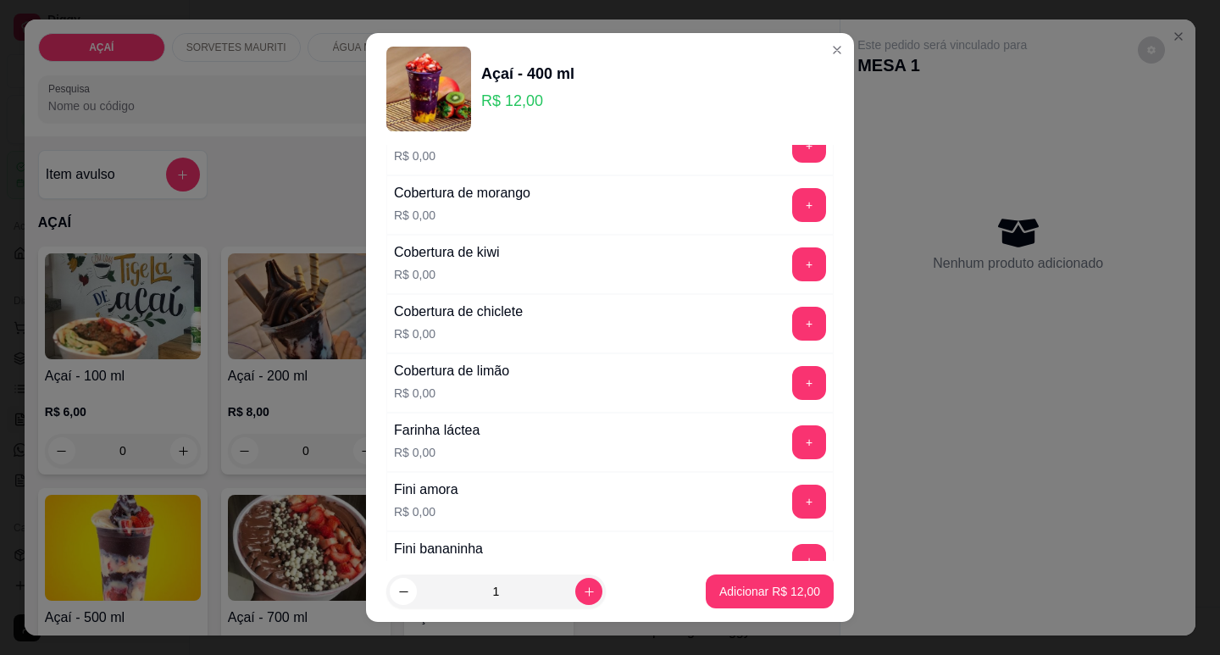
scroll to position [847, 0]
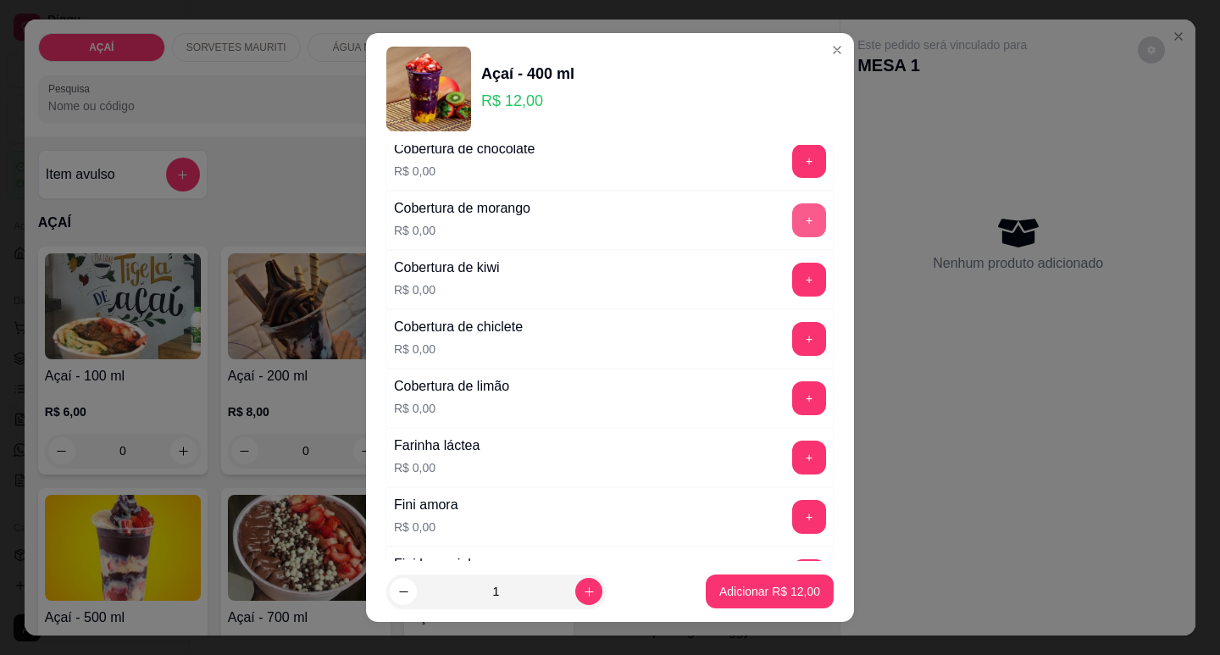
click at [792, 222] on button "+" at bounding box center [809, 220] width 34 height 34
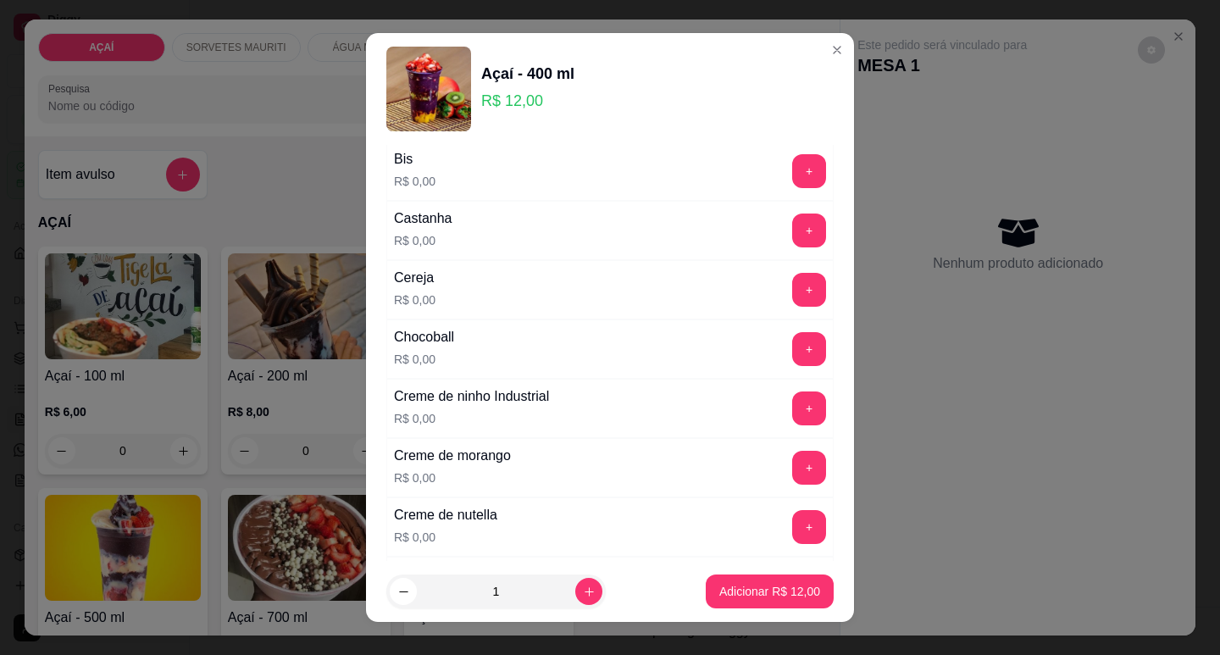
scroll to position [169, 0]
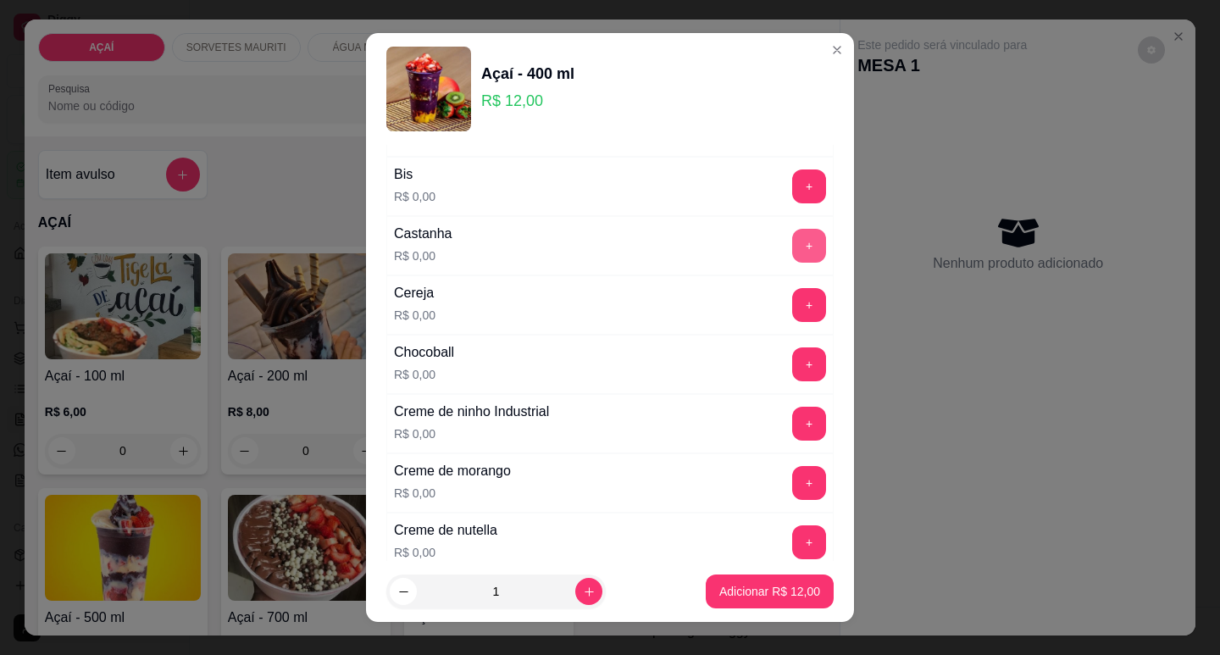
click at [792, 247] on button "+" at bounding box center [809, 246] width 34 height 34
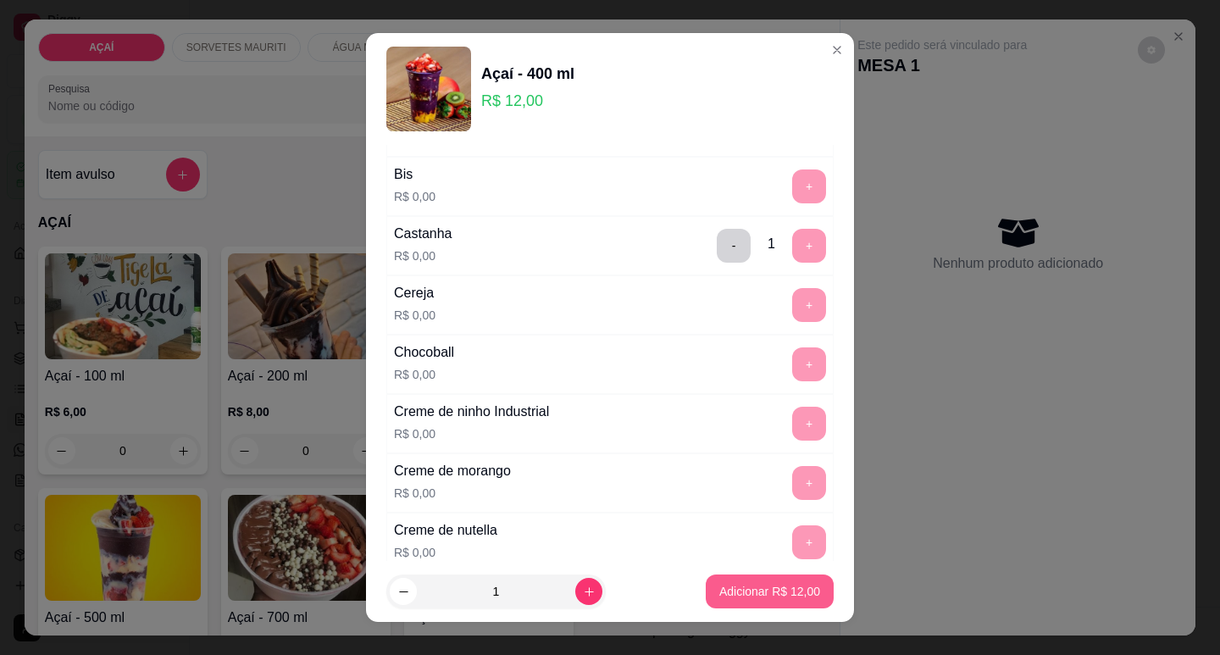
click at [752, 580] on button "Adicionar R$ 12,00" at bounding box center [770, 591] width 128 height 34
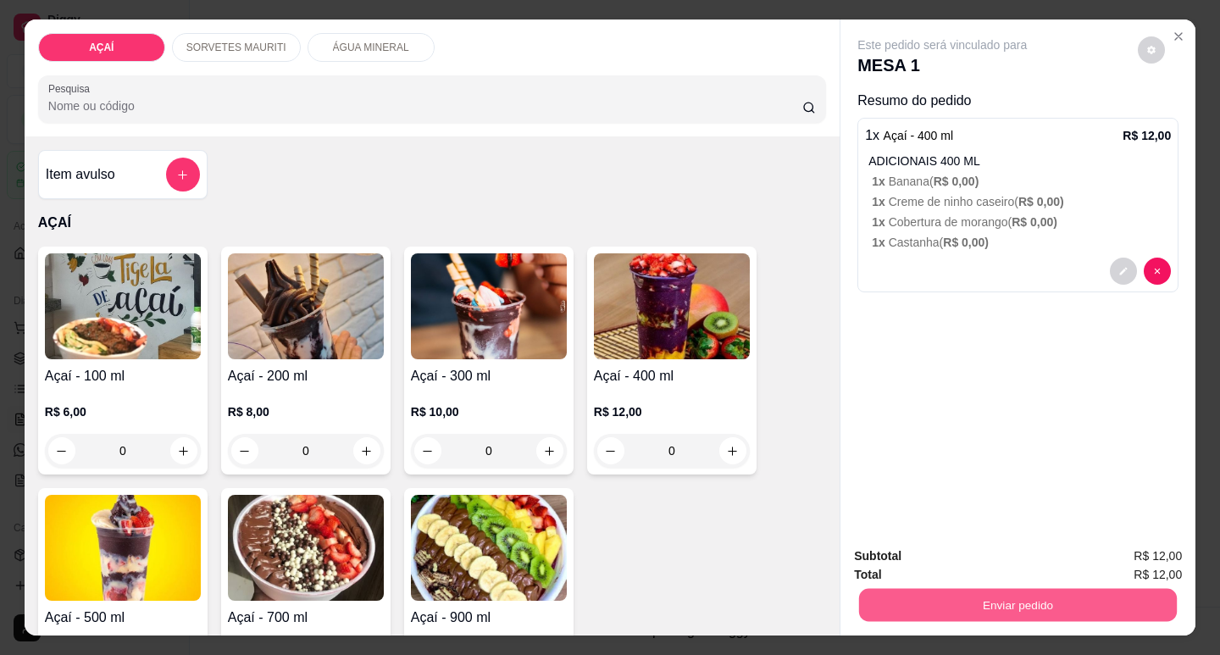
click at [894, 590] on button "Enviar pedido" at bounding box center [1018, 604] width 318 height 33
click at [938, 548] on button "Não registrar e enviar pedido" at bounding box center [962, 556] width 171 height 31
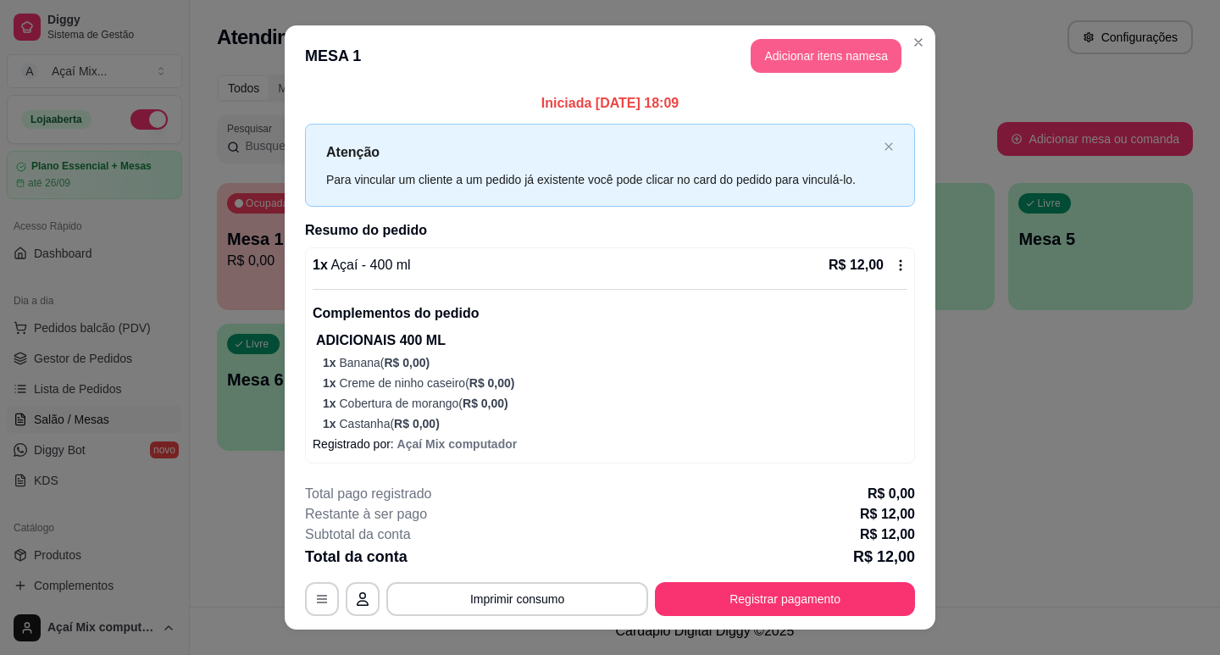
click at [791, 69] on button "Adicionar itens na mesa" at bounding box center [826, 56] width 151 height 34
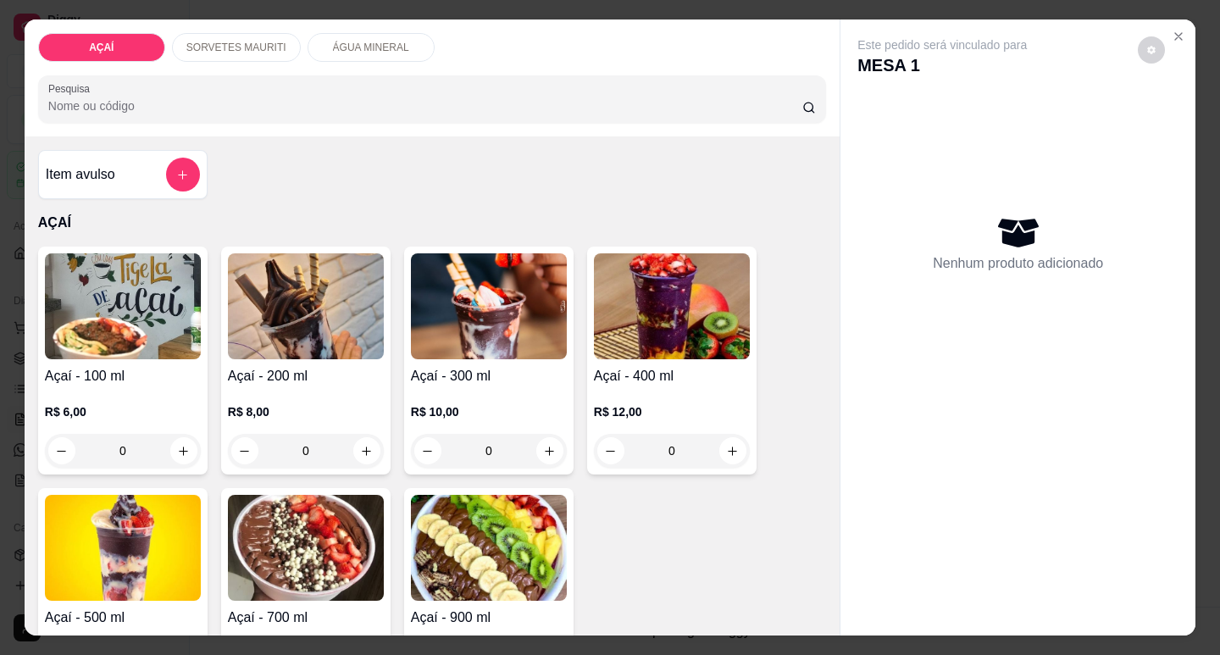
click at [724, 444] on div "0" at bounding box center [672, 451] width 156 height 34
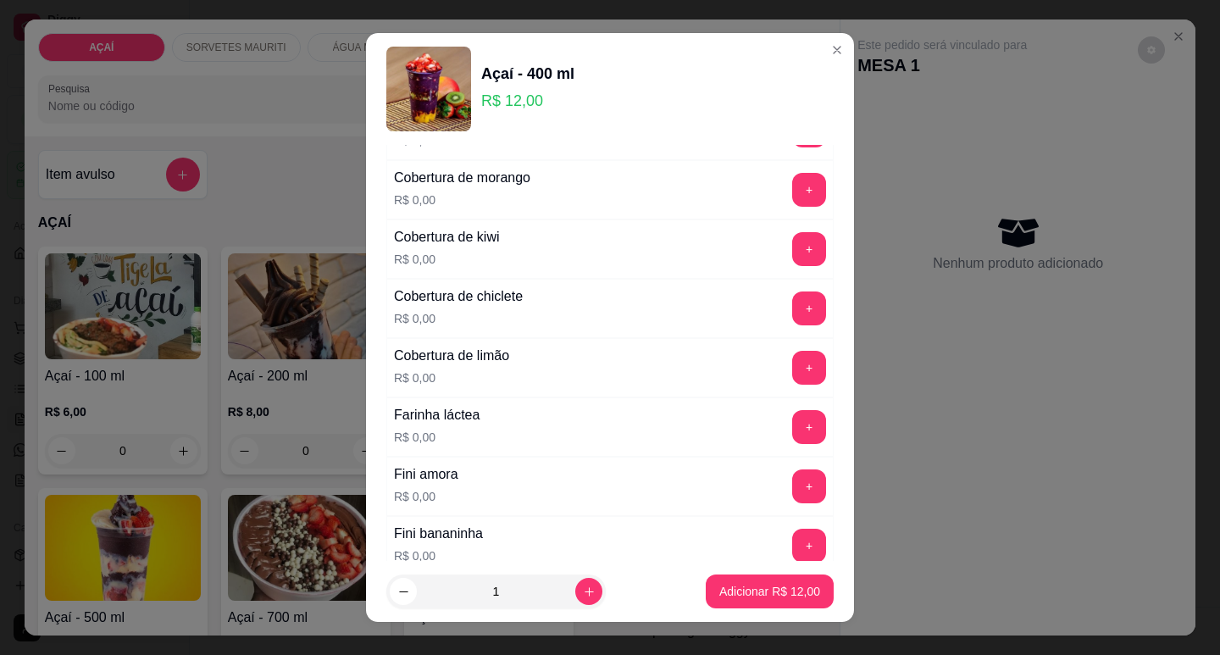
scroll to position [847, 0]
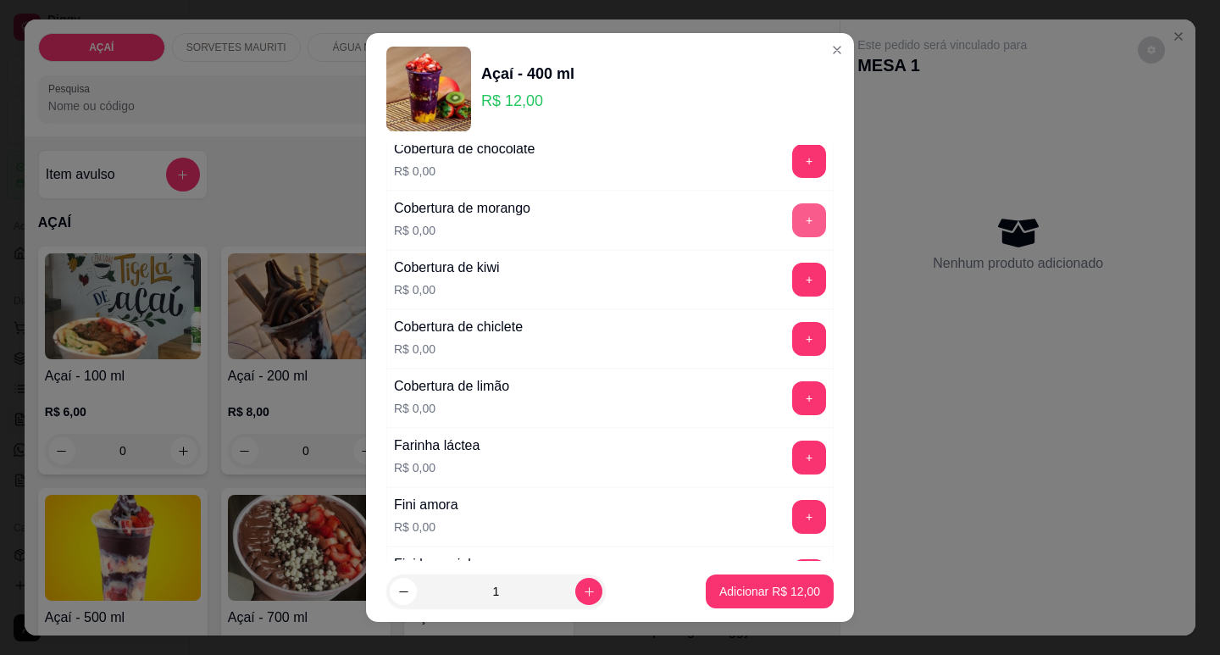
click at [792, 213] on button "+" at bounding box center [809, 220] width 34 height 34
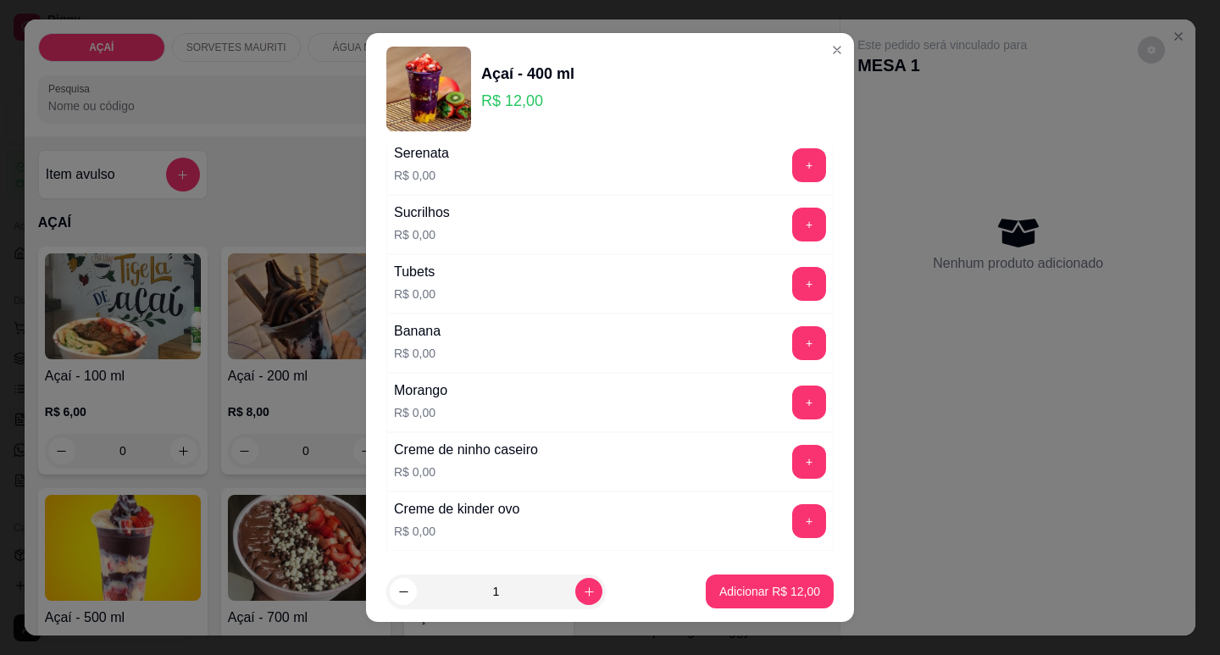
scroll to position [2118, 0]
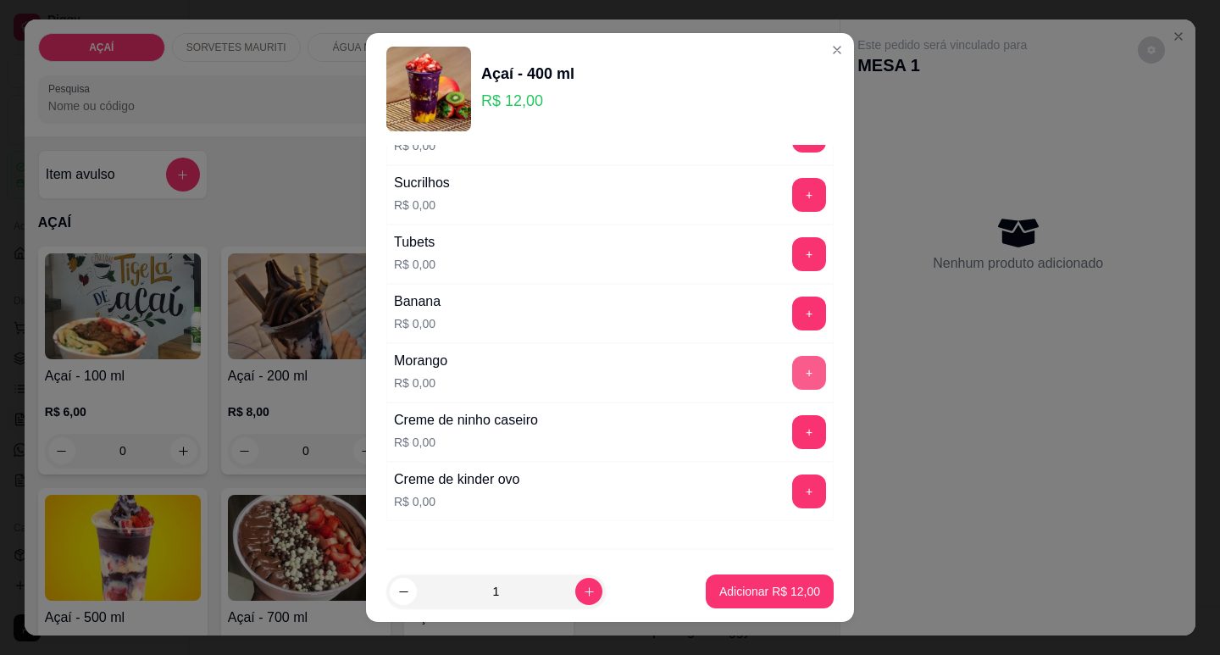
click at [792, 376] on button "+" at bounding box center [809, 373] width 34 height 34
click at [793, 443] on button "+" at bounding box center [809, 431] width 33 height 33
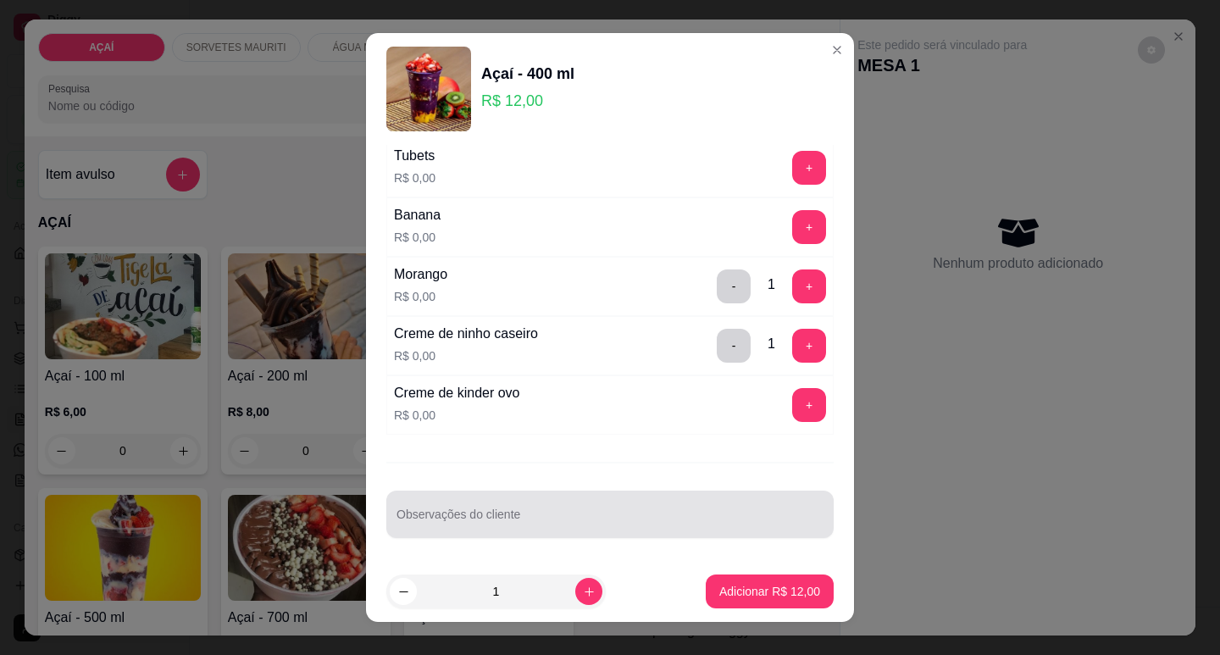
click at [438, 509] on div at bounding box center [610, 514] width 427 height 34
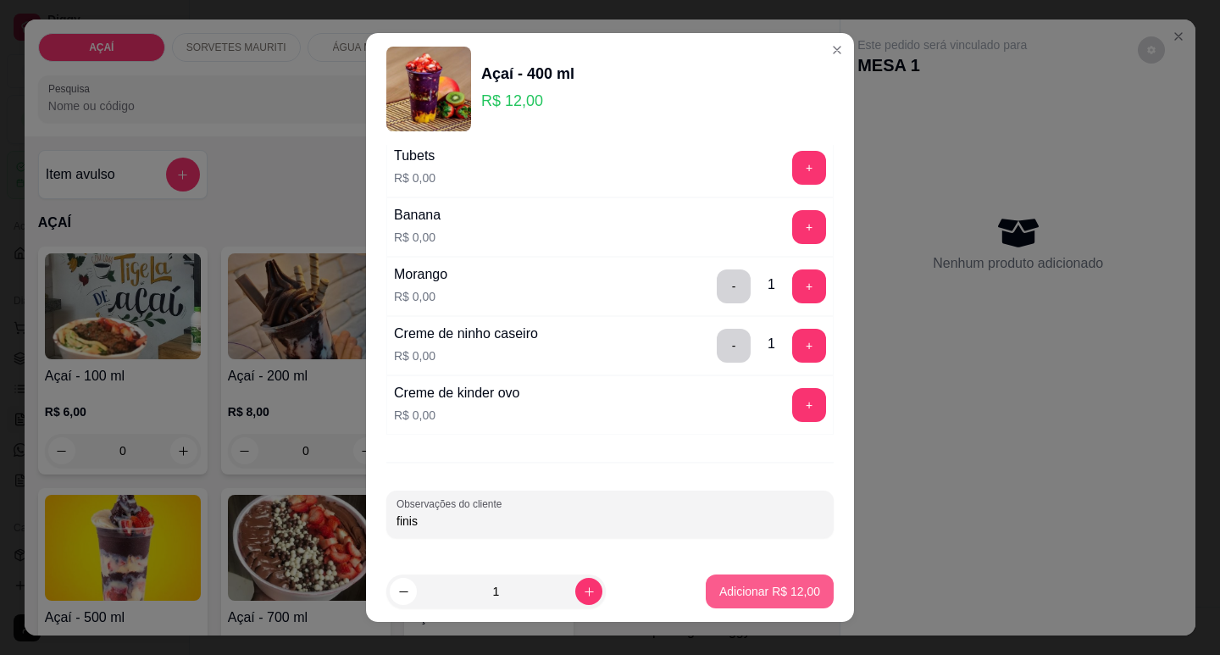
type input "finis"
click at [757, 592] on p "Adicionar R$ 12,00" at bounding box center [770, 592] width 98 height 16
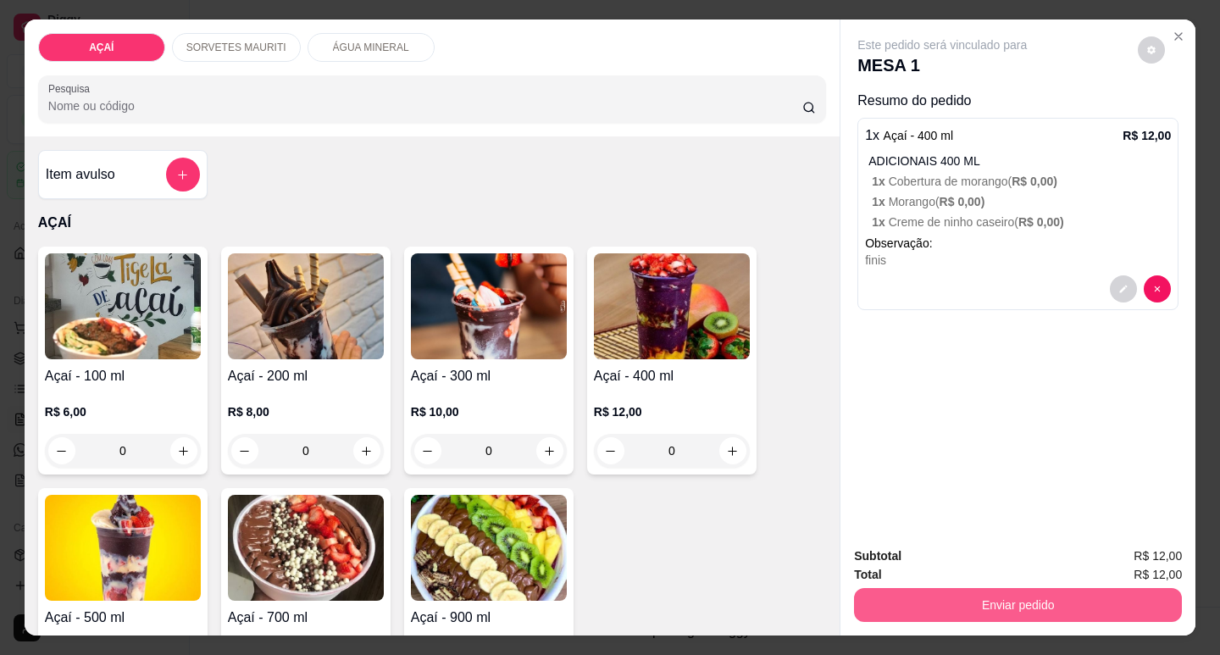
click at [988, 597] on button "Enviar pedido" at bounding box center [1018, 605] width 328 height 34
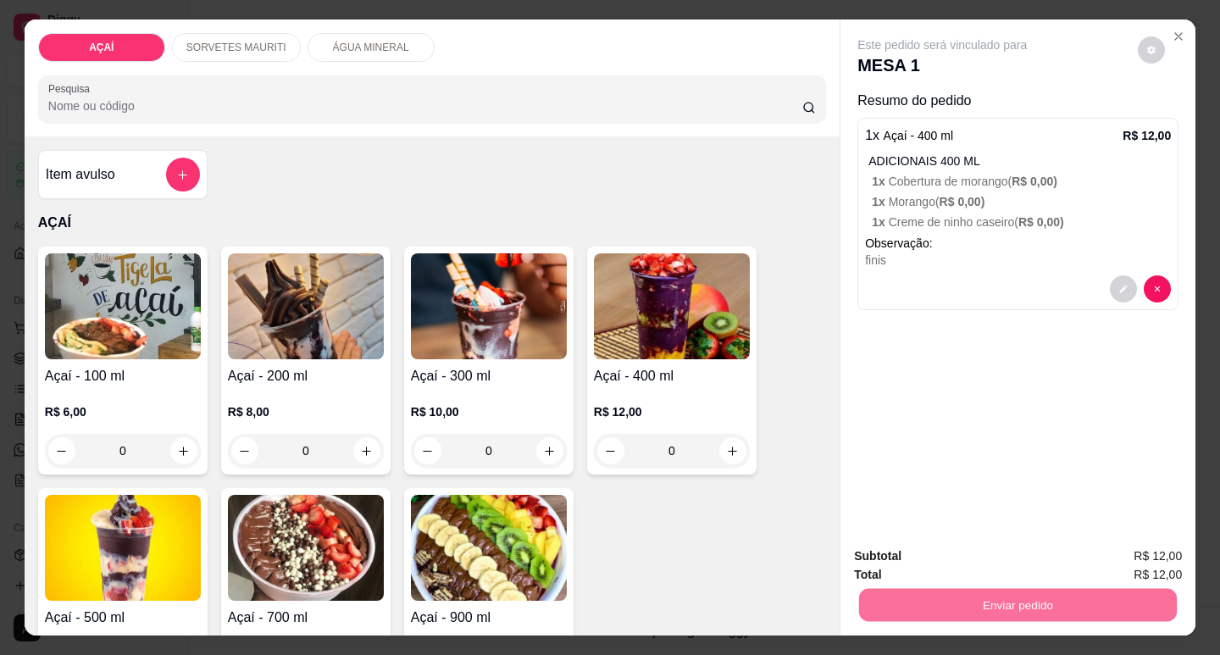
click at [978, 555] on button "Não registrar e enviar pedido" at bounding box center [962, 556] width 171 height 31
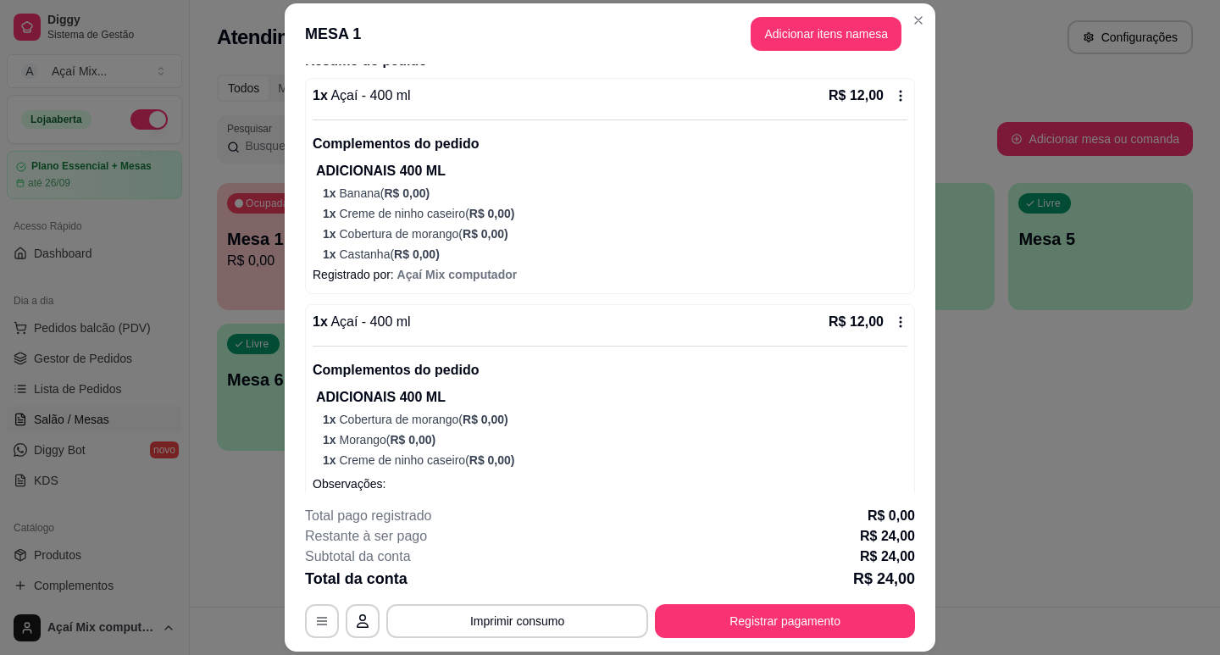
scroll to position [117, 0]
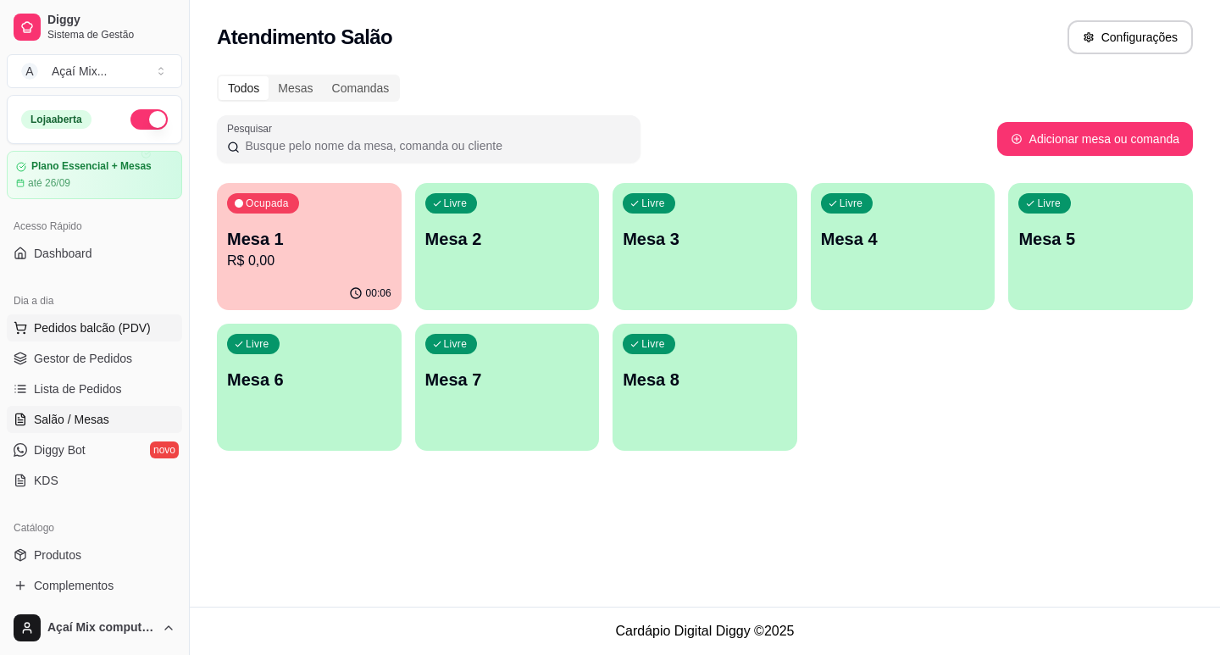
click at [71, 335] on span "Pedidos balcão (PDV)" at bounding box center [92, 327] width 117 height 17
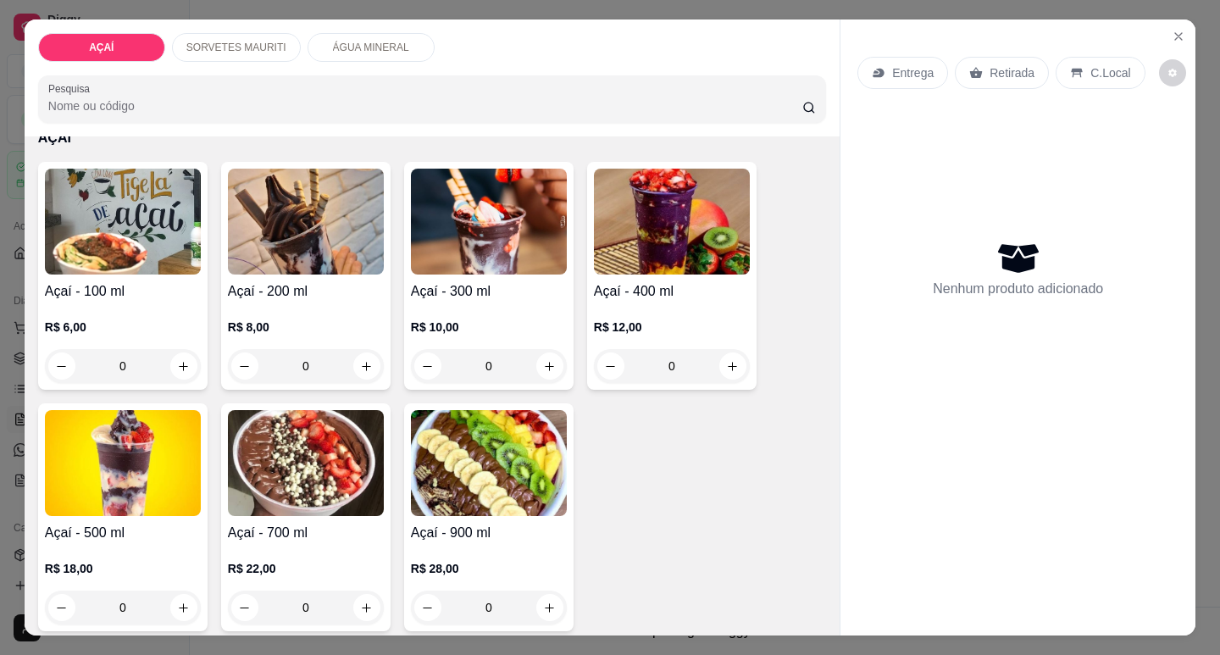
scroll to position [169, 0]
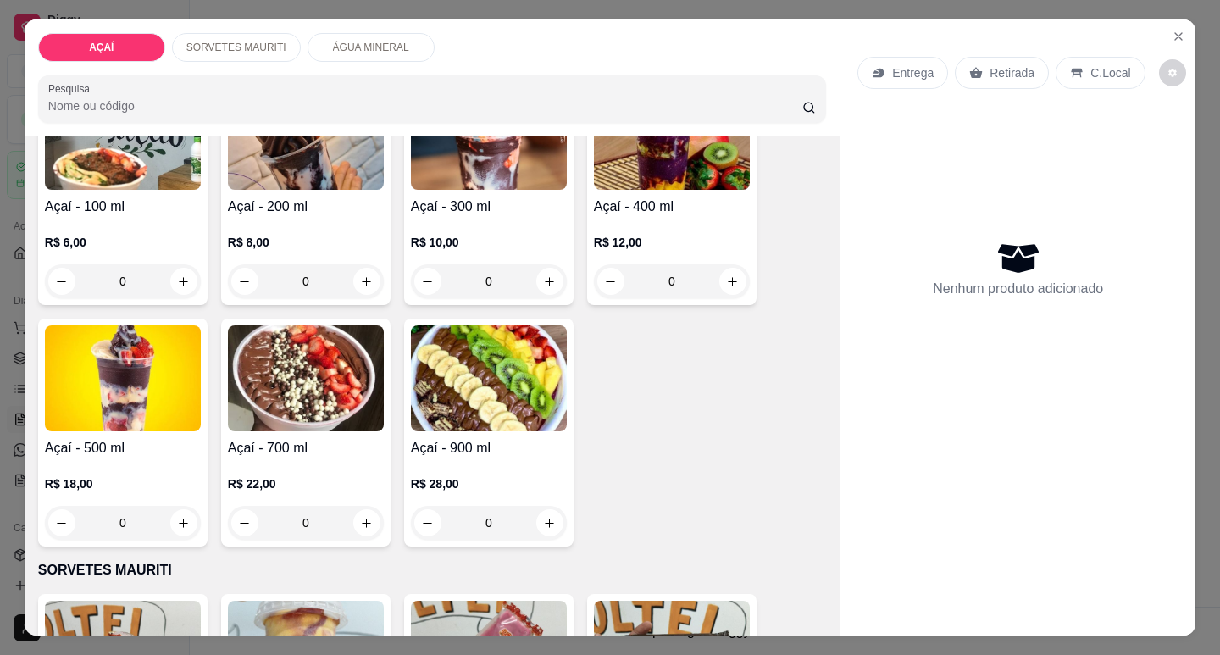
click at [175, 514] on div "0" at bounding box center [123, 523] width 156 height 34
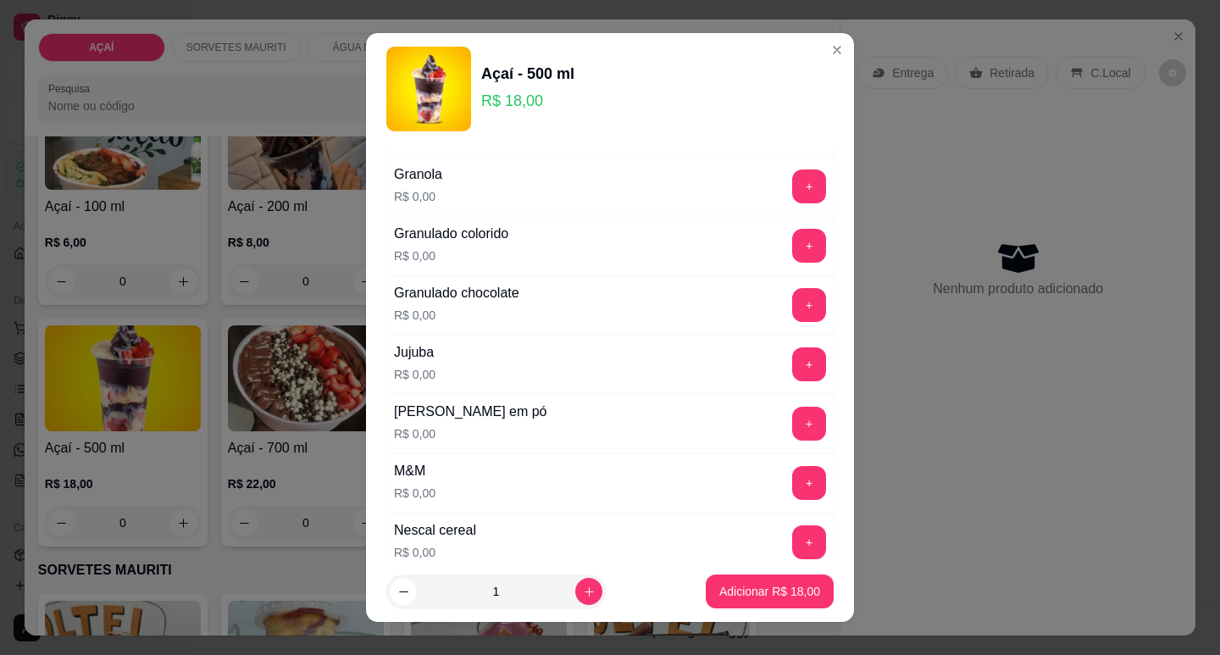
scroll to position [1440, 0]
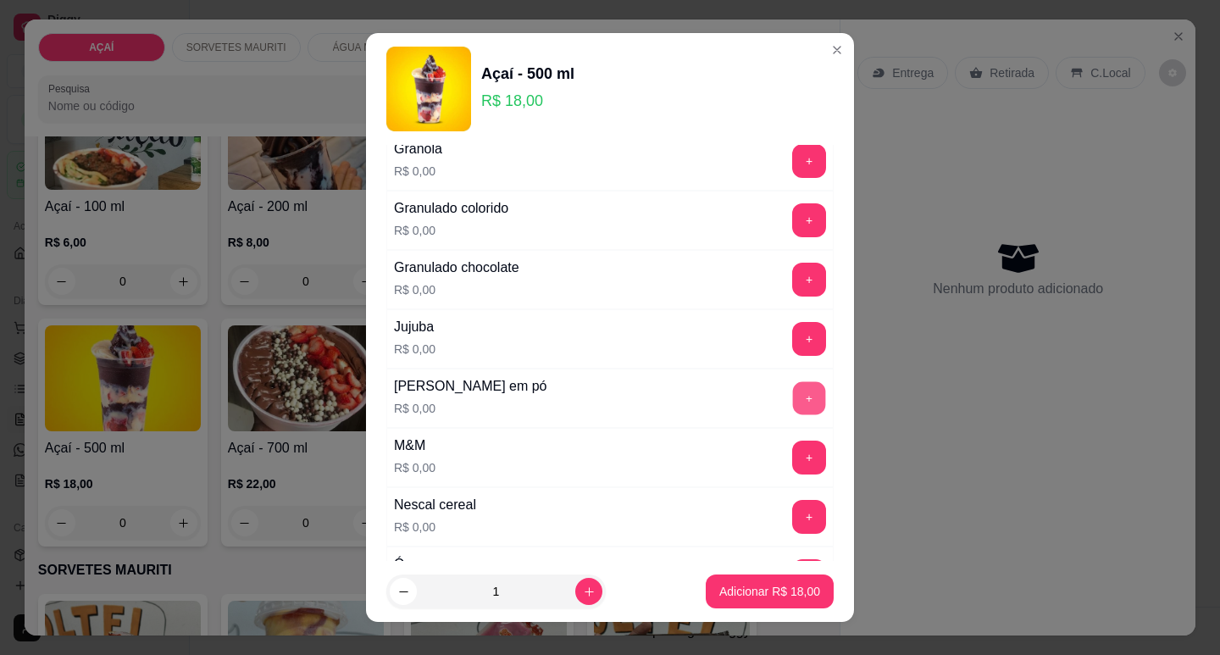
click at [793, 402] on button "+" at bounding box center [809, 397] width 33 height 33
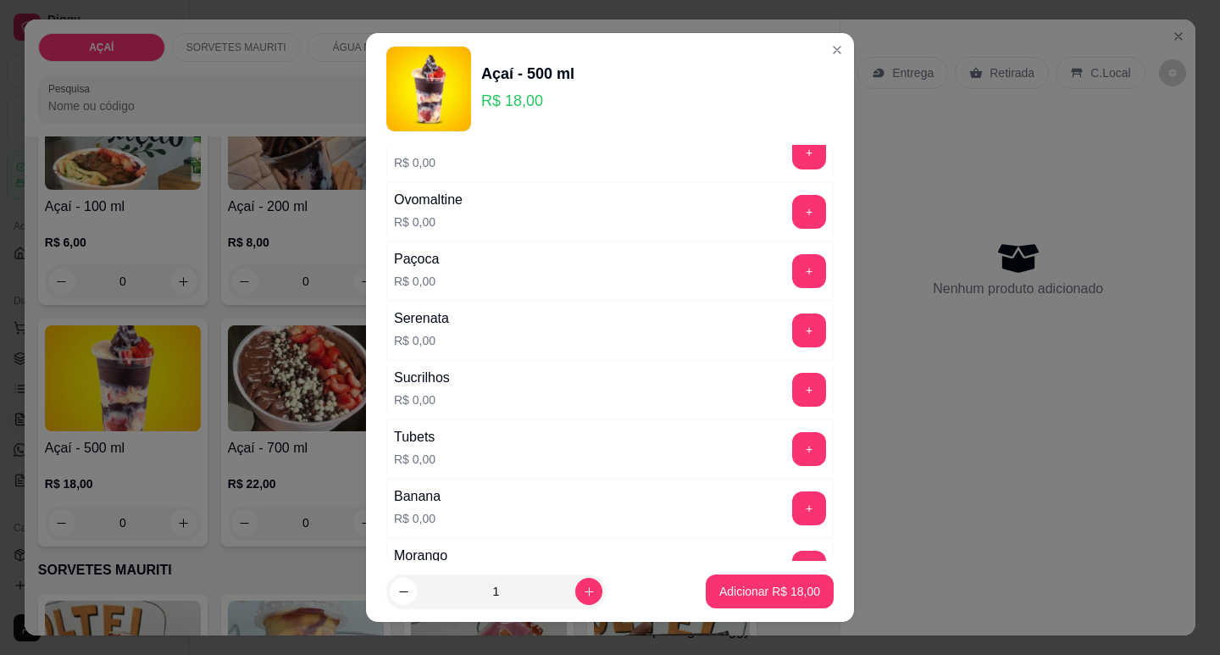
scroll to position [1949, 0]
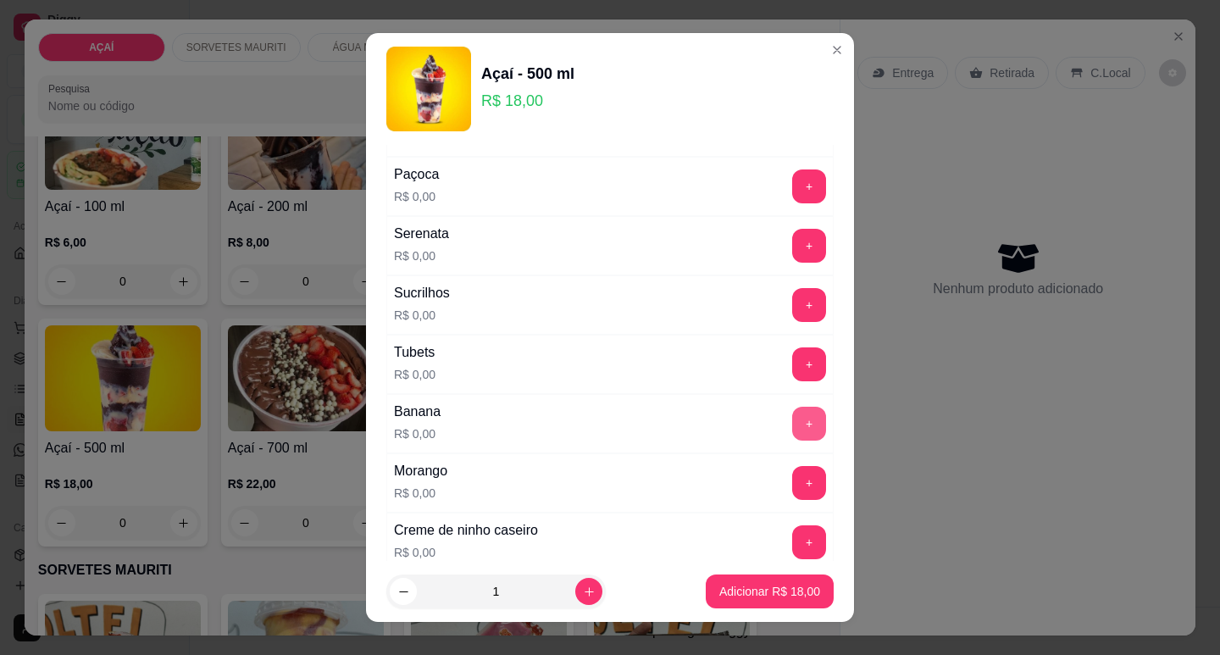
click at [792, 419] on button "+" at bounding box center [809, 424] width 34 height 34
click at [793, 478] on button "+" at bounding box center [809, 482] width 33 height 33
click at [743, 595] on p "Adicionar R$ 18,00" at bounding box center [769, 591] width 101 height 17
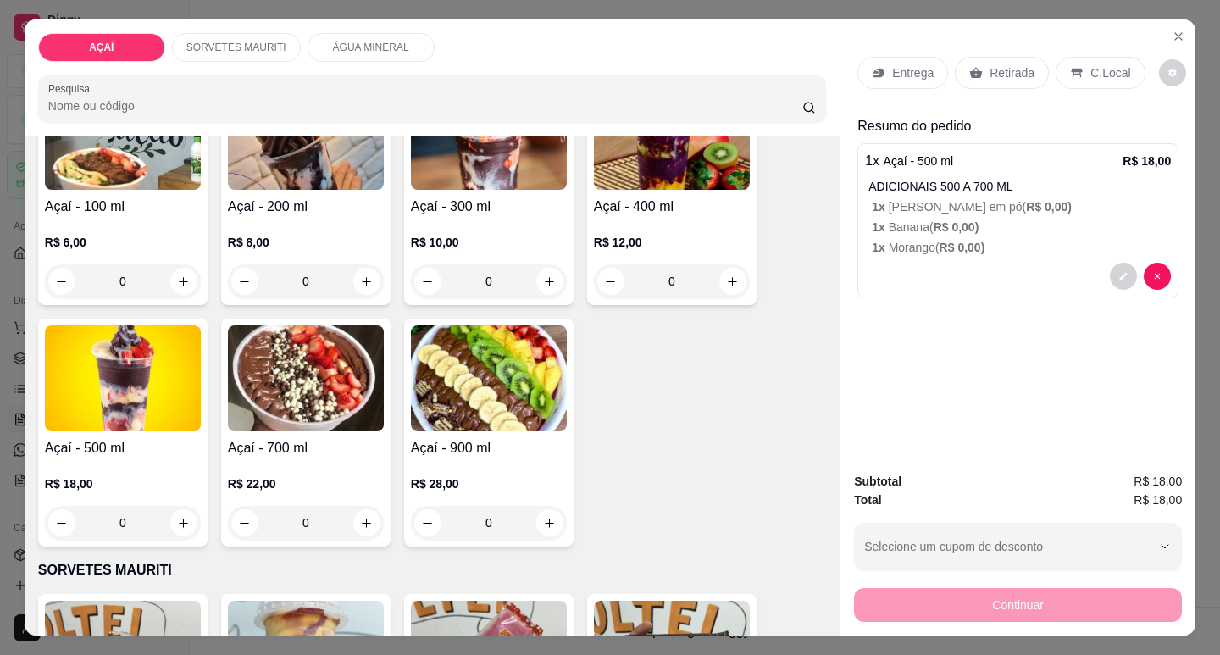
scroll to position [85, 0]
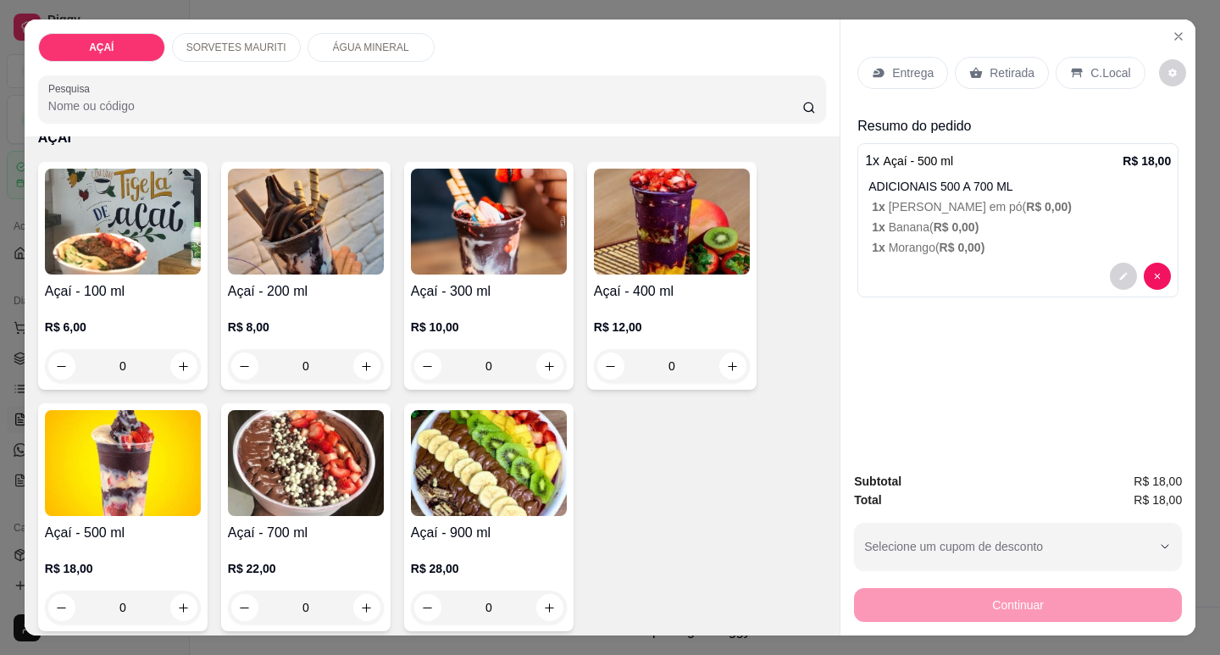
click at [546, 360] on div "0" at bounding box center [489, 366] width 156 height 34
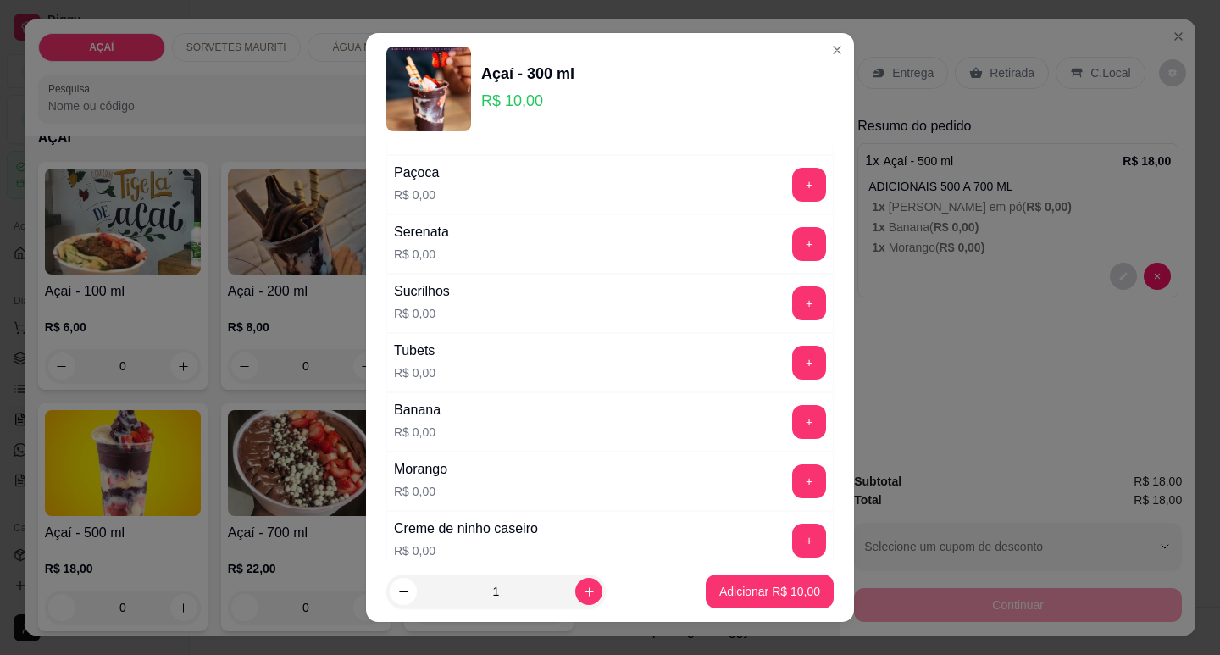
scroll to position [2034, 0]
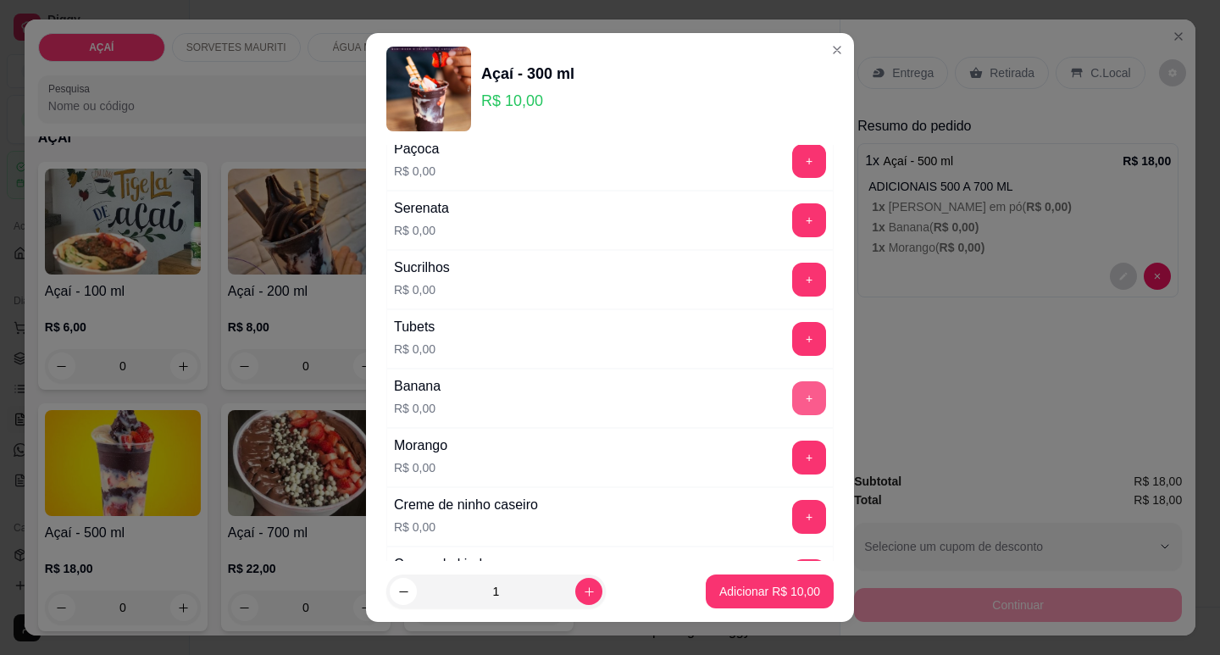
click at [792, 394] on button "+" at bounding box center [809, 398] width 34 height 34
click at [793, 514] on button "+" at bounding box center [809, 516] width 33 height 33
click at [769, 594] on p "Adicionar R$ 10,00" at bounding box center [769, 591] width 101 height 17
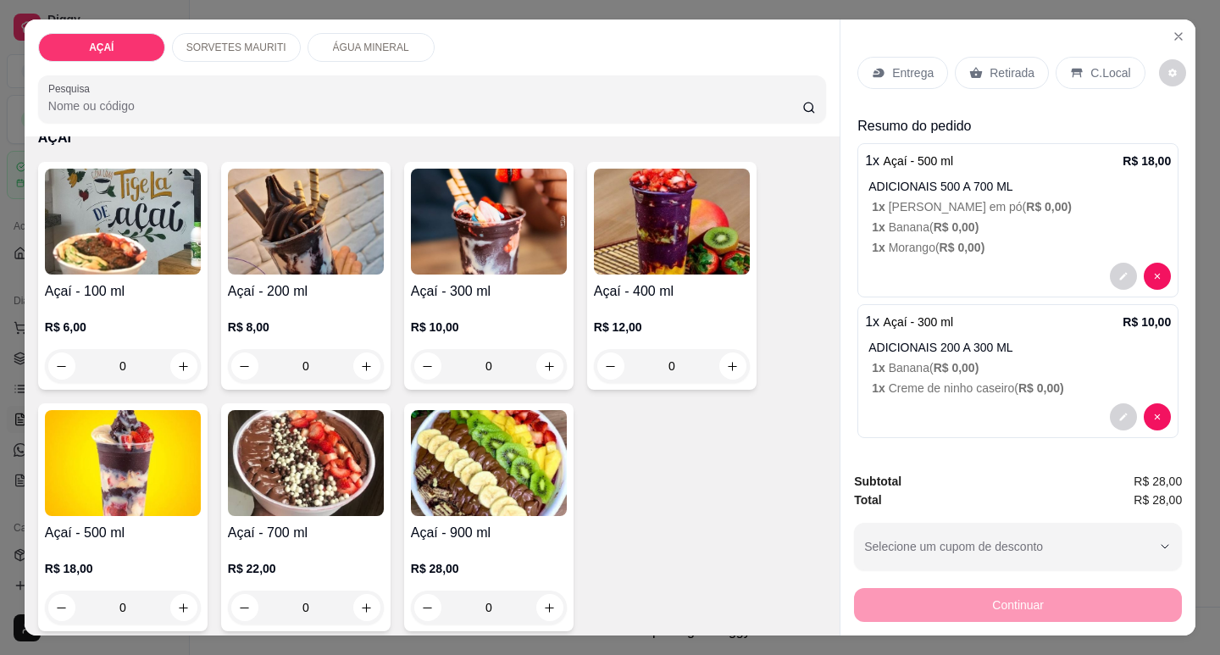
click at [1007, 64] on p "Retirada" at bounding box center [1012, 72] width 45 height 17
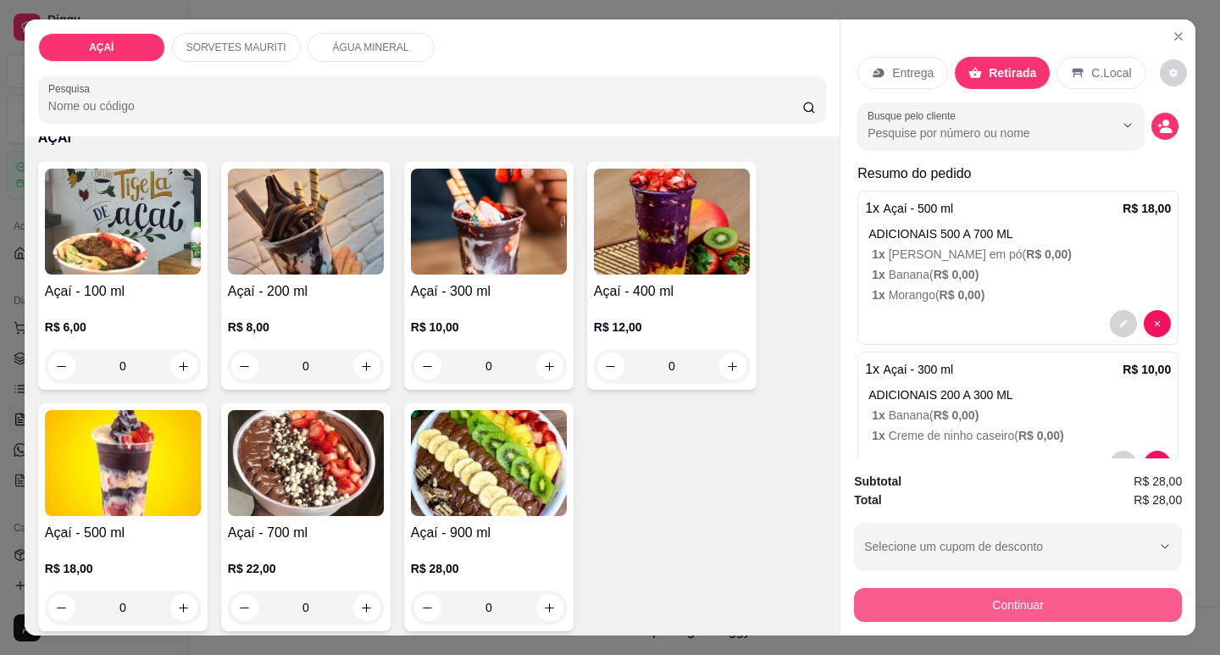
click at [1079, 606] on button "Continuar" at bounding box center [1018, 605] width 328 height 34
click at [1038, 591] on button "Continuar" at bounding box center [1018, 604] width 318 height 33
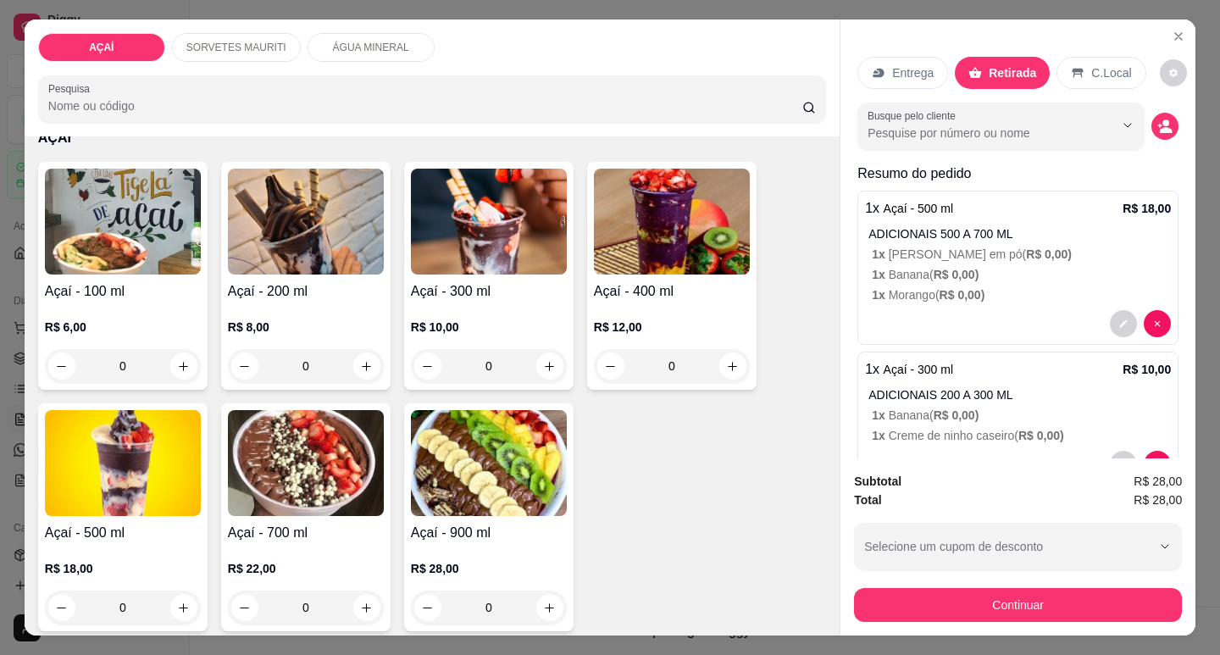
click at [1107, 64] on p "C.Local" at bounding box center [1111, 72] width 40 height 17
click at [969, 66] on icon at bounding box center [976, 73] width 14 height 14
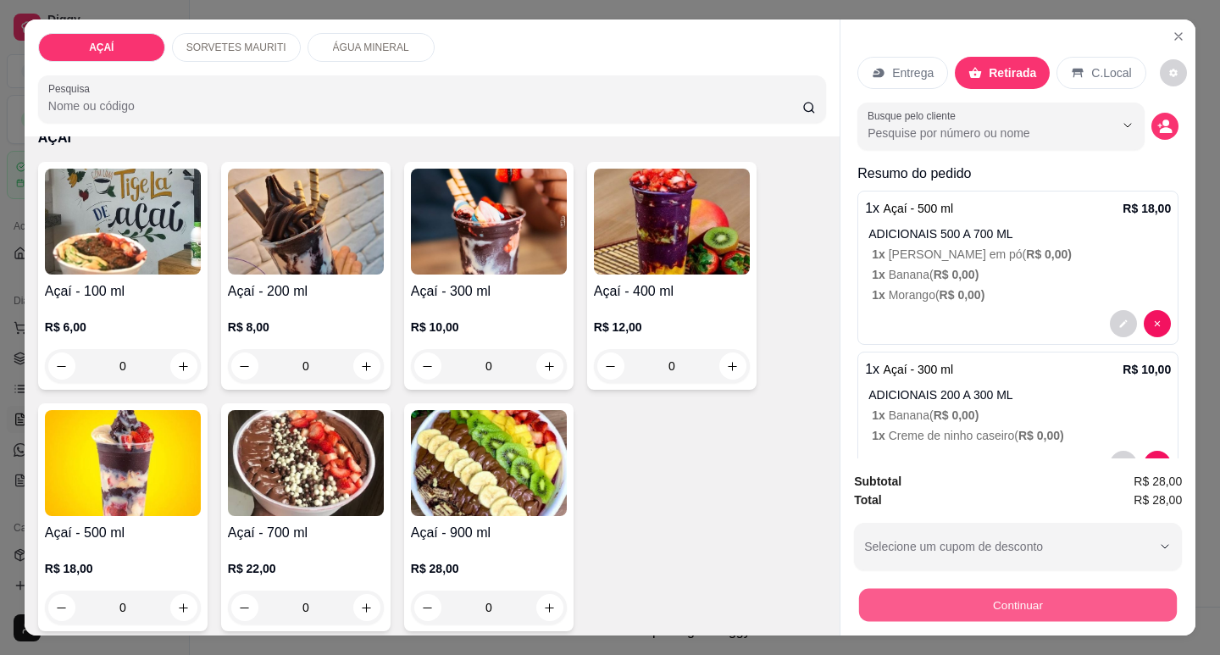
click at [1072, 613] on button "Continuar" at bounding box center [1018, 604] width 318 height 33
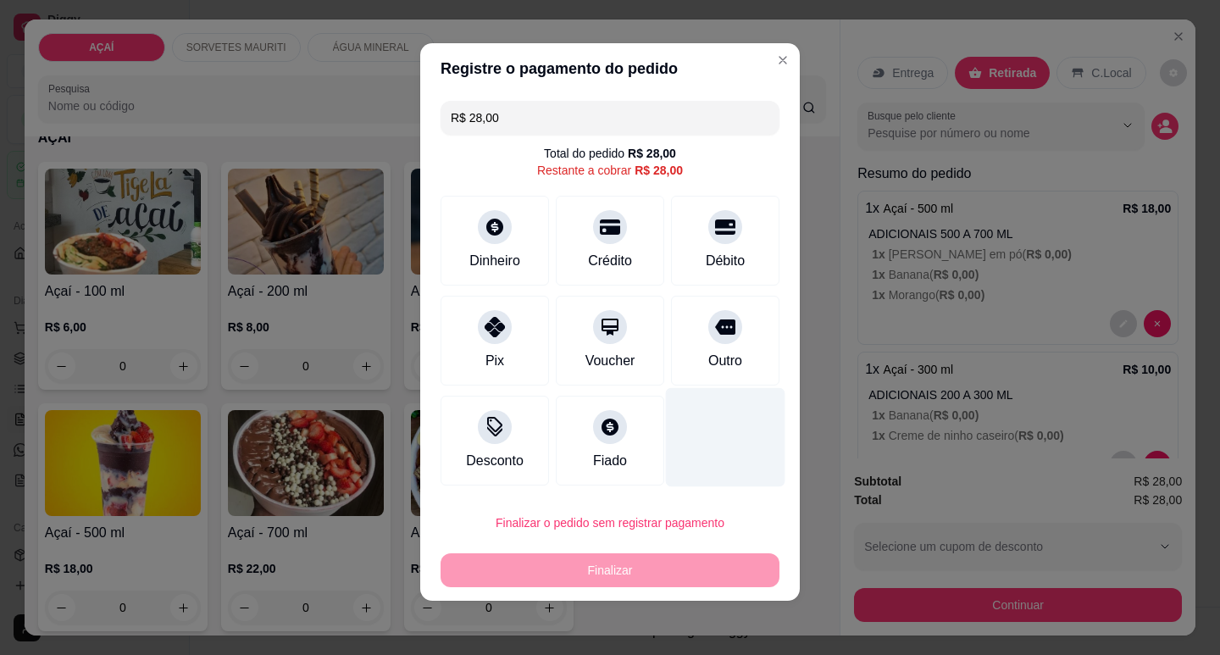
scroll to position [0, 0]
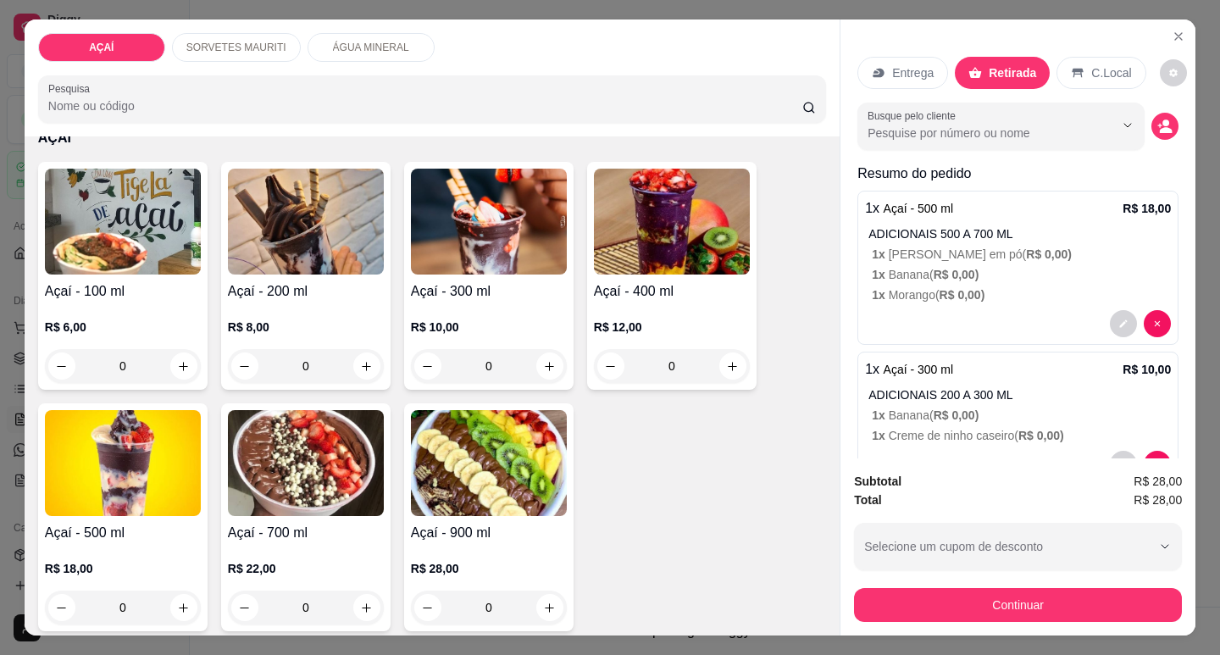
click at [914, 75] on div "Entrega" at bounding box center [902, 73] width 91 height 32
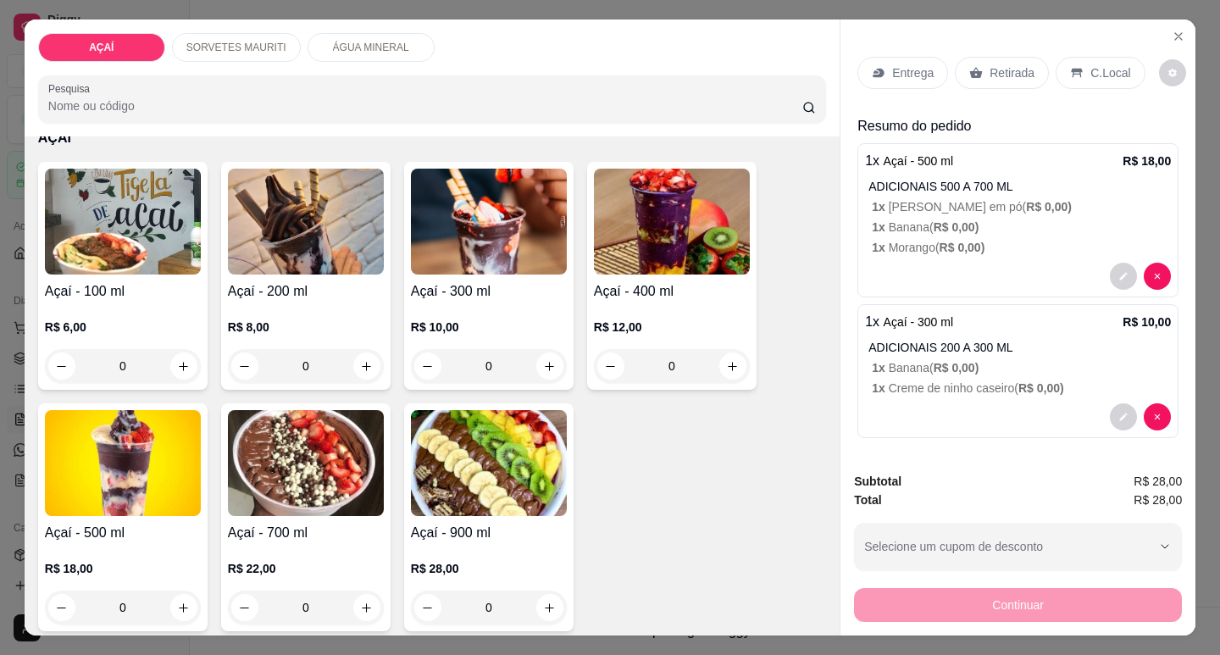
click at [910, 601] on div "Continuar" at bounding box center [1018, 603] width 328 height 38
click at [1020, 64] on p "Retirada" at bounding box center [1012, 72] width 45 height 17
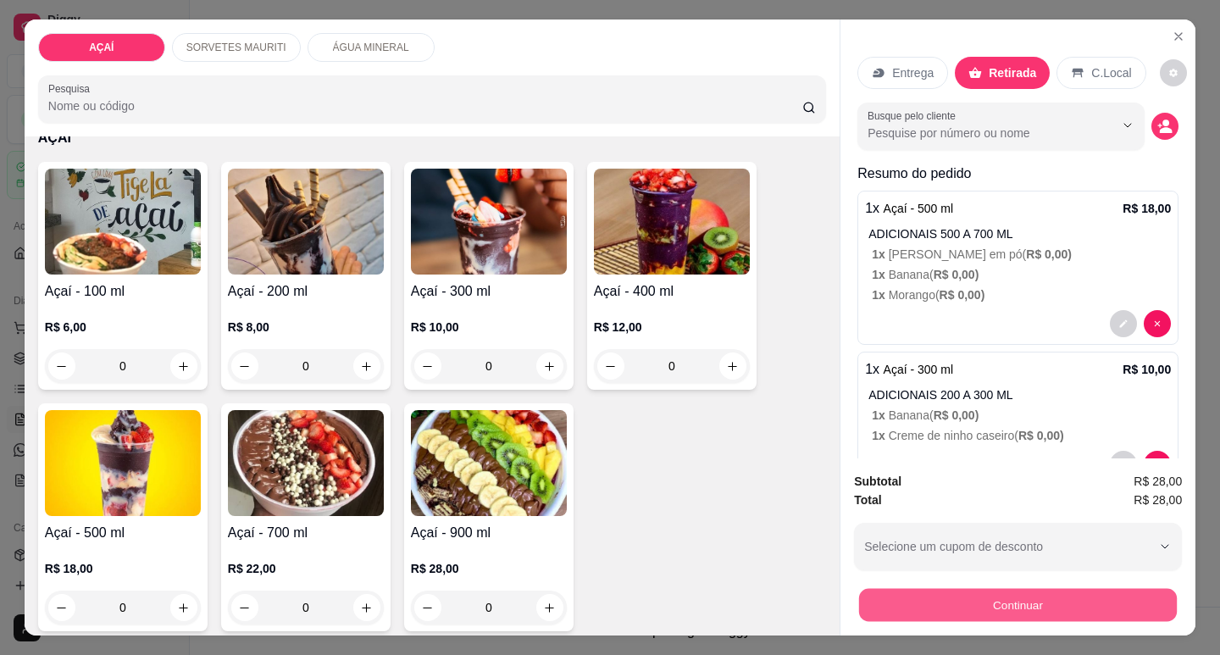
click at [930, 593] on button "Continuar" at bounding box center [1018, 604] width 318 height 33
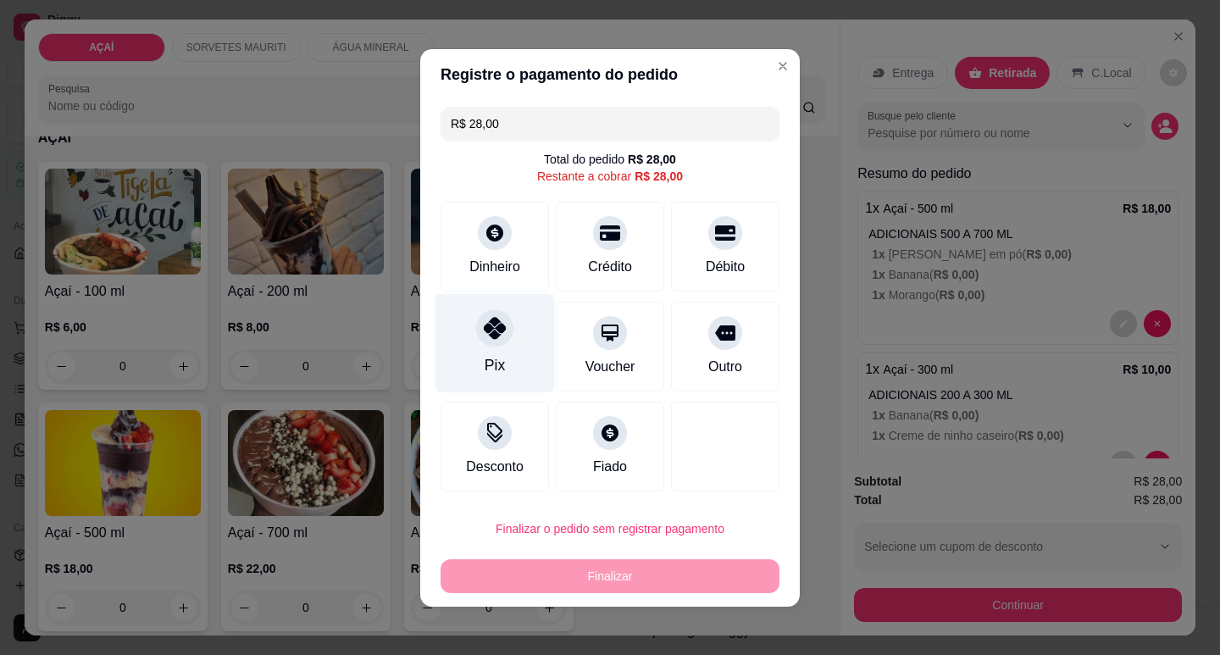
click at [484, 328] on icon at bounding box center [495, 328] width 22 height 22
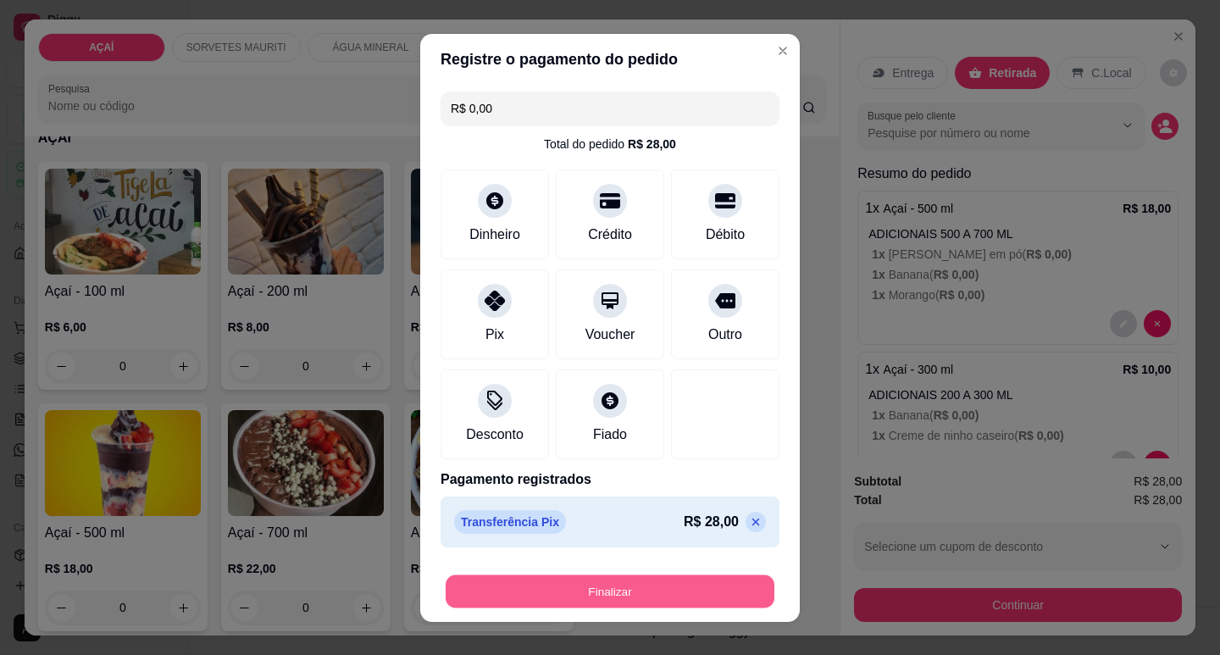
click at [546, 594] on button "Finalizar" at bounding box center [610, 590] width 329 height 33
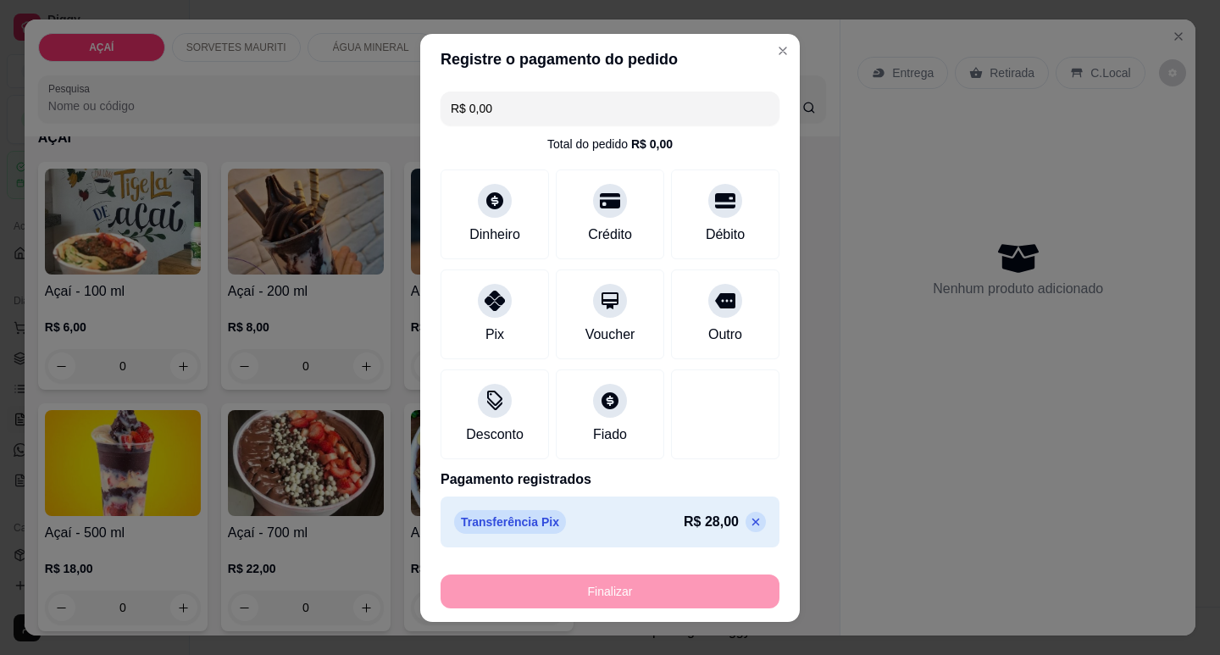
type input "-R$ 28,00"
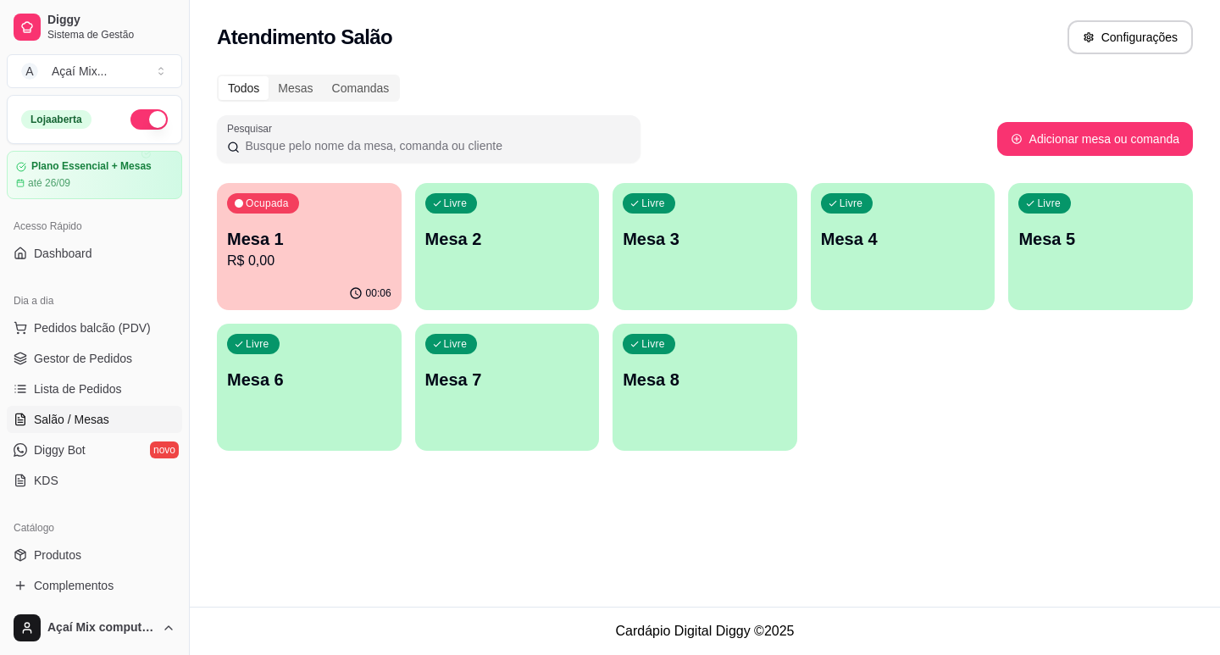
click at [309, 224] on div "Ocupada Mesa 1 R$ 0,00" at bounding box center [309, 230] width 185 height 94
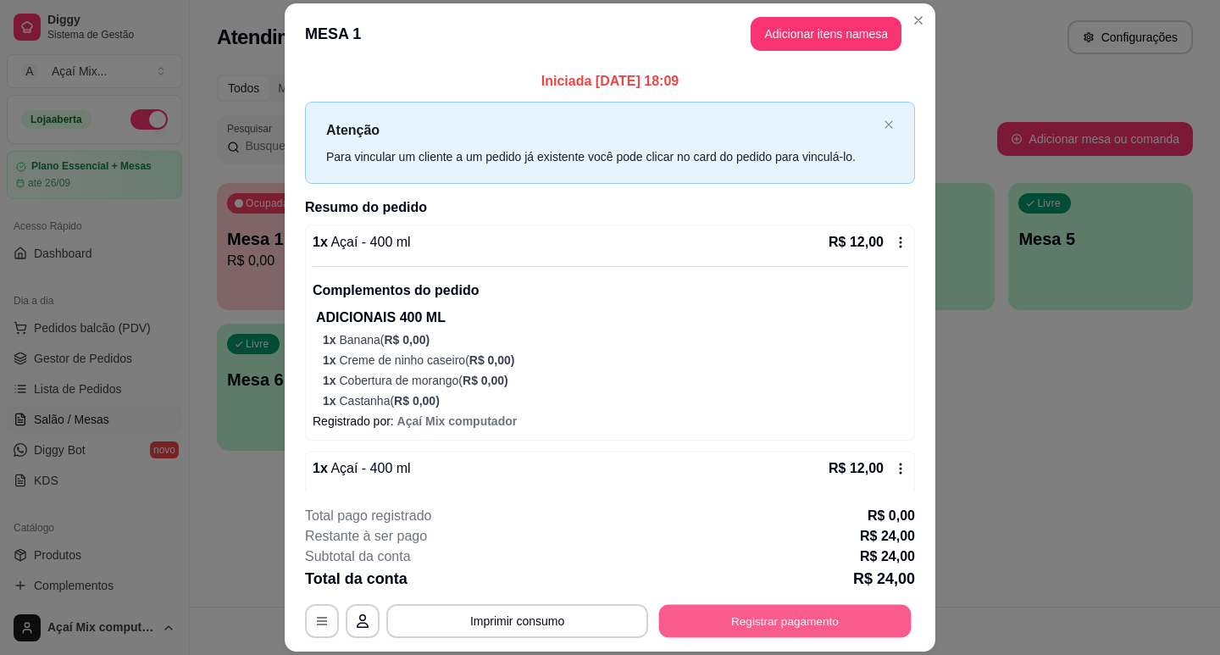
click at [814, 631] on button "Registrar pagamento" at bounding box center [785, 621] width 253 height 33
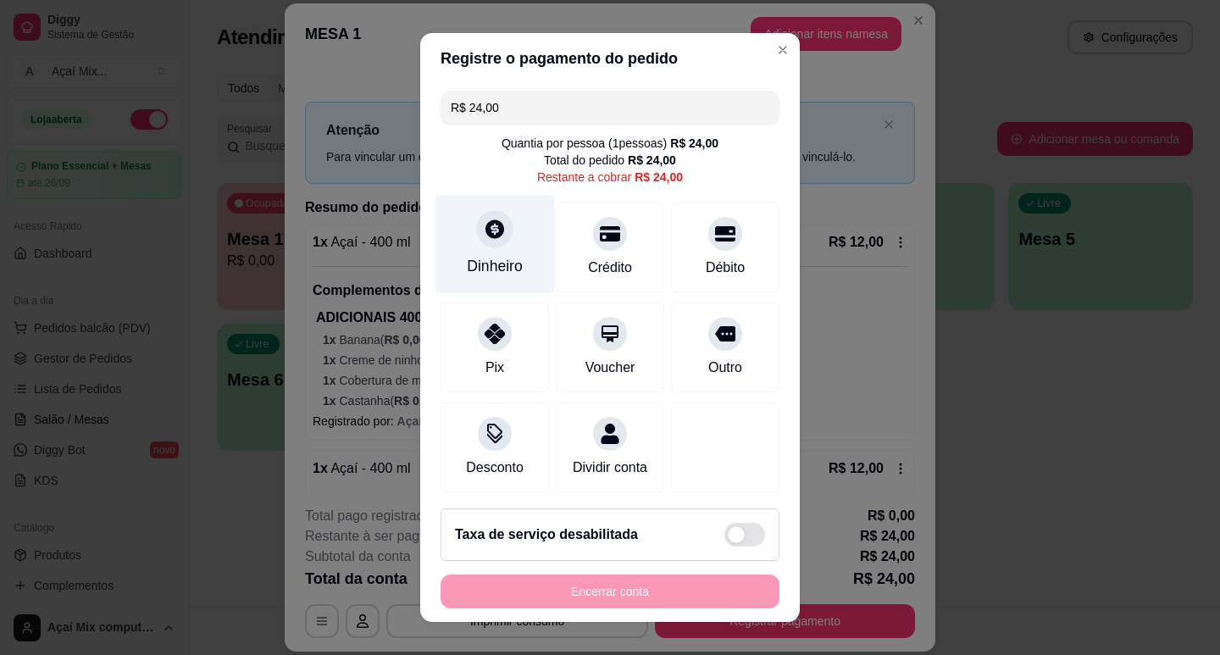
click at [511, 244] on div "Dinheiro" at bounding box center [495, 243] width 119 height 99
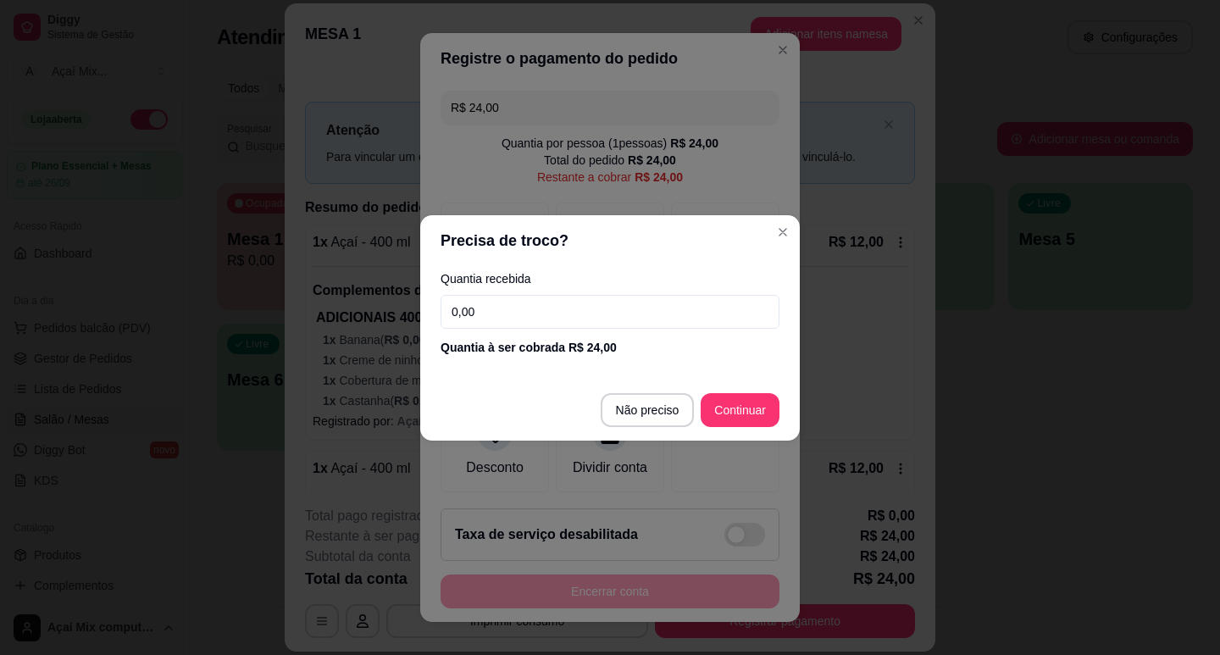
click at [488, 307] on input "0,00" at bounding box center [610, 312] width 339 height 34
type input "24,00"
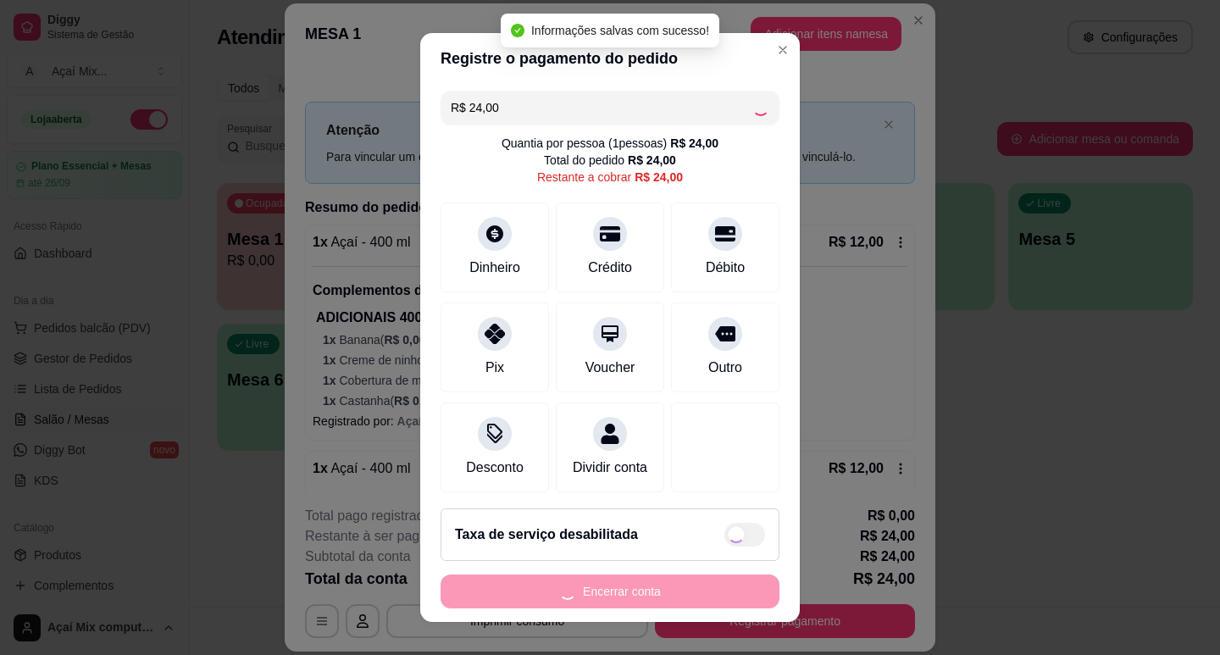
type input "R$ 0,00"
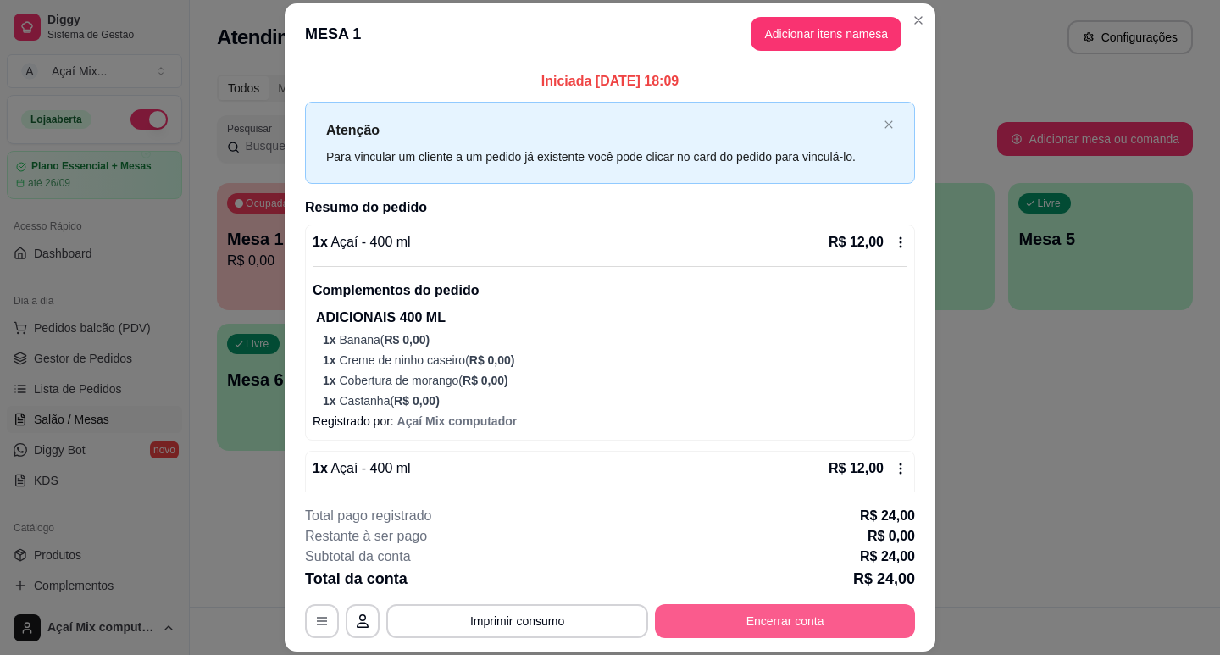
click at [763, 620] on button "Encerrar conta" at bounding box center [785, 621] width 260 height 34
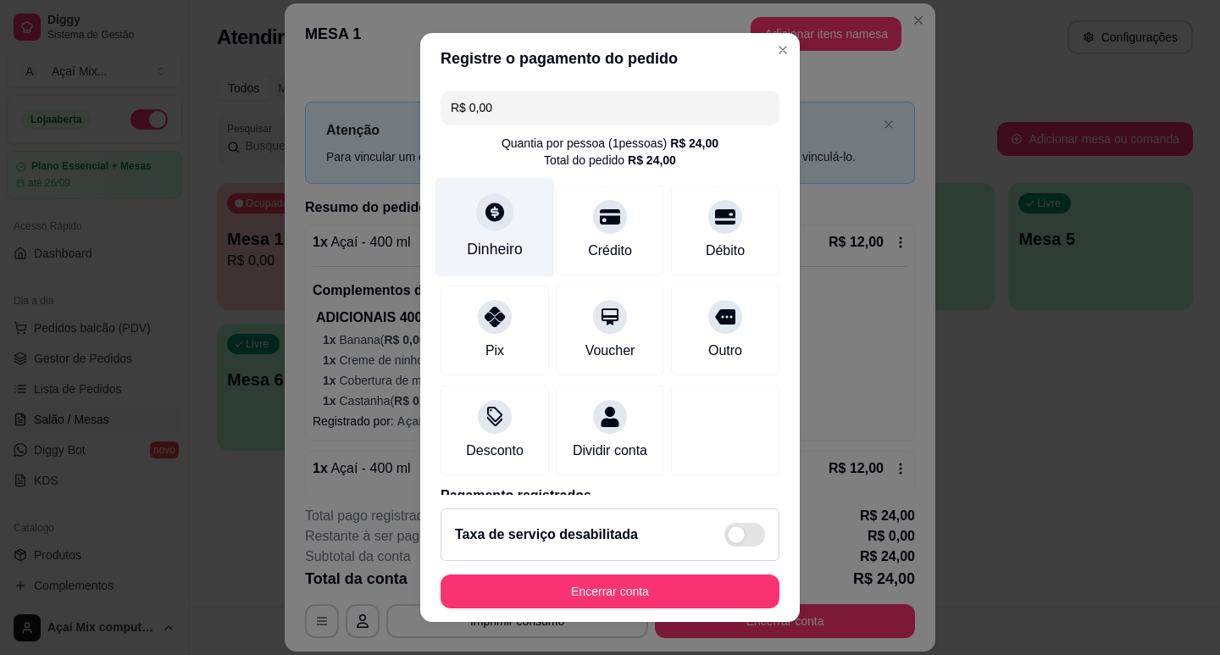
click at [484, 211] on icon at bounding box center [495, 212] width 22 height 22
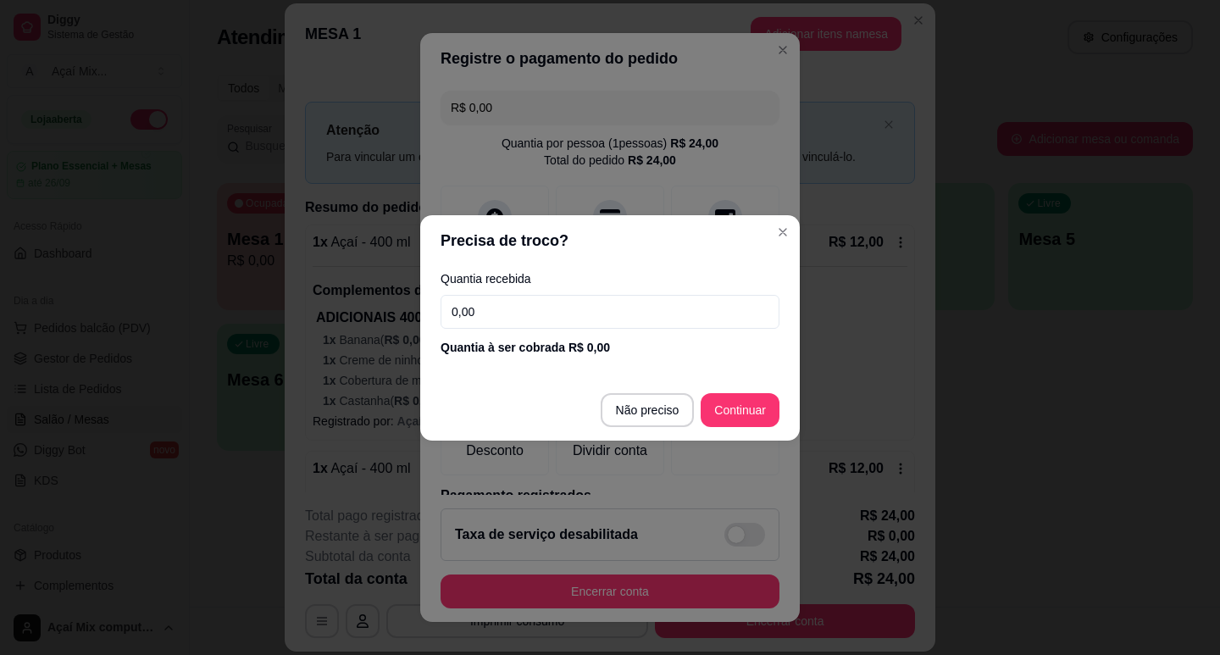
click at [504, 296] on input "0,00" at bounding box center [610, 312] width 339 height 34
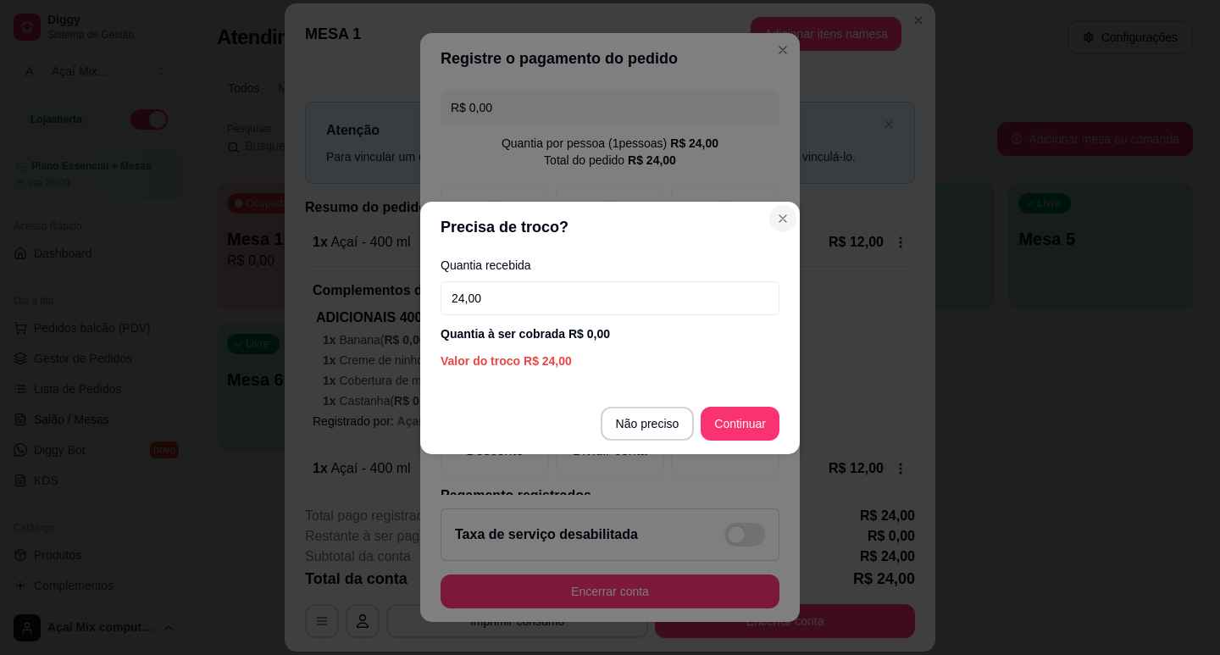
type input "24,00"
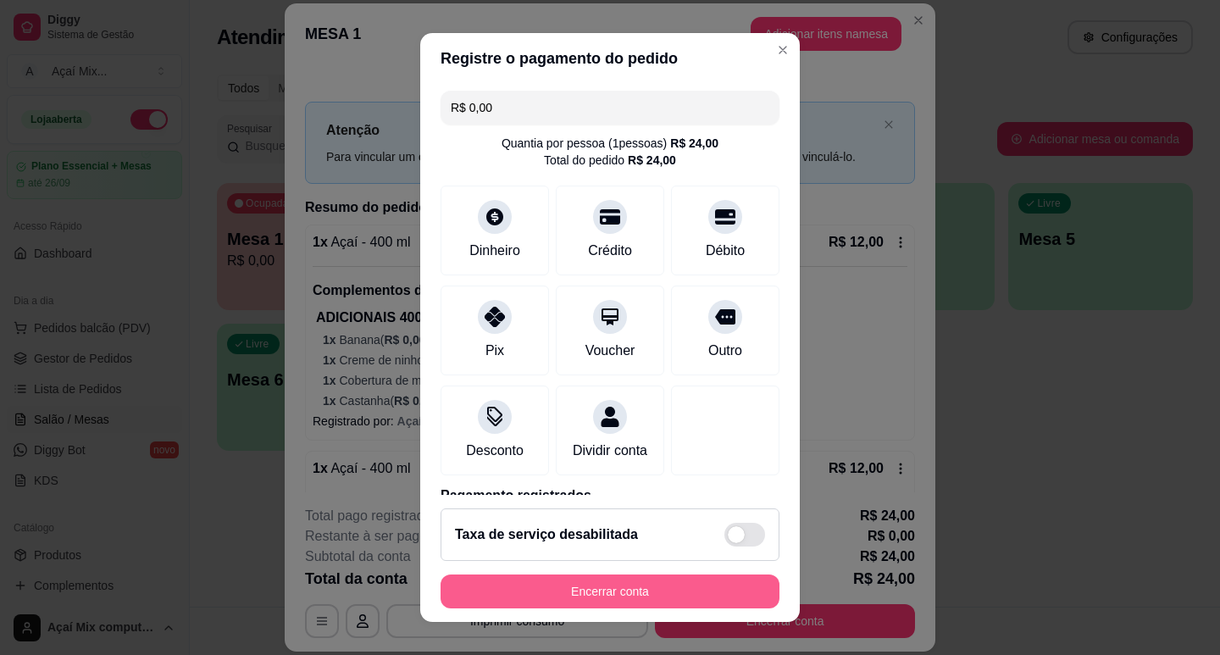
click at [645, 595] on button "Encerrar conta" at bounding box center [610, 591] width 339 height 34
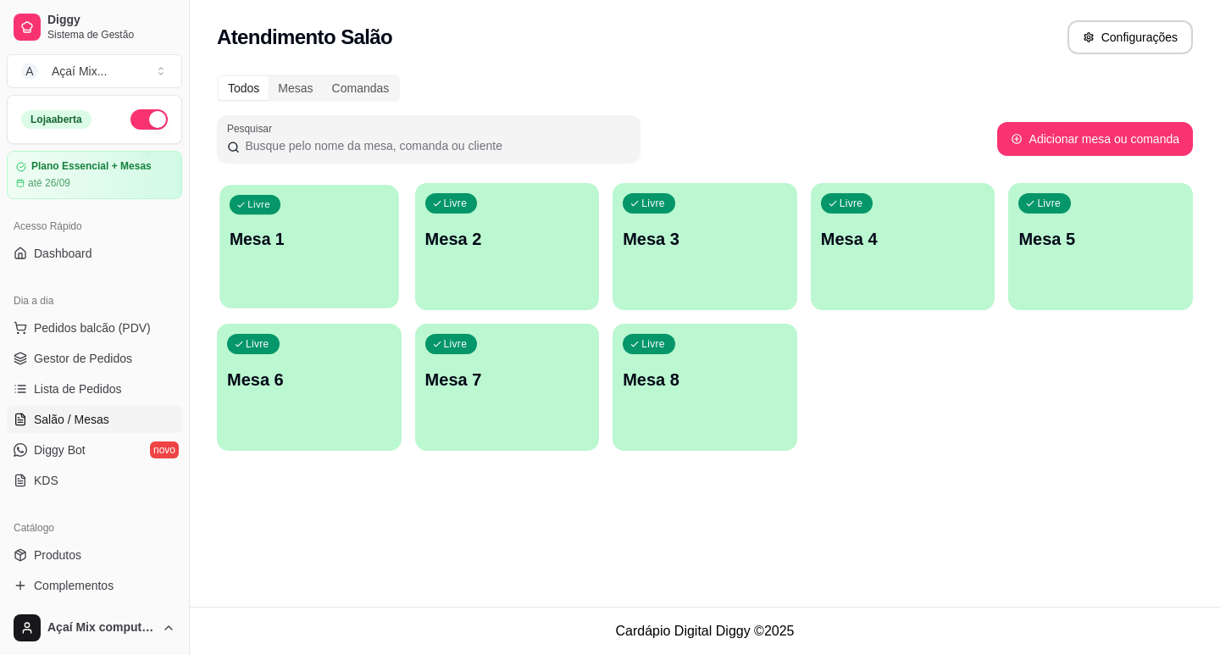
click at [352, 254] on div "Livre Mesa 1" at bounding box center [308, 236] width 179 height 103
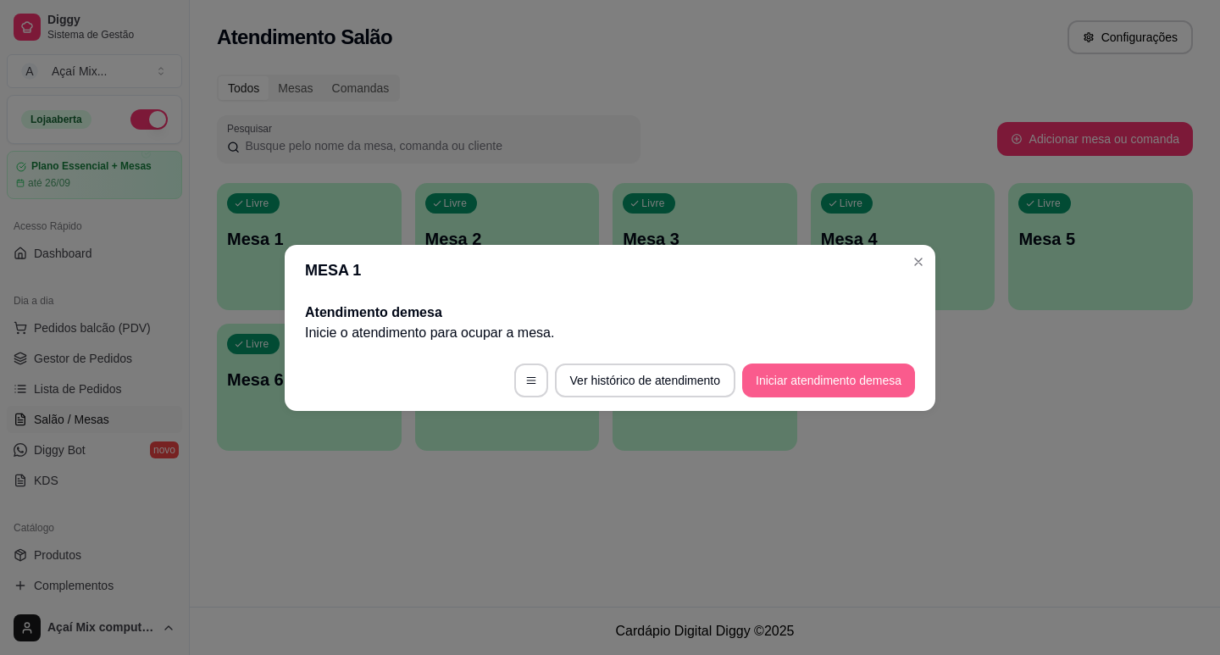
click at [844, 386] on button "Iniciar atendimento de mesa" at bounding box center [828, 381] width 173 height 34
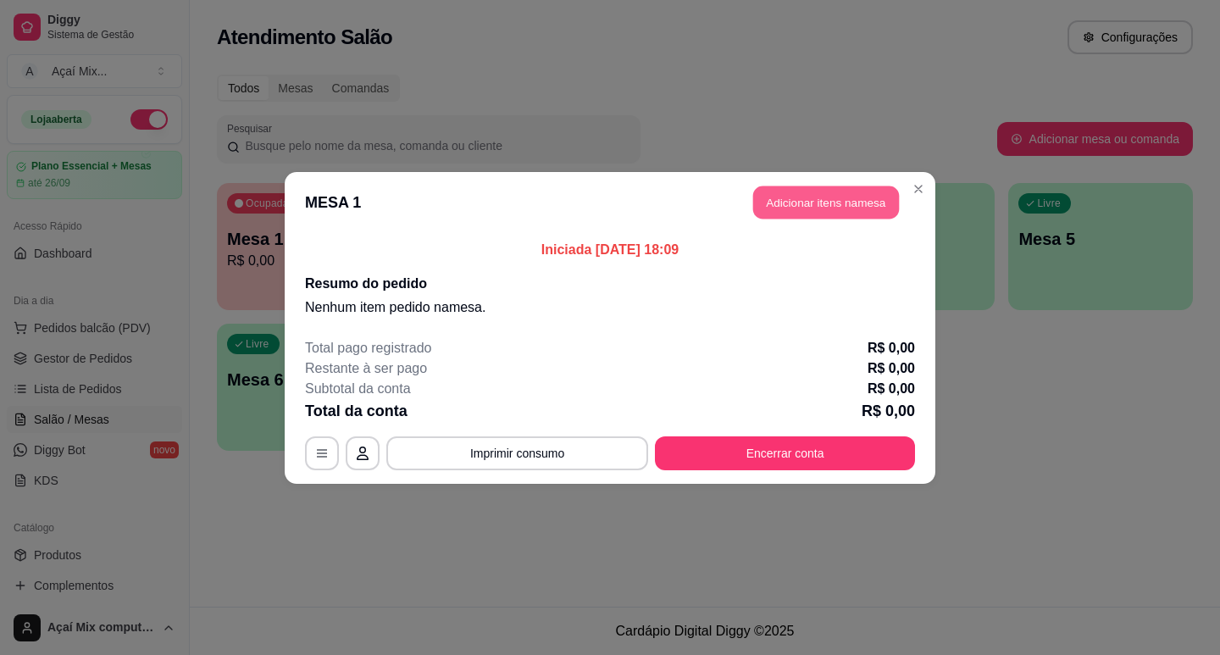
click at [866, 189] on button "Adicionar itens na mesa" at bounding box center [826, 202] width 146 height 33
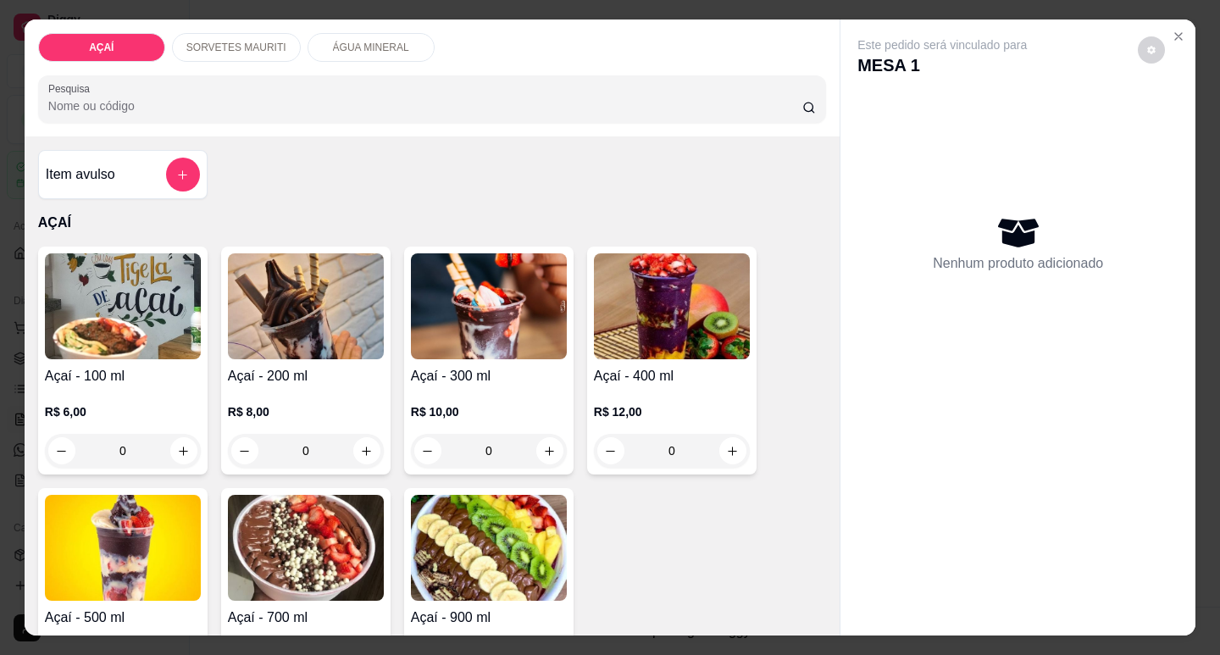
click at [167, 451] on div "0" at bounding box center [123, 451] width 156 height 34
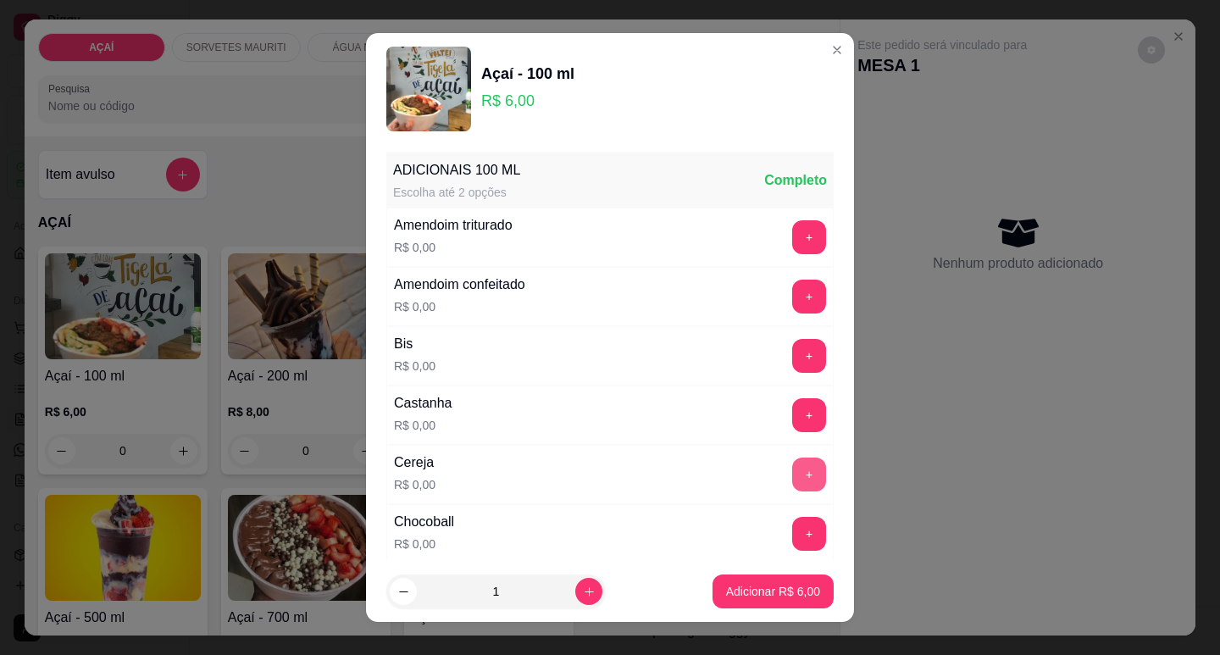
click at [792, 468] on button "+" at bounding box center [809, 475] width 34 height 34
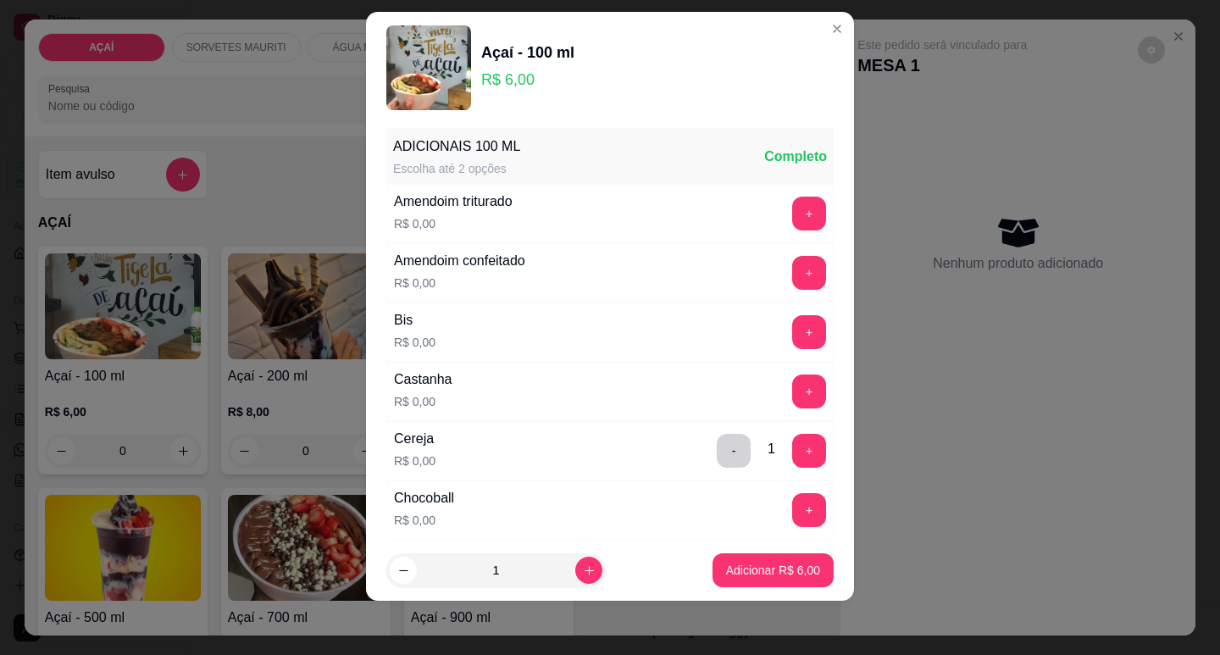
scroll to position [172, 0]
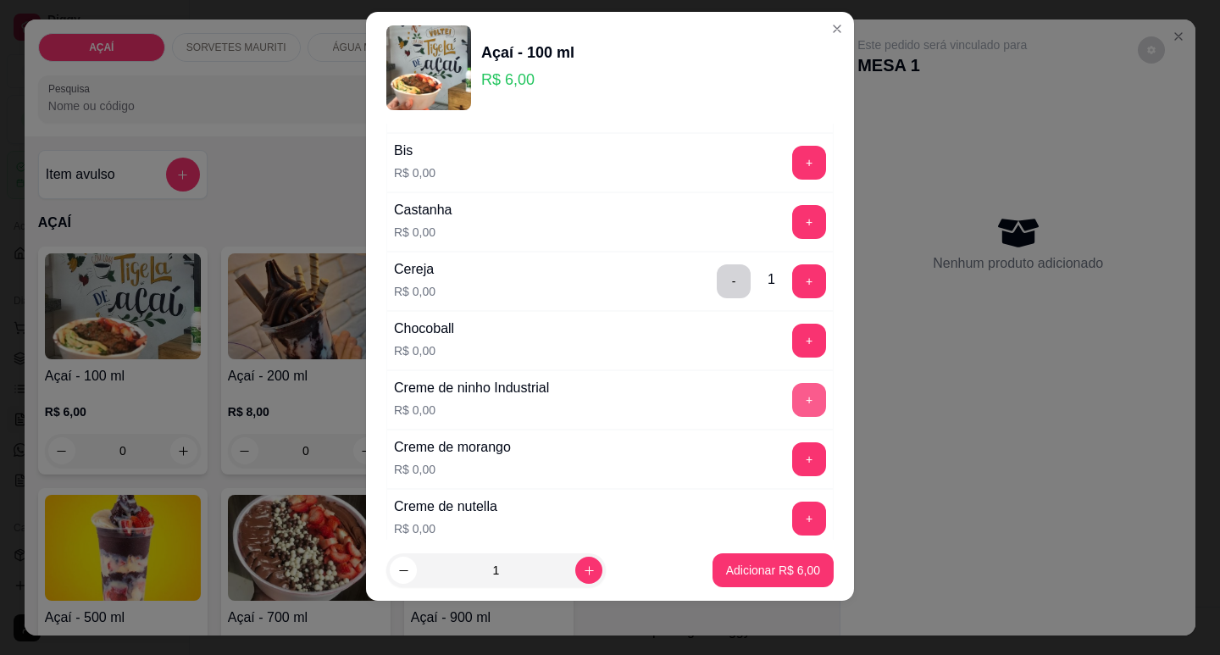
click at [792, 400] on button "+" at bounding box center [809, 400] width 34 height 34
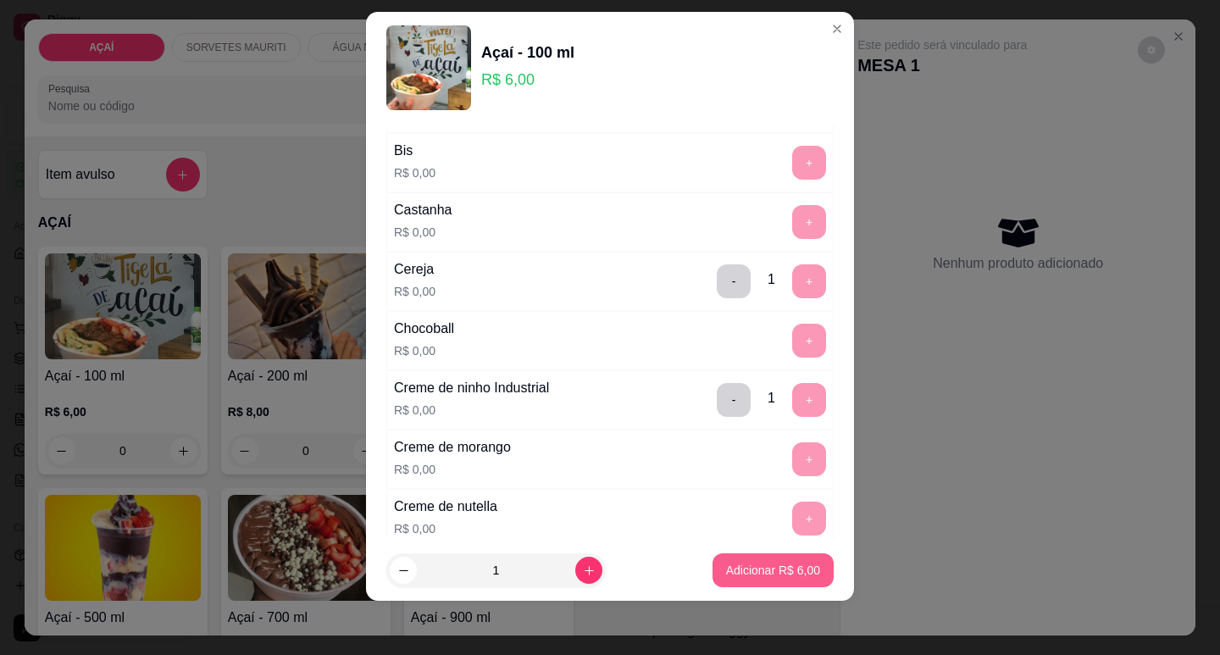
click at [738, 563] on p "Adicionar R$ 6,00" at bounding box center [773, 570] width 94 height 17
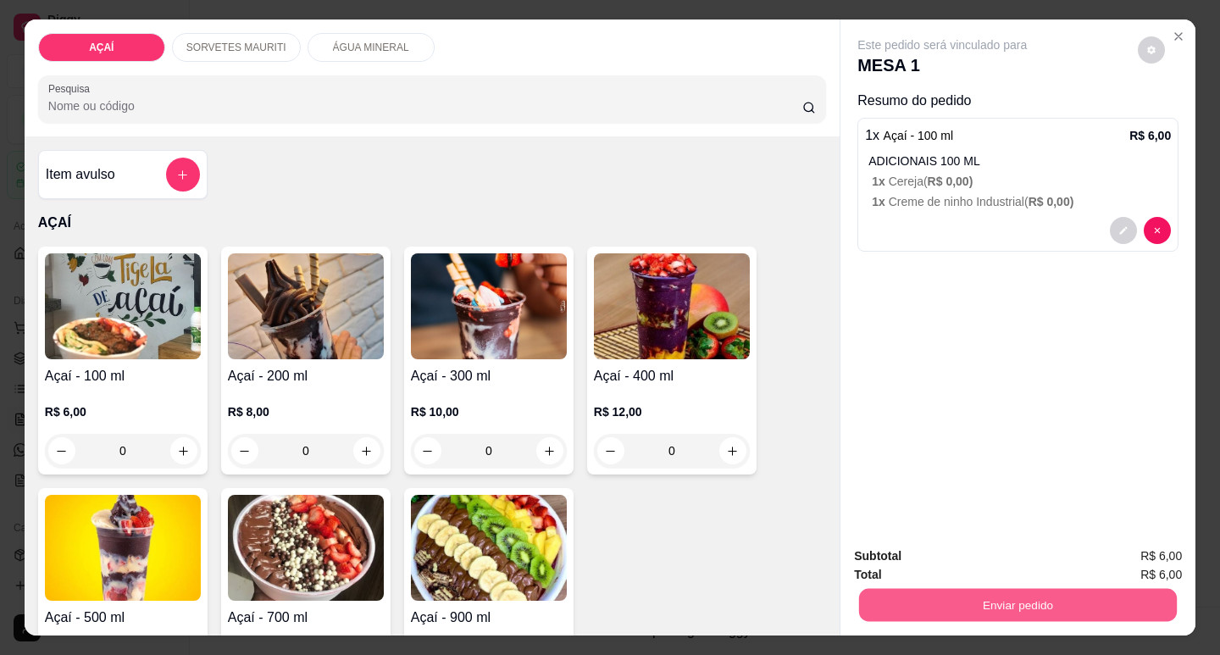
click at [902, 596] on button "Enviar pedido" at bounding box center [1018, 604] width 318 height 33
click at [1024, 557] on button "Não registrar e enviar pedido" at bounding box center [962, 557] width 176 height 32
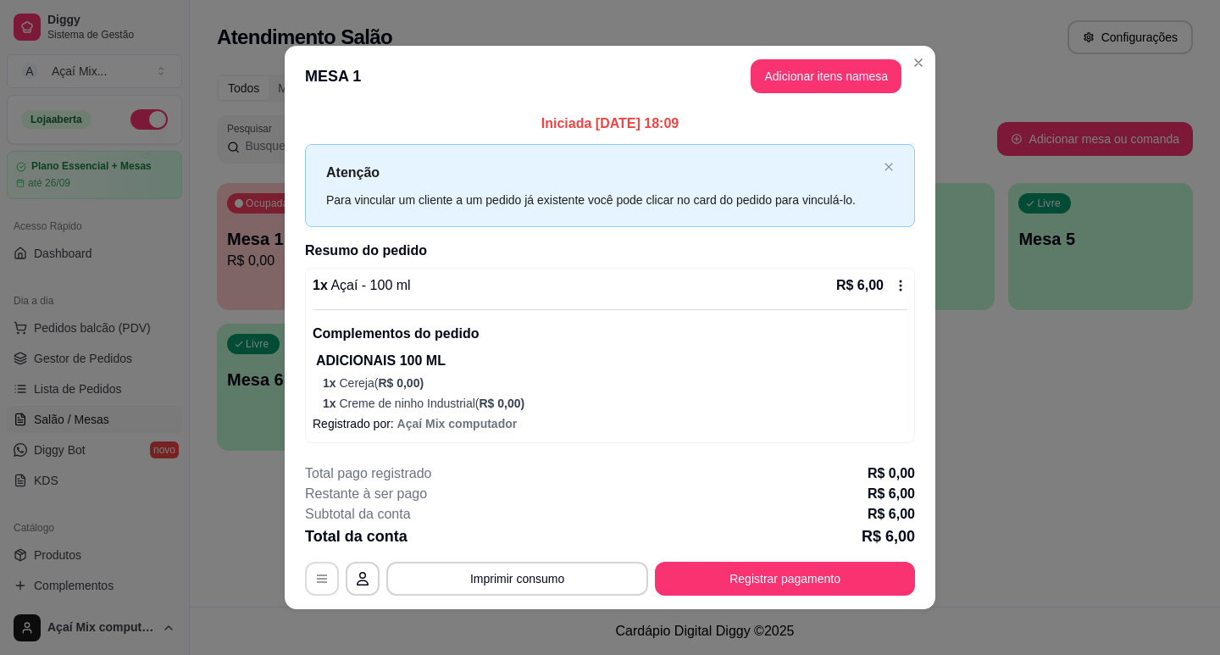
click at [322, 574] on icon "button" at bounding box center [322, 579] width 14 height 14
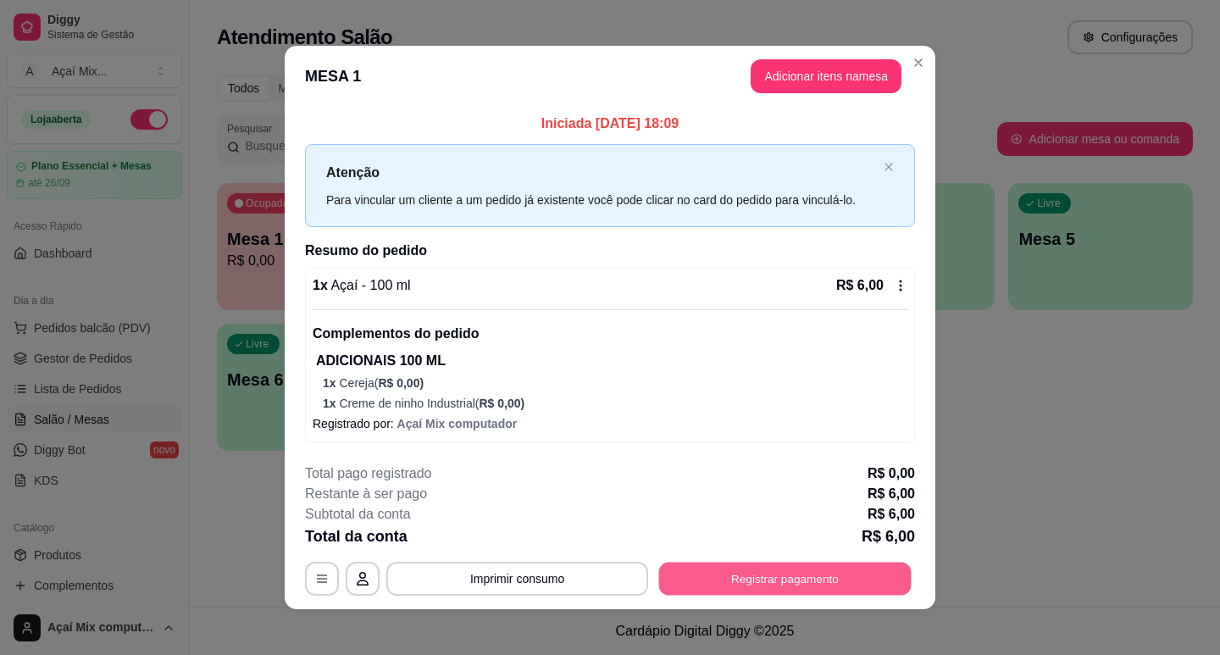
click at [832, 581] on button "Registrar pagamento" at bounding box center [785, 578] width 253 height 33
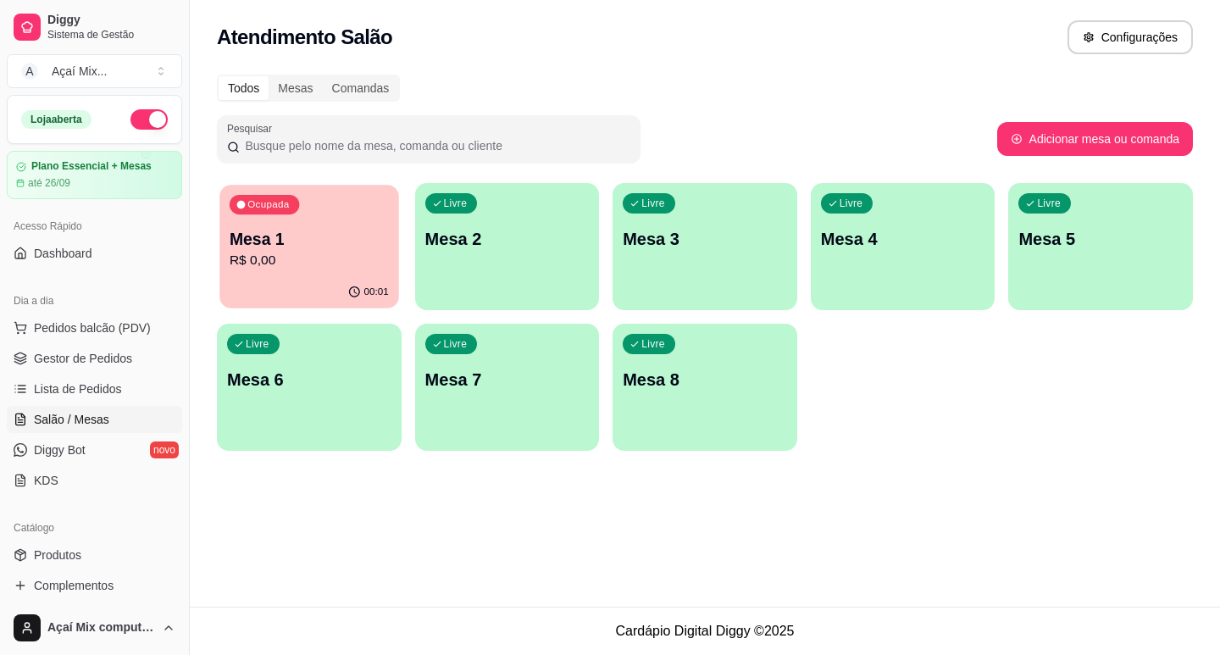
click at [281, 284] on div "00:01" at bounding box center [308, 292] width 179 height 32
click at [464, 282] on div "Livre Mesa 2" at bounding box center [507, 236] width 179 height 103
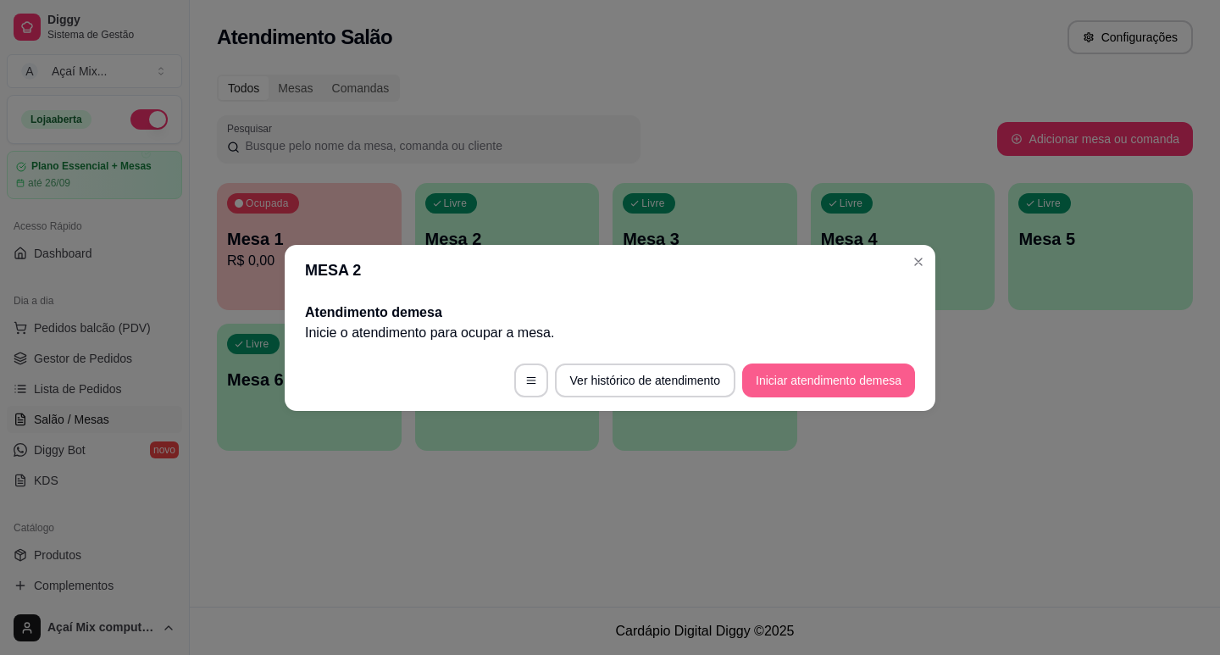
click at [806, 376] on button "Iniciar atendimento de mesa" at bounding box center [828, 381] width 173 height 34
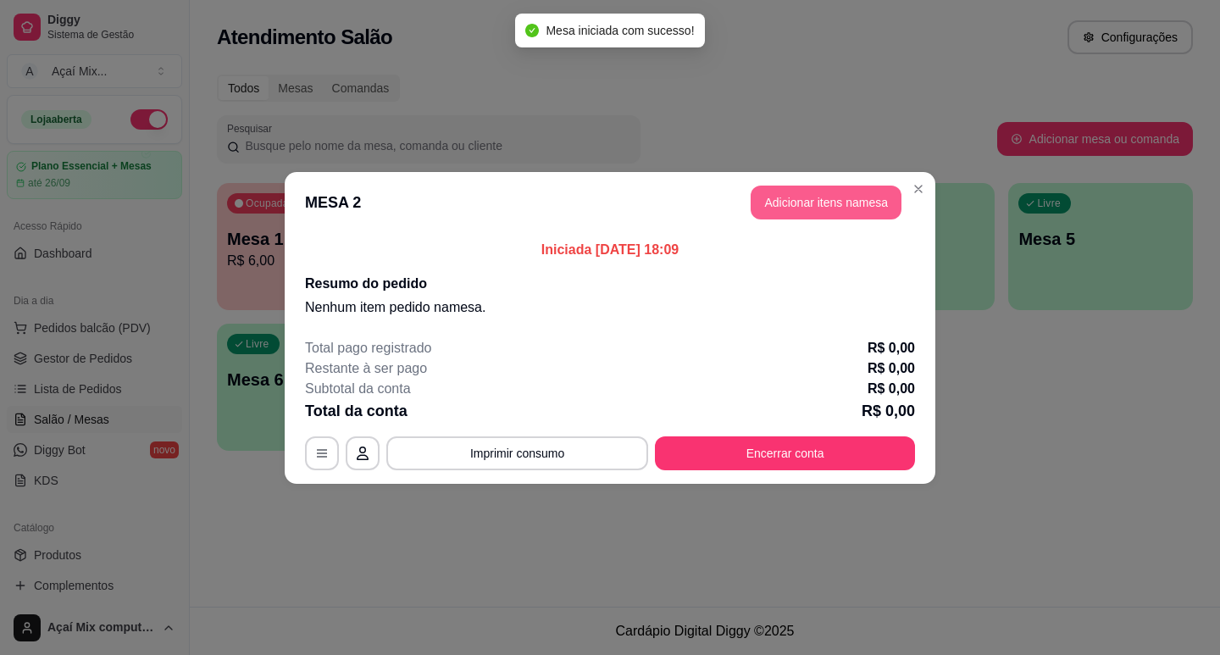
click at [796, 204] on button "Adicionar itens na mesa" at bounding box center [826, 203] width 151 height 34
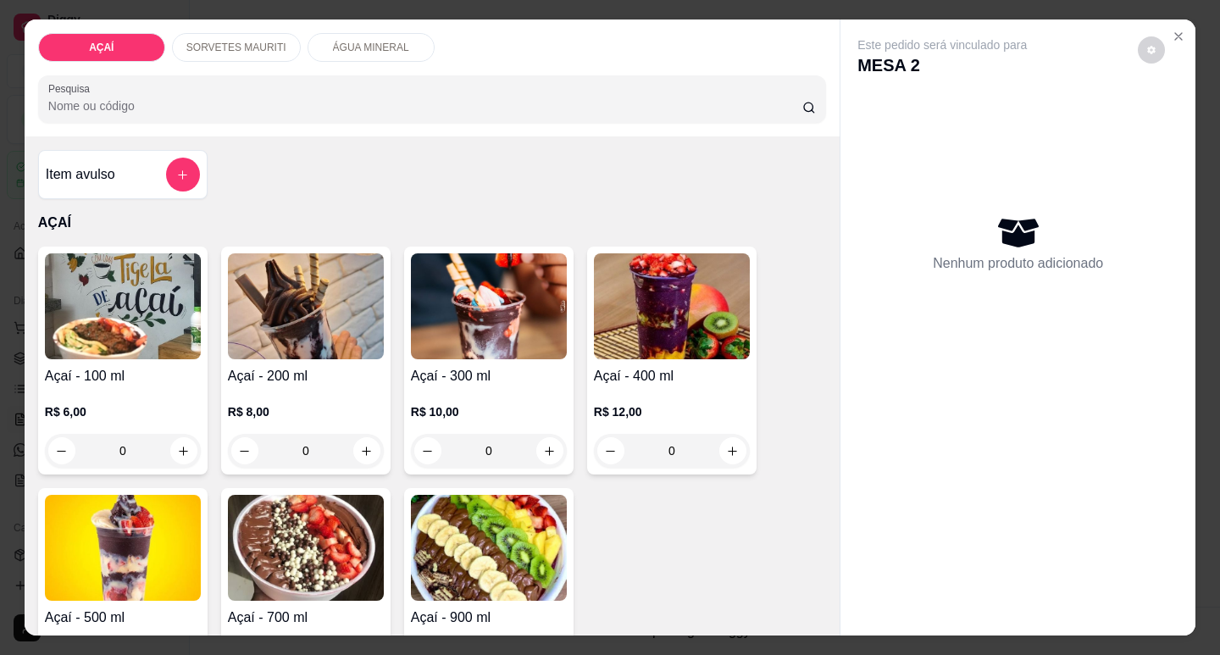
click at [535, 442] on div "0" at bounding box center [489, 451] width 156 height 34
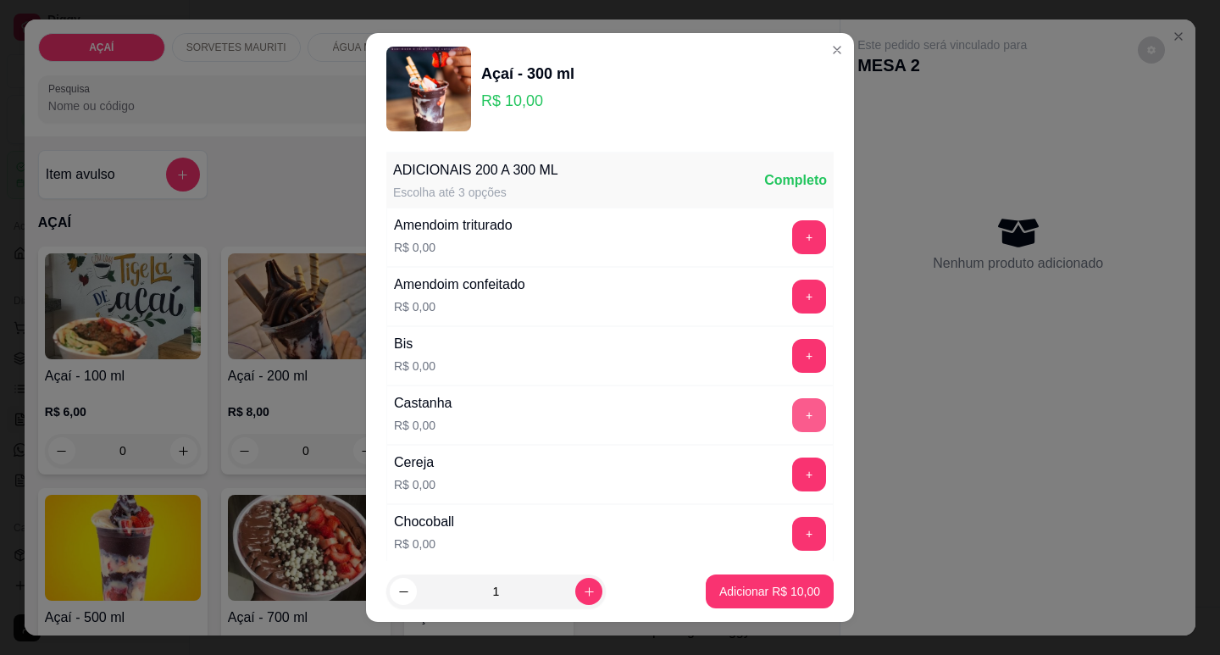
click at [792, 424] on button "+" at bounding box center [809, 415] width 34 height 34
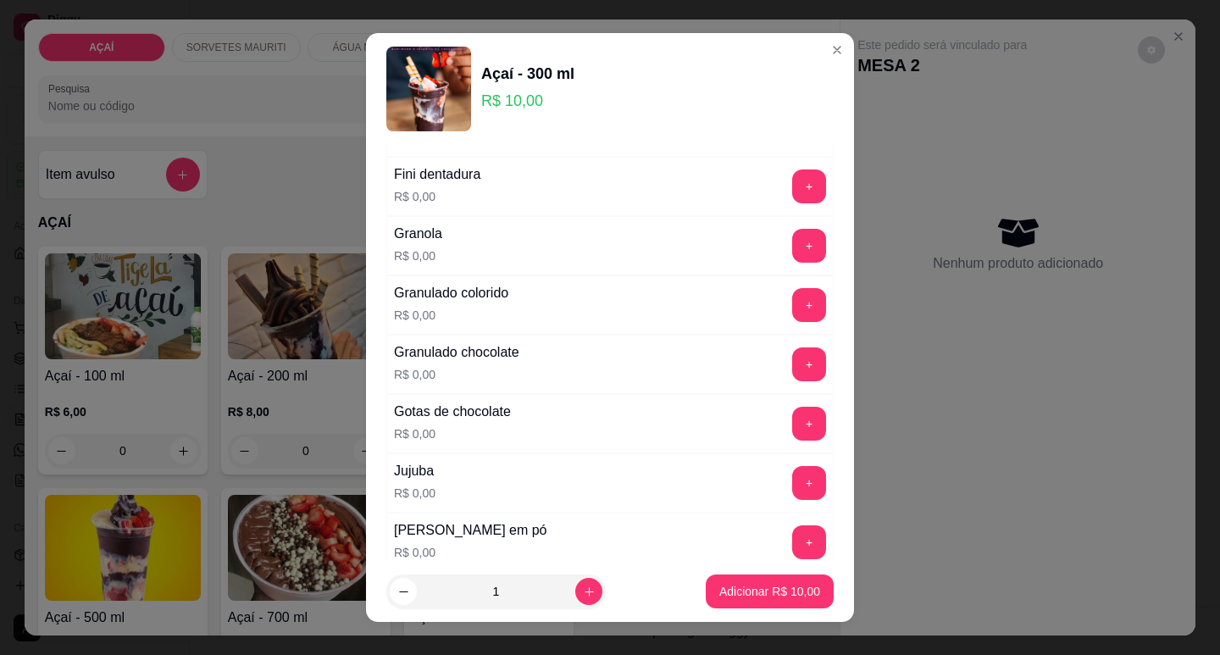
scroll to position [1440, 0]
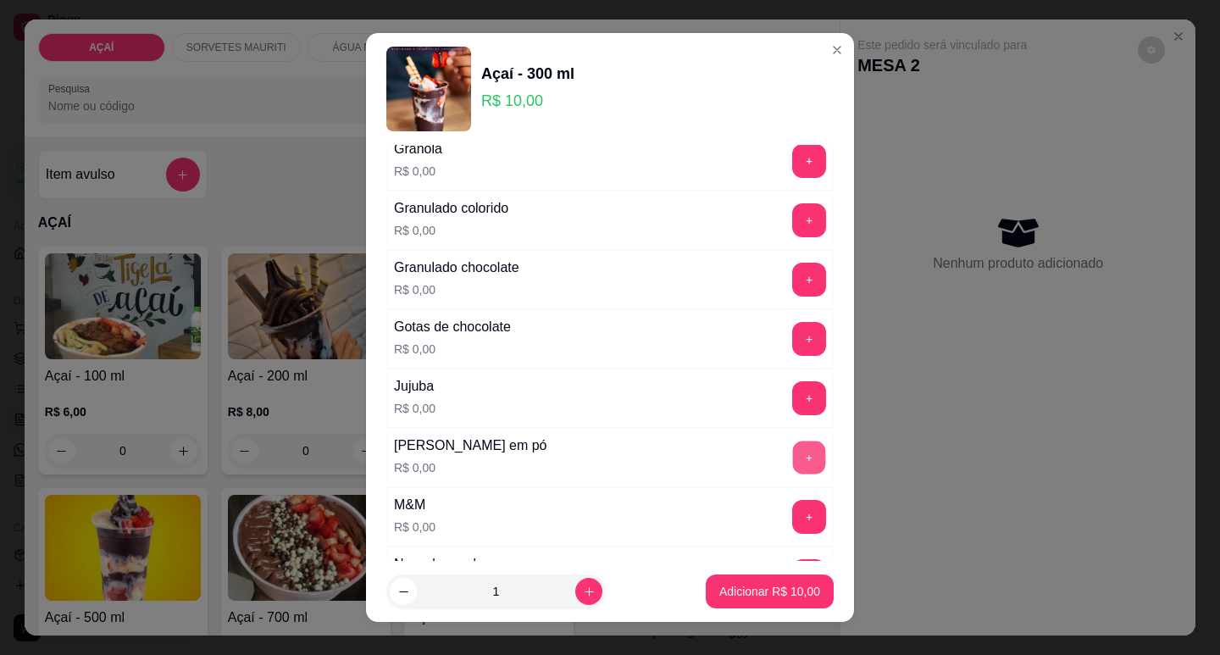
click at [793, 463] on button "+" at bounding box center [809, 457] width 33 height 33
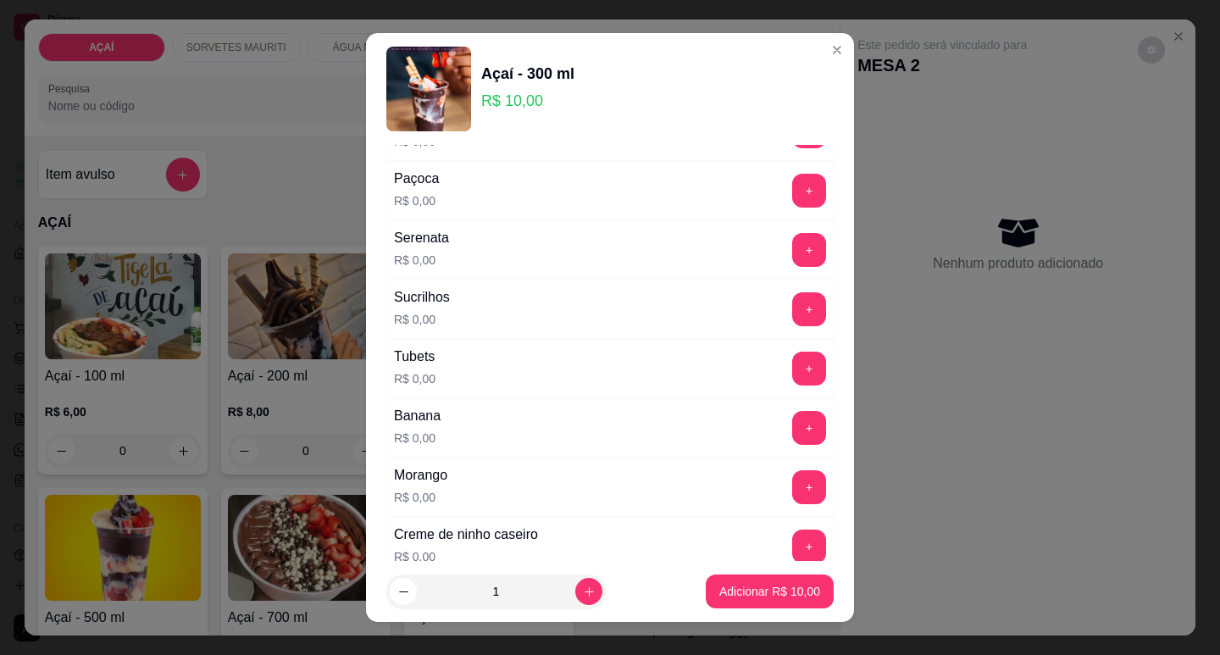
scroll to position [2034, 0]
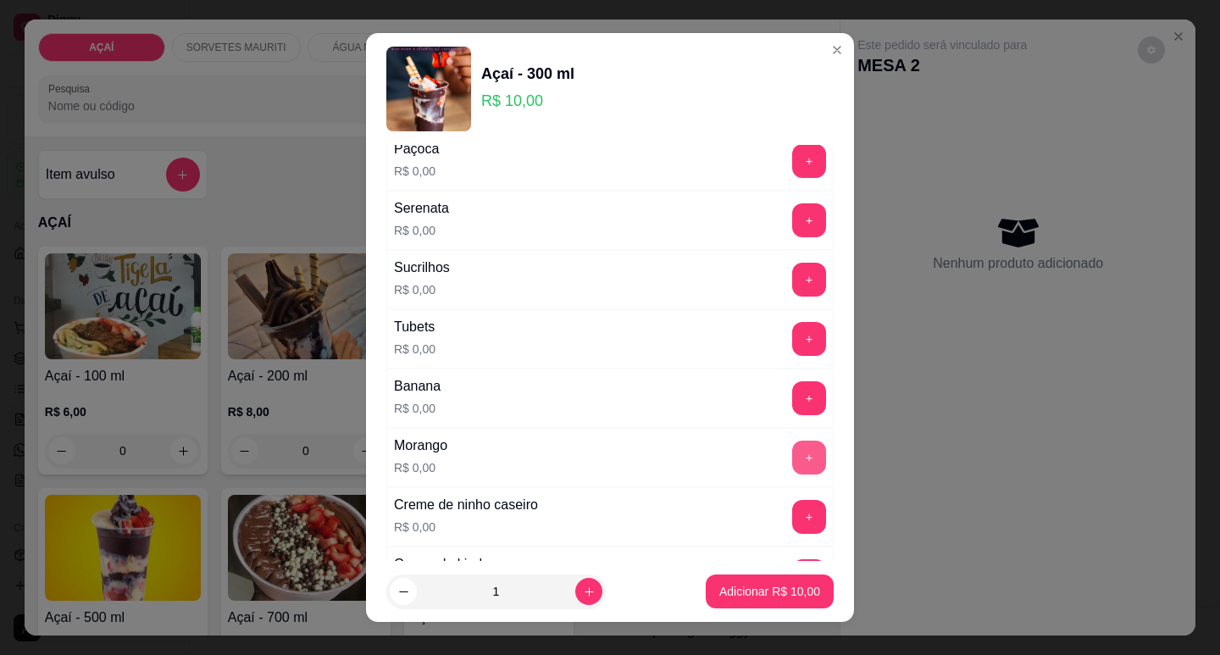
click at [792, 467] on button "+" at bounding box center [809, 458] width 34 height 34
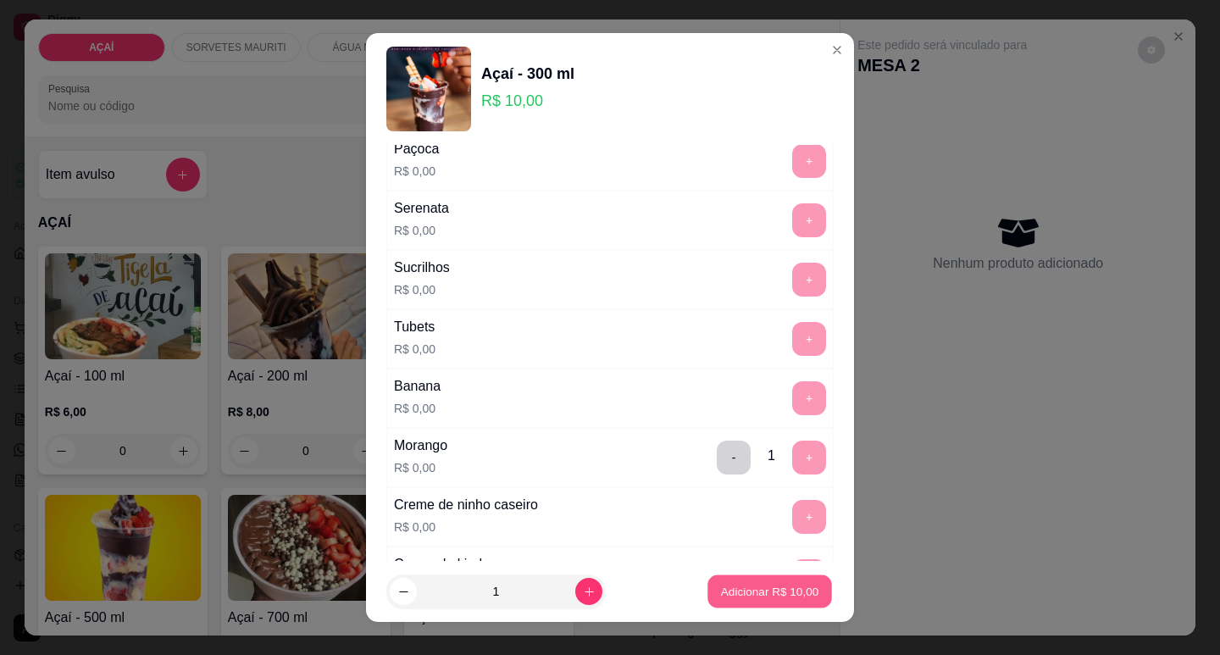
click at [735, 580] on button "Adicionar R$ 10,00" at bounding box center [770, 591] width 125 height 33
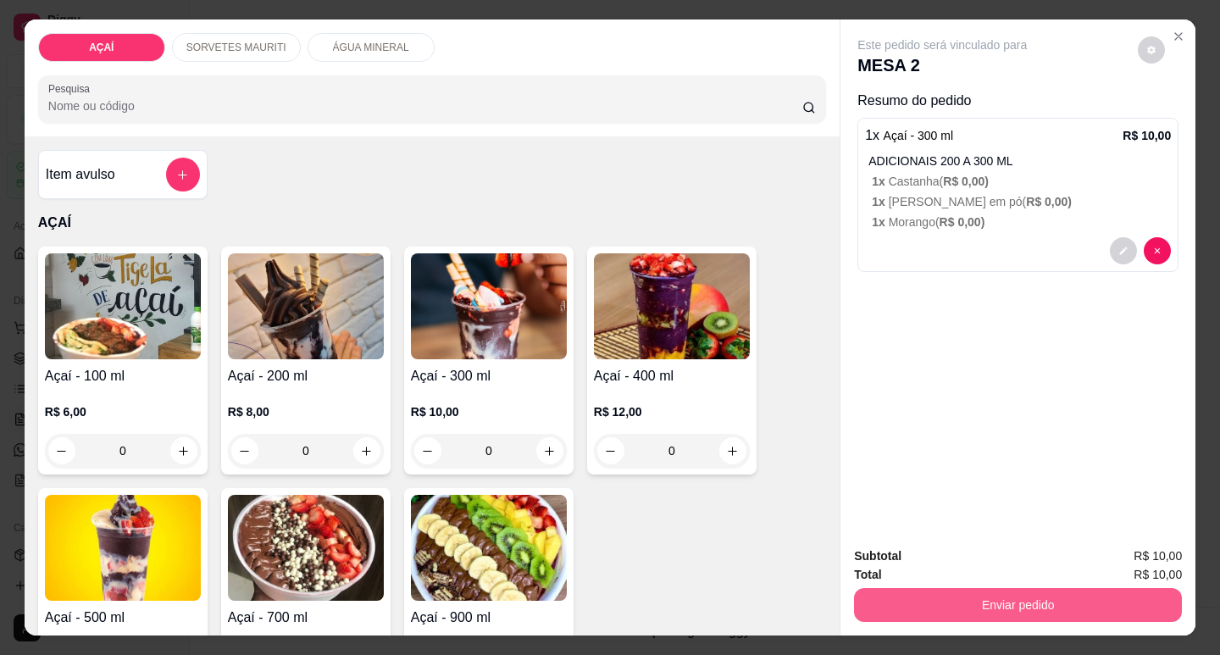
click at [1059, 588] on button "Enviar pedido" at bounding box center [1018, 605] width 328 height 34
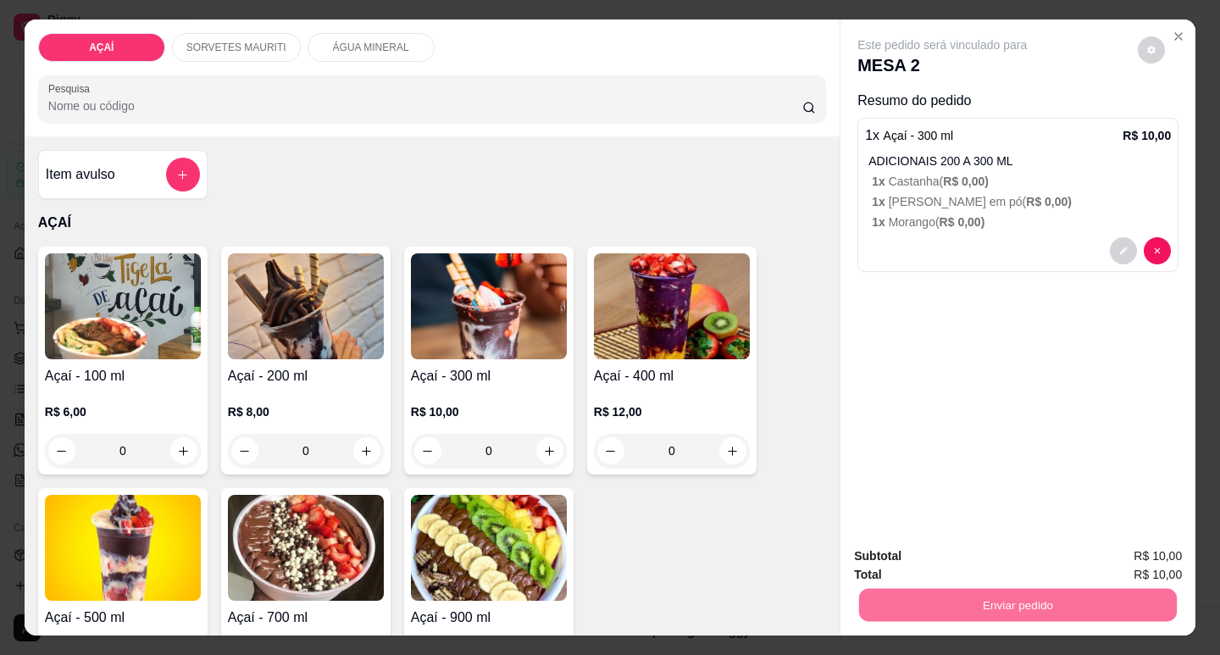
click at [1016, 554] on button "Não registrar e enviar pedido" at bounding box center [962, 557] width 176 height 32
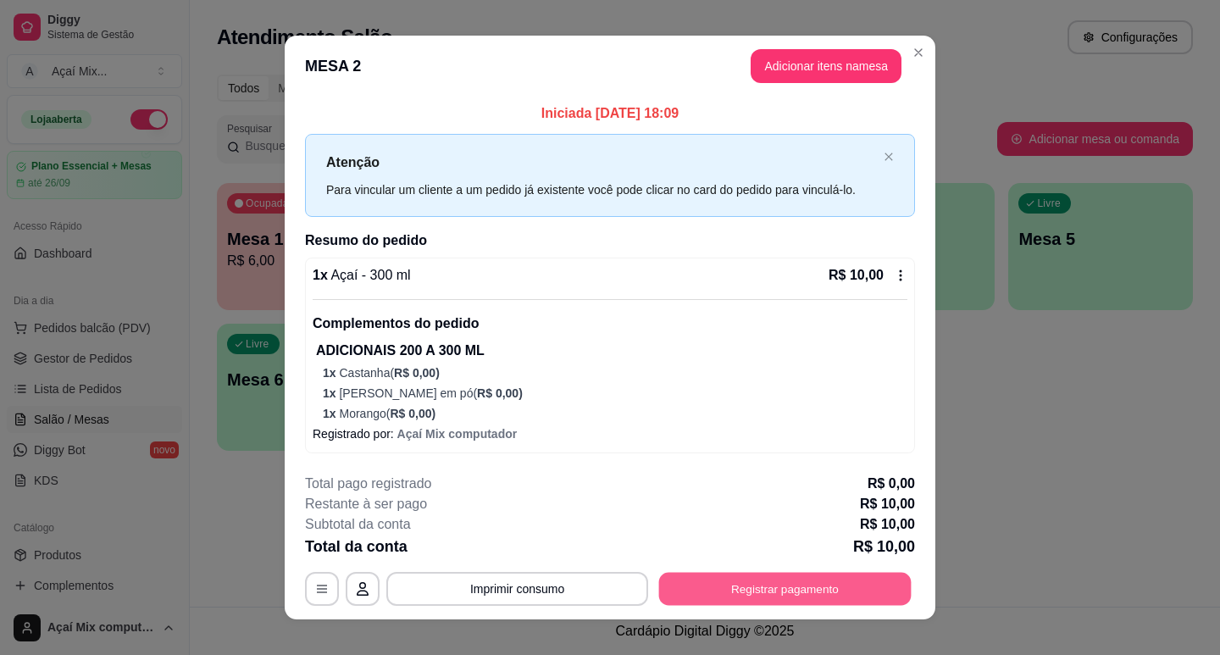
click at [710, 572] on div "**********" at bounding box center [610, 589] width 610 height 34
click at [708, 574] on button "Registrar pagamento" at bounding box center [785, 589] width 260 height 34
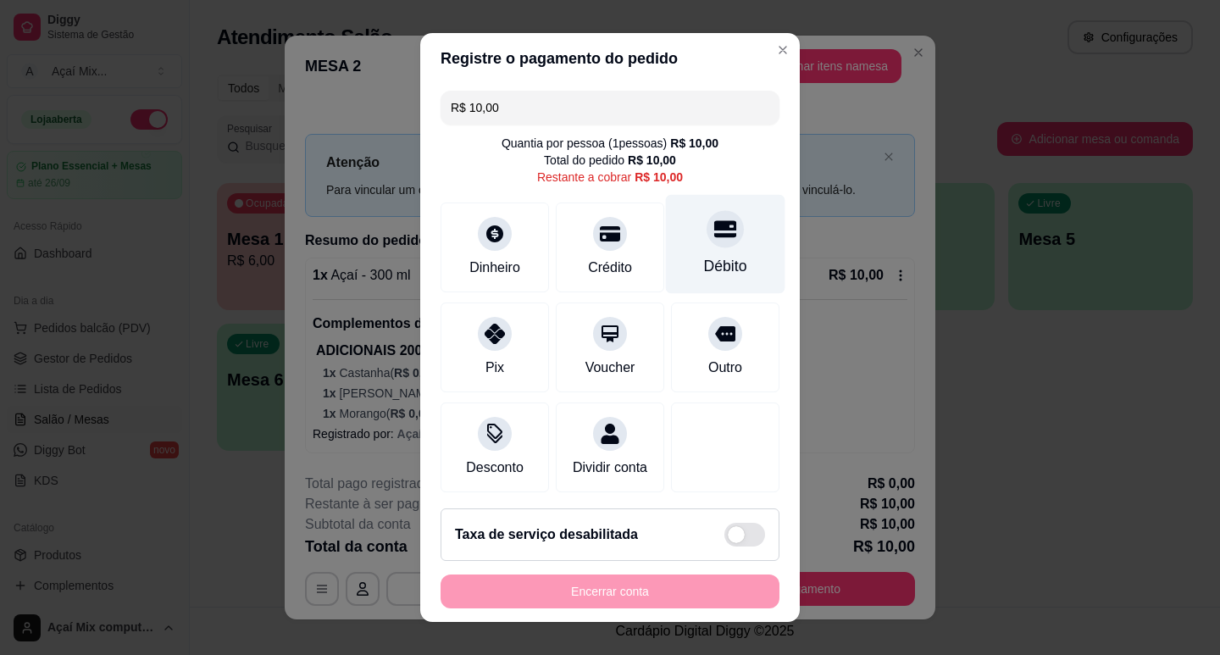
click at [704, 256] on div "Débito" at bounding box center [725, 266] width 43 height 22
type input "R$ 0,00"
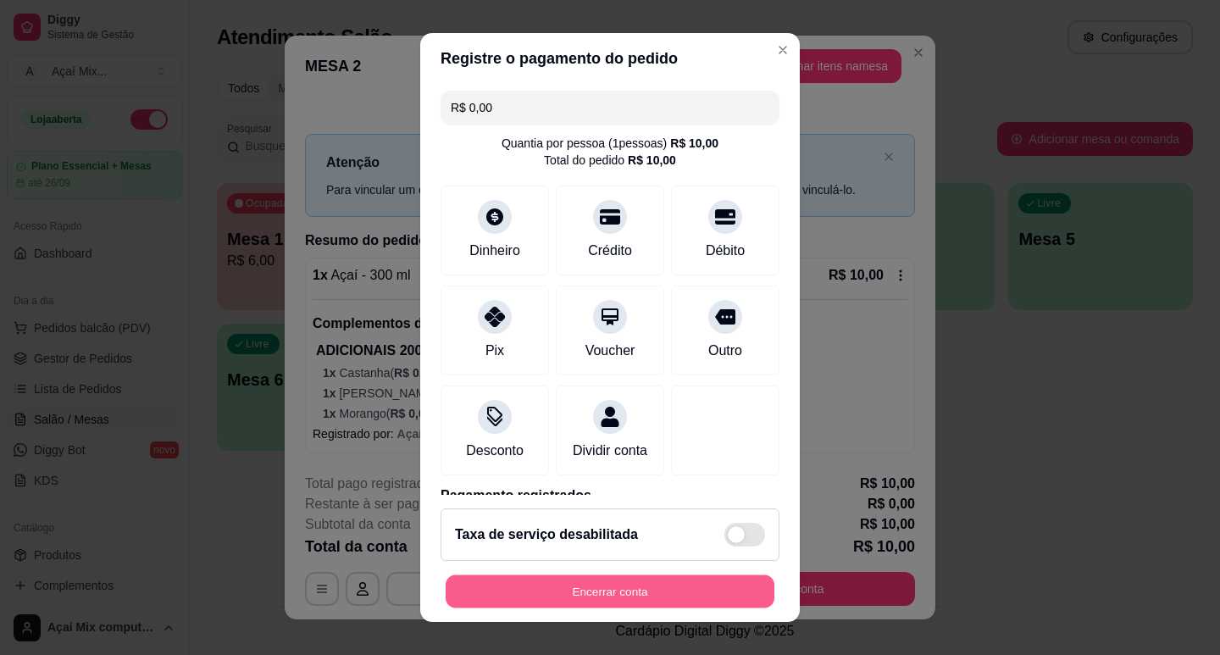
click at [530, 588] on button "Encerrar conta" at bounding box center [610, 591] width 329 height 33
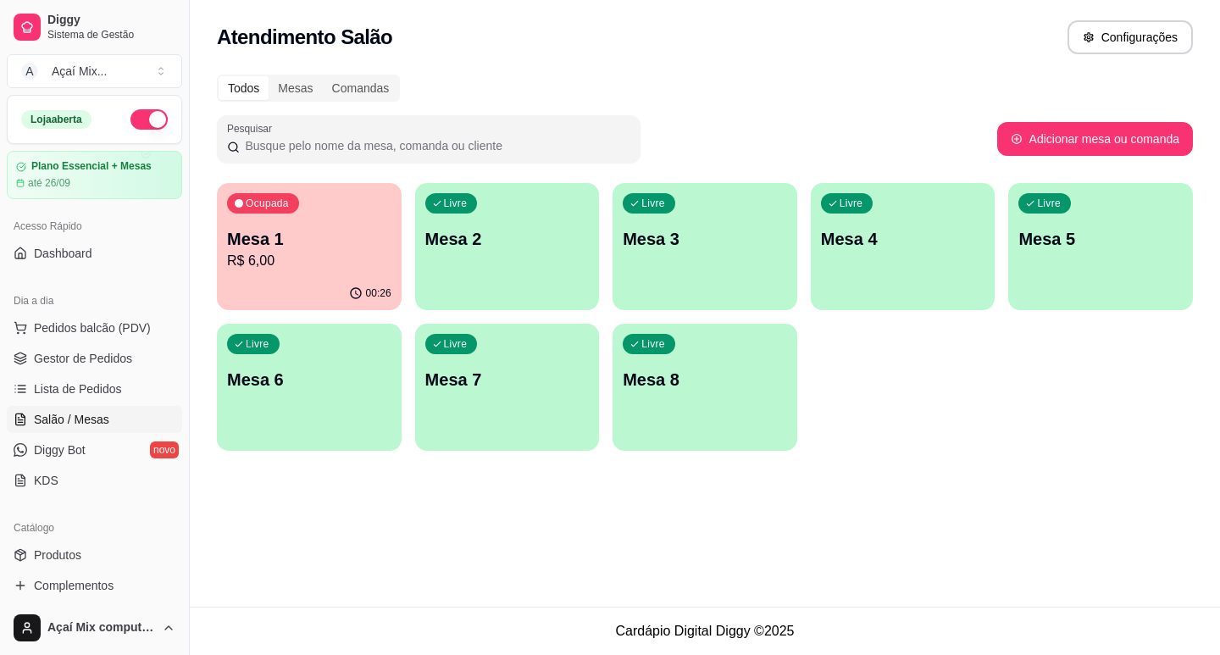
drag, startPoint x: 411, startPoint y: 256, endPoint x: 926, endPoint y: 31, distance: 562.3
click at [867, 71] on div "Todos Mesas Comandas Pesquisar Adicionar mesa ou comanda Ocupada Mesa 1 R$ 6,00…" at bounding box center [705, 267] width 1030 height 407
click at [58, 297] on div "Dia a dia" at bounding box center [94, 300] width 175 height 27
click at [76, 320] on span "Pedidos balcão (PDV)" at bounding box center [92, 327] width 117 height 17
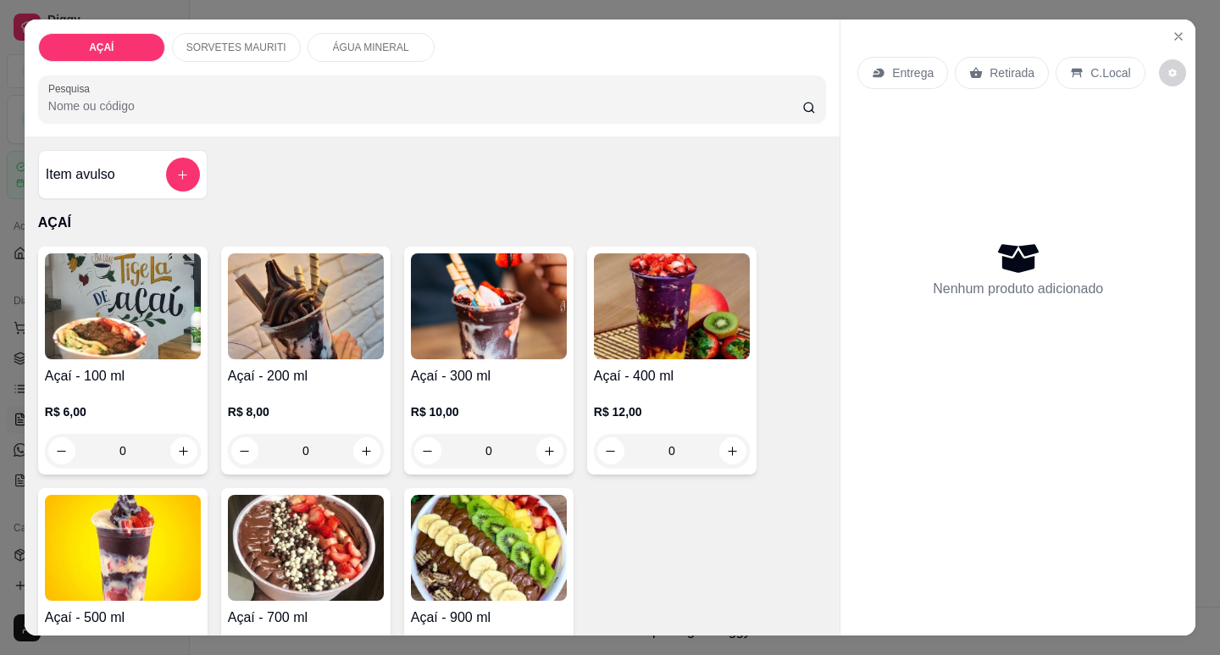
click at [548, 369] on h4 "Açaí - 300 ml" at bounding box center [489, 376] width 156 height 20
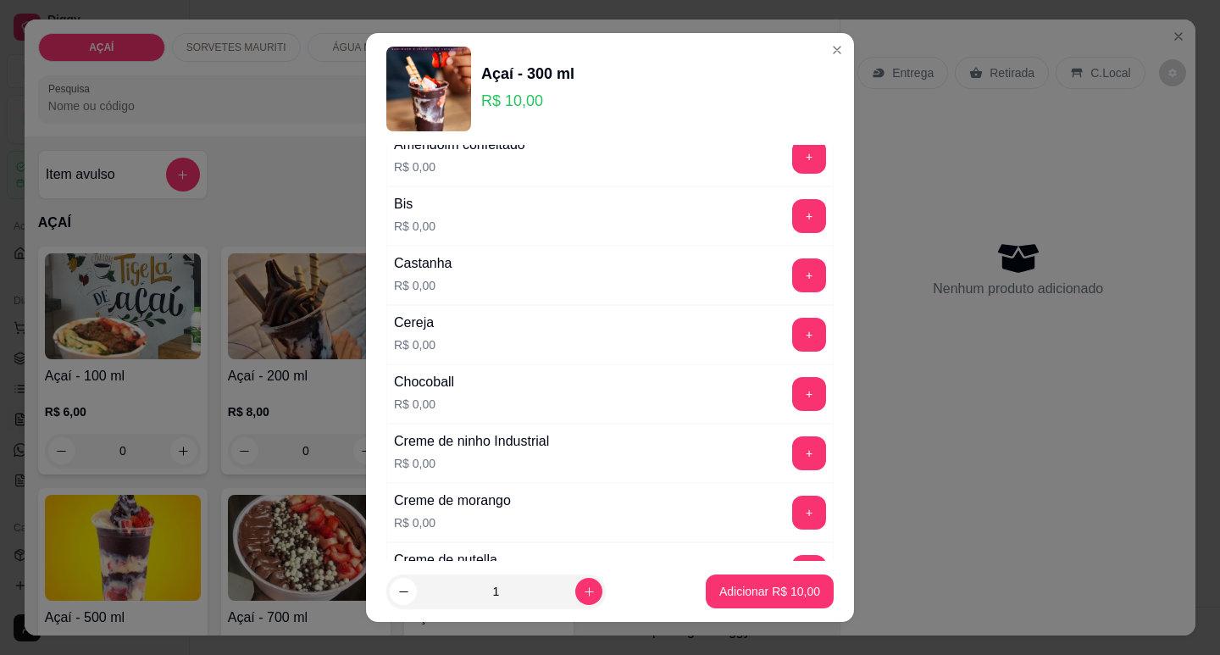
scroll to position [169, 0]
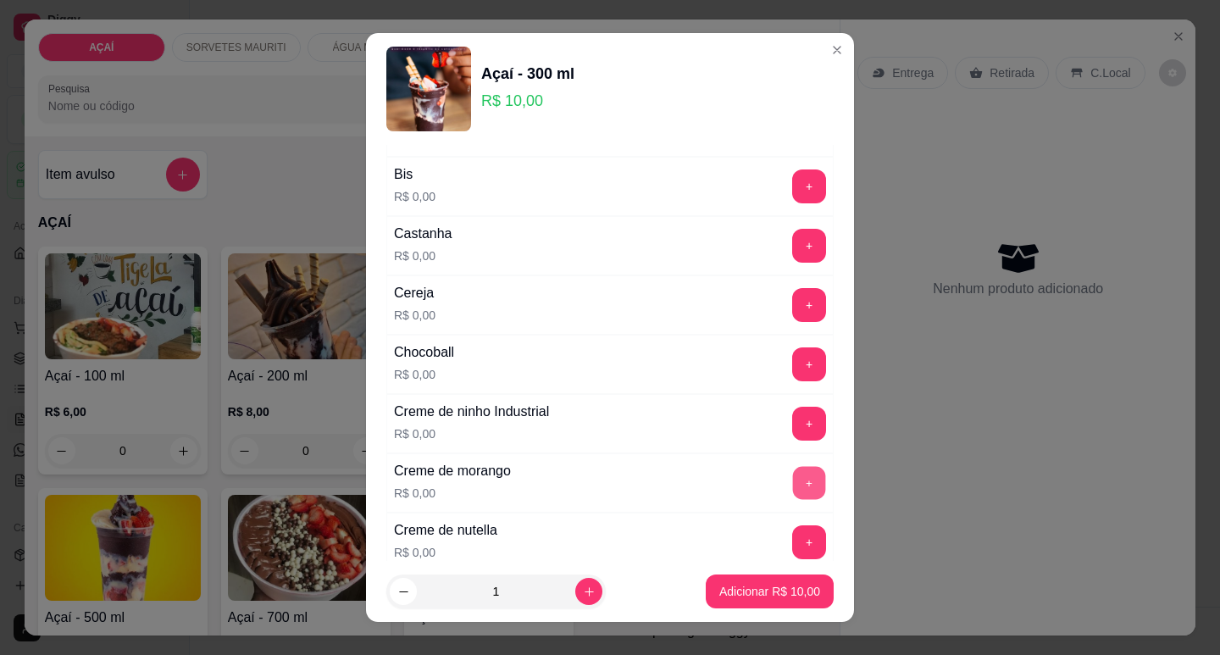
click at [793, 488] on button "+" at bounding box center [809, 482] width 33 height 33
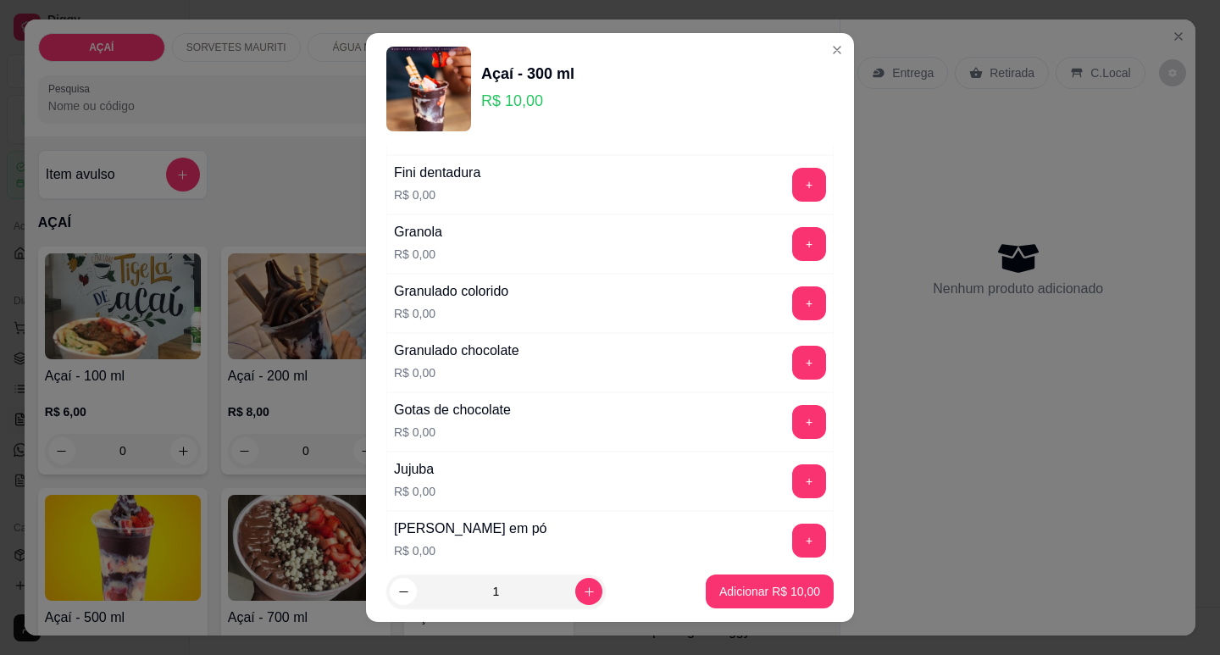
scroll to position [1440, 0]
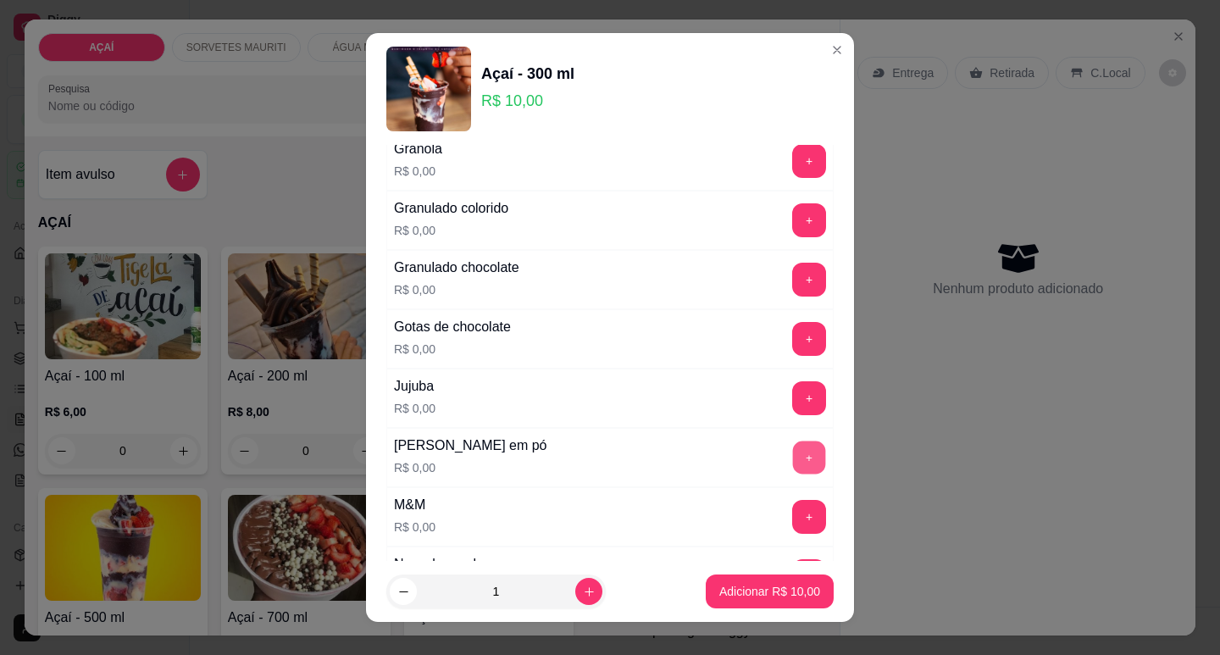
click at [793, 456] on button "+" at bounding box center [809, 457] width 33 height 33
click at [792, 526] on button "+" at bounding box center [809, 517] width 34 height 34
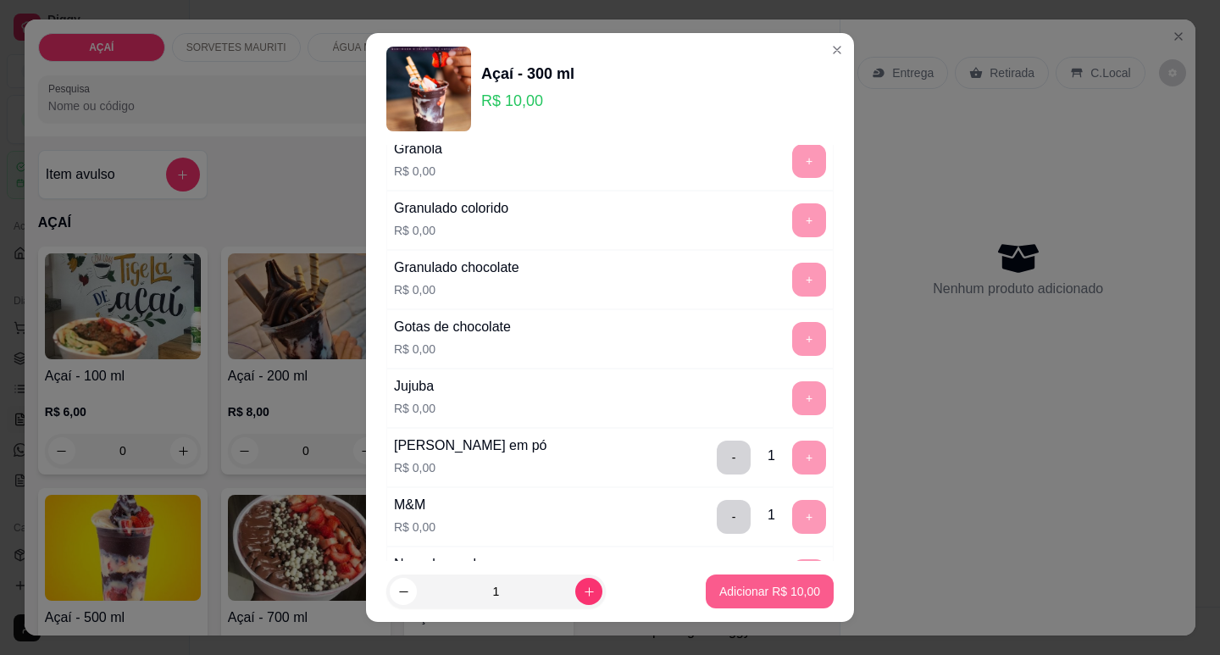
click at [770, 600] on button "Adicionar R$ 10,00" at bounding box center [770, 591] width 128 height 34
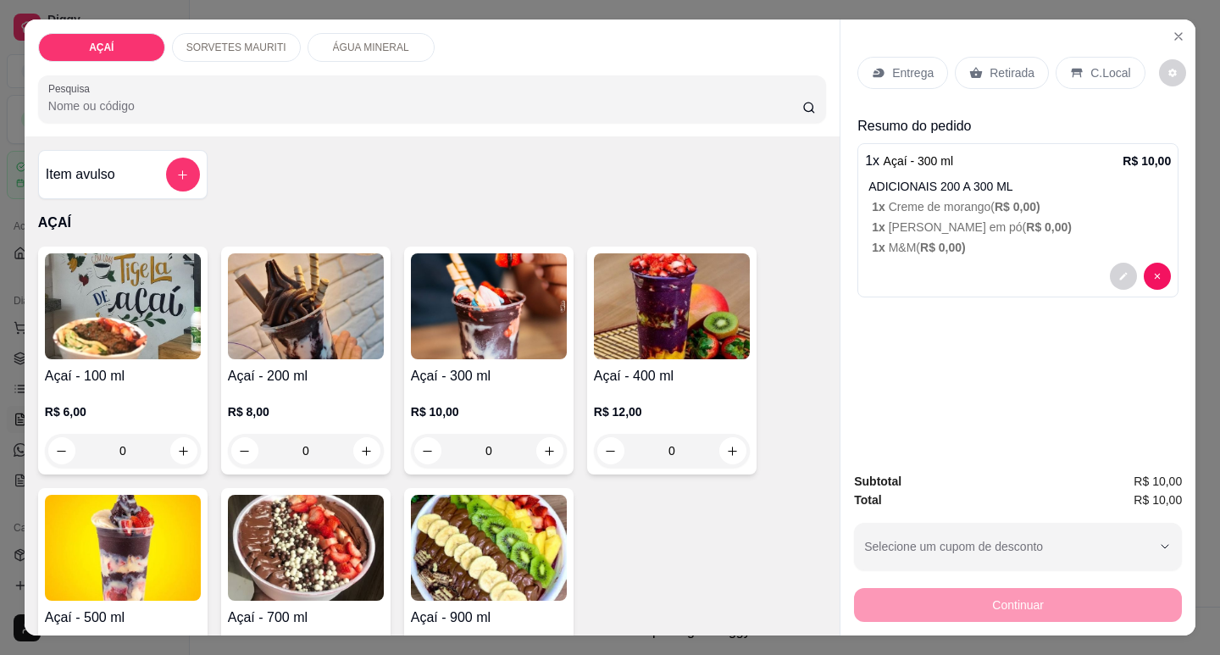
click at [885, 62] on div "Entrega" at bounding box center [902, 73] width 91 height 32
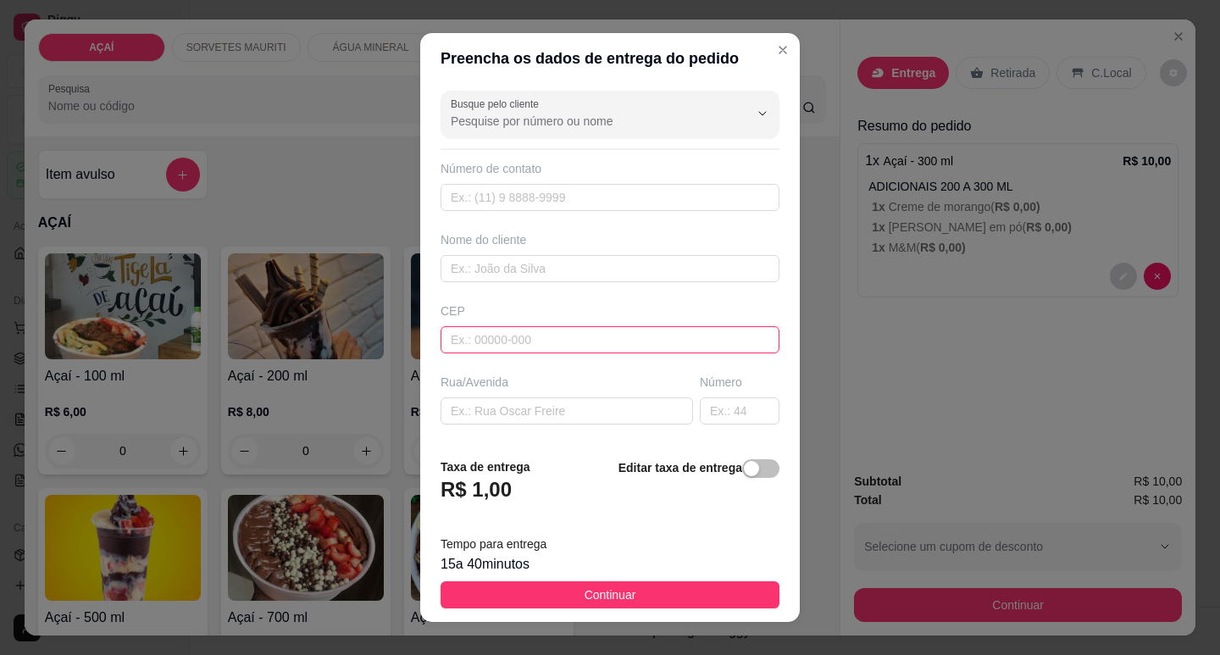
click at [637, 341] on input "text" at bounding box center [610, 339] width 339 height 27
type input "5752000000"
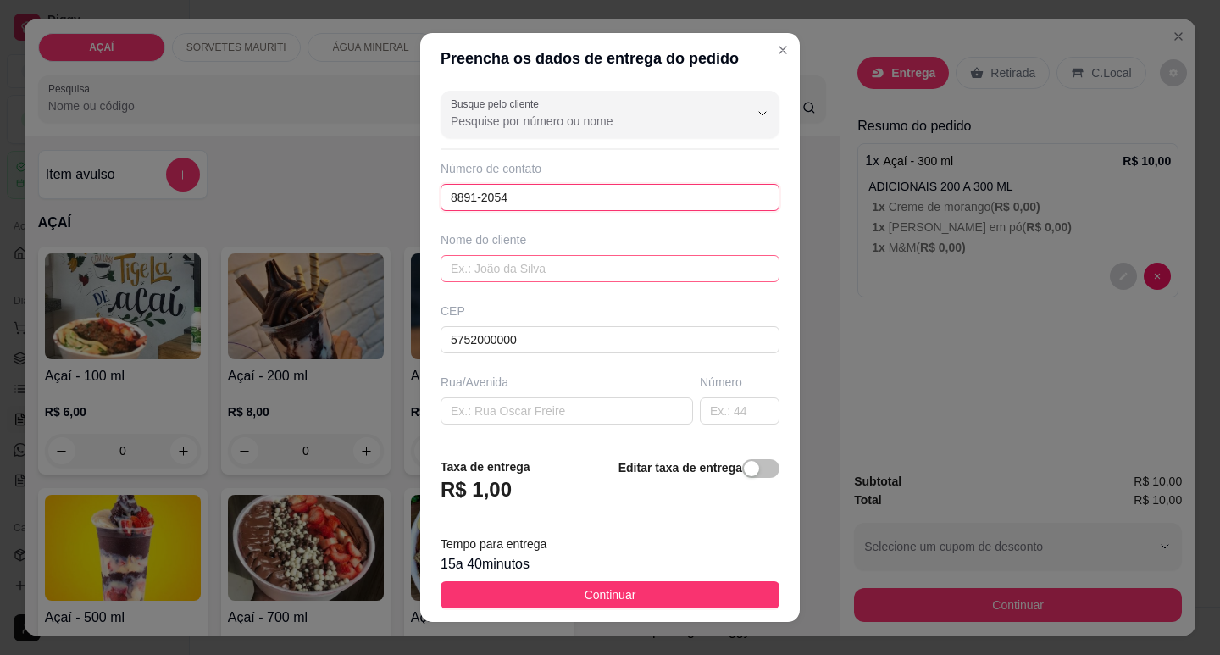
type input "8891-2054"
click at [560, 269] on input "text" at bounding box center [610, 268] width 339 height 27
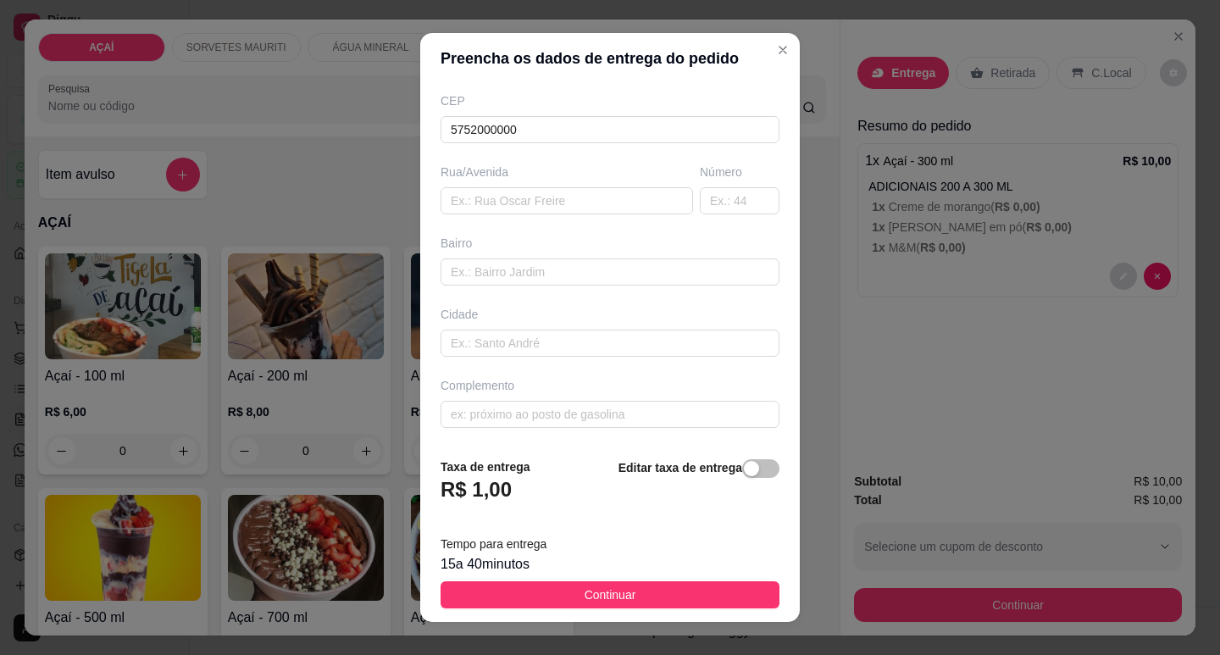
type input "[PERSON_NAME] ❤️"
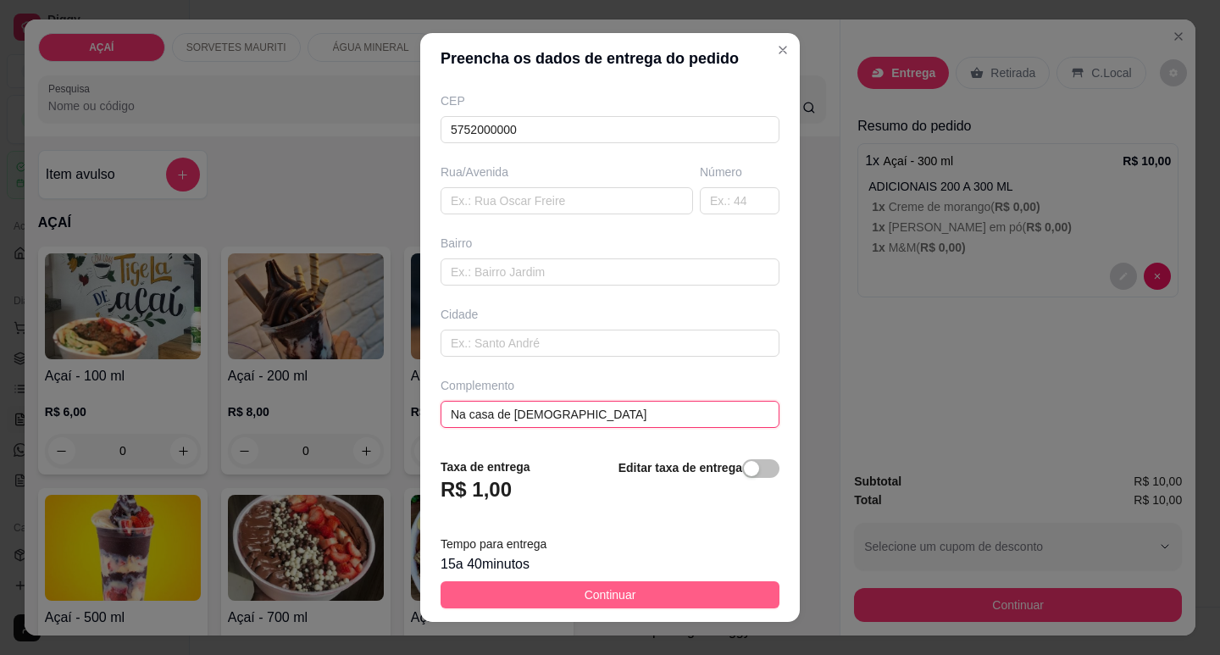
type input "Na casa de [DEMOGRAPHIC_DATA]"
click at [608, 589] on span "Continuar" at bounding box center [611, 595] width 52 height 19
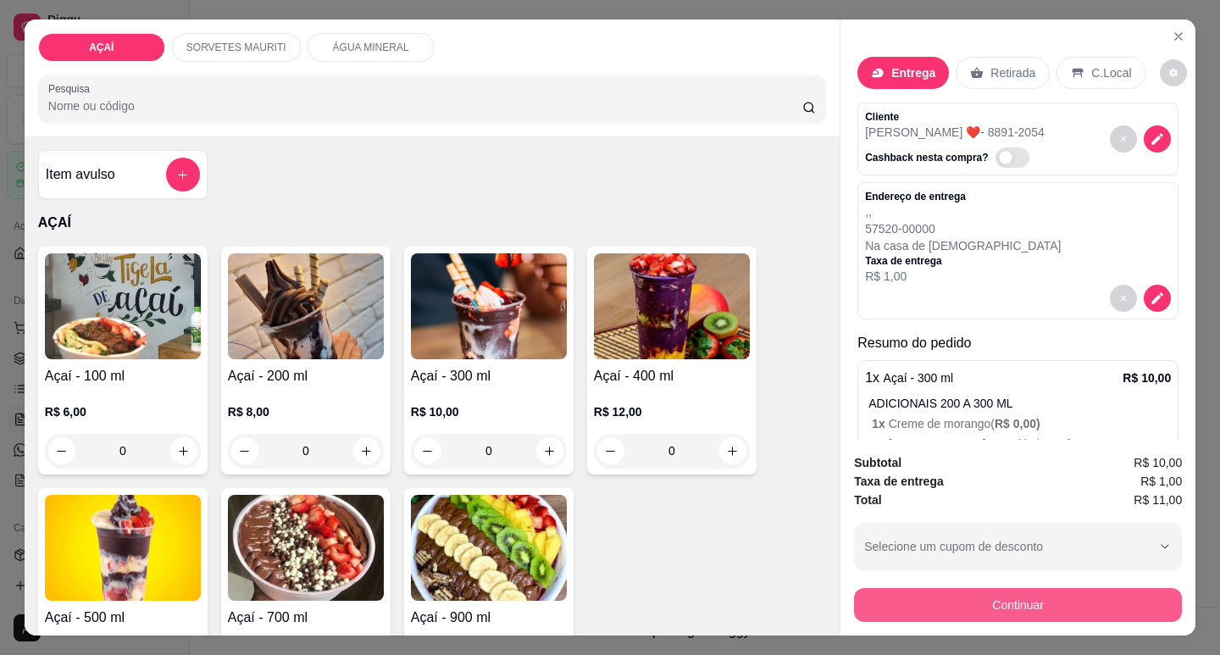
click at [971, 592] on button "Continuar" at bounding box center [1018, 605] width 328 height 34
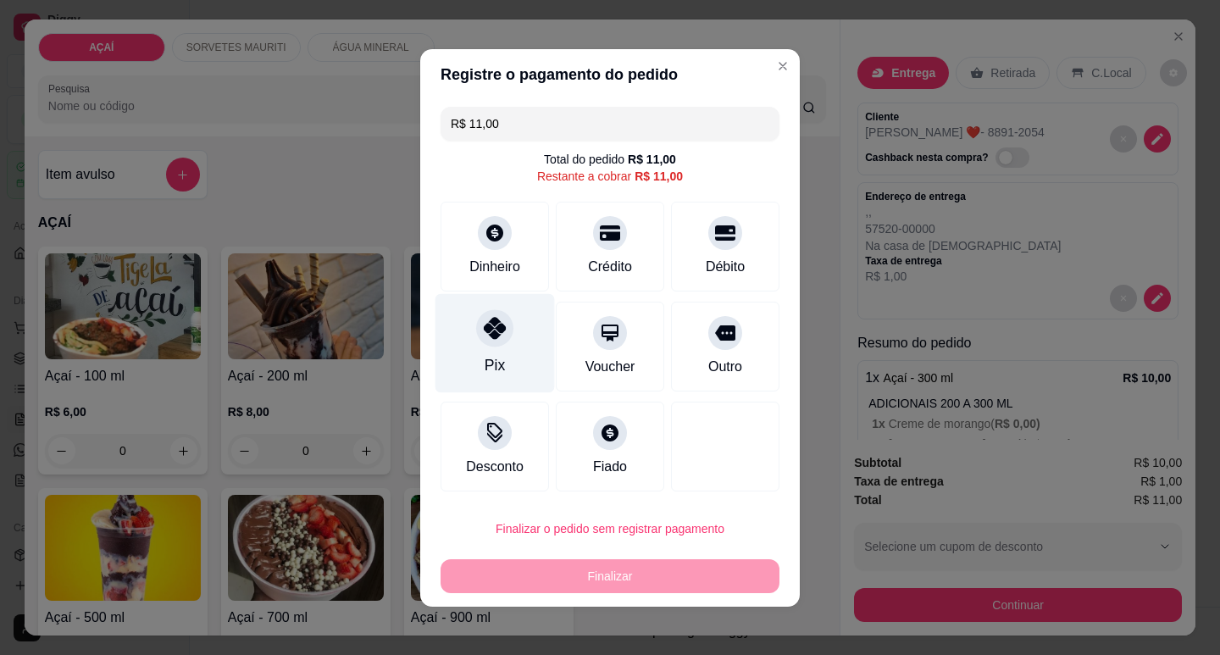
click at [485, 373] on div "Pix" at bounding box center [495, 365] width 20 height 22
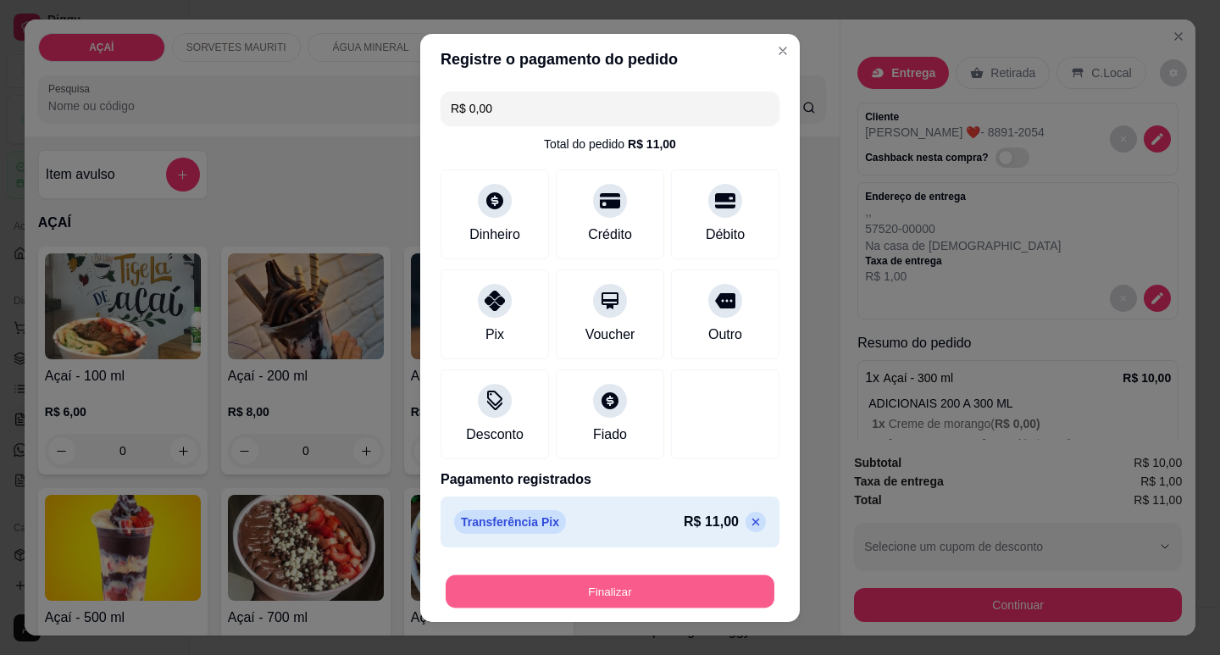
click at [641, 588] on button "Finalizar" at bounding box center [610, 590] width 329 height 33
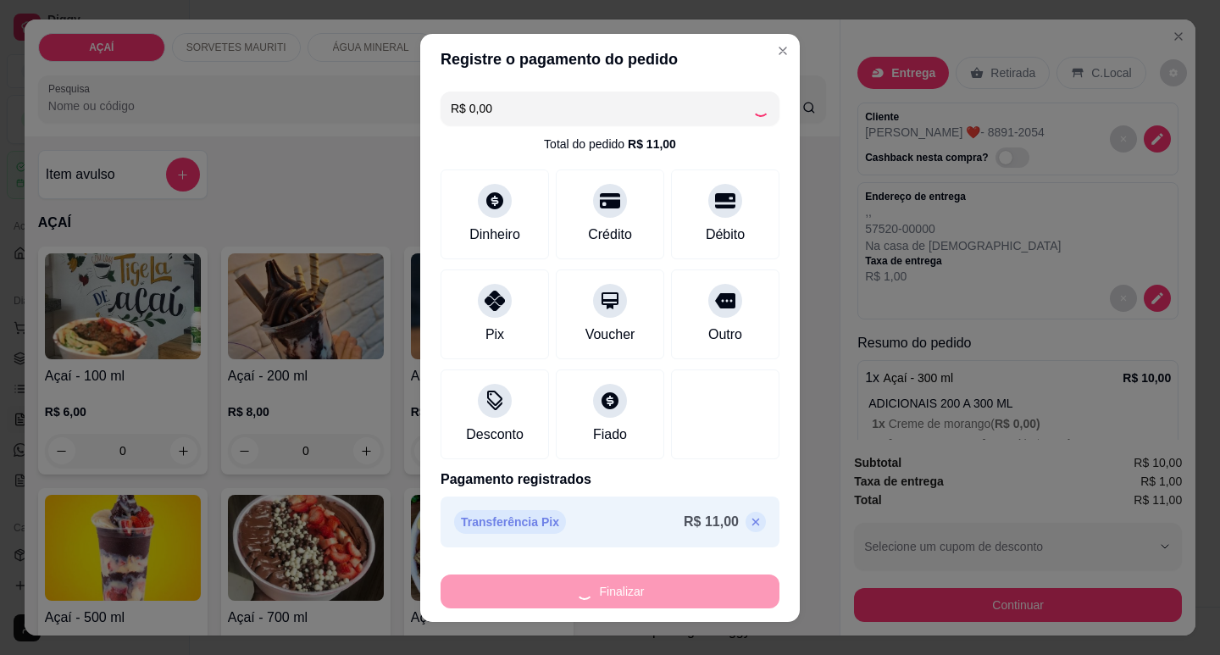
type input "-R$ 11,00"
